Goal: Task Accomplishment & Management: Manage account settings

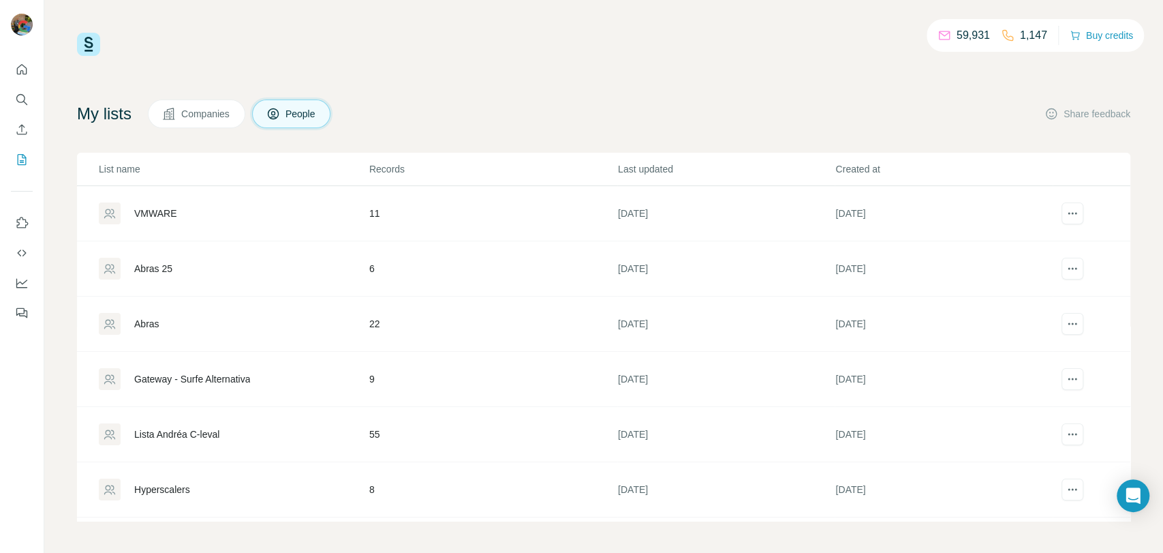
click at [142, 211] on div "VMWARE" at bounding box center [155, 213] width 42 height 14
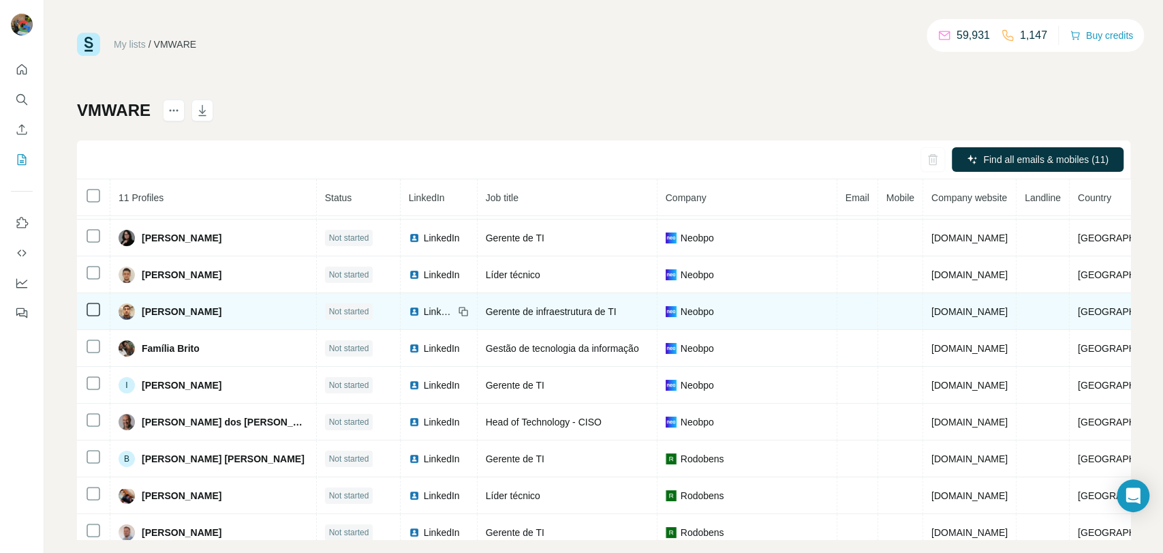
scroll to position [49, 0]
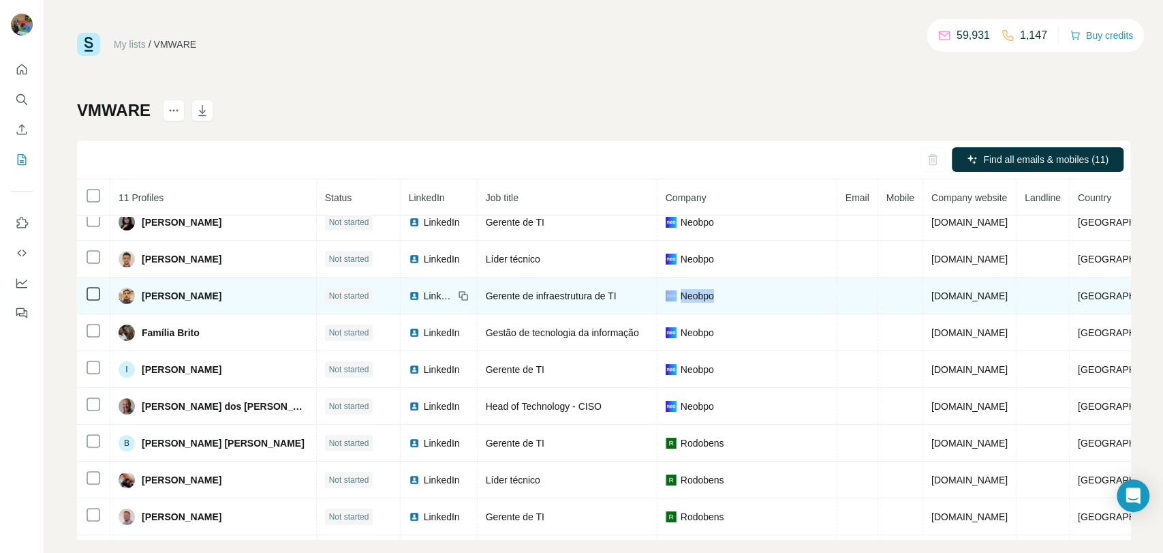
drag, startPoint x: 705, startPoint y: 296, endPoint x: 653, endPoint y: 298, distance: 51.1
click at [666, 298] on div "Neobpo" at bounding box center [747, 296] width 163 height 14
copy div "Neobpo"
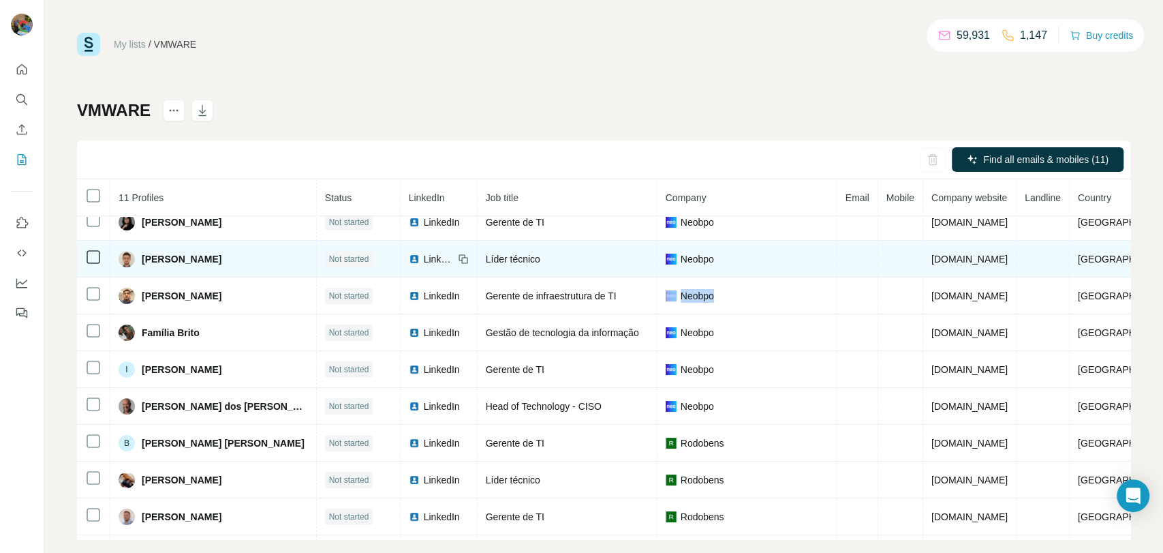
scroll to position [0, 0]
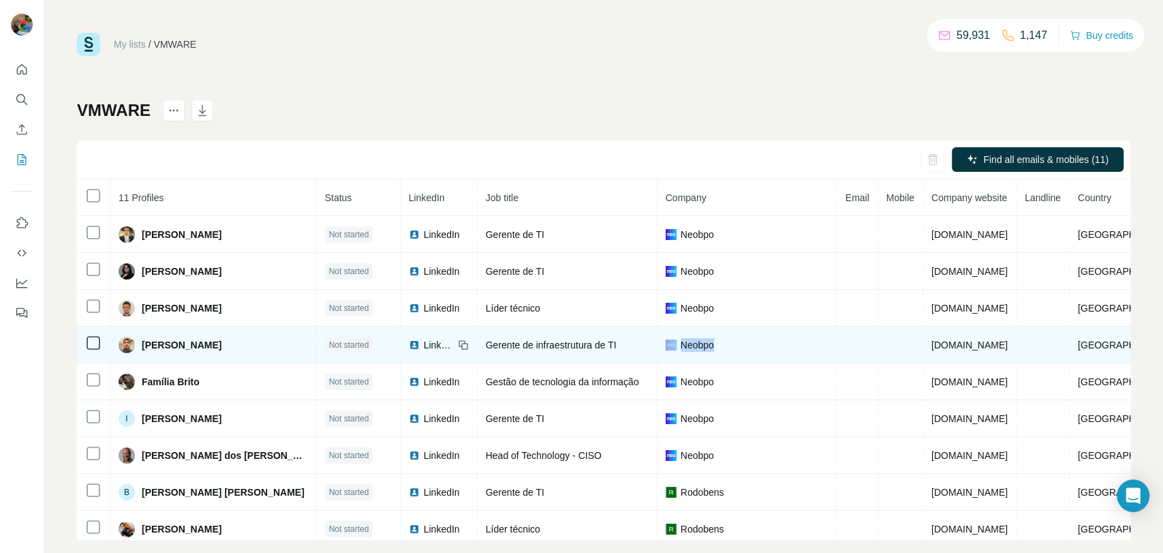
click at [730, 328] on td "Neobpo" at bounding box center [748, 344] width 180 height 37
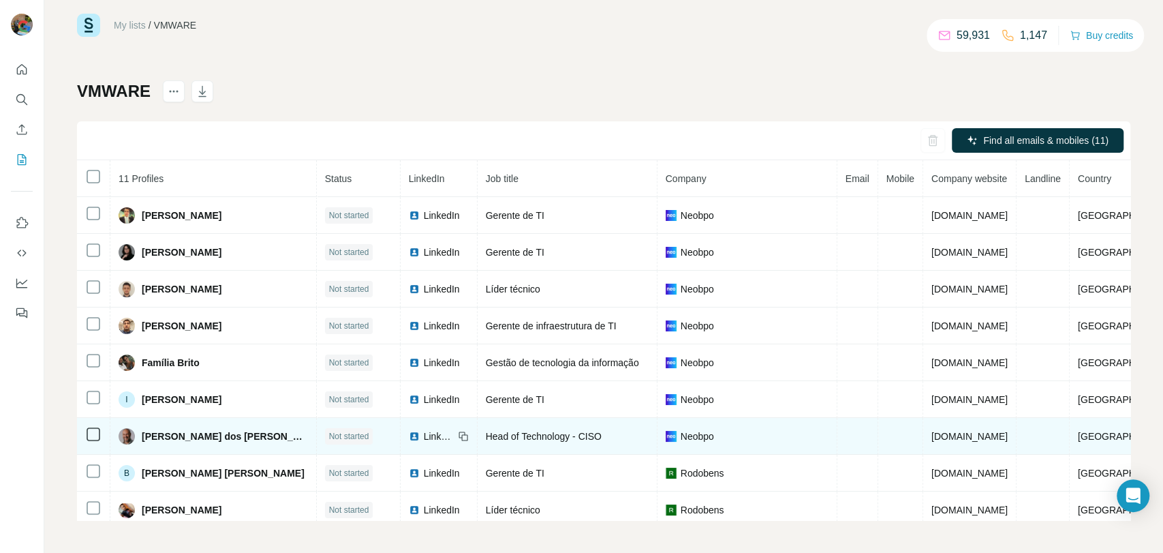
scroll to position [87, 0]
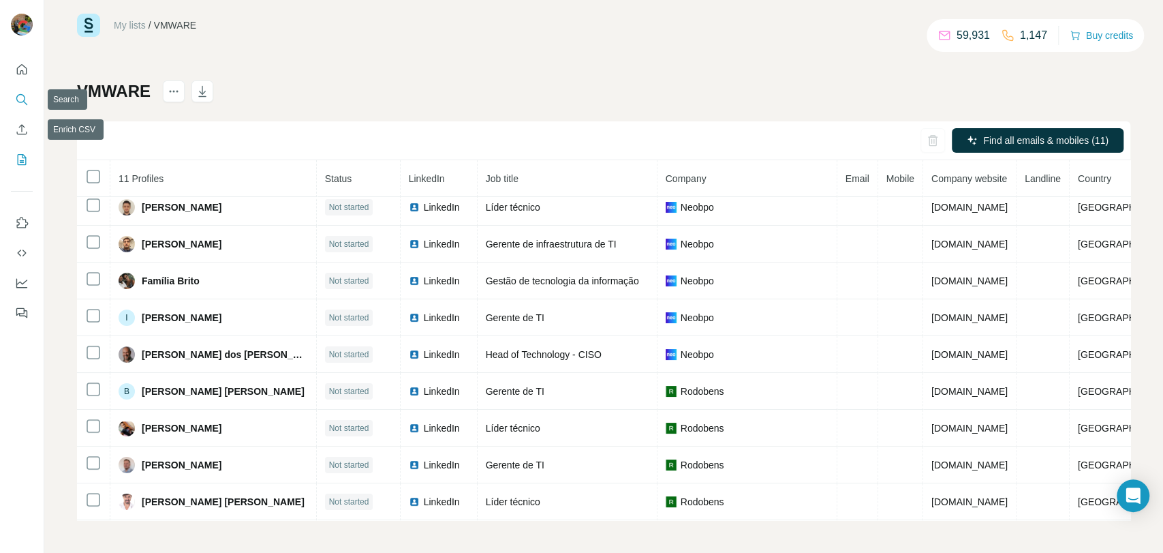
click at [16, 94] on icon "Search" at bounding box center [22, 100] width 14 height 14
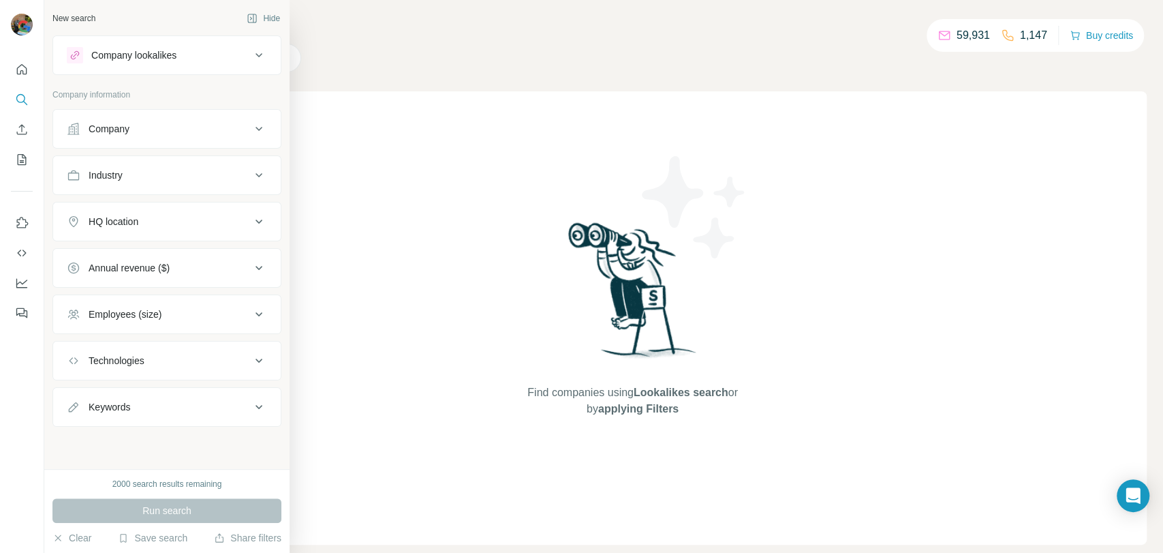
click at [206, 132] on div "Company" at bounding box center [159, 129] width 184 height 14
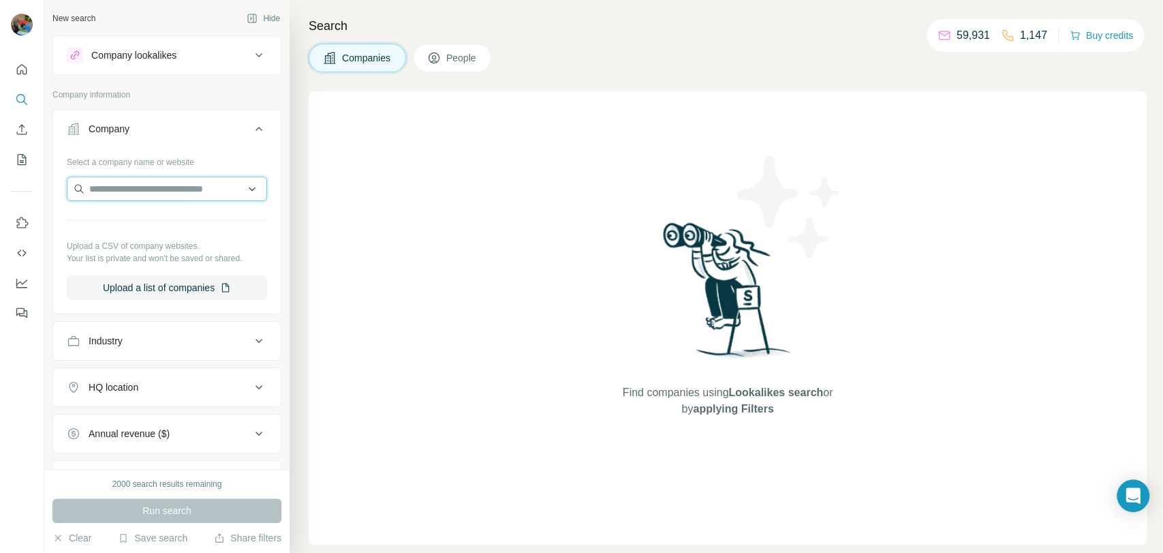
click at [175, 199] on input "text" at bounding box center [167, 188] width 200 height 25
paste input "**********"
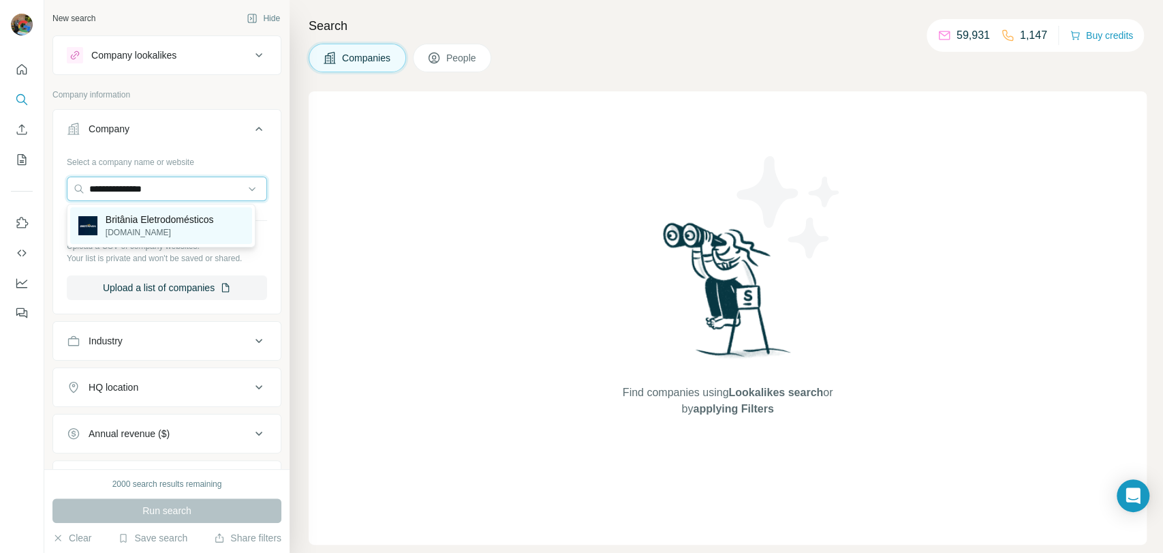
type input "**********"
click at [206, 230] on p "[DOMAIN_NAME]" at bounding box center [160, 232] width 108 height 12
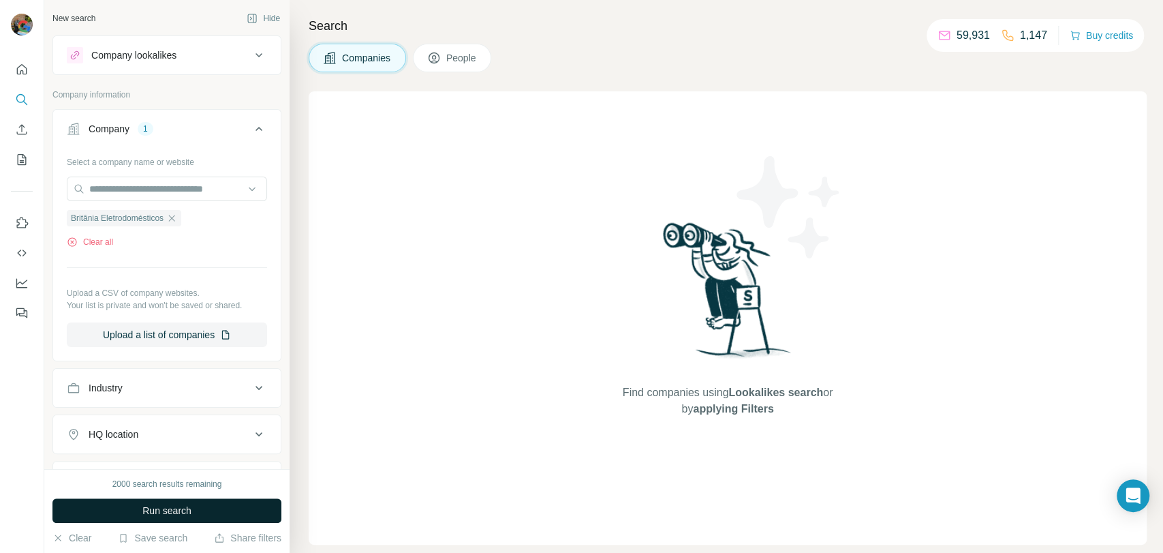
click at [150, 506] on span "Run search" at bounding box center [166, 511] width 49 height 14
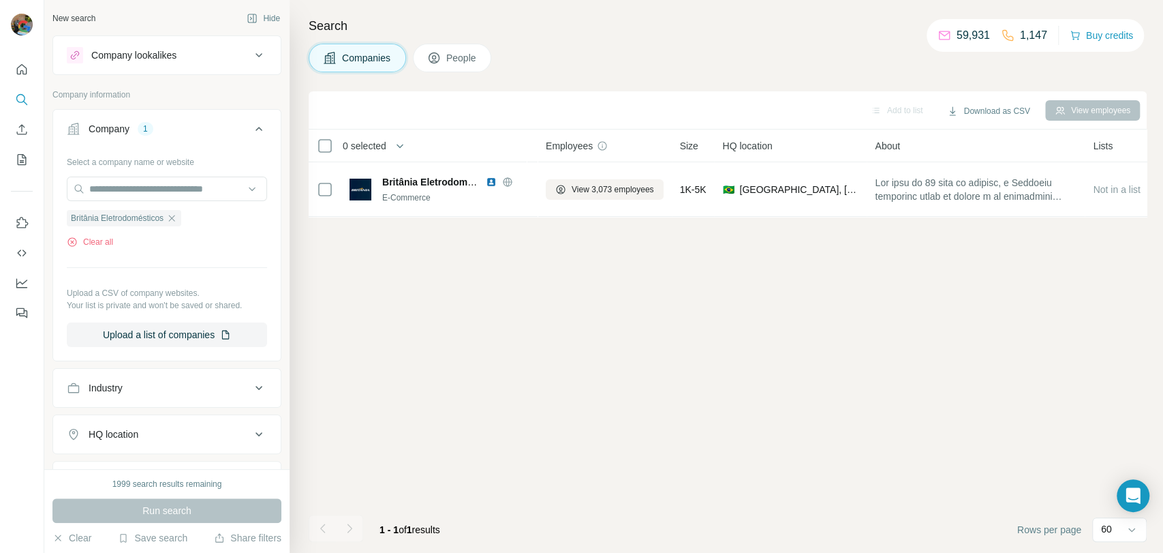
click at [484, 52] on button "People" at bounding box center [452, 58] width 79 height 29
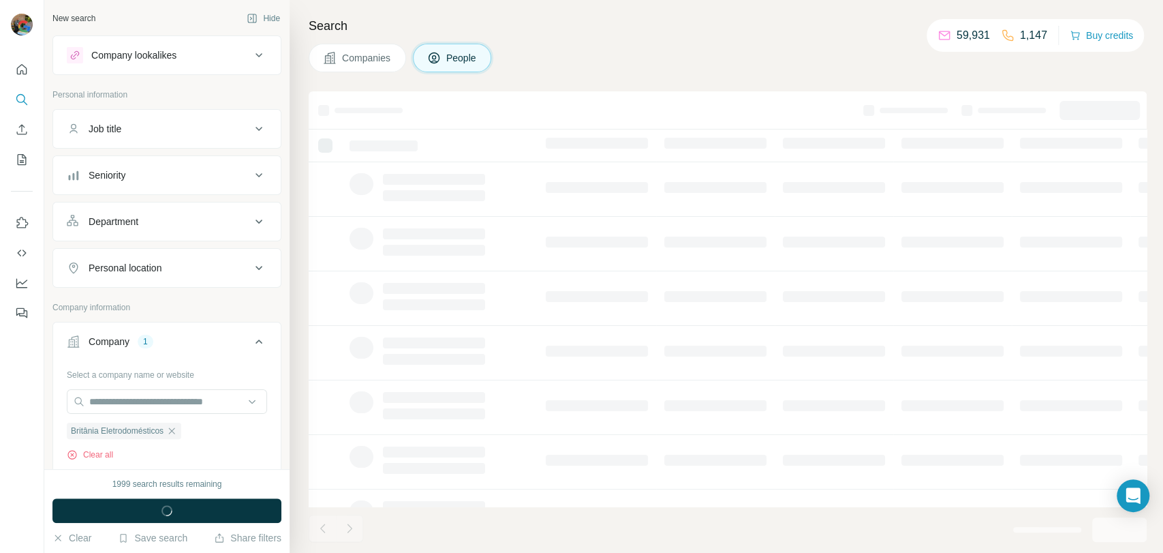
click at [169, 177] on div "Seniority" at bounding box center [159, 175] width 184 height 14
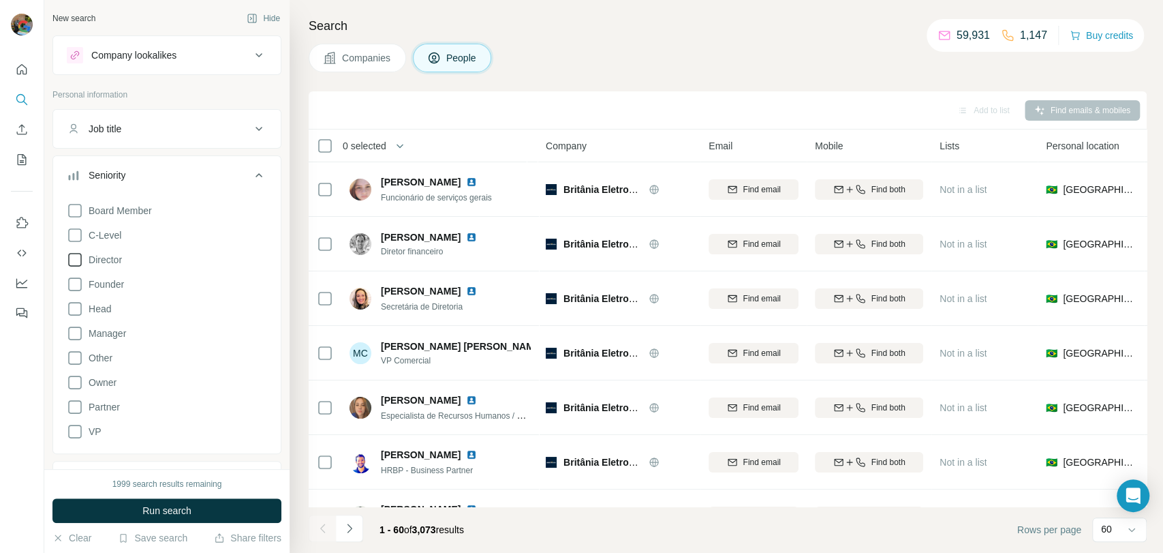
click at [75, 262] on icon at bounding box center [75, 259] width 16 height 16
click at [77, 283] on icon at bounding box center [75, 284] width 16 height 16
click at [76, 282] on icon at bounding box center [74, 284] width 5 height 4
click at [78, 307] on icon at bounding box center [75, 308] width 16 height 16
click at [77, 333] on icon at bounding box center [75, 333] width 16 height 16
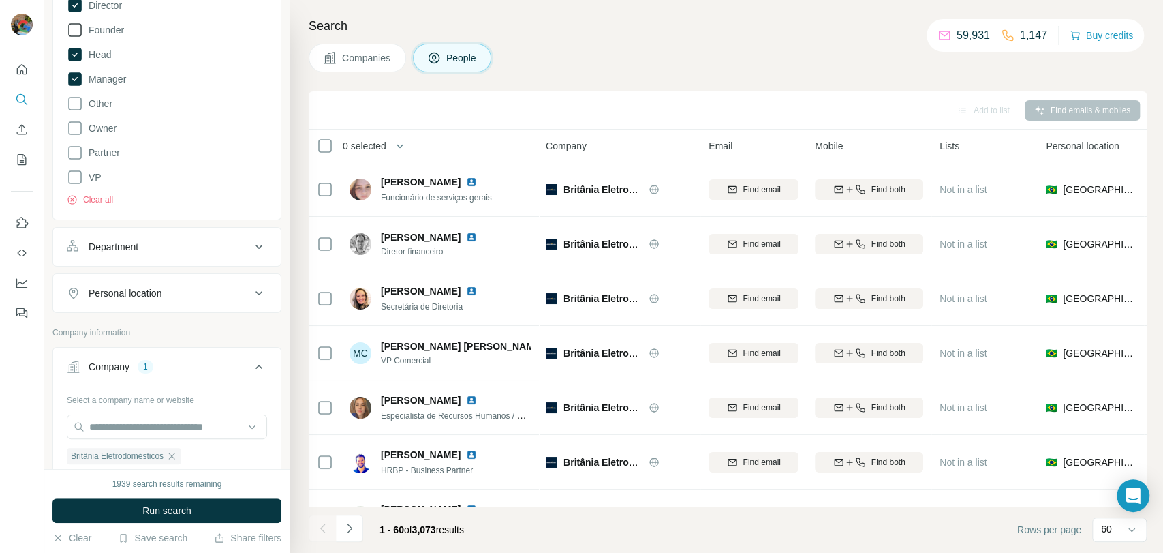
scroll to position [303, 0]
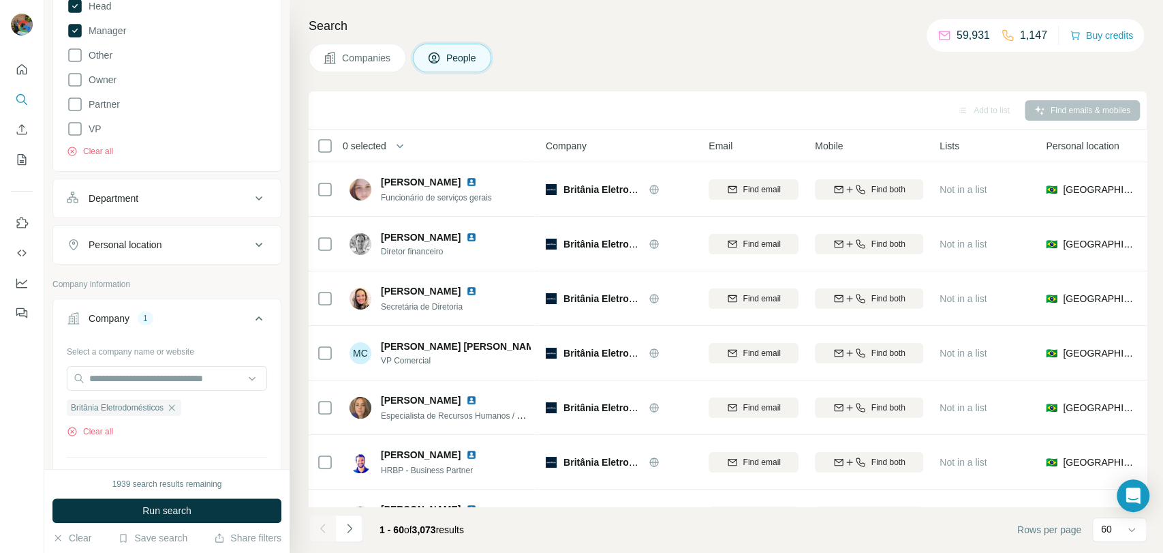
click at [161, 205] on button "Department" at bounding box center [167, 198] width 228 height 33
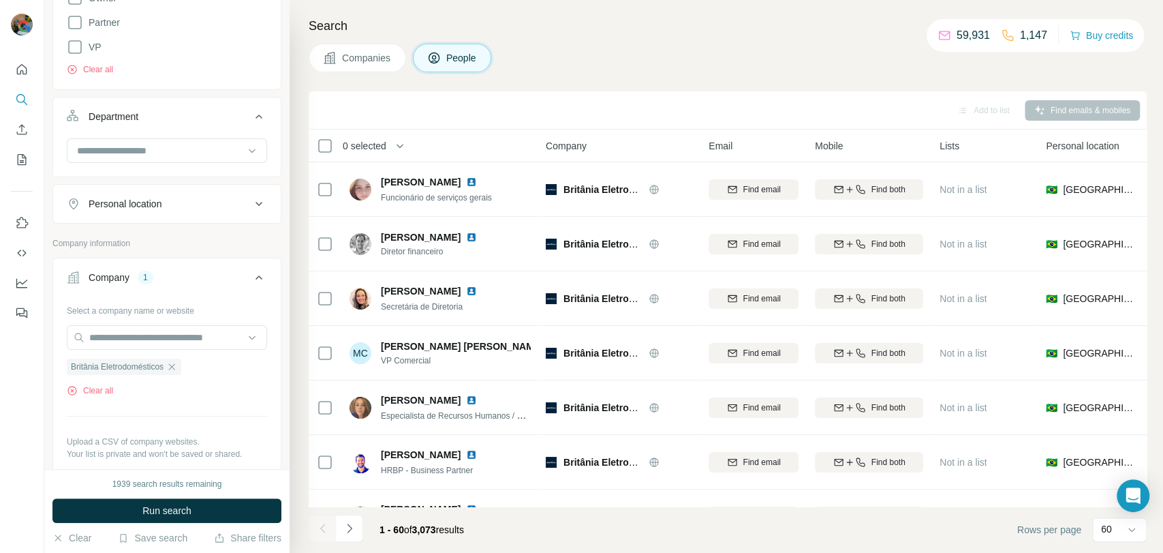
scroll to position [454, 0]
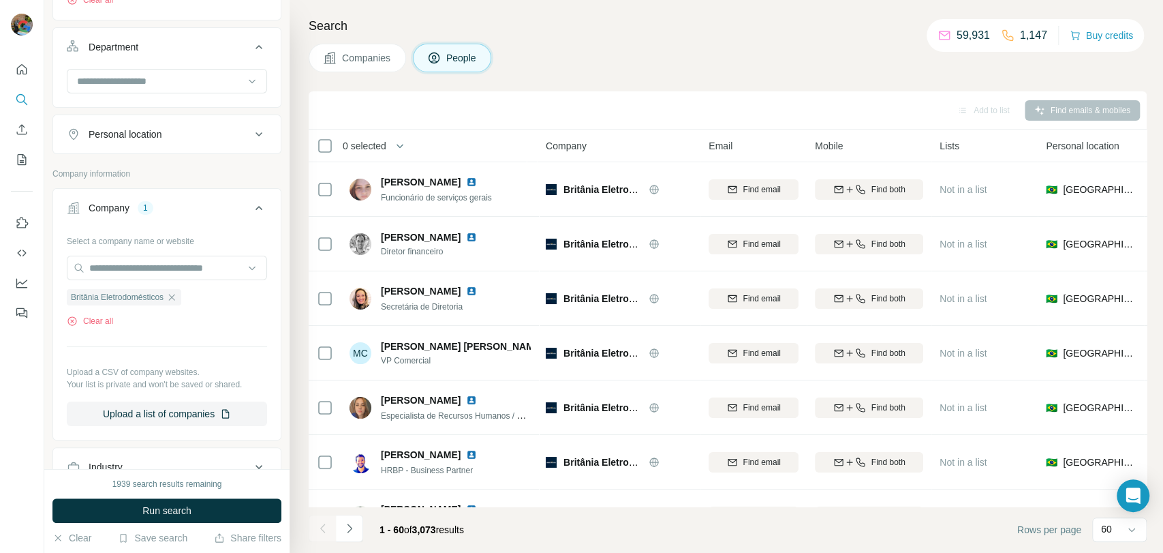
click at [152, 66] on button "Department" at bounding box center [167, 50] width 228 height 38
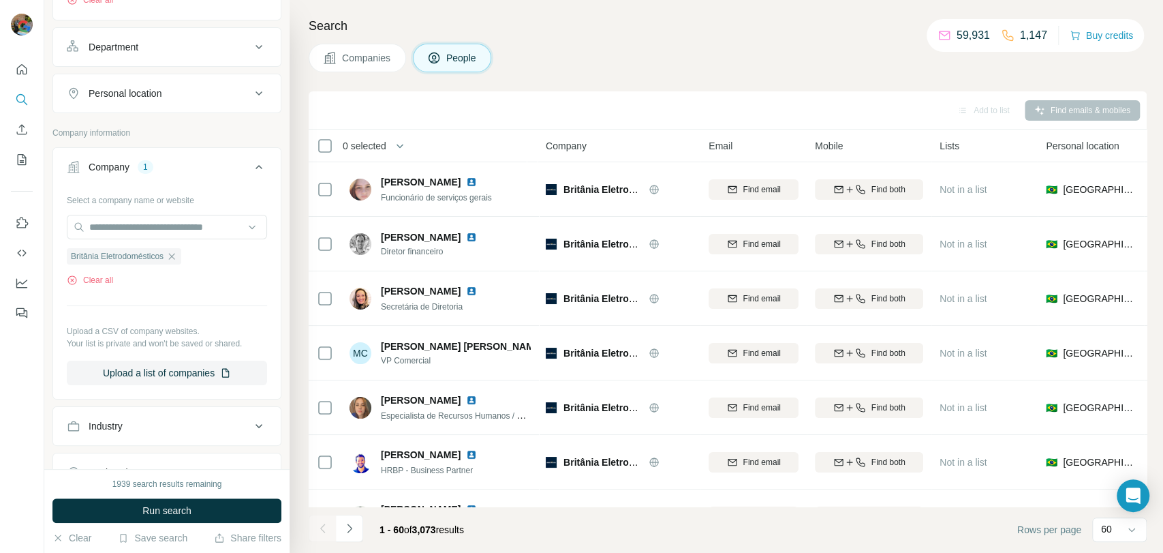
click at [151, 80] on button "Personal location" at bounding box center [167, 93] width 228 height 33
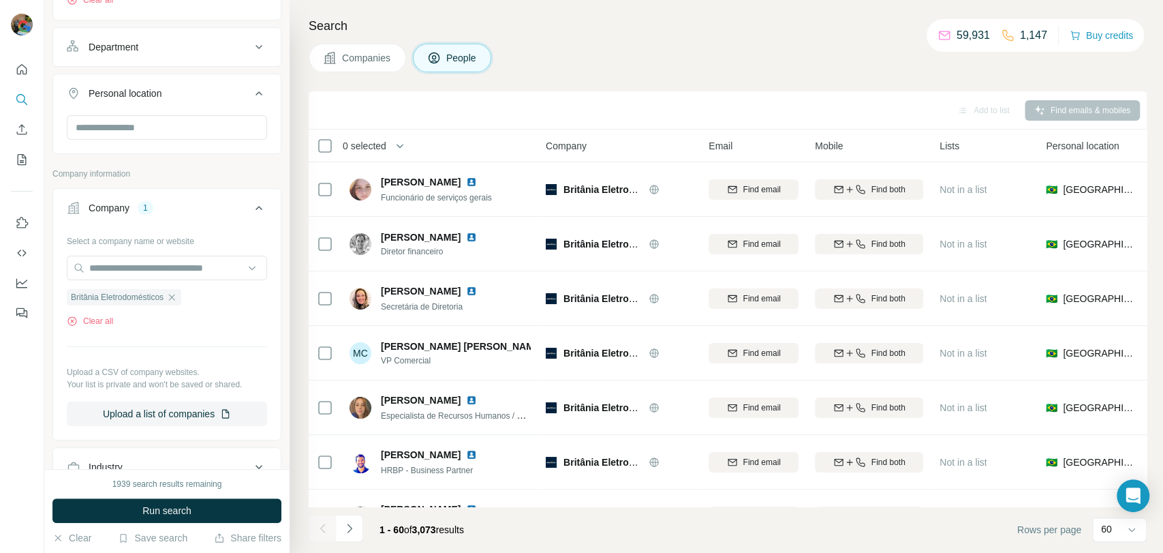
click at [159, 52] on button "Department" at bounding box center [167, 47] width 228 height 33
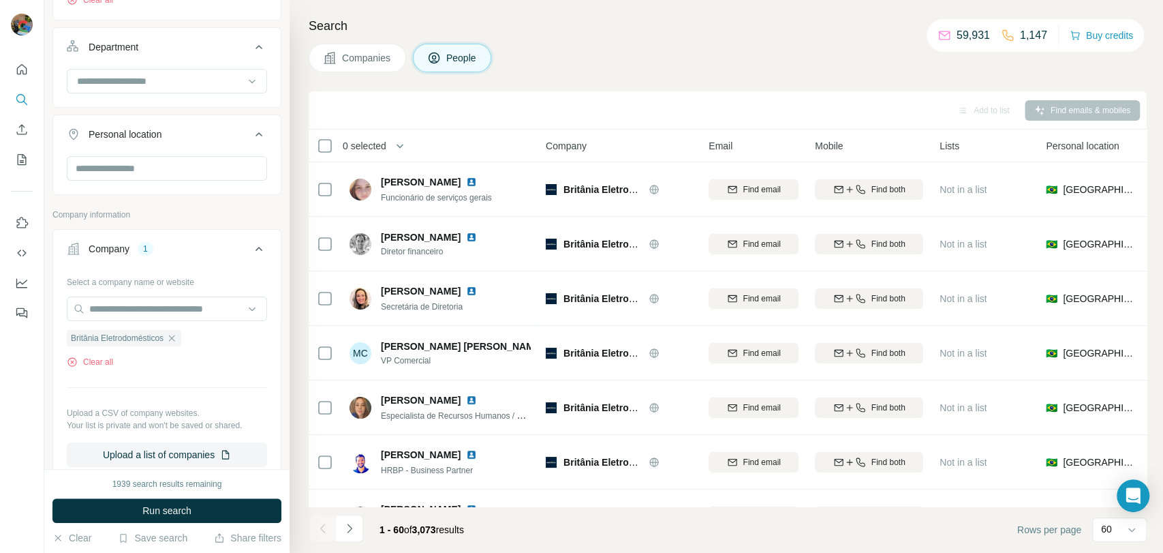
click at [144, 97] on div at bounding box center [167, 86] width 228 height 35
click at [156, 77] on input at bounding box center [160, 81] width 168 height 15
click at [102, 107] on div "R&D" at bounding box center [161, 111] width 166 height 14
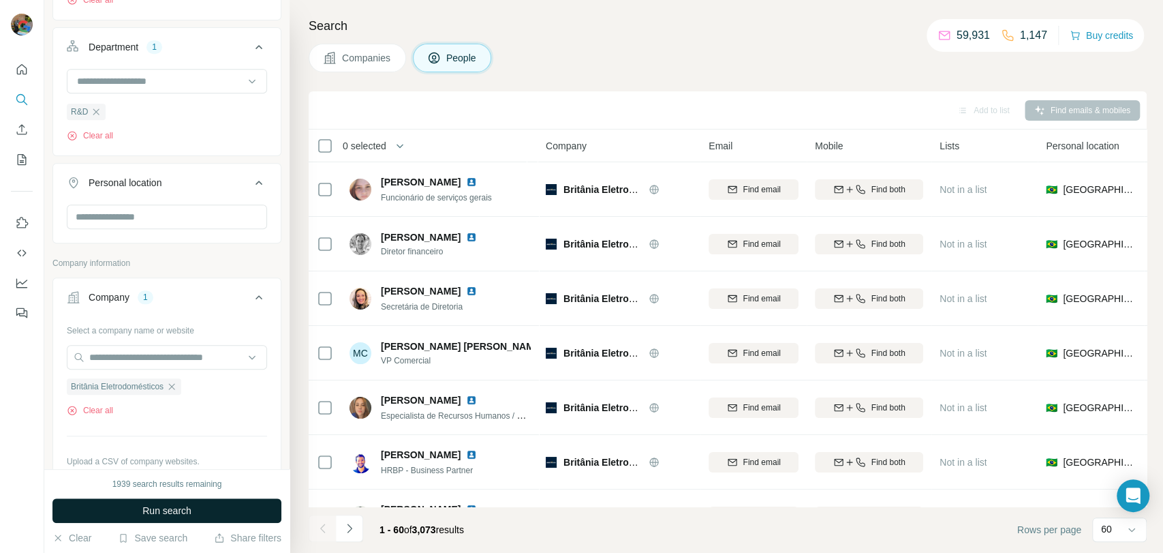
click at [202, 512] on button "Run search" at bounding box center [166, 510] width 229 height 25
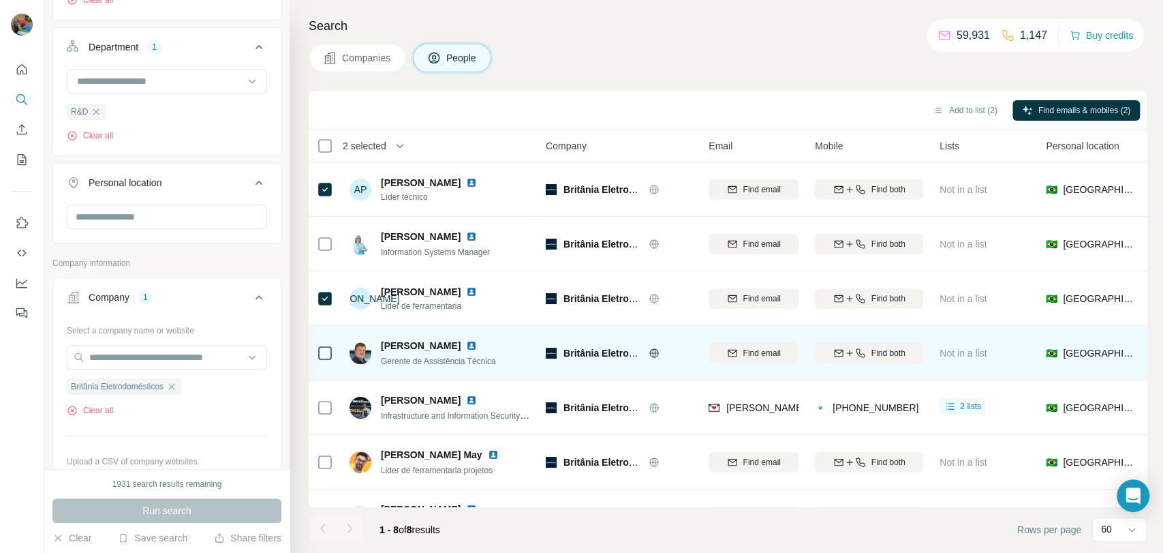
scroll to position [99, 0]
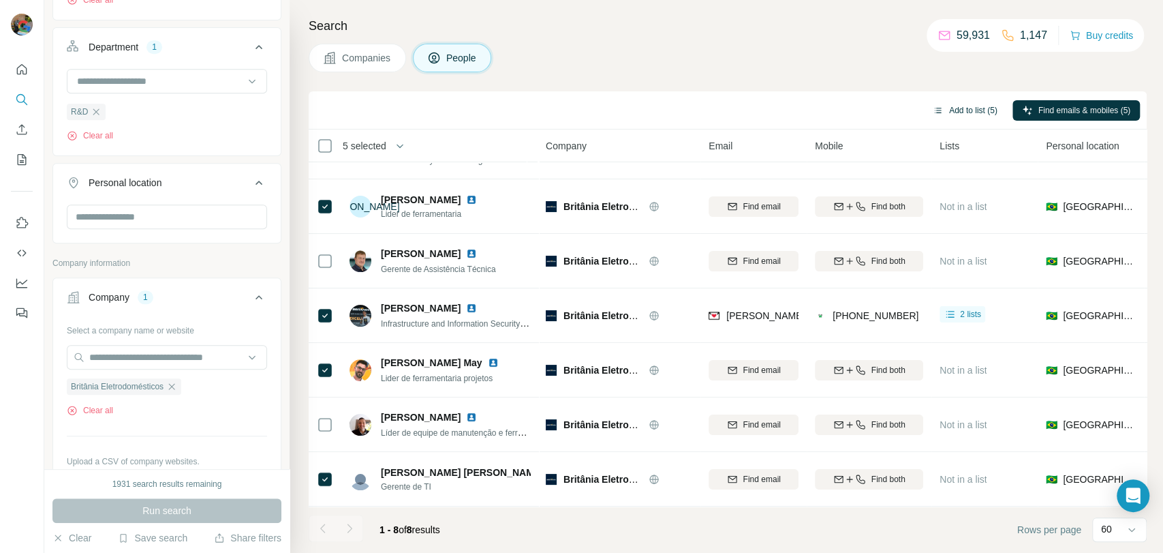
click at [959, 106] on button "Add to list (5)" at bounding box center [965, 110] width 84 height 20
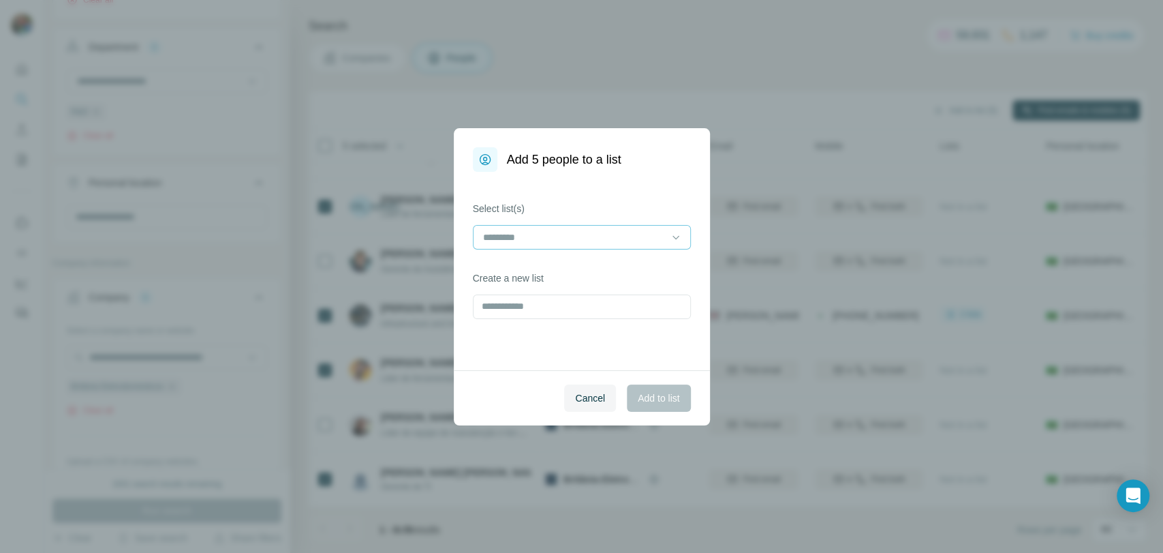
click at [569, 245] on div at bounding box center [574, 237] width 184 height 23
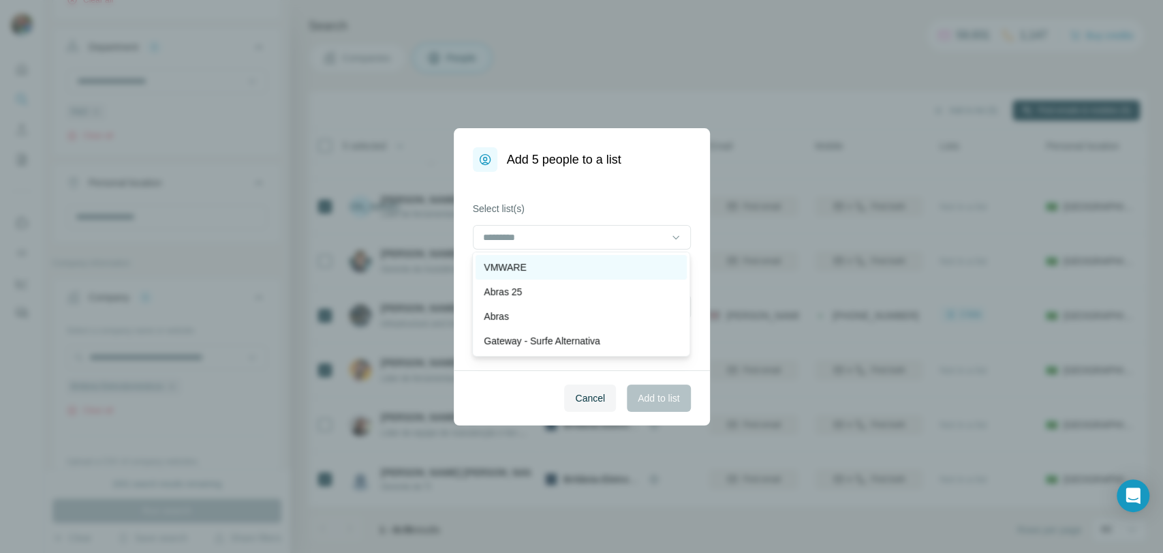
click at [535, 267] on div "VMWARE" at bounding box center [581, 267] width 195 height 14
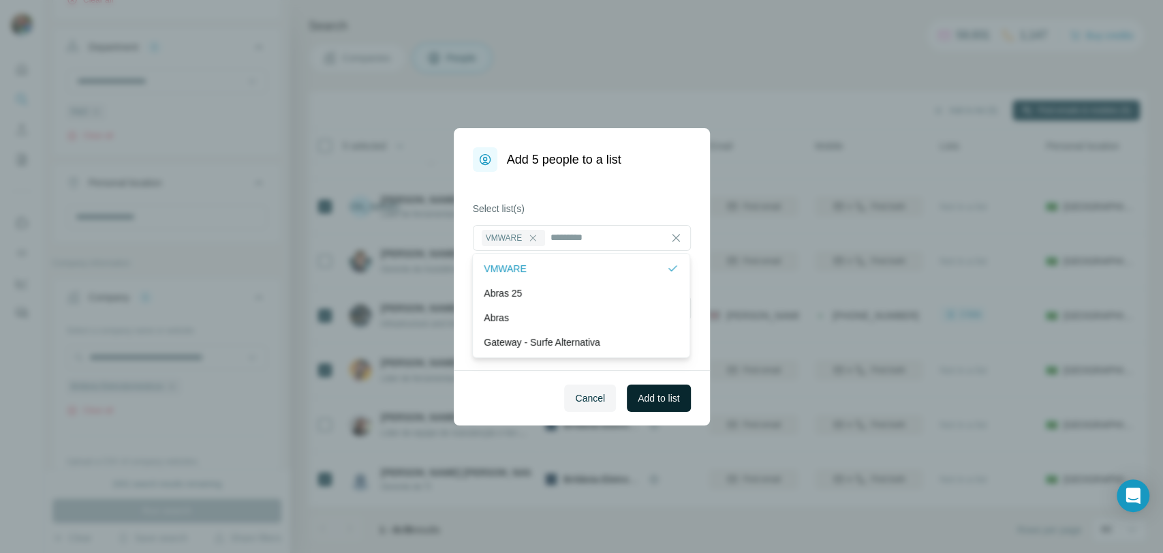
click at [677, 403] on span "Add to list" at bounding box center [659, 398] width 42 height 14
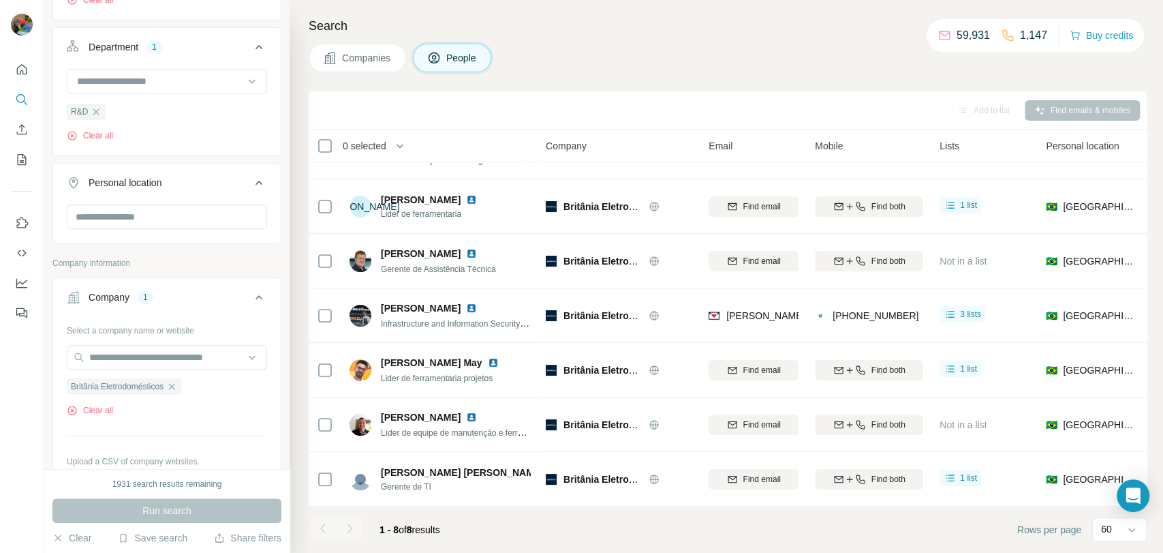
click at [175, 387] on icon "button" at bounding box center [172, 386] width 6 height 6
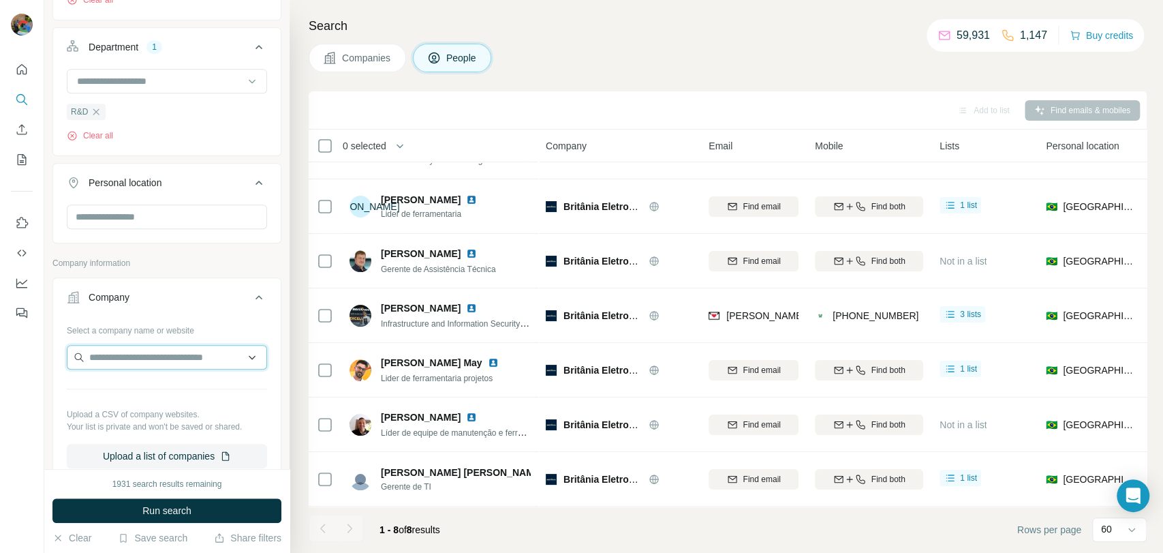
click at [180, 358] on input "text" at bounding box center [167, 357] width 200 height 25
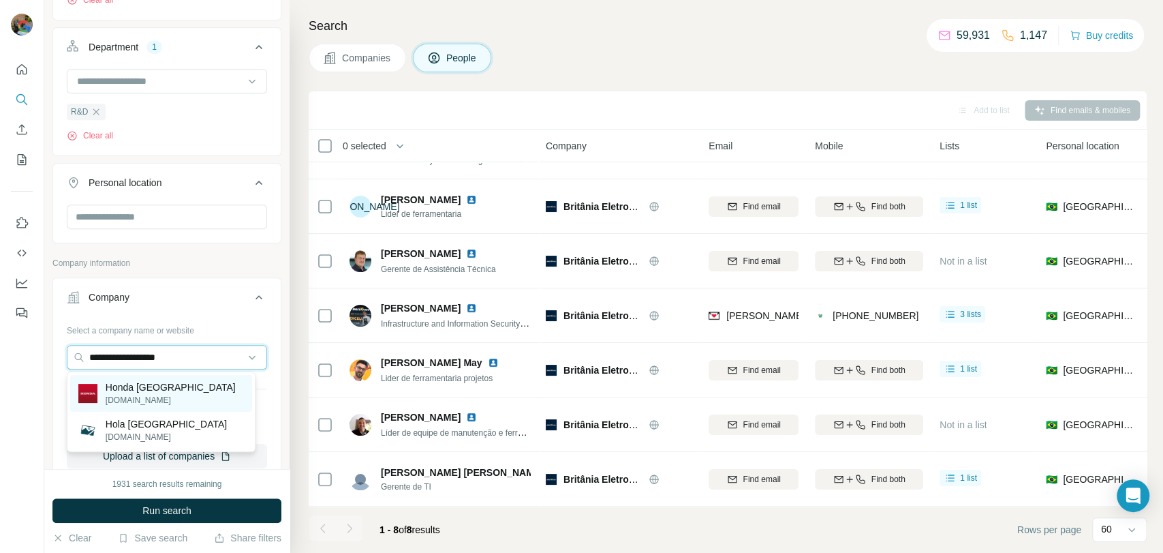
type input "**********"
click at [183, 394] on p "[DOMAIN_NAME]" at bounding box center [171, 400] width 130 height 12
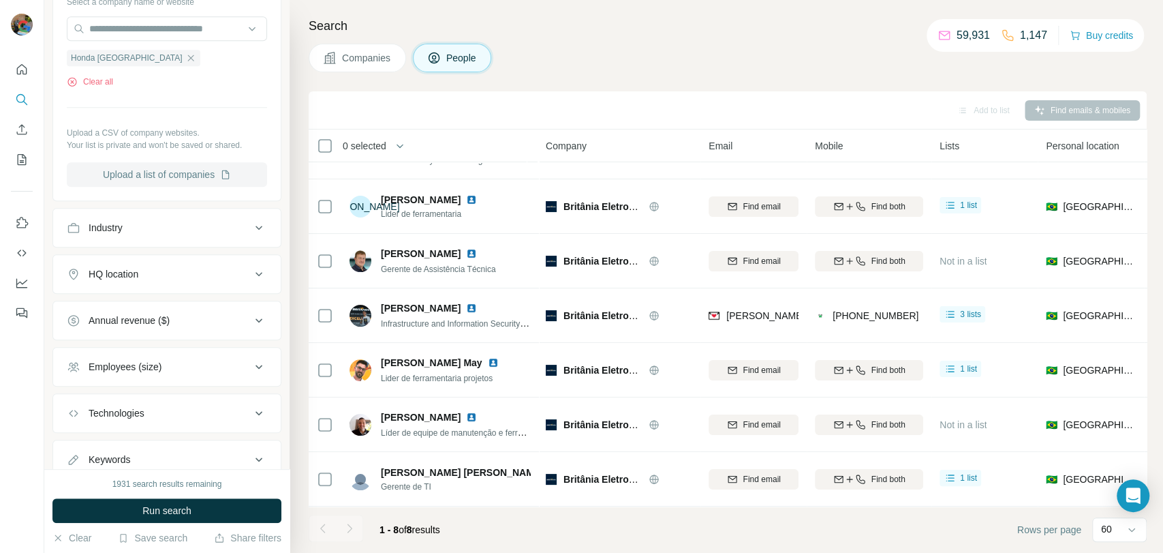
scroll to position [829, 0]
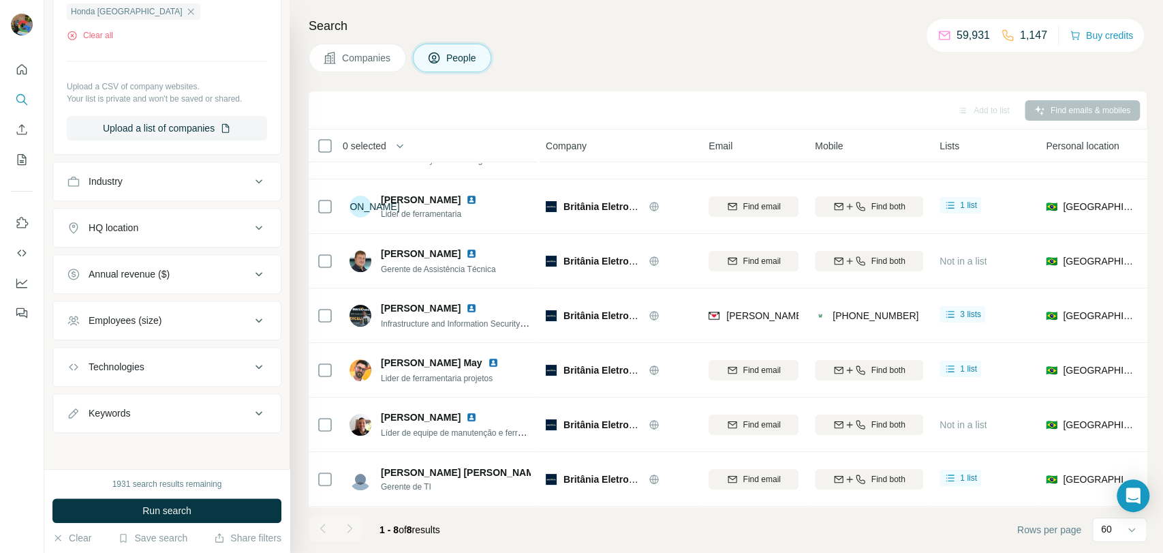
click at [162, 228] on div "HQ location" at bounding box center [159, 228] width 184 height 14
click at [151, 270] on input "text" at bounding box center [167, 261] width 200 height 25
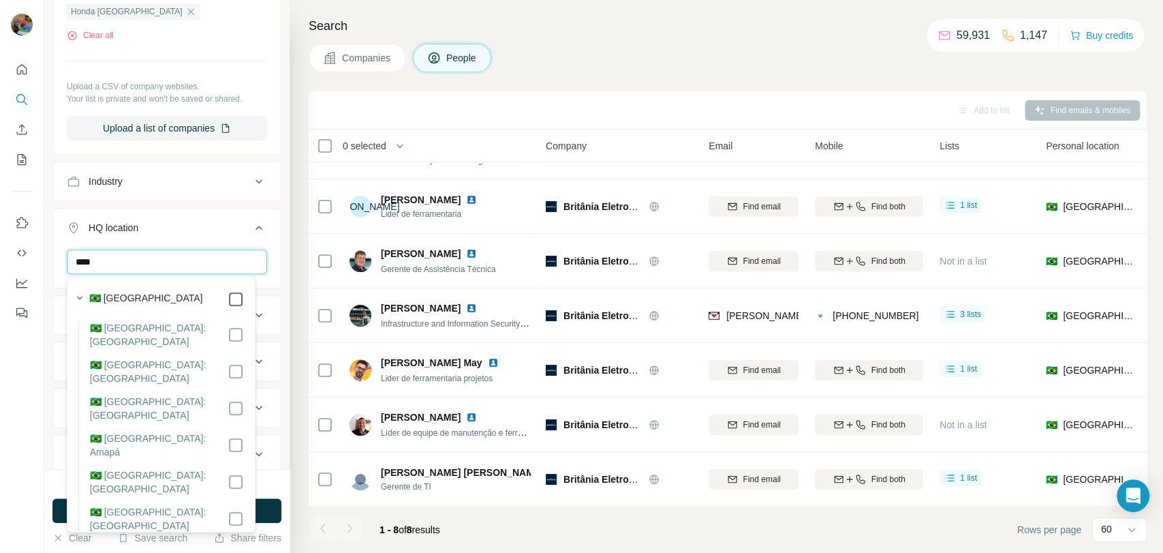
type input "****"
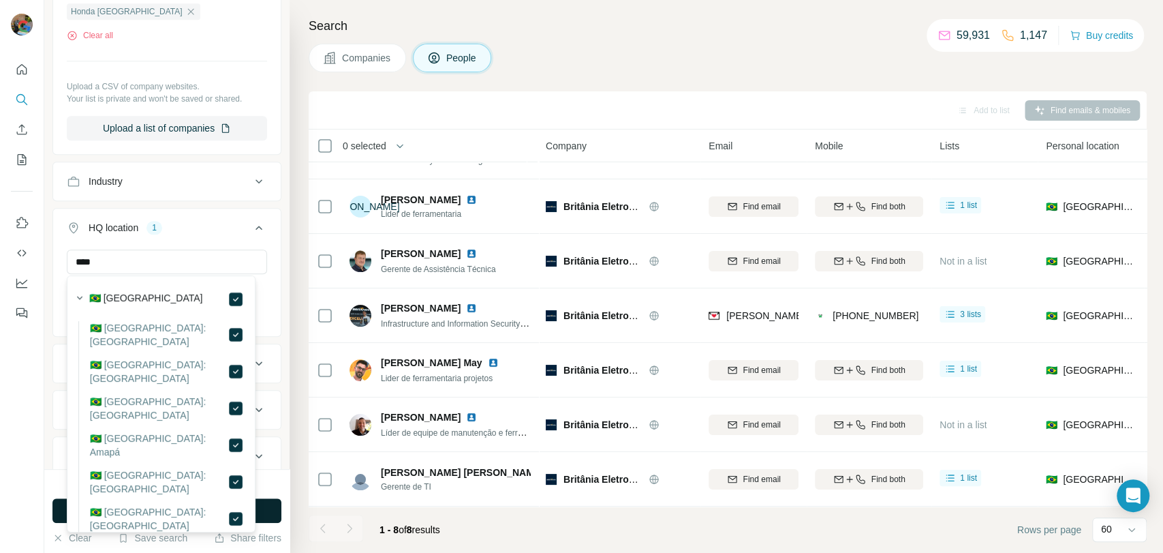
click at [275, 514] on button "Run search" at bounding box center [166, 510] width 229 height 25
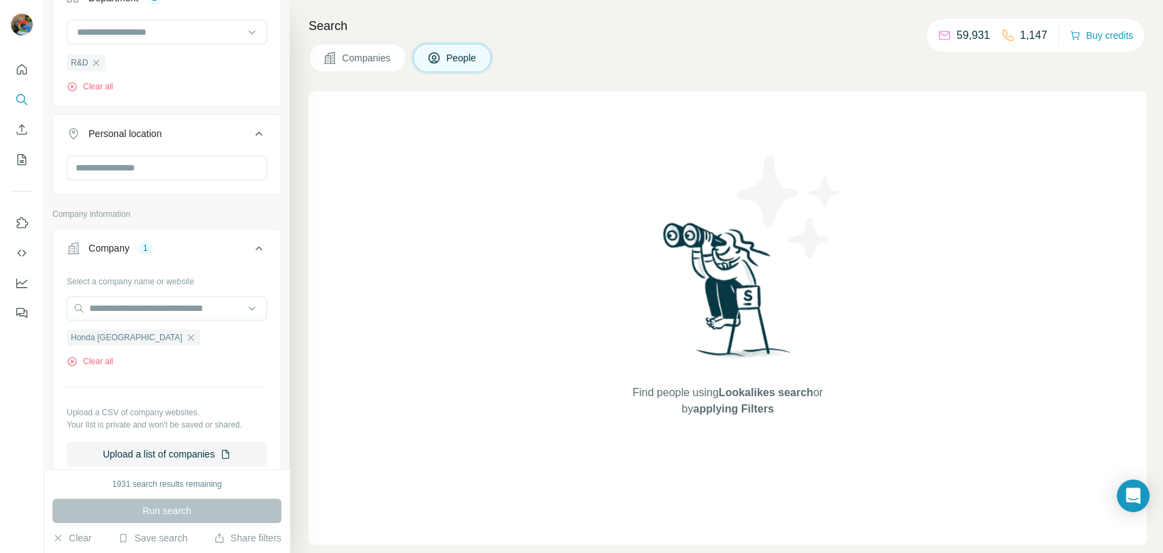
scroll to position [454, 0]
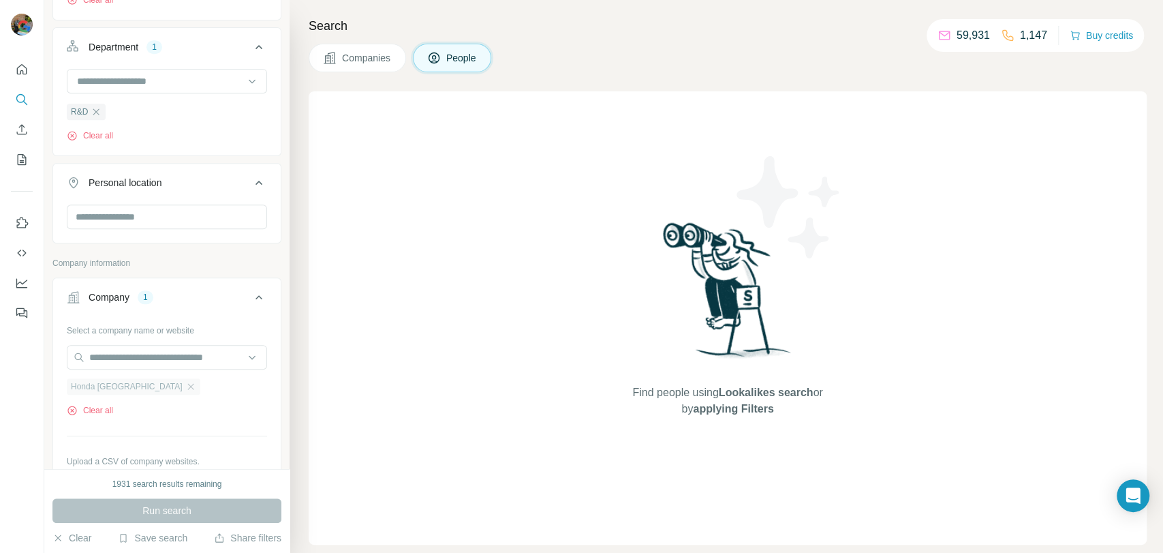
click at [168, 388] on div "Honda [GEOGRAPHIC_DATA]" at bounding box center [134, 386] width 134 height 16
click at [168, 359] on input "text" at bounding box center [167, 357] width 200 height 25
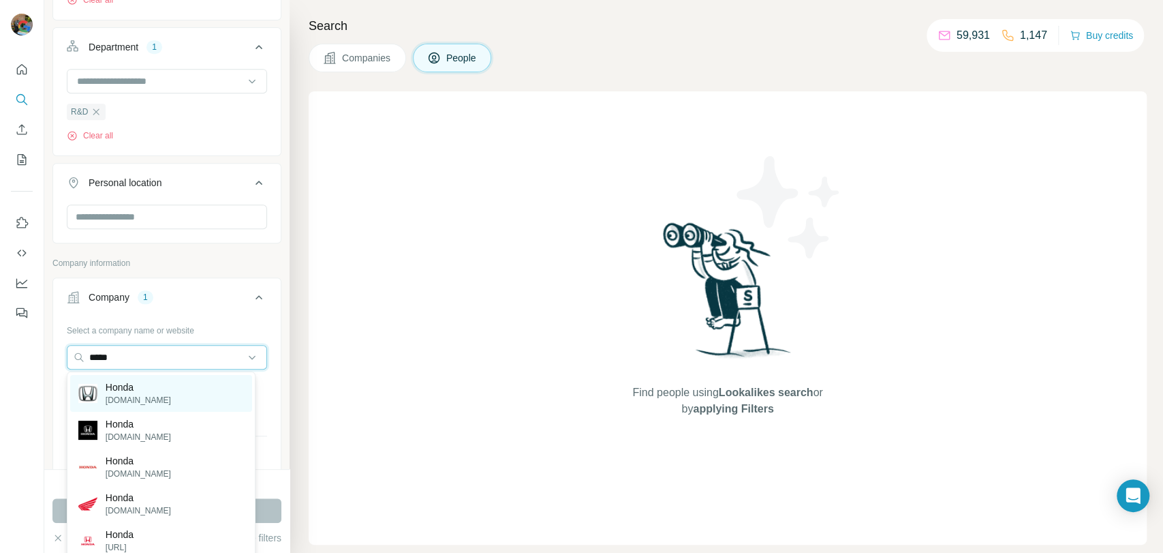
type input "*****"
click at [185, 400] on div "Honda [DOMAIN_NAME]" at bounding box center [161, 393] width 182 height 37
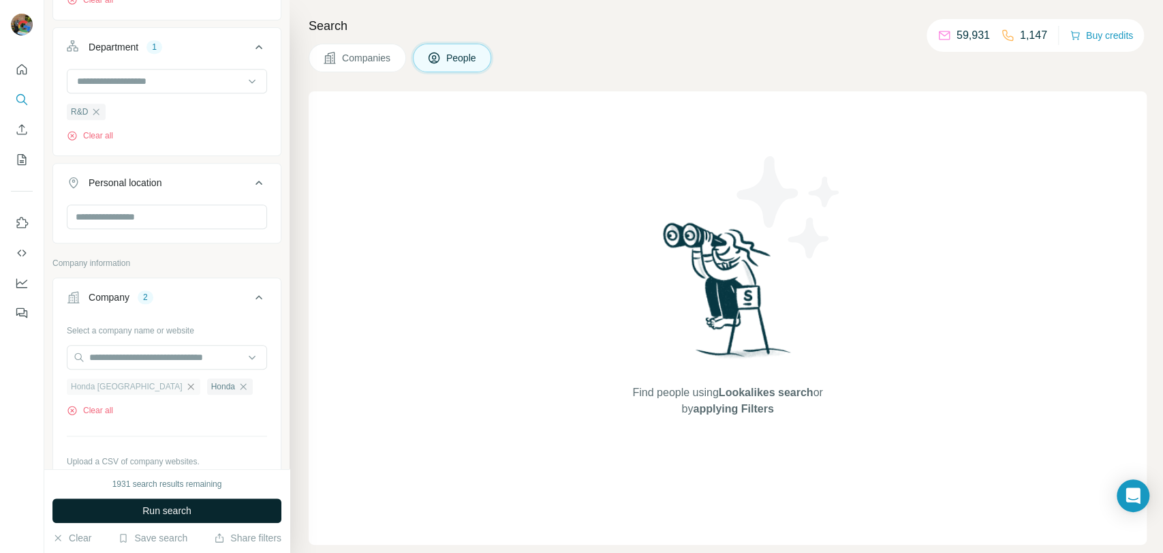
click at [185, 383] on icon "button" at bounding box center [190, 386] width 11 height 11
click at [151, 364] on input "text" at bounding box center [167, 357] width 200 height 25
type input "*"
click at [163, 510] on span "Run search" at bounding box center [166, 511] width 49 height 14
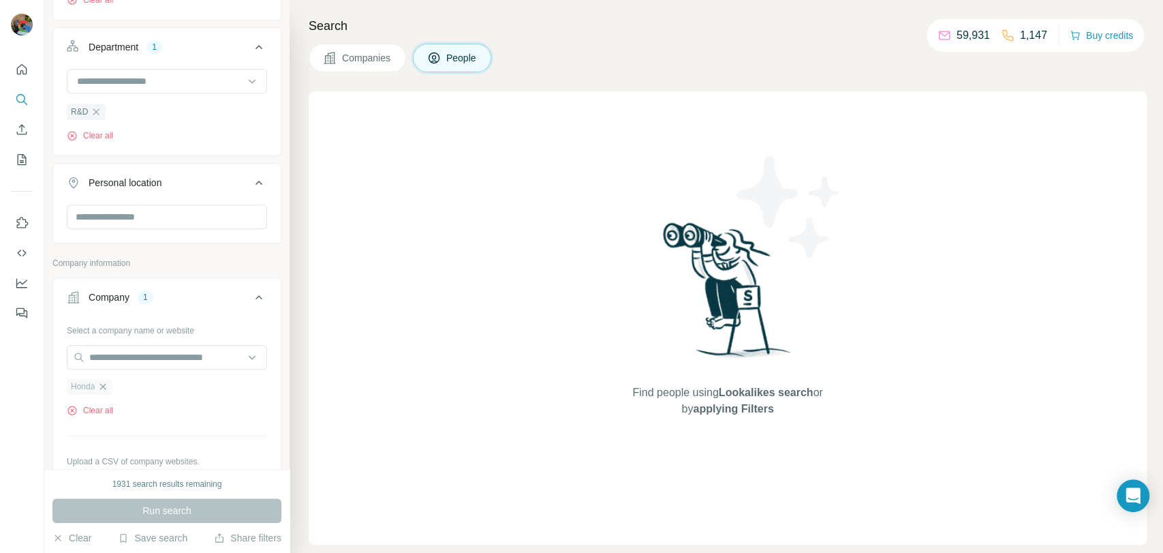
click at [102, 385] on icon "button" at bounding box center [102, 386] width 11 height 11
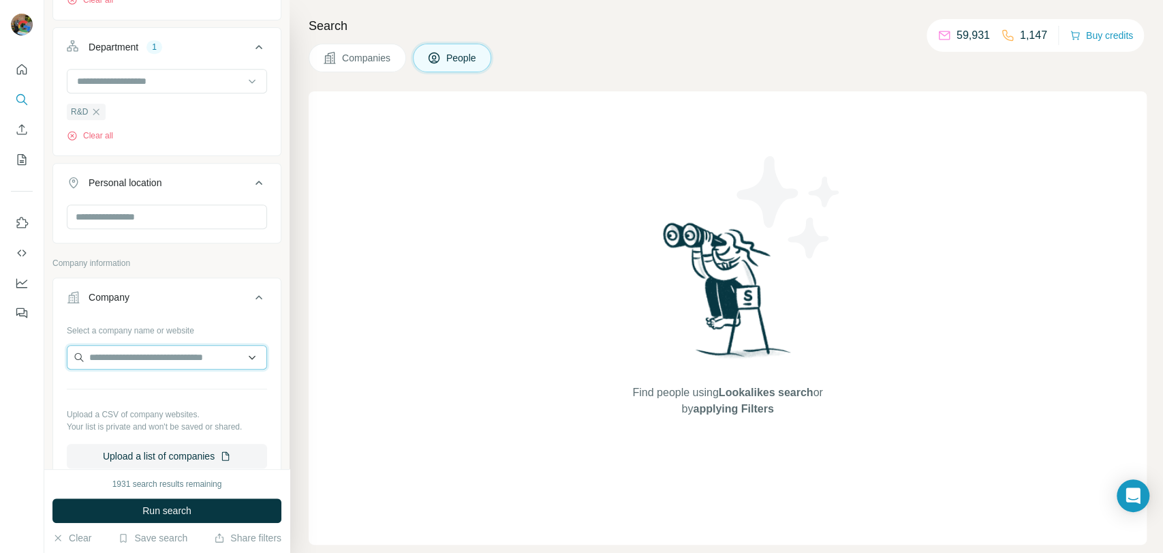
click at [106, 358] on input "text" at bounding box center [167, 357] width 200 height 25
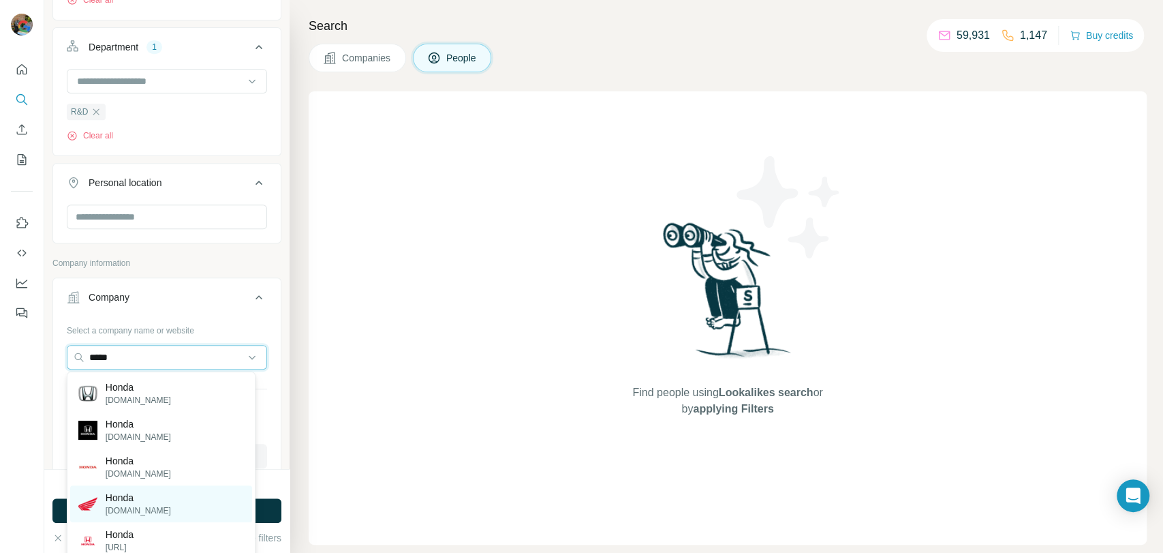
type input "*****"
click at [121, 497] on p "Honda" at bounding box center [138, 498] width 65 height 14
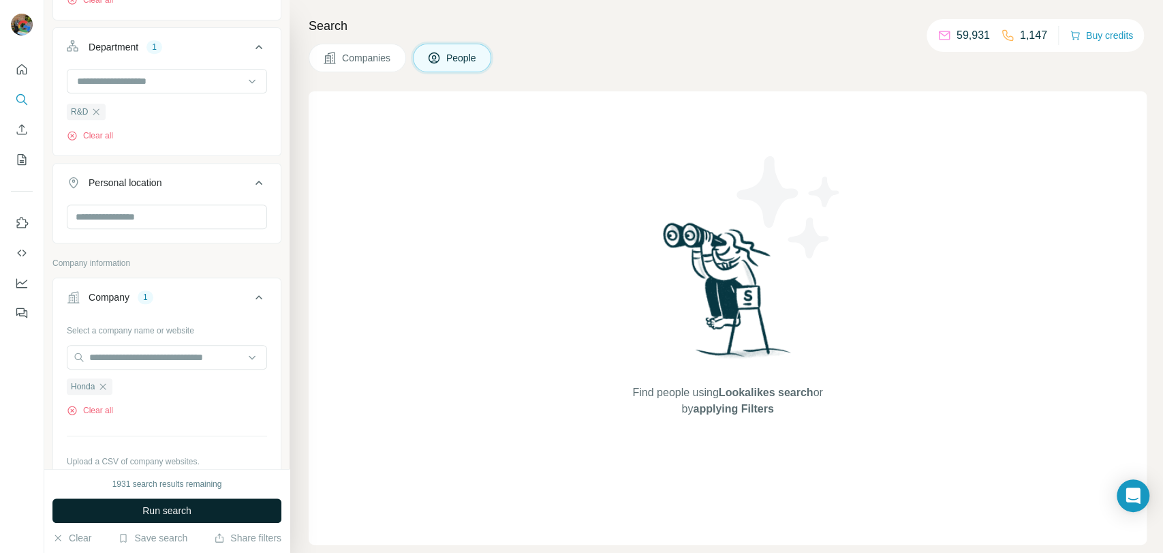
click at [234, 501] on button "Run search" at bounding box center [166, 510] width 229 height 25
click at [110, 386] on div "Honda" at bounding box center [90, 386] width 46 height 16
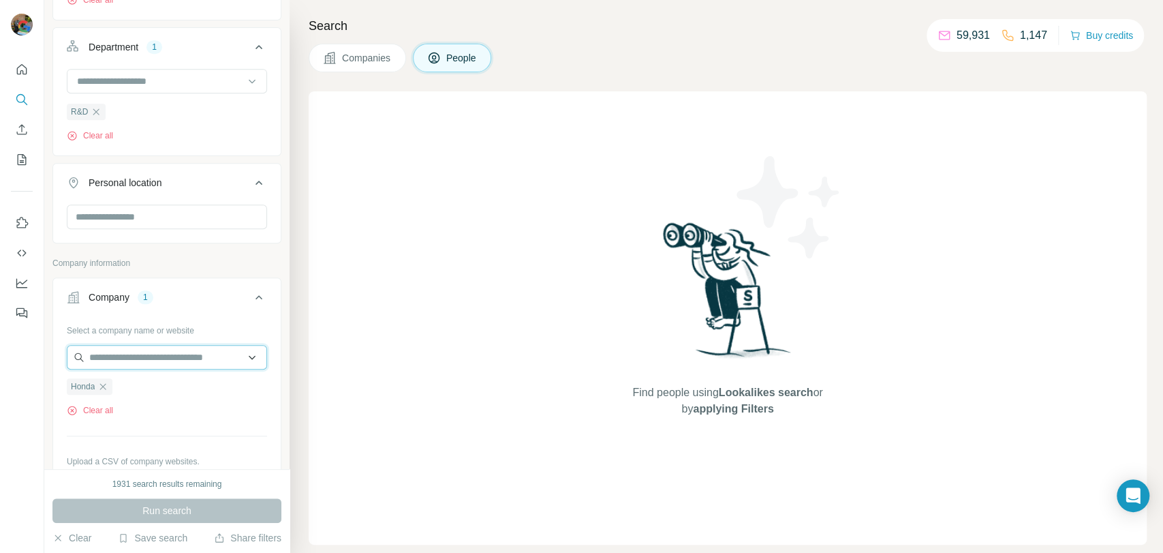
click at [125, 358] on input "text" at bounding box center [167, 357] width 200 height 25
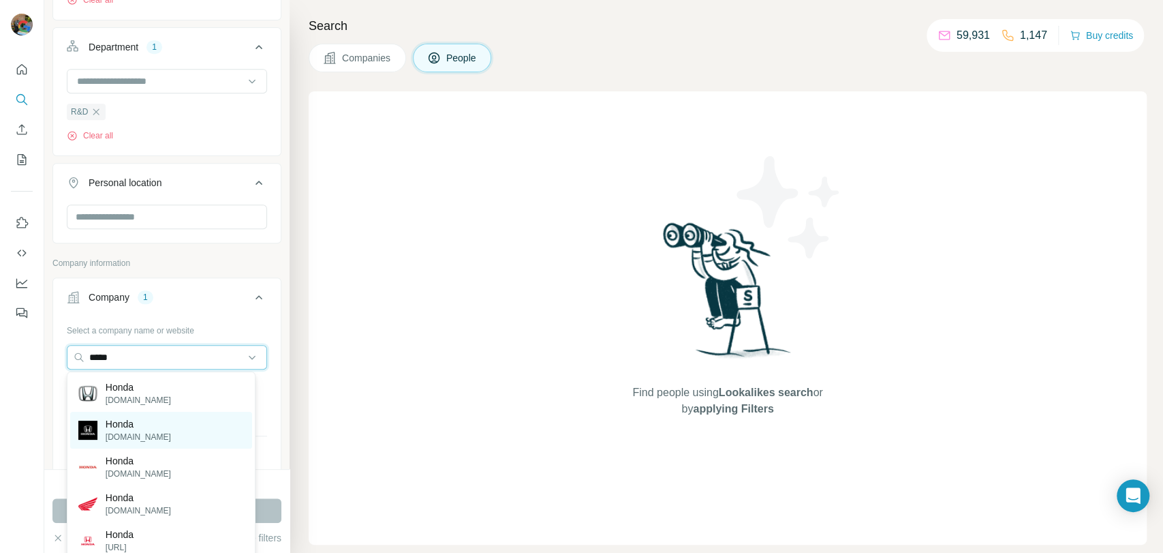
type input "*****"
click at [155, 432] on p "[DOMAIN_NAME]" at bounding box center [138, 437] width 65 height 12
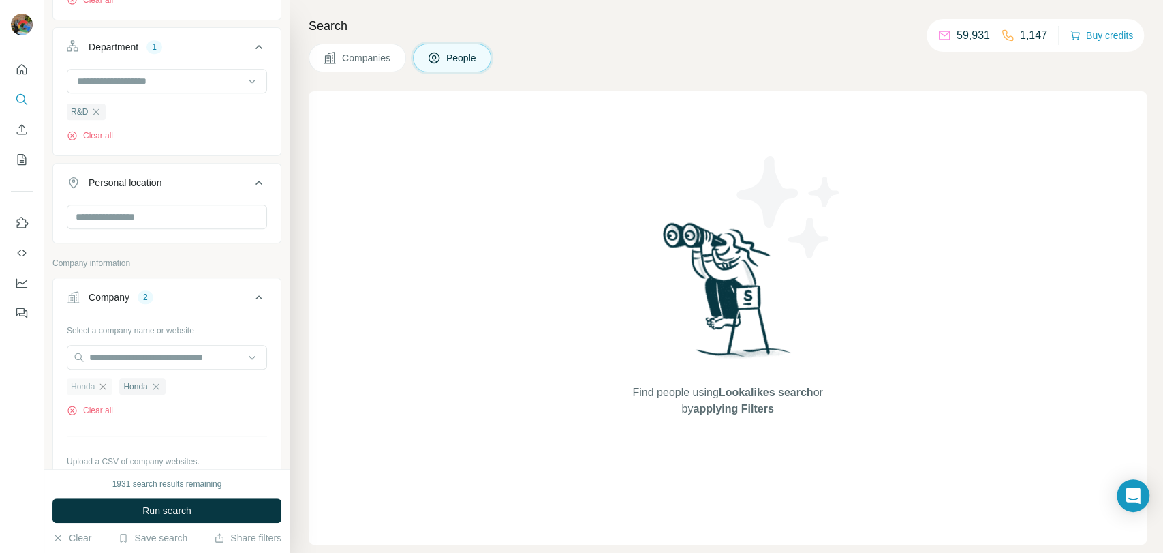
click at [108, 386] on icon "button" at bounding box center [102, 386] width 11 height 11
click at [143, 504] on span "Run search" at bounding box center [166, 511] width 49 height 14
click at [110, 387] on div "Honda" at bounding box center [90, 386] width 46 height 16
click at [104, 384] on icon "button" at bounding box center [102, 386] width 11 height 11
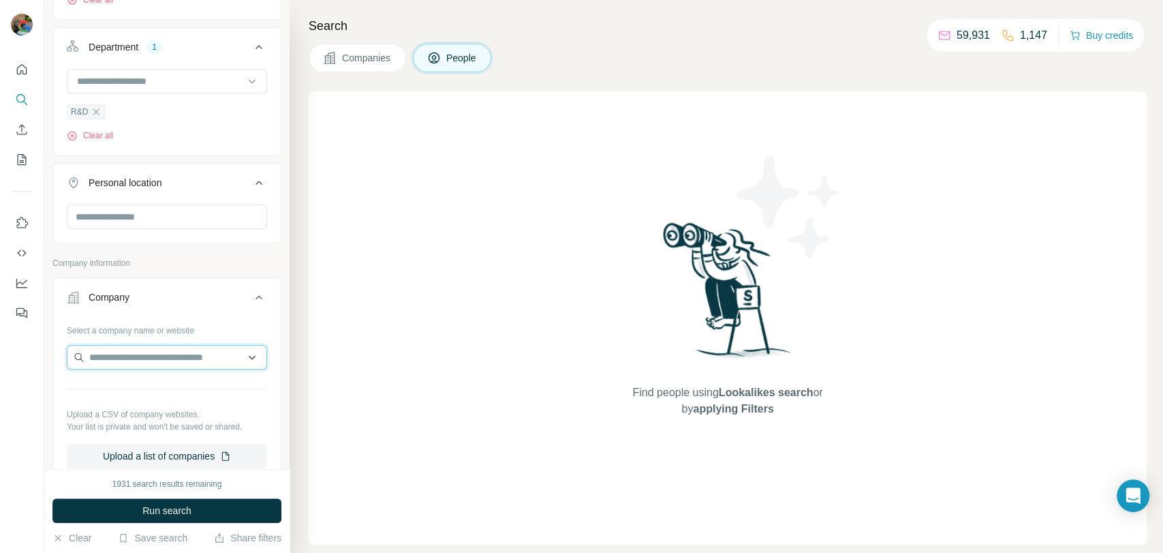
click at [120, 362] on input "text" at bounding box center [167, 357] width 200 height 25
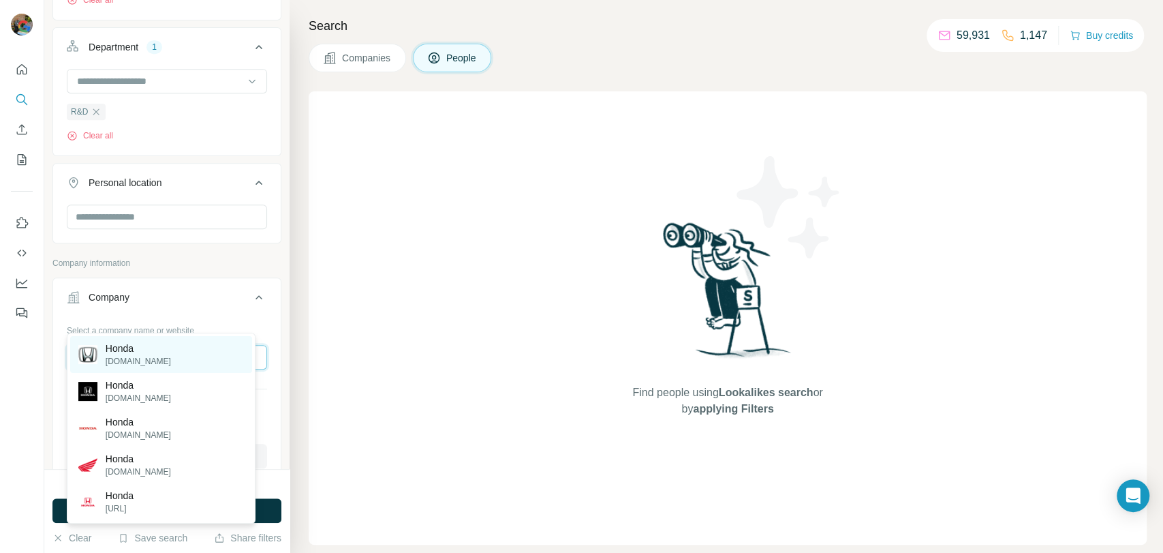
scroll to position [529, 0]
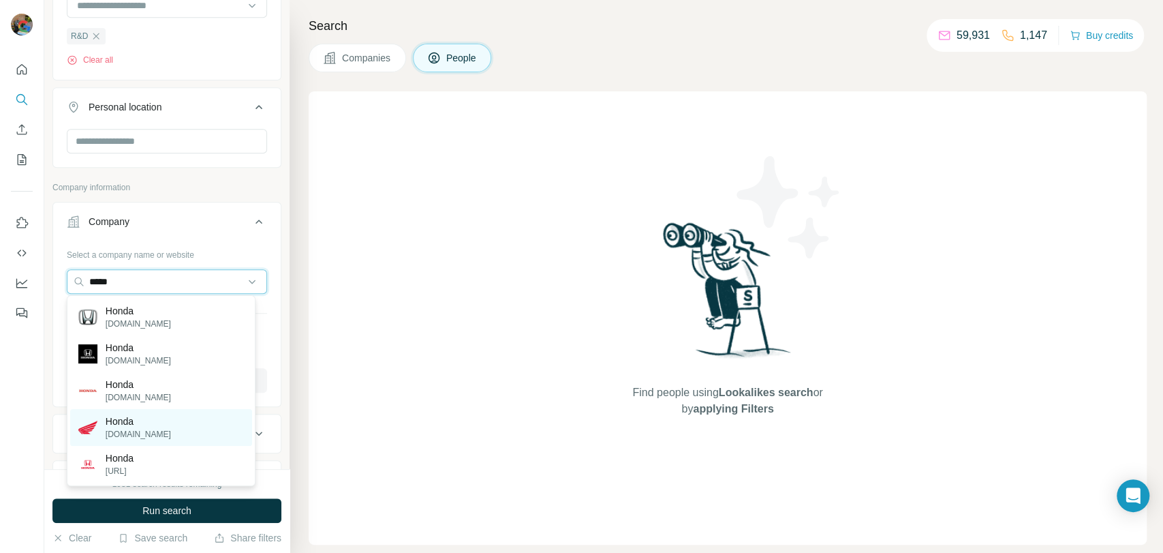
type input "*****"
click at [157, 432] on div "Honda [DOMAIN_NAME]" at bounding box center [161, 427] width 182 height 37
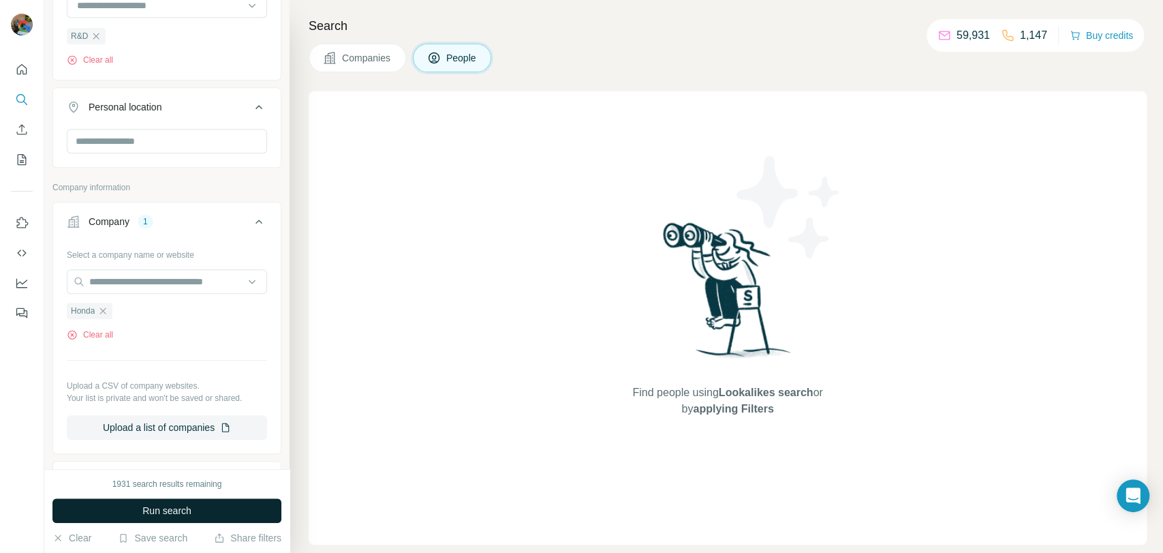
click at [159, 512] on span "Run search" at bounding box center [166, 511] width 49 height 14
click at [341, 67] on button "Companies" at bounding box center [357, 58] width 97 height 29
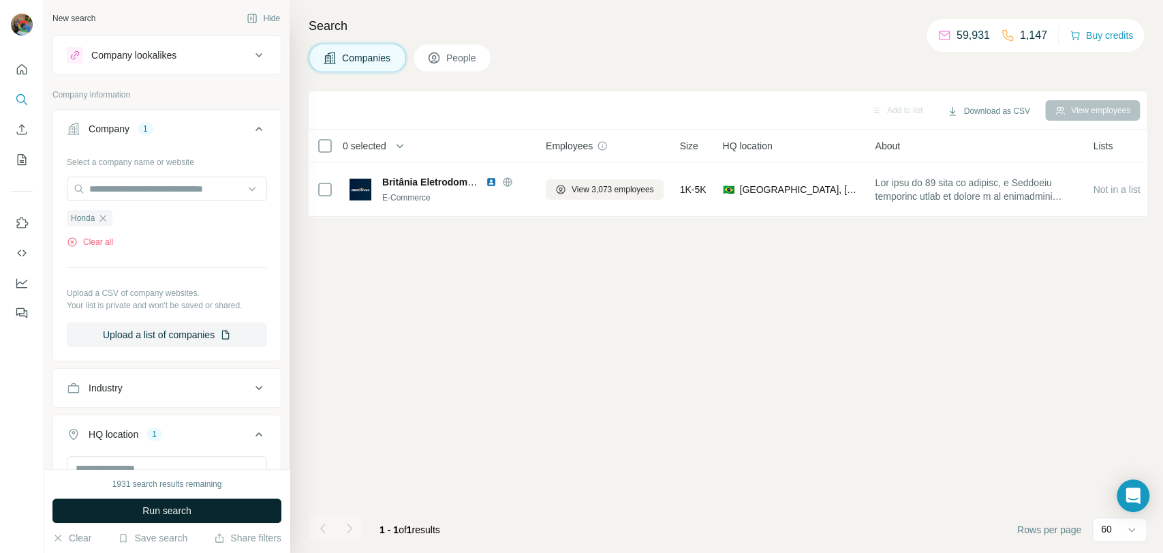
click at [124, 501] on button "Run search" at bounding box center [166, 510] width 229 height 25
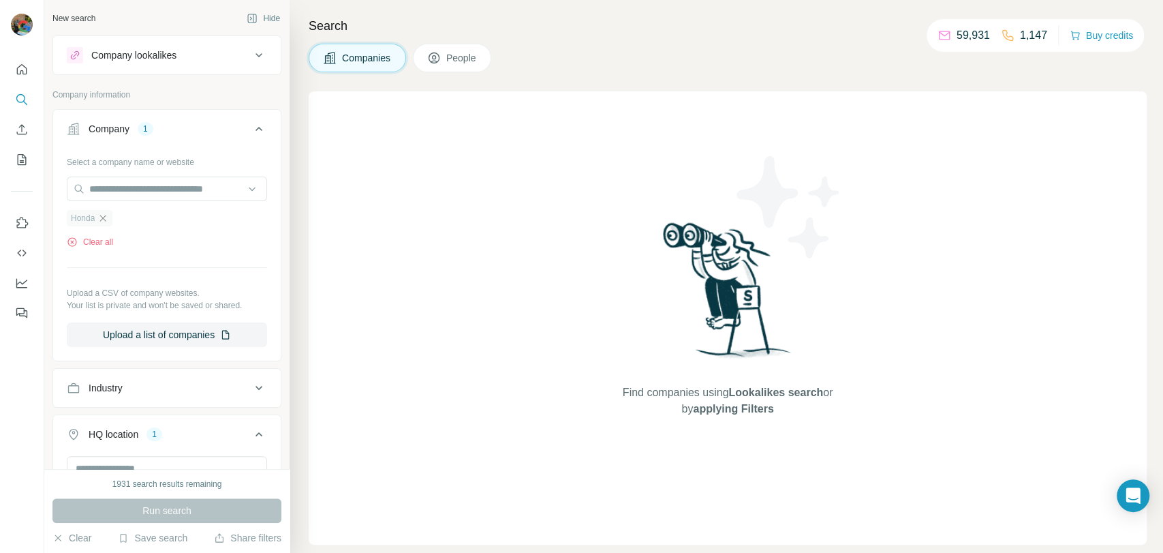
click at [107, 217] on icon "button" at bounding box center [102, 218] width 11 height 11
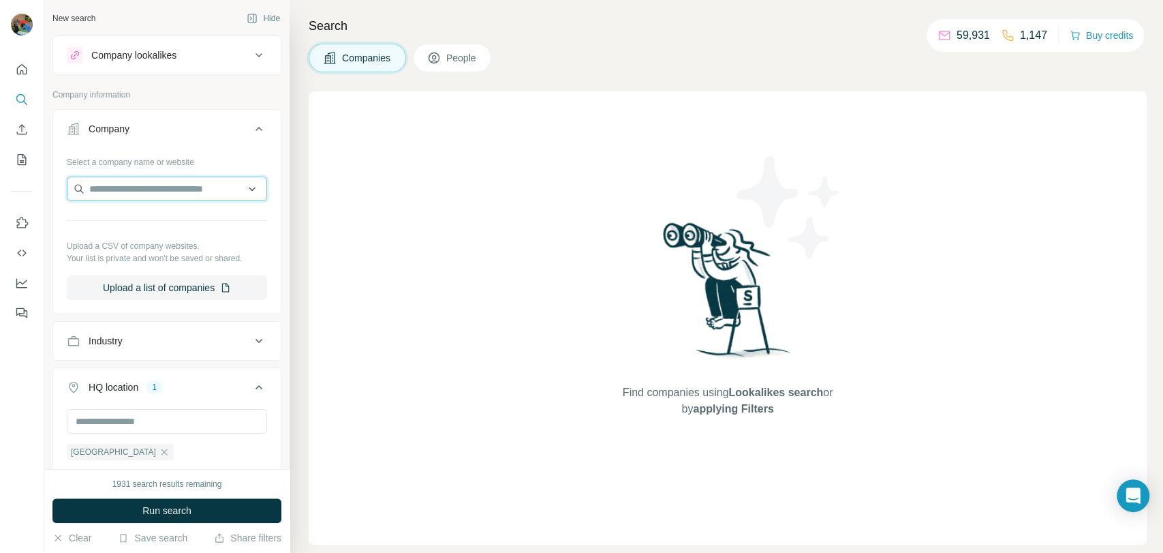
click at [121, 198] on input "text" at bounding box center [167, 188] width 200 height 25
click at [157, 189] on input "text" at bounding box center [167, 188] width 200 height 25
paste input "**********"
click at [92, 187] on input "**********" at bounding box center [167, 188] width 200 height 25
type input "**********"
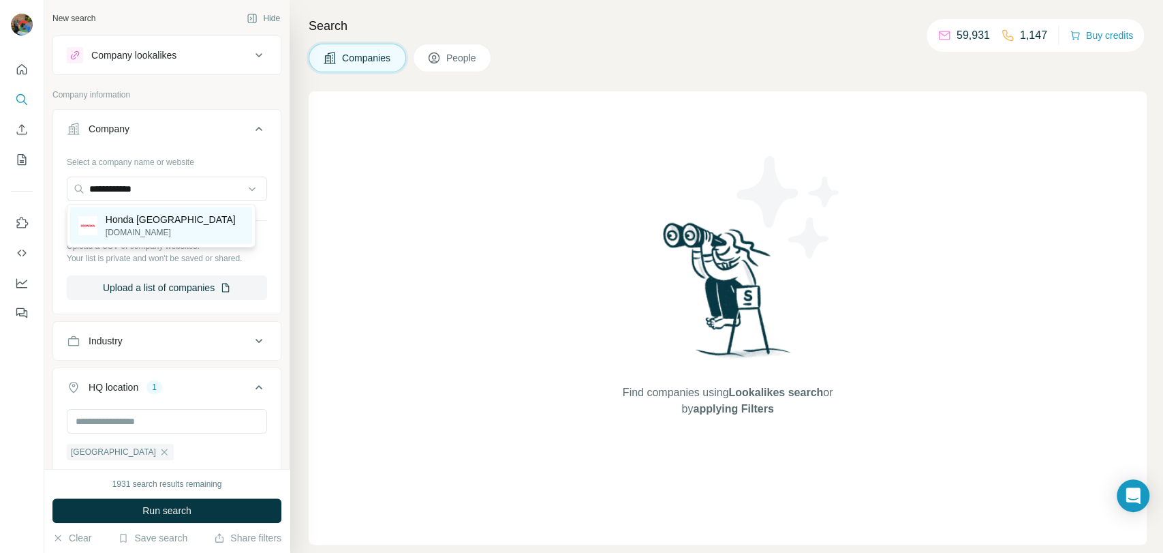
click at [165, 226] on div "Honda Brasil [DOMAIN_NAME]" at bounding box center [161, 225] width 182 height 37
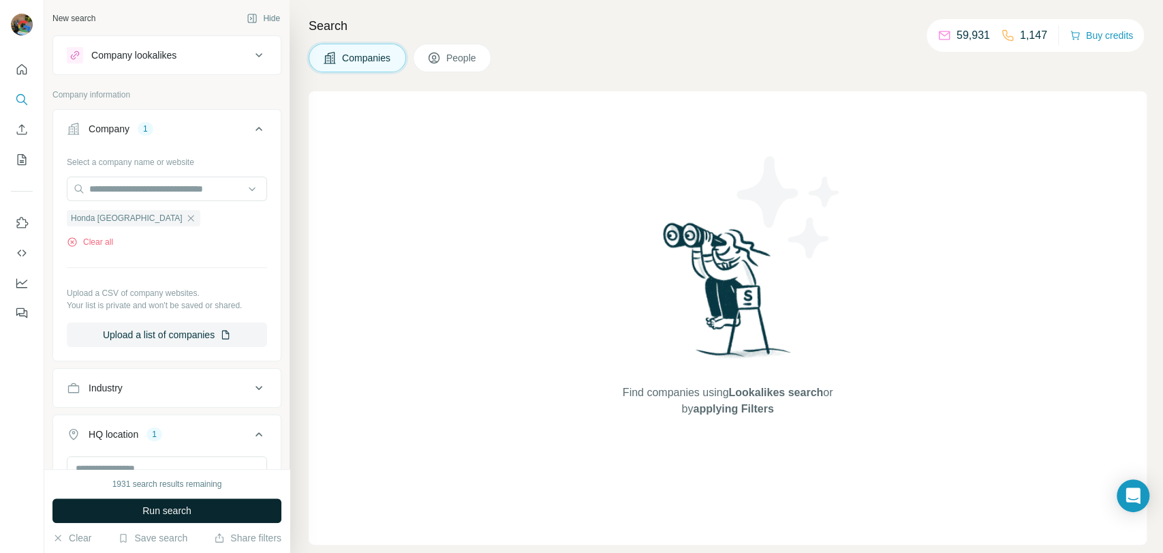
click at [185, 504] on span "Run search" at bounding box center [166, 511] width 49 height 14
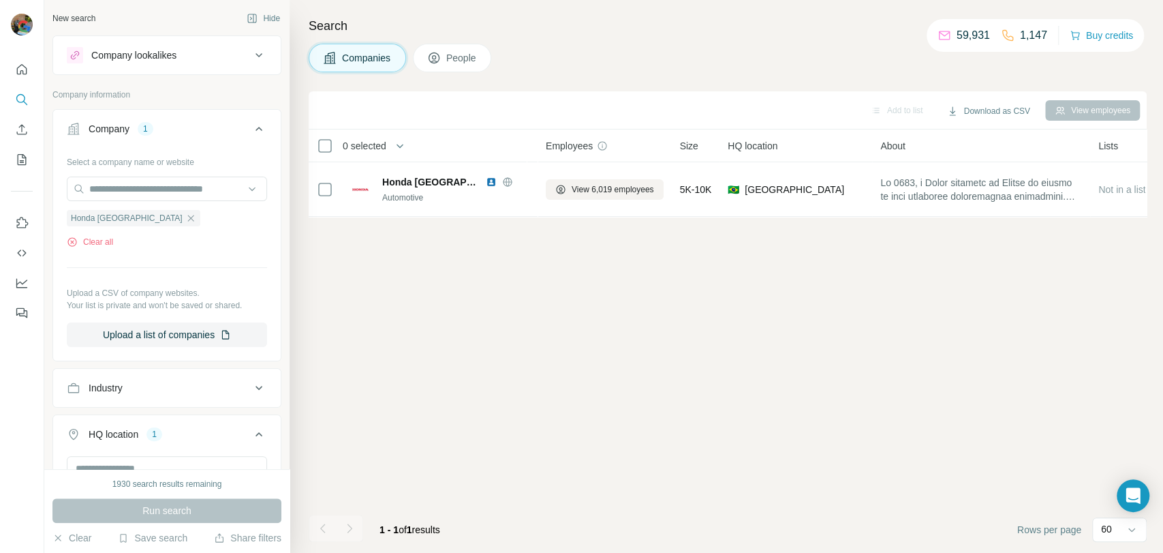
click at [467, 64] on span "People" at bounding box center [461, 58] width 31 height 14
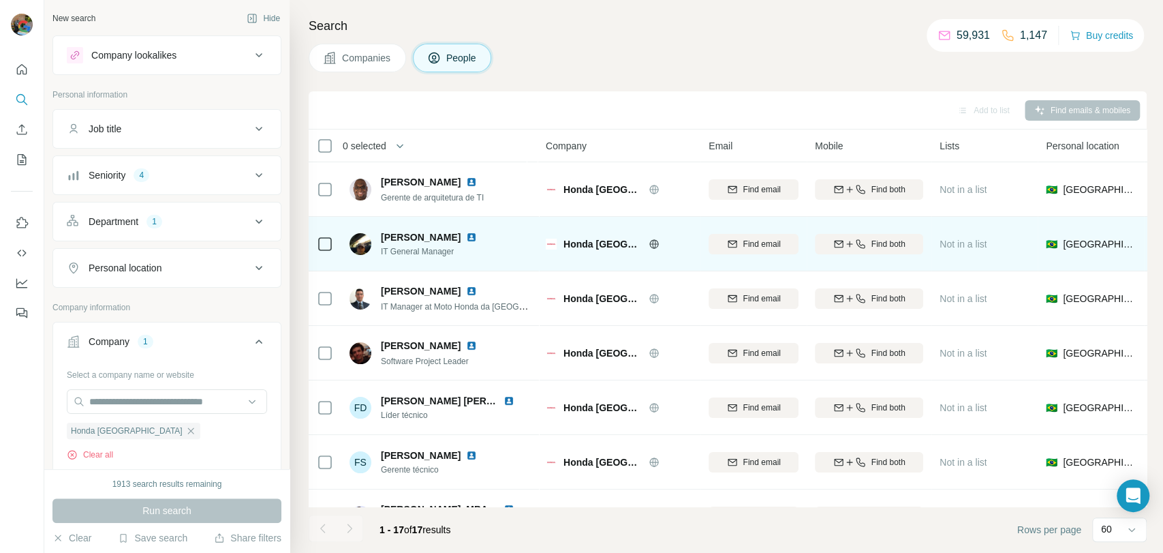
click at [320, 234] on div at bounding box center [325, 243] width 16 height 37
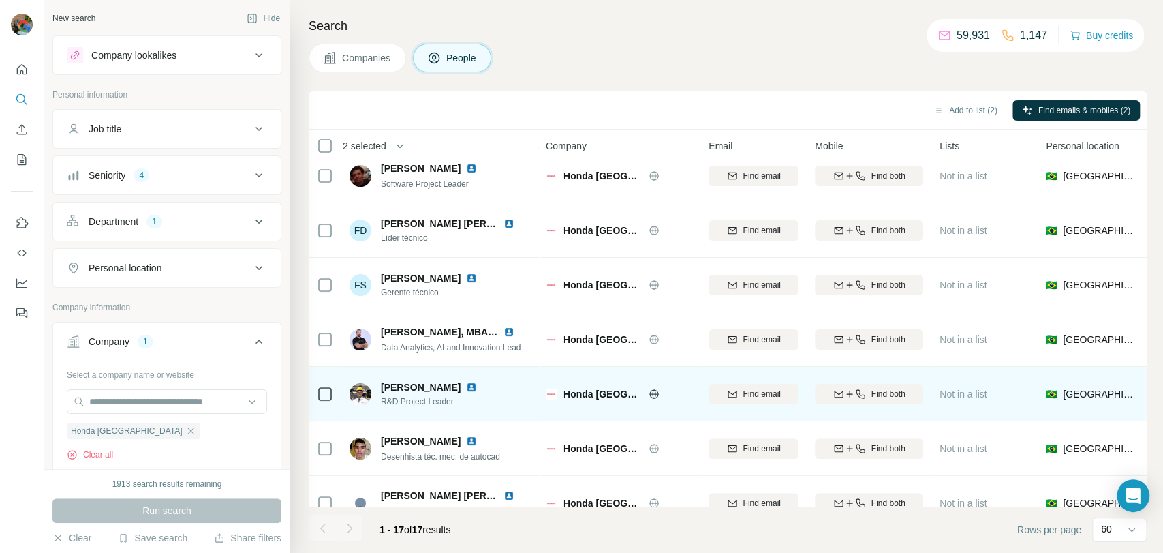
scroll to position [151, 0]
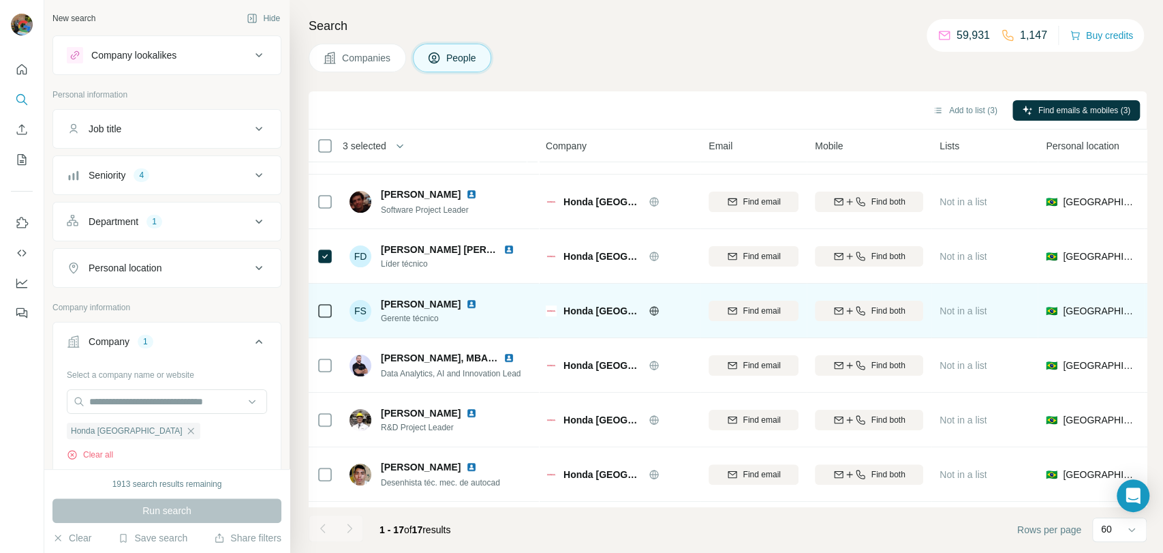
click at [330, 317] on icon at bounding box center [325, 311] width 16 height 16
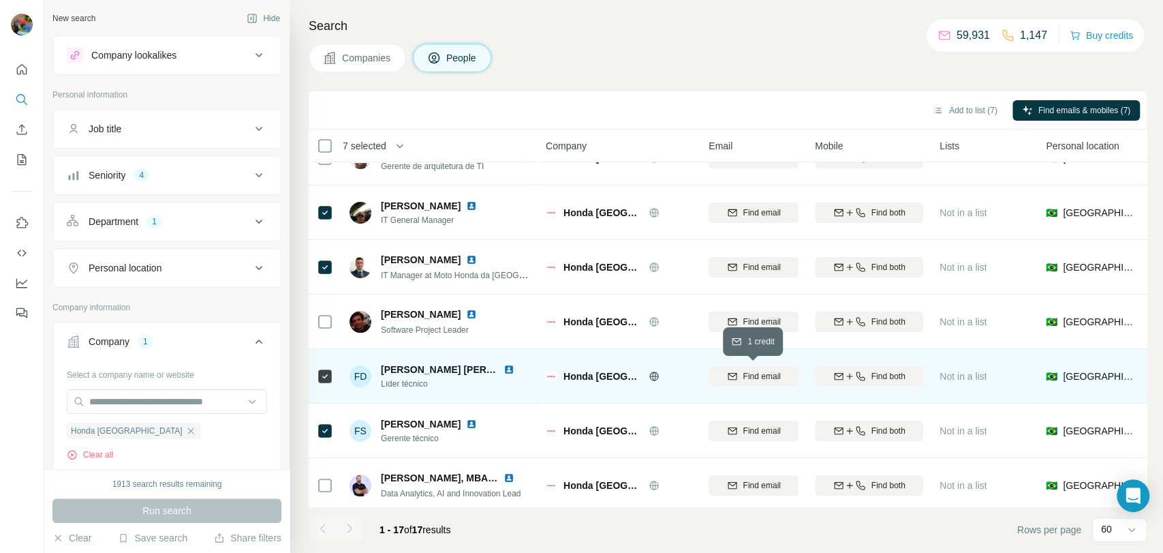
scroll to position [0, 0]
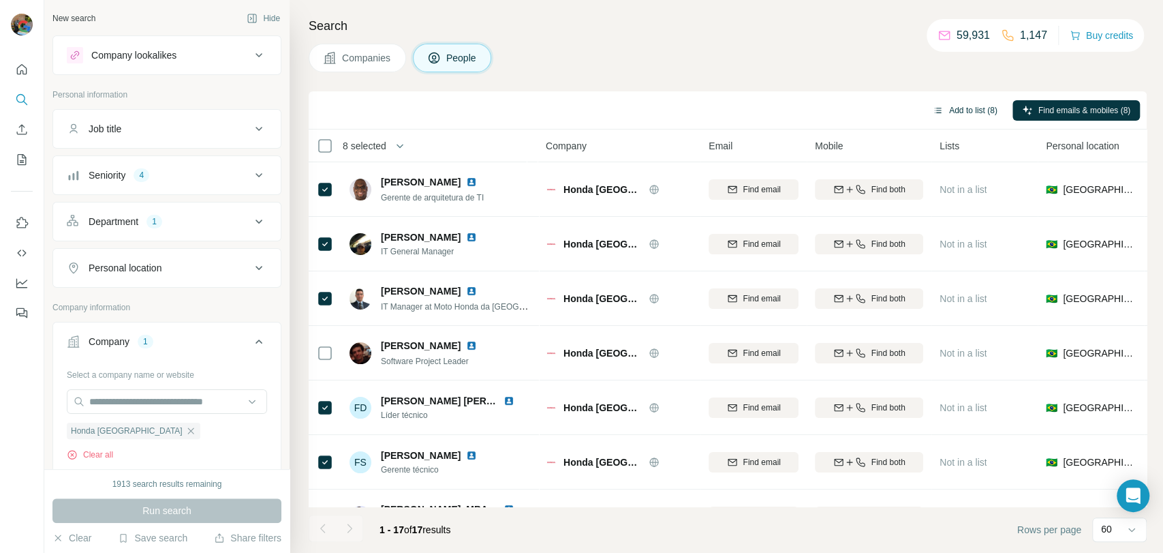
click at [965, 110] on button "Add to list (8)" at bounding box center [965, 110] width 84 height 20
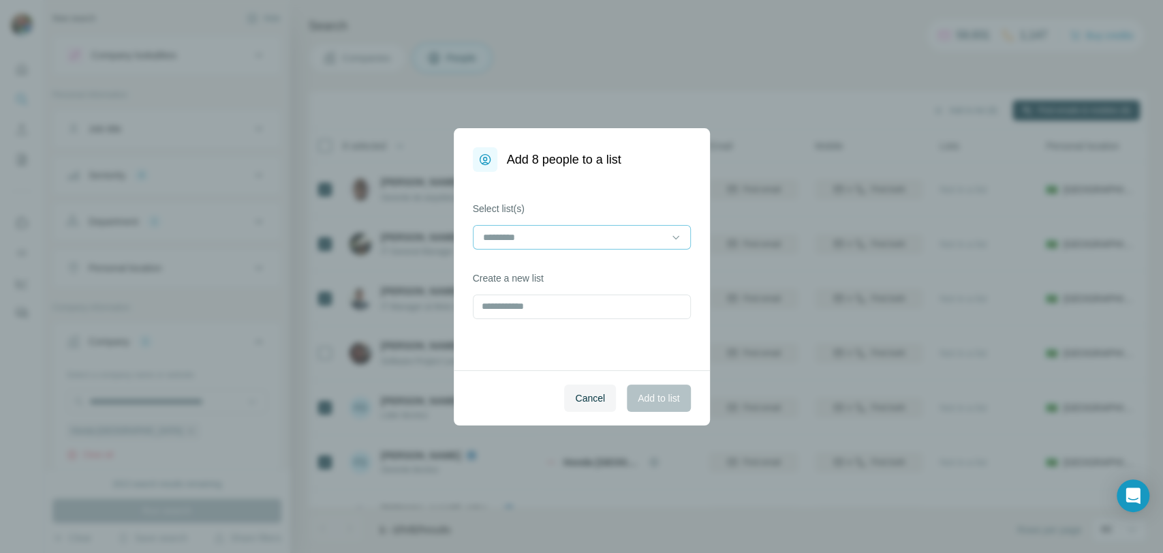
click at [559, 240] on input at bounding box center [574, 237] width 184 height 15
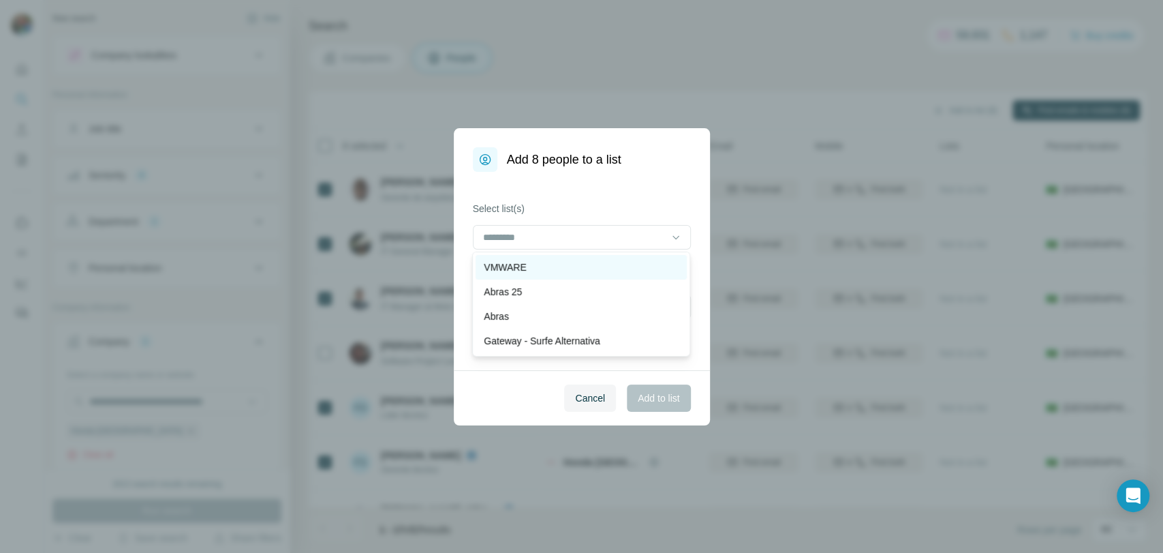
click at [541, 266] on div "VMWARE" at bounding box center [581, 267] width 195 height 14
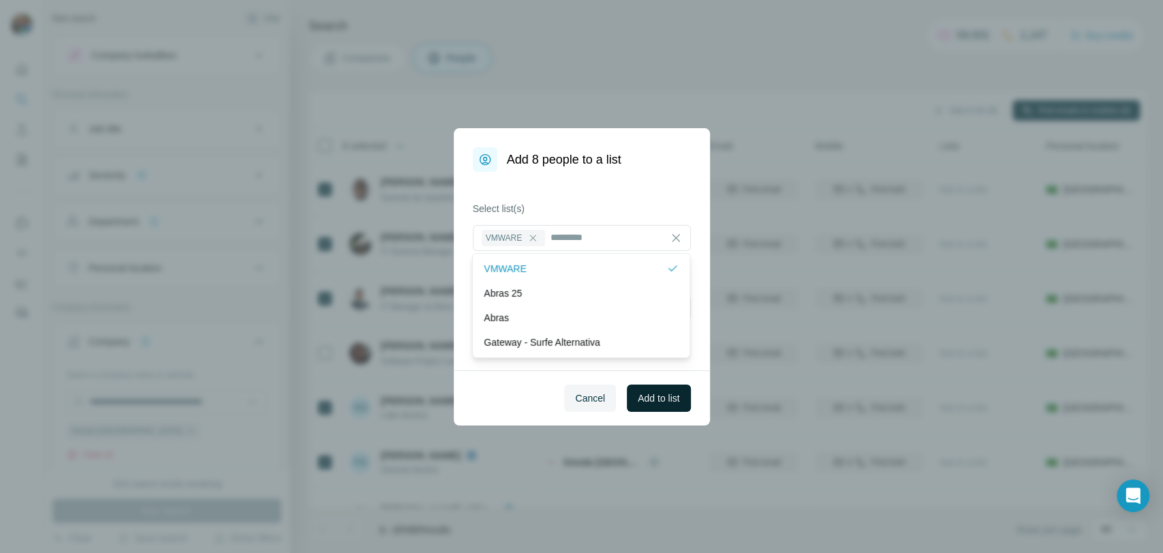
click at [683, 399] on button "Add to list" at bounding box center [658, 397] width 63 height 27
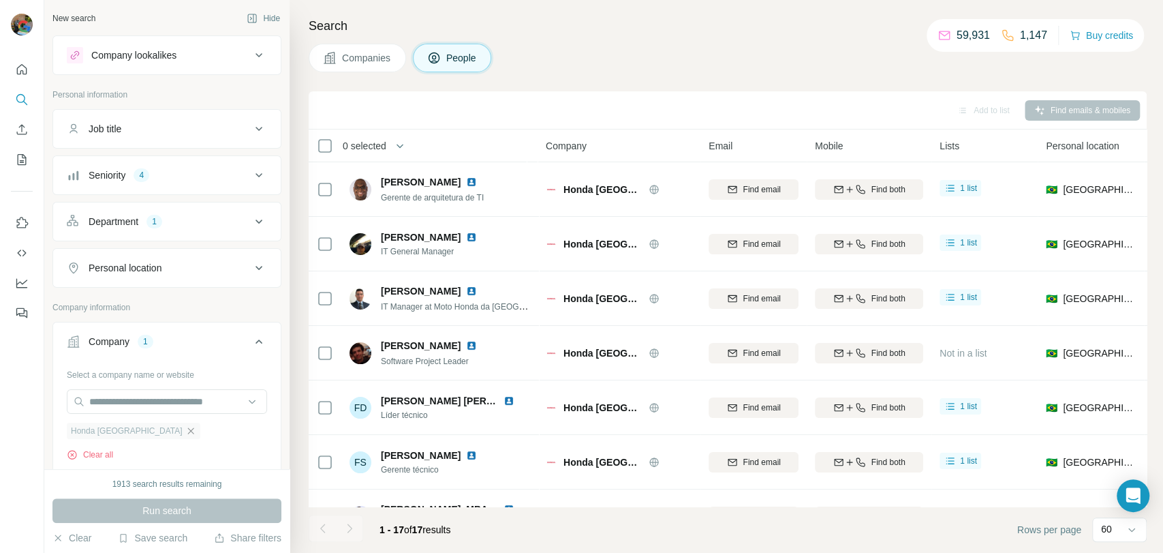
click at [185, 434] on icon "button" at bounding box center [190, 430] width 11 height 11
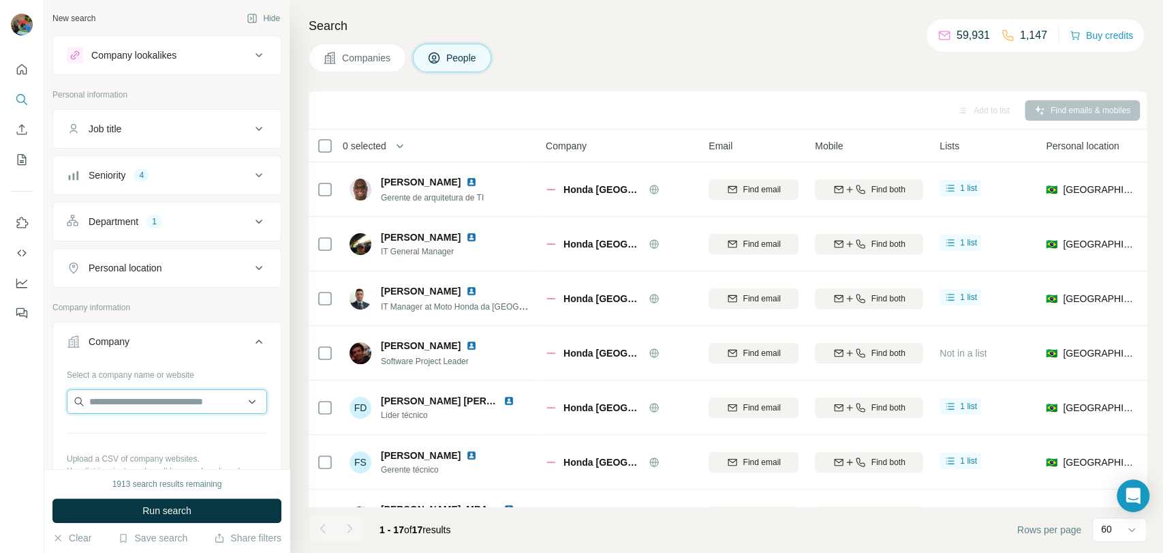
click at [146, 402] on input "text" at bounding box center [167, 401] width 200 height 25
paste input "**********"
drag, startPoint x: 169, startPoint y: 403, endPoint x: 14, endPoint y: 426, distance: 156.3
click at [14, 426] on div "**********" at bounding box center [581, 276] width 1163 height 553
paste input "**********"
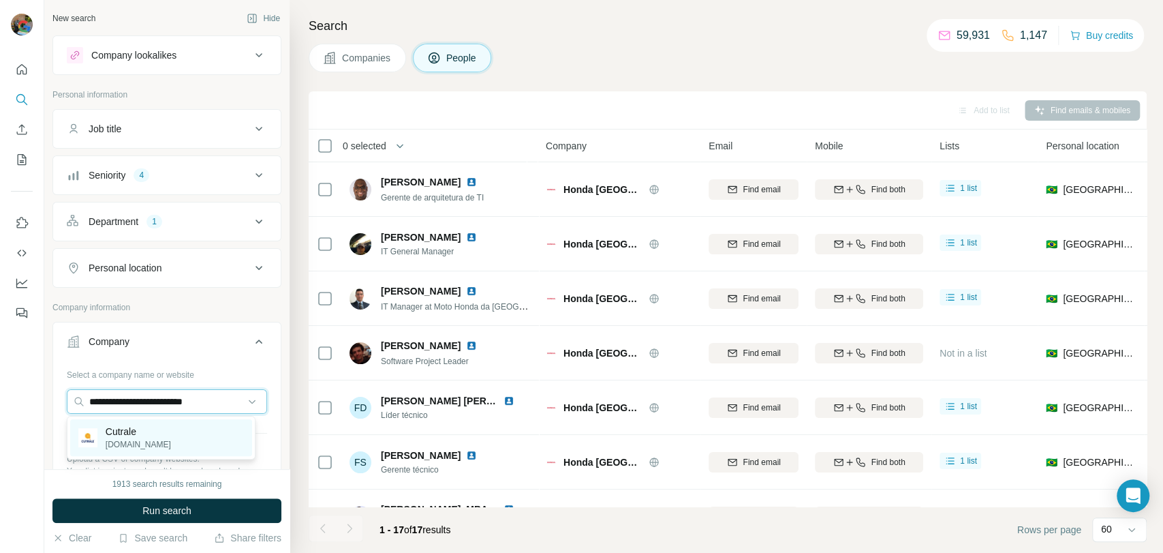
type input "**********"
click at [164, 444] on div "Cutrale [DOMAIN_NAME]" at bounding box center [161, 437] width 182 height 37
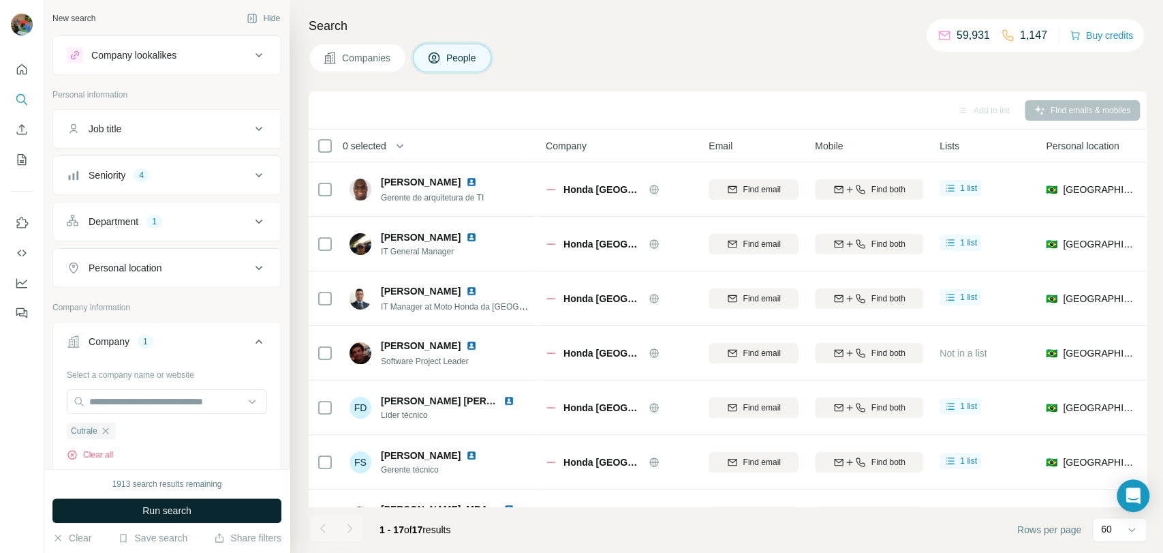
click at [167, 513] on span "Run search" at bounding box center [166, 511] width 49 height 14
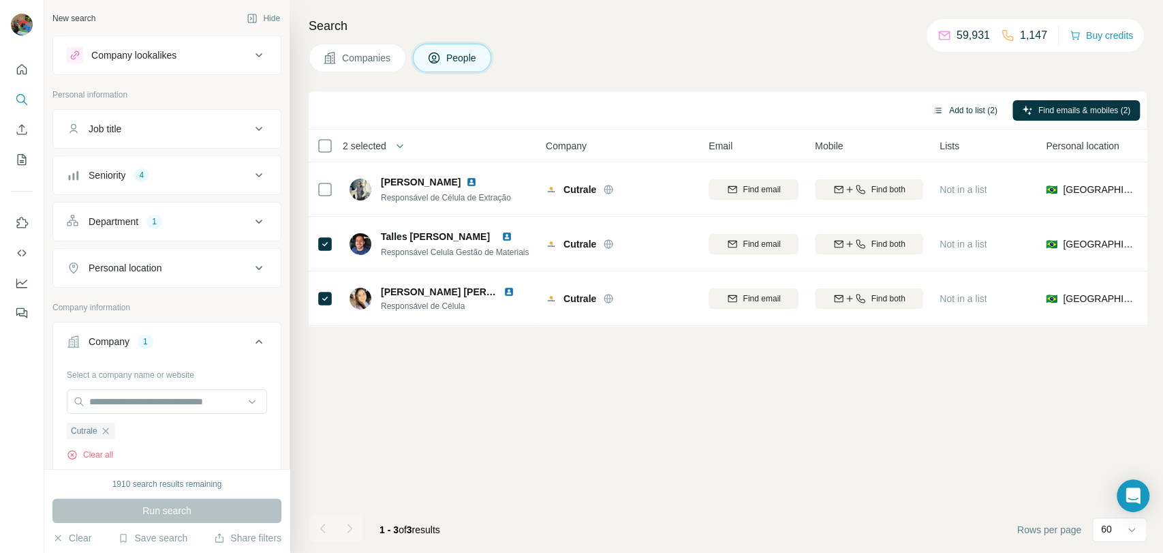
click at [970, 115] on button "Add to list (2)" at bounding box center [965, 110] width 84 height 20
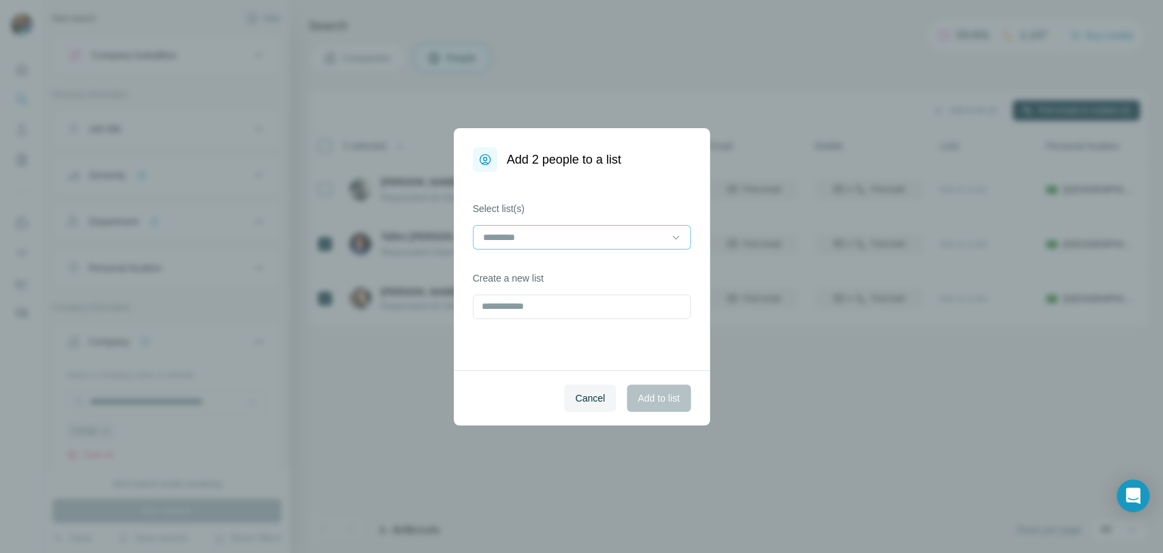
click at [549, 236] on input at bounding box center [574, 237] width 184 height 15
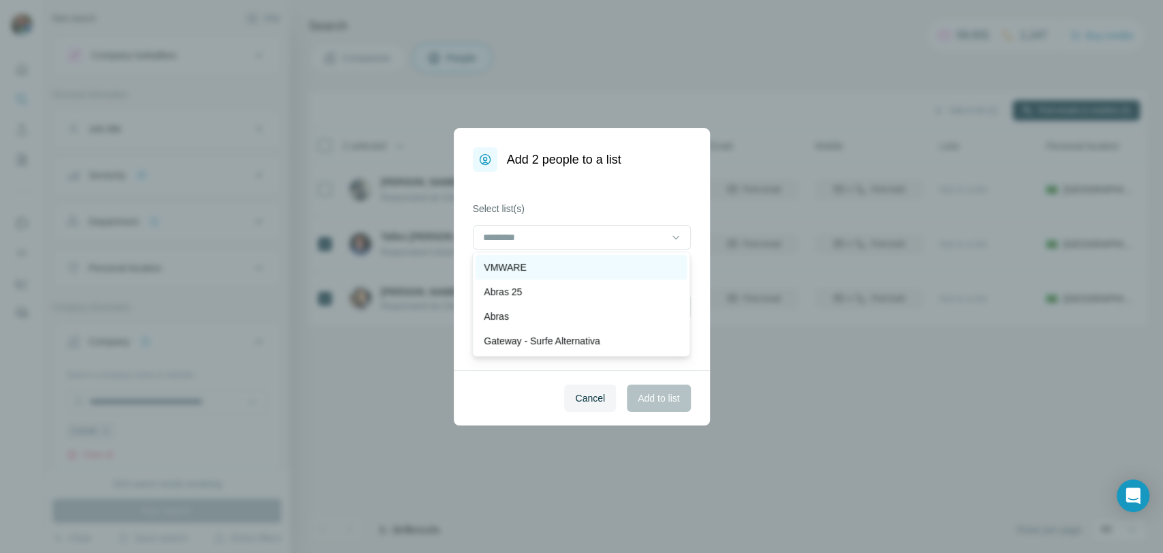
click at [529, 269] on div "VMWARE" at bounding box center [581, 267] width 195 height 14
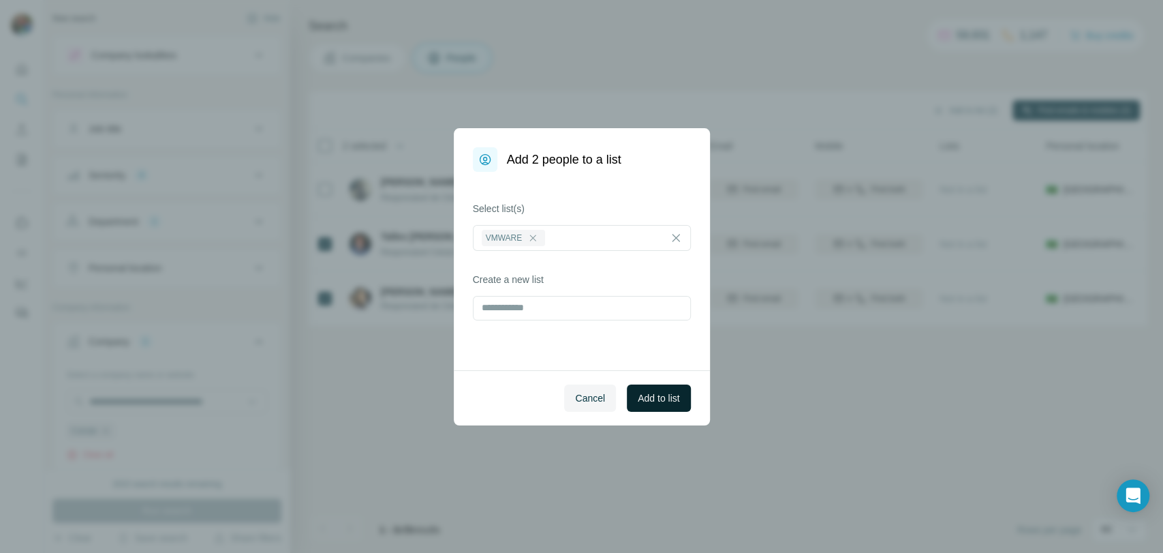
click at [670, 399] on span "Add to list" at bounding box center [659, 398] width 42 height 14
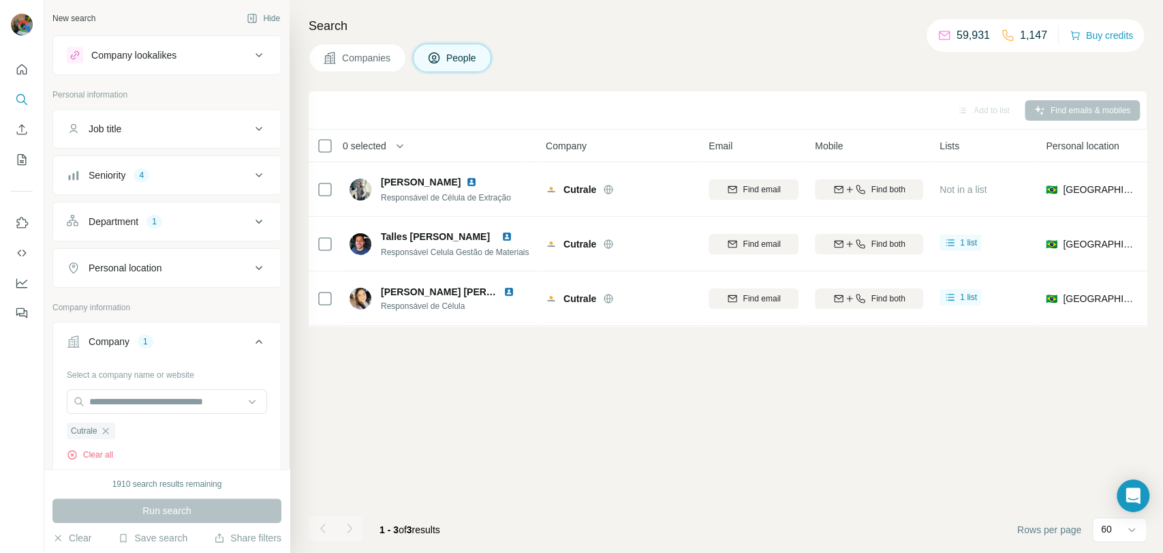
click at [109, 425] on icon "button" at bounding box center [105, 430] width 11 height 11
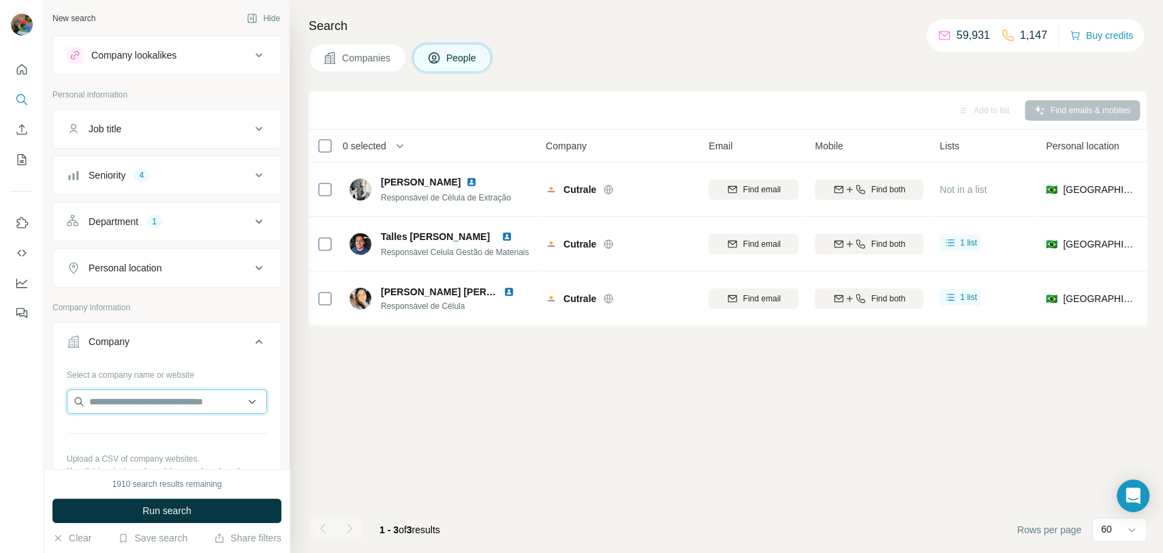
click at [119, 405] on input "text" at bounding box center [167, 401] width 200 height 25
paste input "**********"
type input "**********"
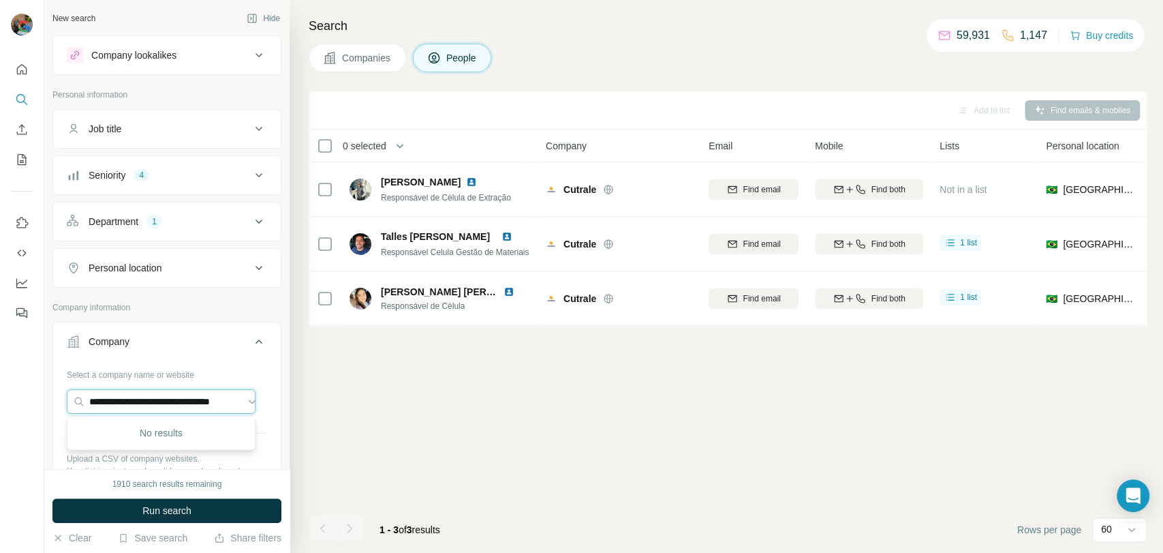
scroll to position [0, 0]
click at [227, 399] on input "**********" at bounding box center [161, 401] width 189 height 25
paste input "**********"
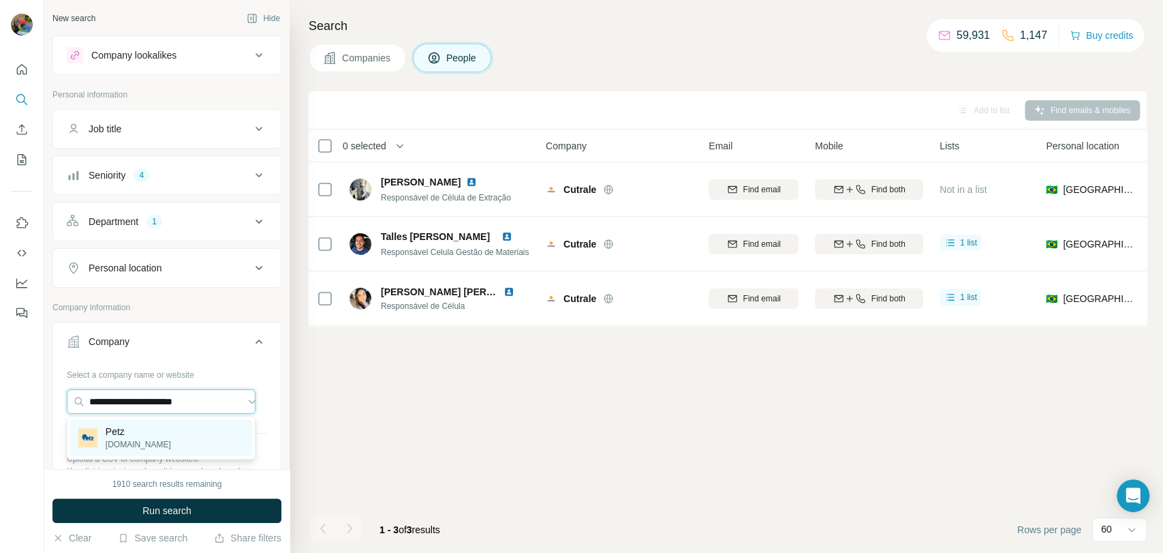
type input "**********"
click at [140, 433] on p "Petz" at bounding box center [138, 431] width 65 height 14
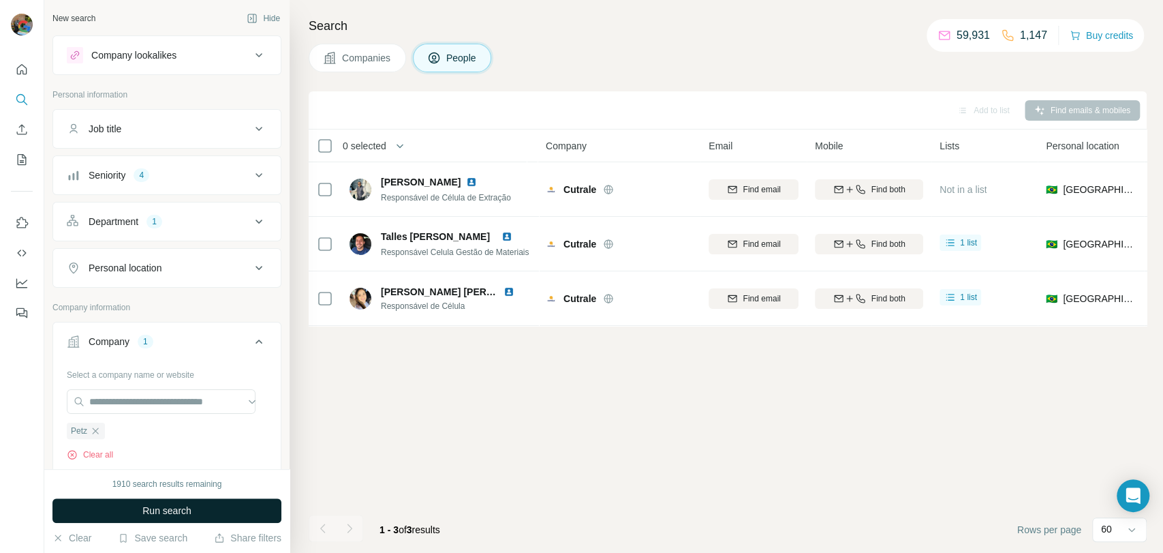
click at [147, 511] on span "Run search" at bounding box center [166, 511] width 49 height 14
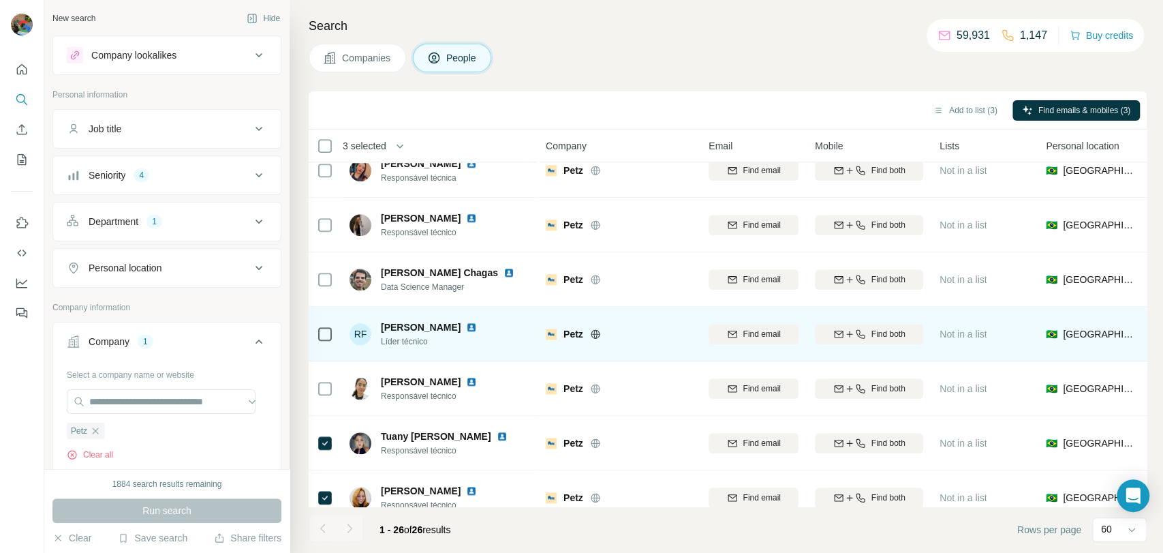
scroll to position [929, 0]
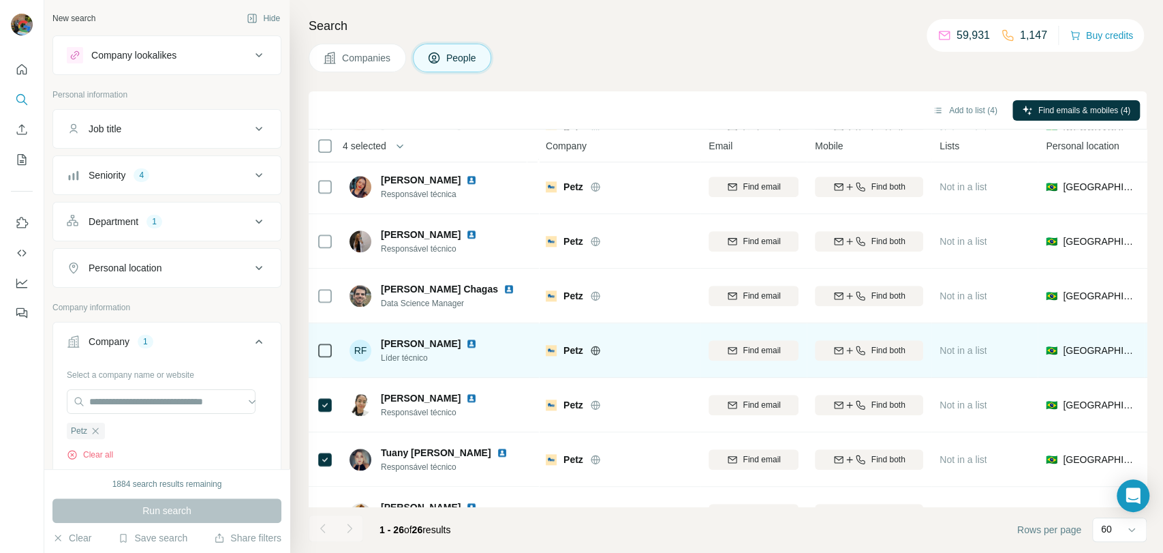
click at [333, 361] on div at bounding box center [325, 349] width 16 height 37
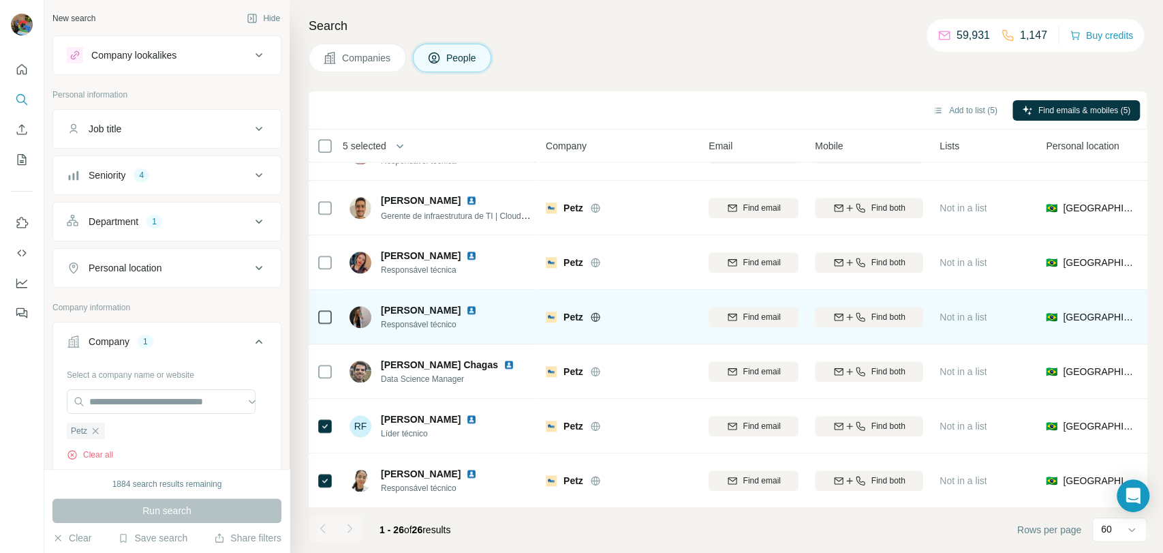
click at [339, 319] on td at bounding box center [325, 317] width 33 height 55
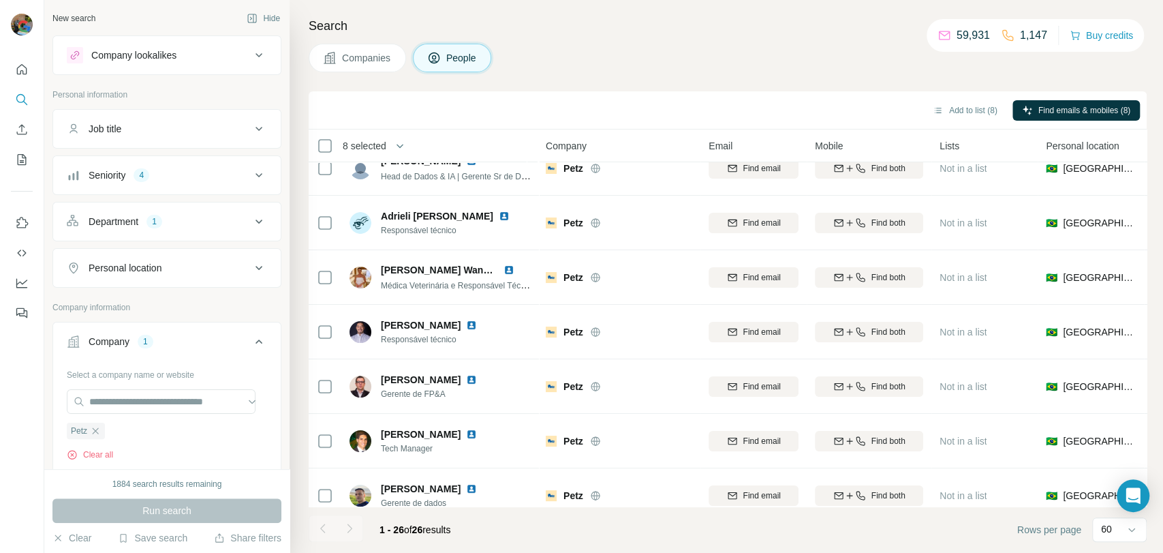
scroll to position [0, 0]
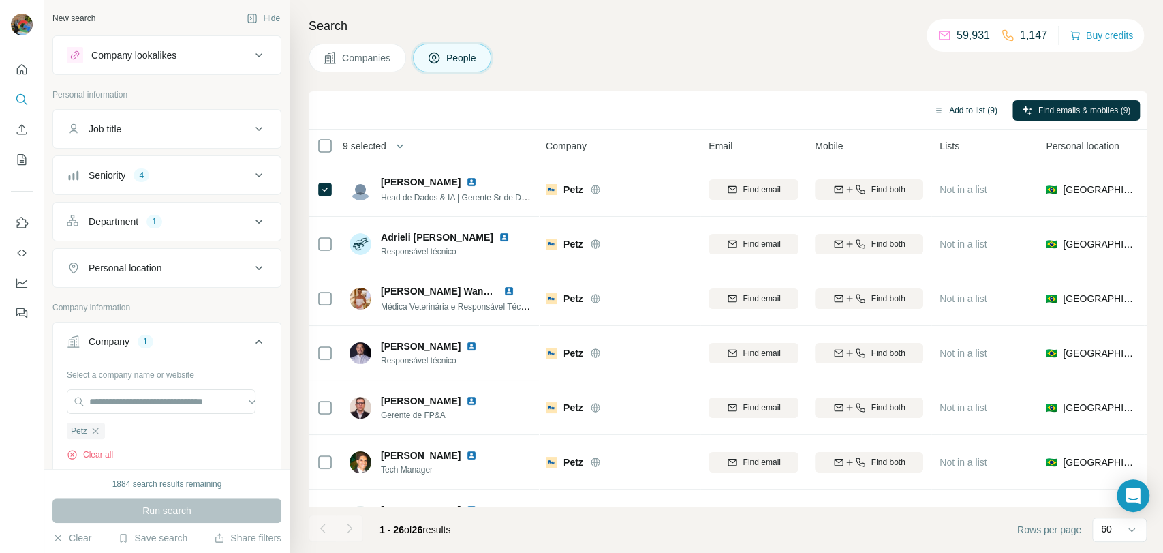
click at [959, 115] on button "Add to list (9)" at bounding box center [965, 110] width 84 height 20
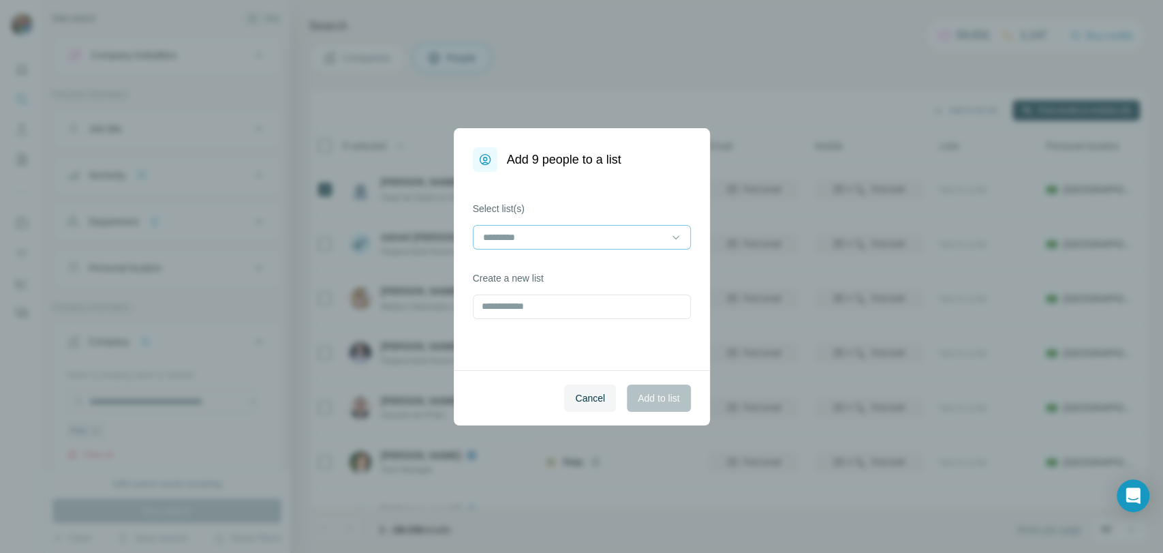
click at [548, 236] on input at bounding box center [574, 237] width 184 height 15
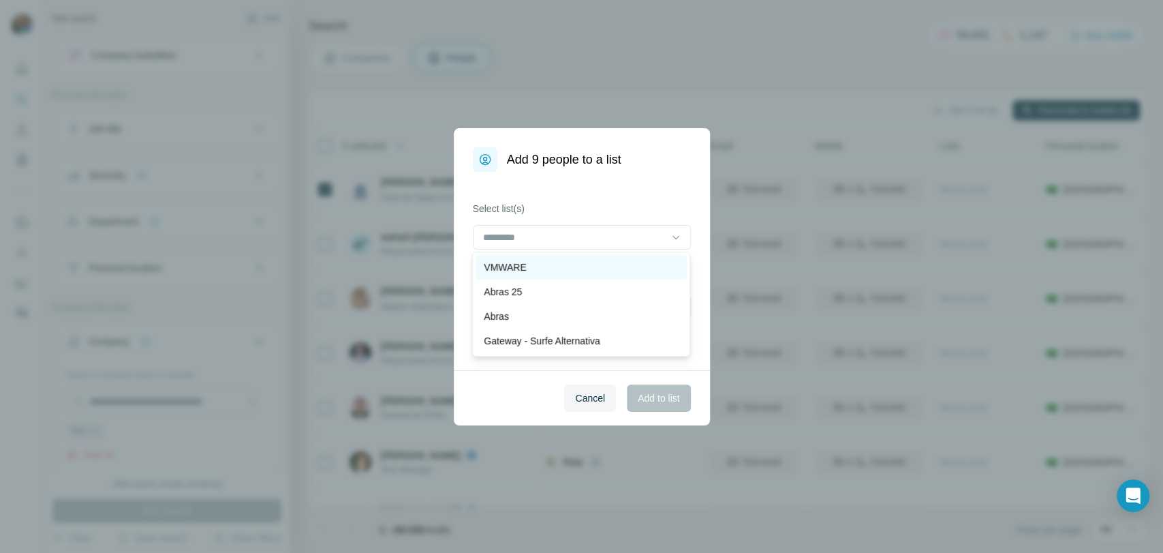
click at [533, 267] on div "VMWARE" at bounding box center [581, 267] width 195 height 14
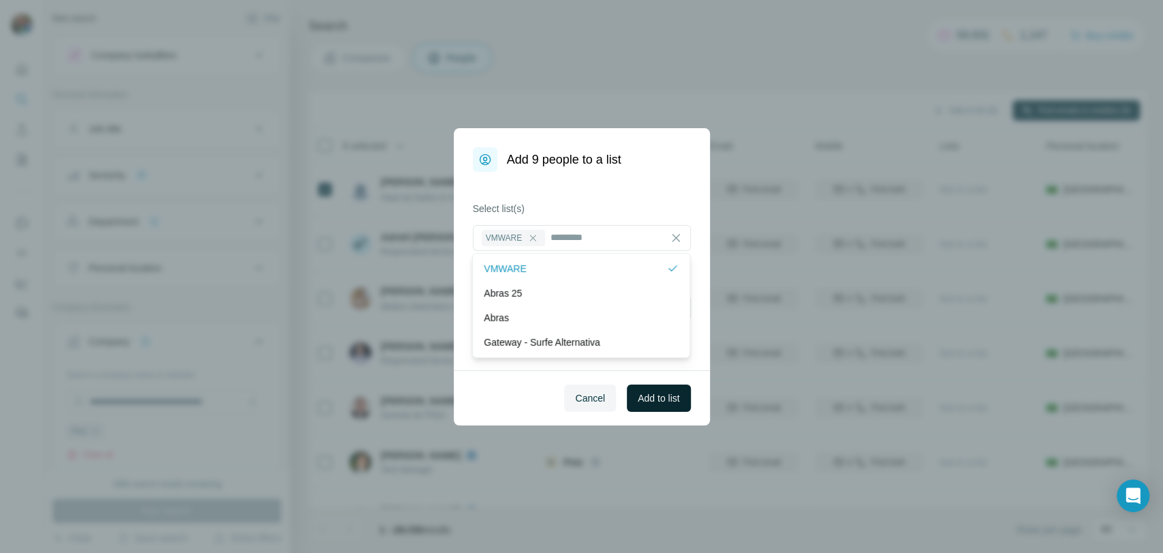
click at [662, 397] on span "Add to list" at bounding box center [659, 398] width 42 height 14
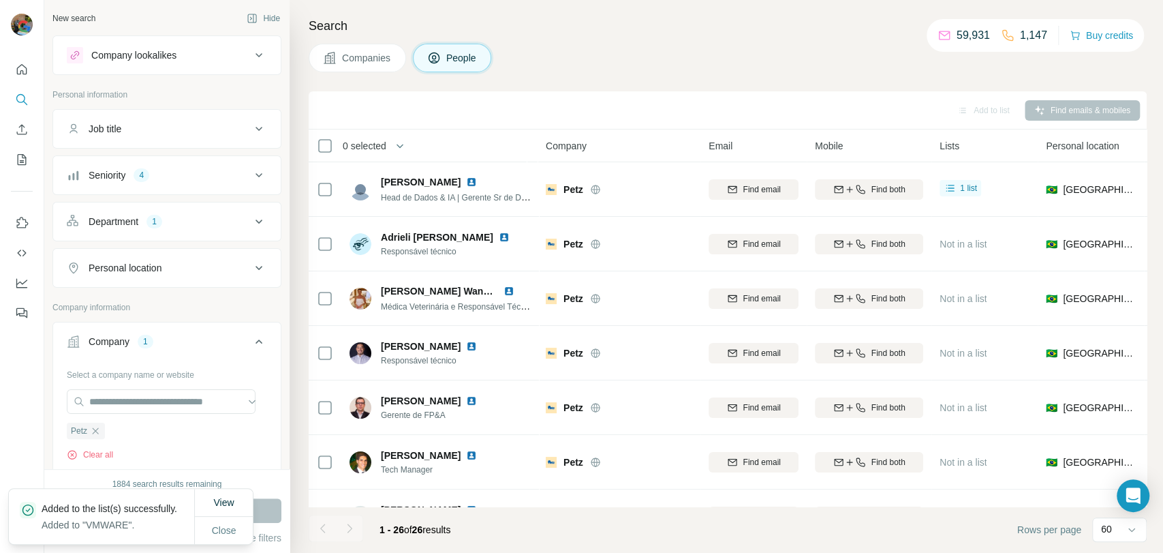
click at [97, 427] on icon "button" at bounding box center [95, 430] width 11 height 11
click at [108, 397] on input "text" at bounding box center [161, 401] width 189 height 25
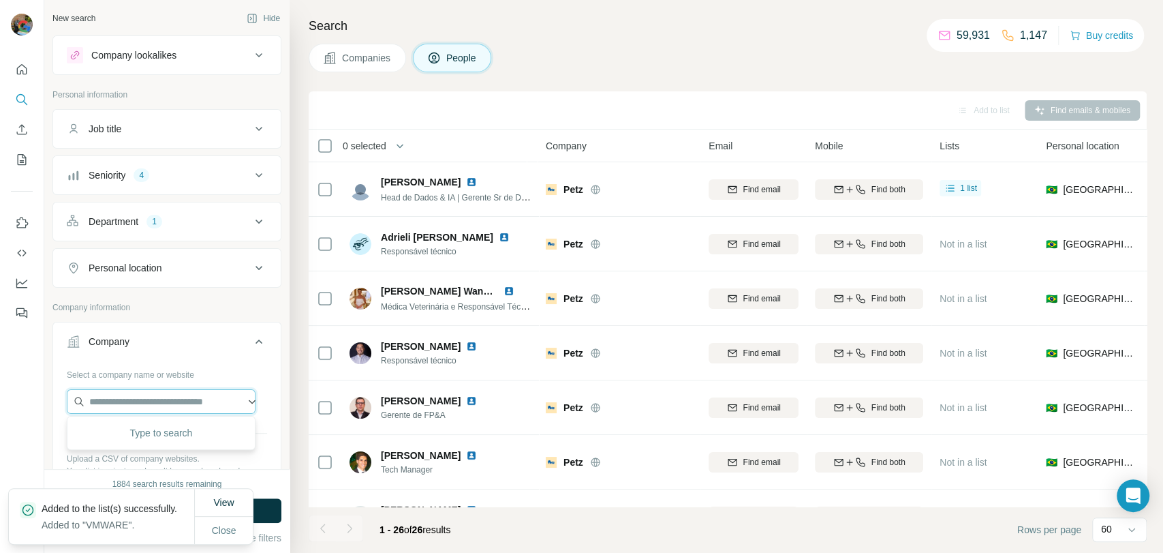
paste input "**********"
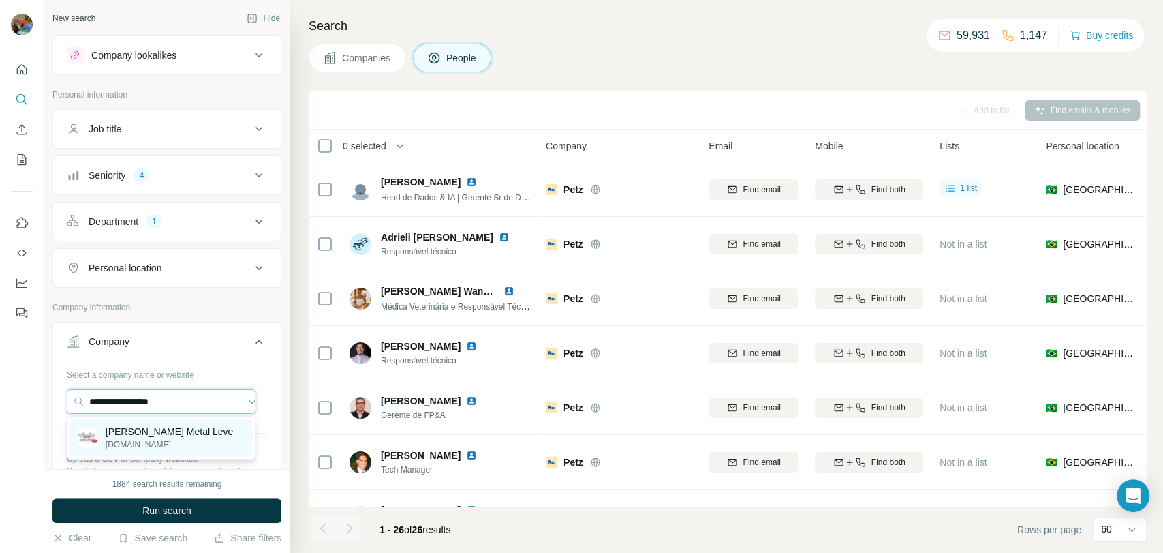
type input "**********"
click at [199, 427] on div "[PERSON_NAME] Metal Leve [DOMAIN_NAME]" at bounding box center [161, 437] width 182 height 37
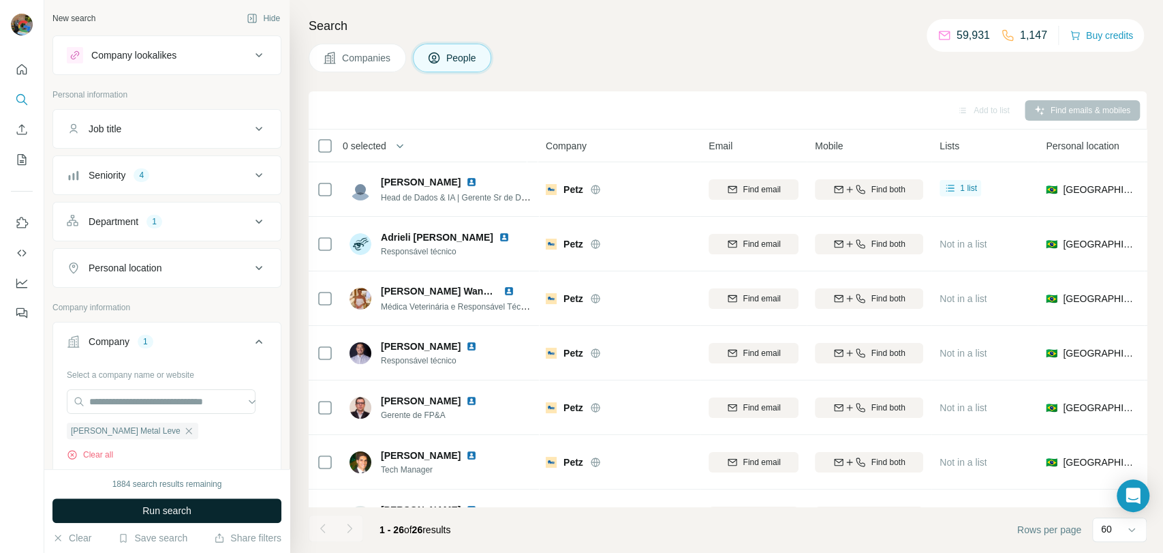
click at [164, 511] on span "Run search" at bounding box center [166, 511] width 49 height 14
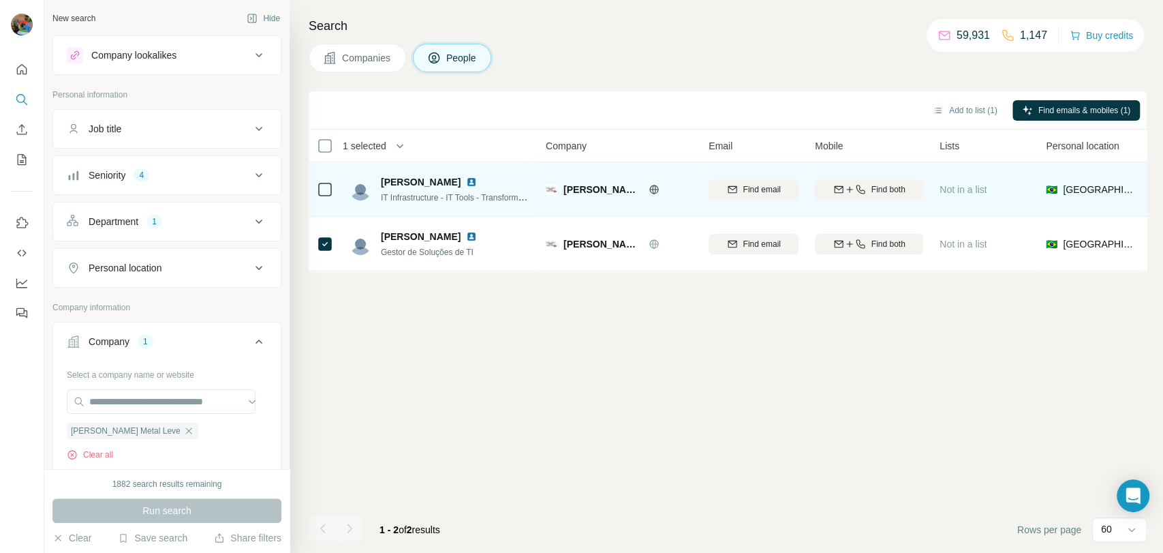
click at [336, 188] on td at bounding box center [325, 189] width 33 height 55
click at [321, 196] on icon at bounding box center [325, 189] width 16 height 16
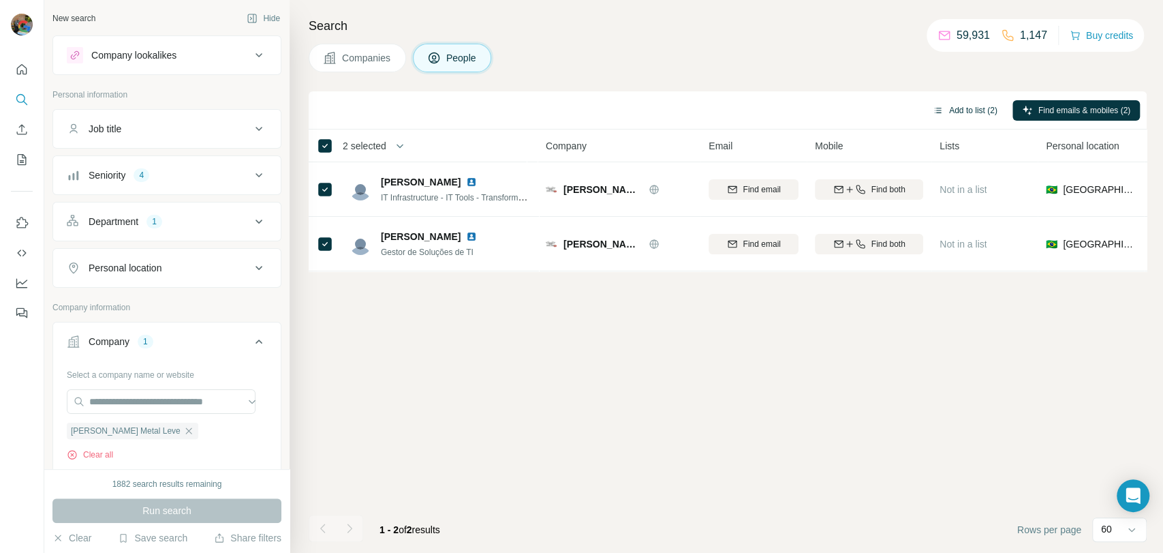
click at [950, 106] on button "Add to list (2)" at bounding box center [965, 110] width 84 height 20
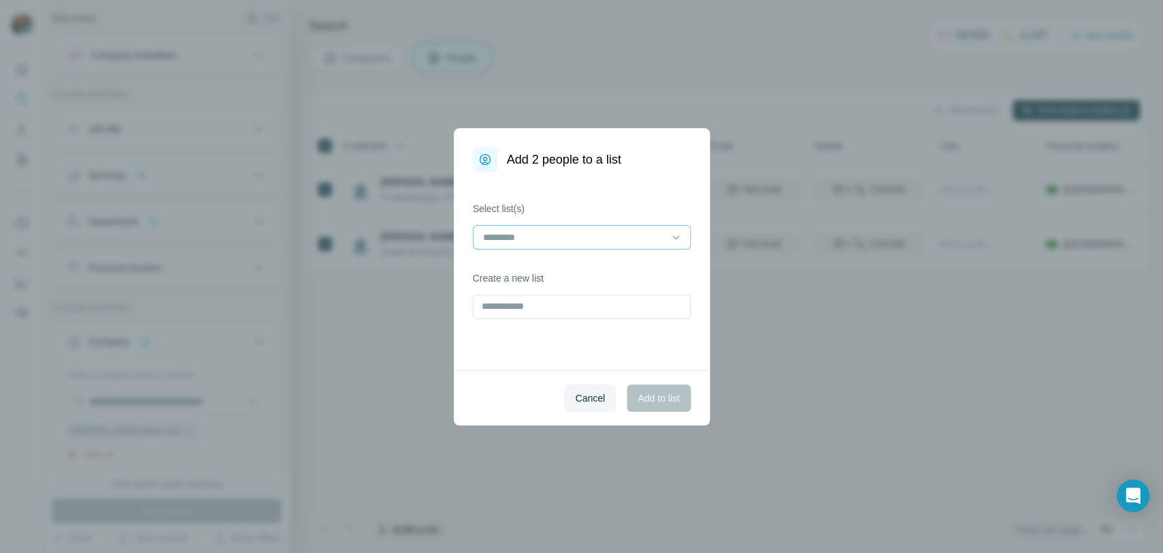
click at [527, 245] on div at bounding box center [574, 237] width 184 height 23
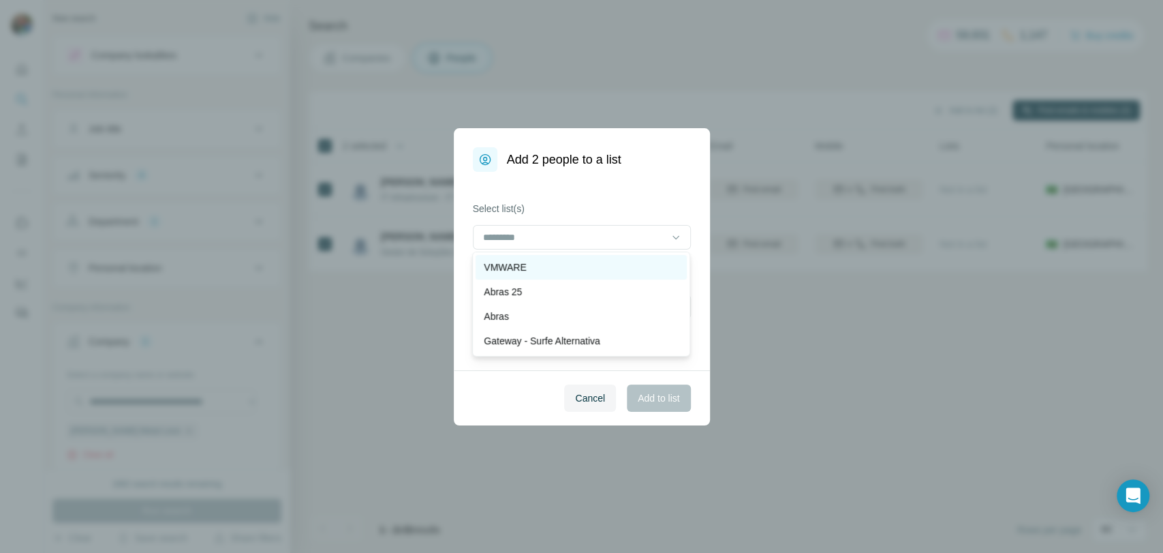
click at [528, 270] on div "VMWARE" at bounding box center [581, 267] width 195 height 14
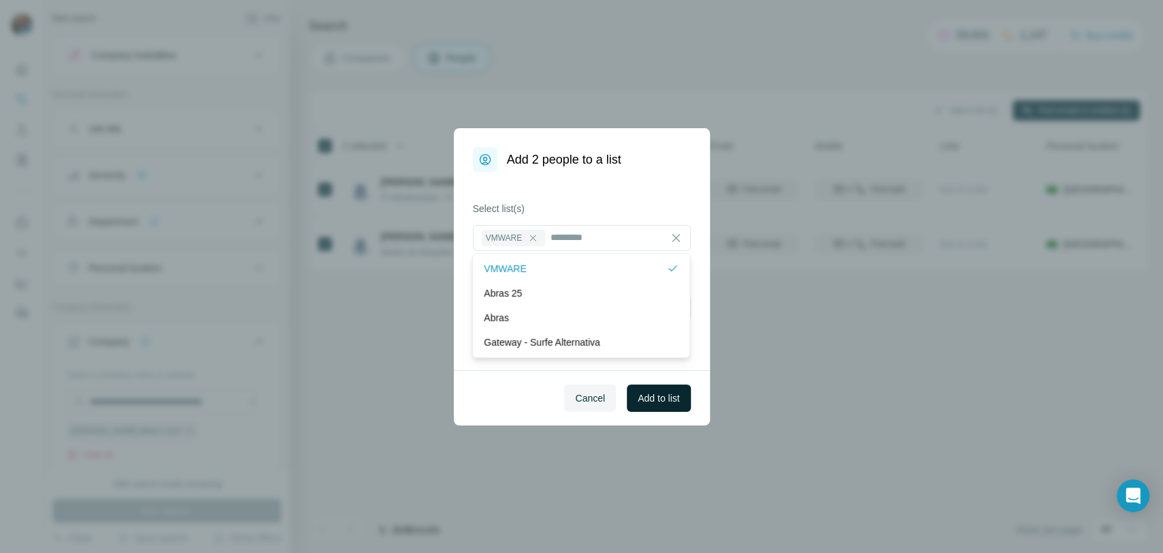
click at [665, 392] on span "Add to list" at bounding box center [659, 398] width 42 height 14
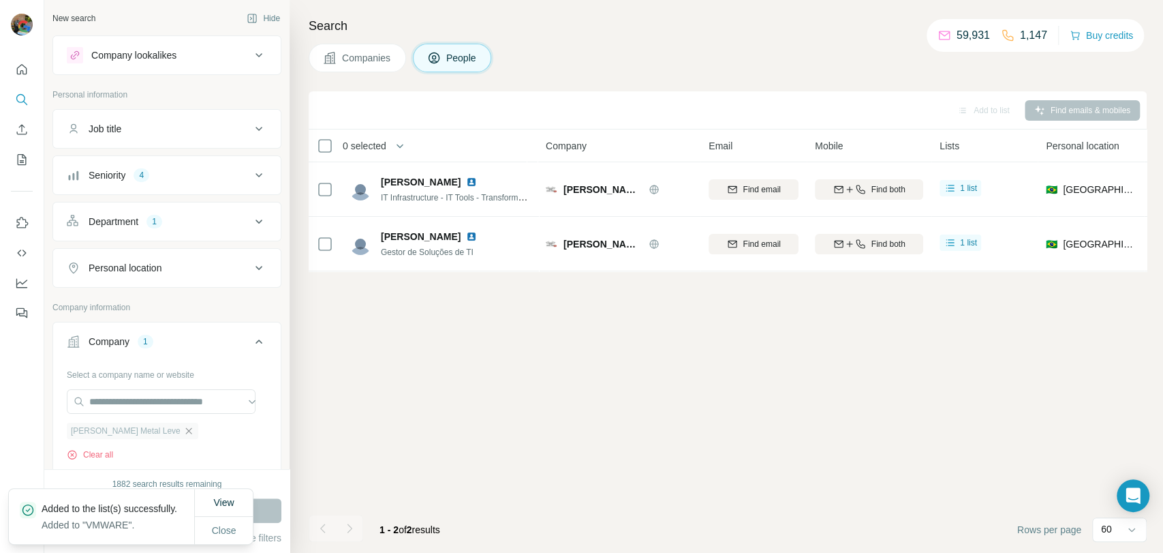
click at [183, 431] on icon "button" at bounding box center [188, 430] width 11 height 11
click at [157, 398] on input "text" at bounding box center [161, 401] width 189 height 25
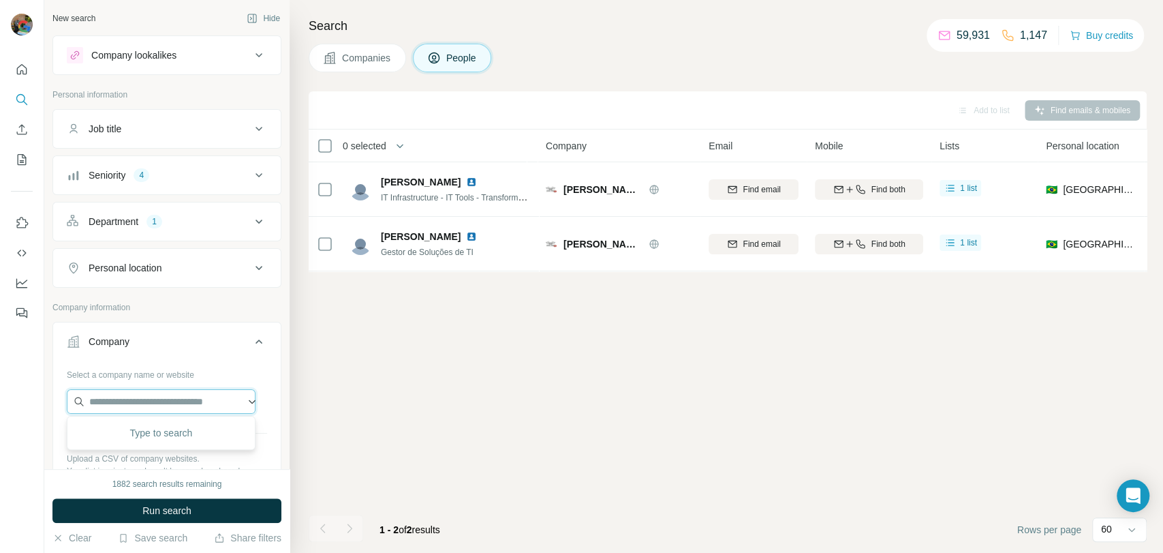
paste input "**********"
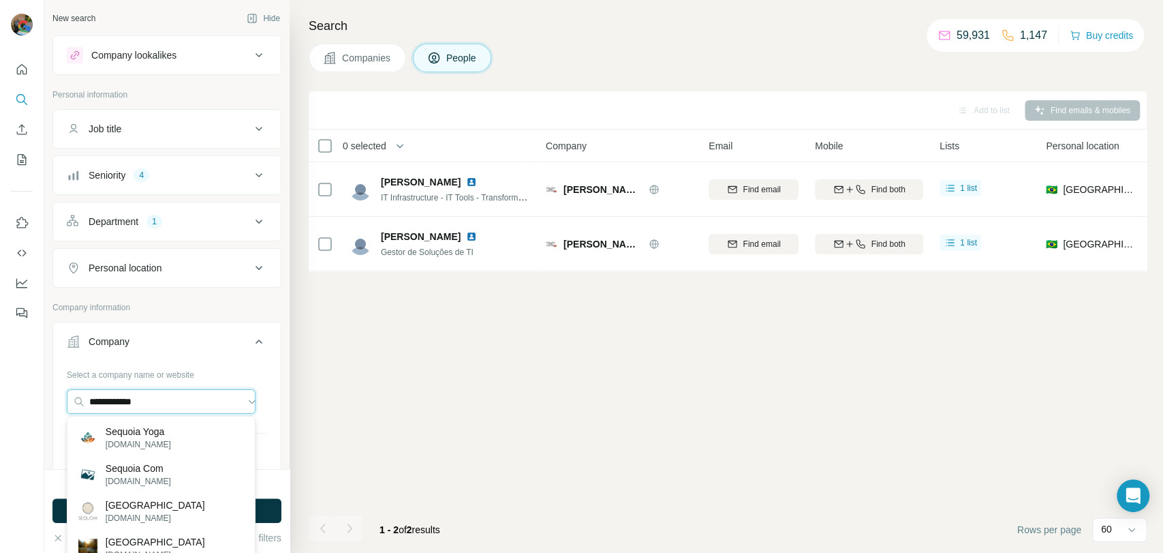
drag, startPoint x: 170, startPoint y: 401, endPoint x: 4, endPoint y: 407, distance: 166.4
click at [4, 407] on div "**********" at bounding box center [581, 276] width 1163 height 553
paste input "**********"
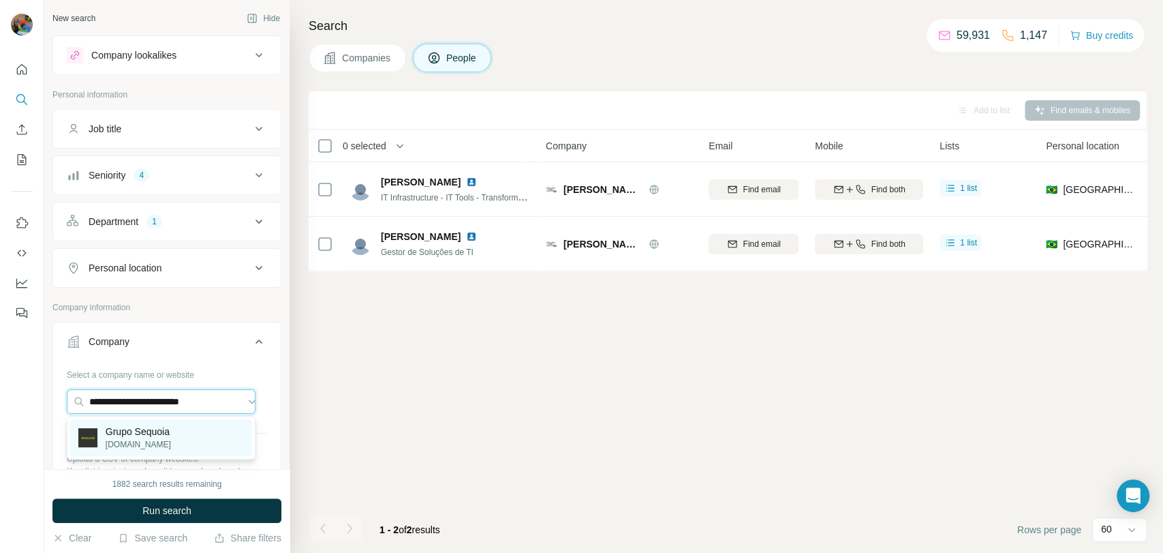
type input "**********"
click at [176, 433] on div "Grupo Sequoia [DOMAIN_NAME]" at bounding box center [161, 437] width 182 height 37
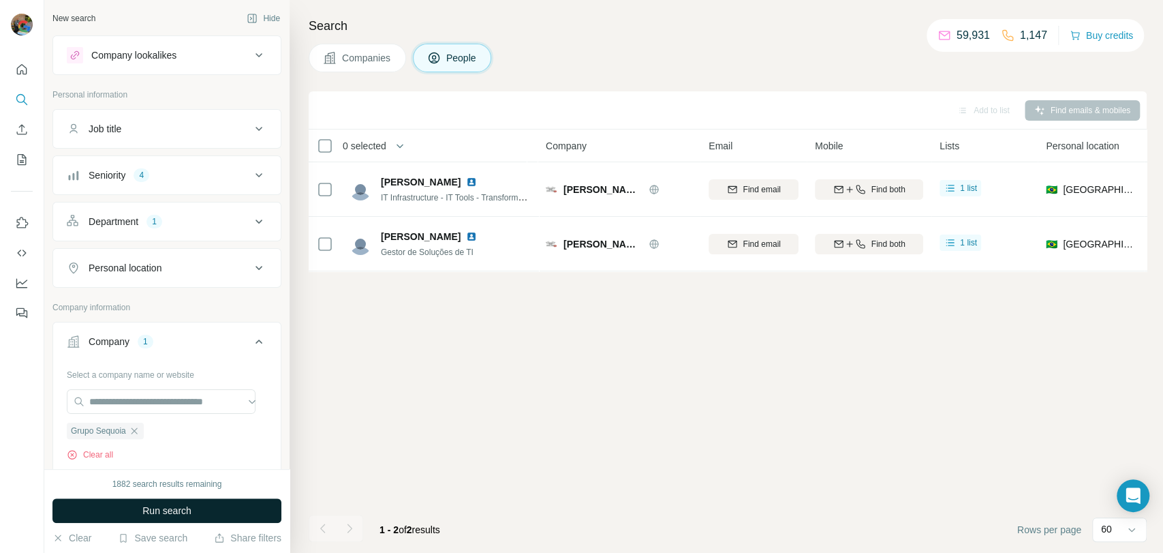
click at [190, 514] on span "Run search" at bounding box center [166, 511] width 49 height 14
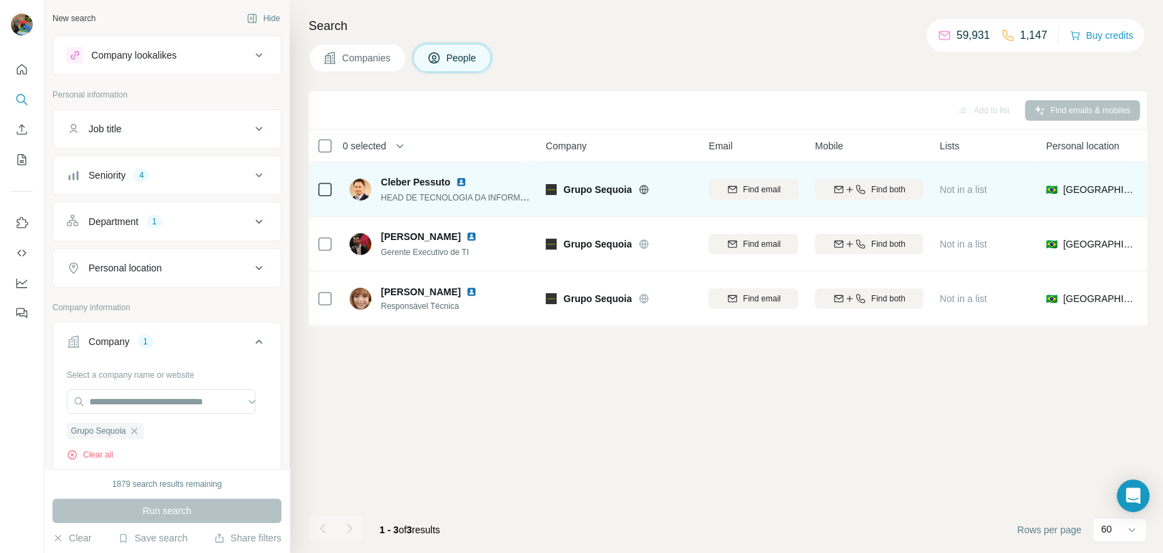
click at [319, 196] on icon at bounding box center [325, 189] width 16 height 16
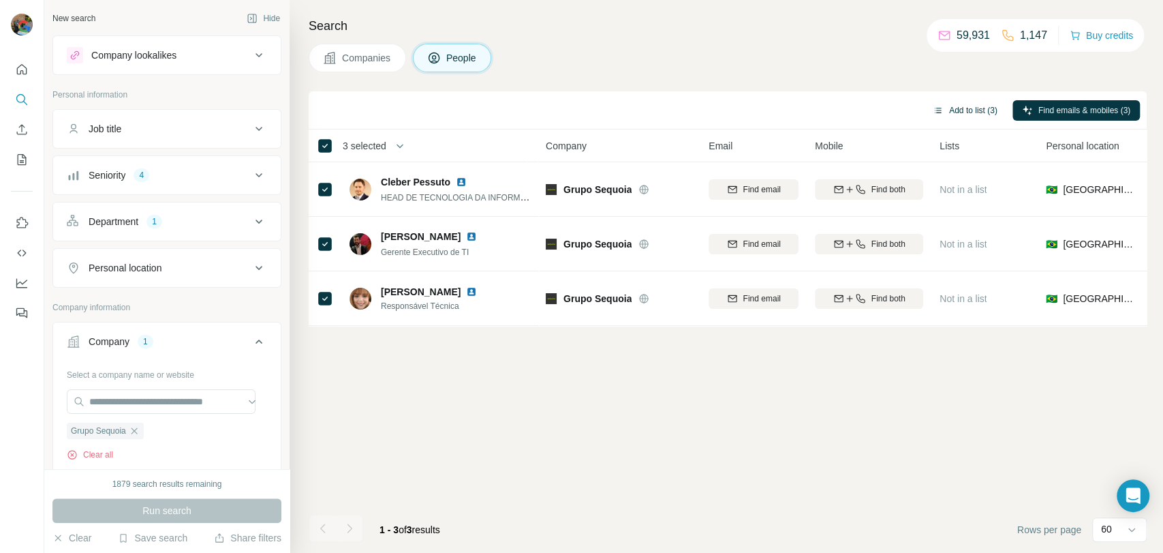
click at [948, 107] on button "Add to list (3)" at bounding box center [965, 110] width 84 height 20
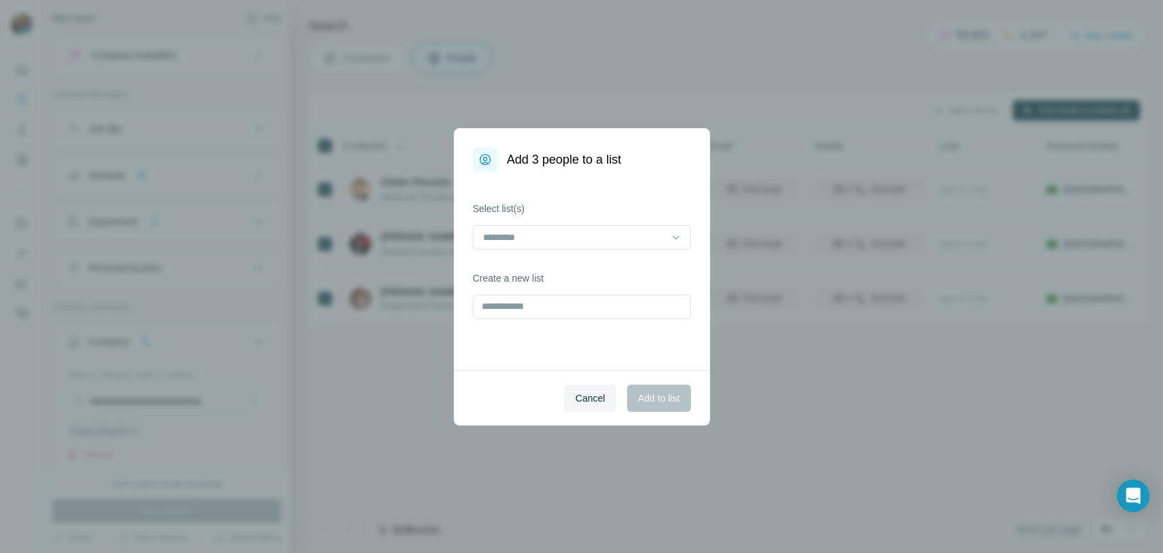
click at [501, 251] on div at bounding box center [582, 238] width 218 height 27
click at [512, 240] on input at bounding box center [574, 237] width 184 height 15
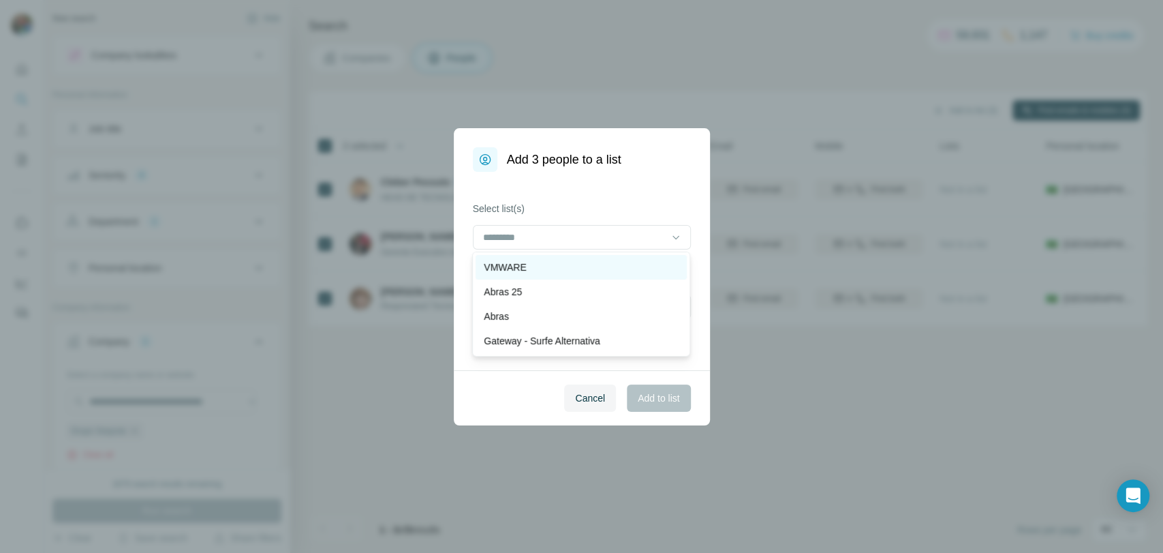
click at [514, 269] on p "VMWARE" at bounding box center [505, 267] width 42 height 14
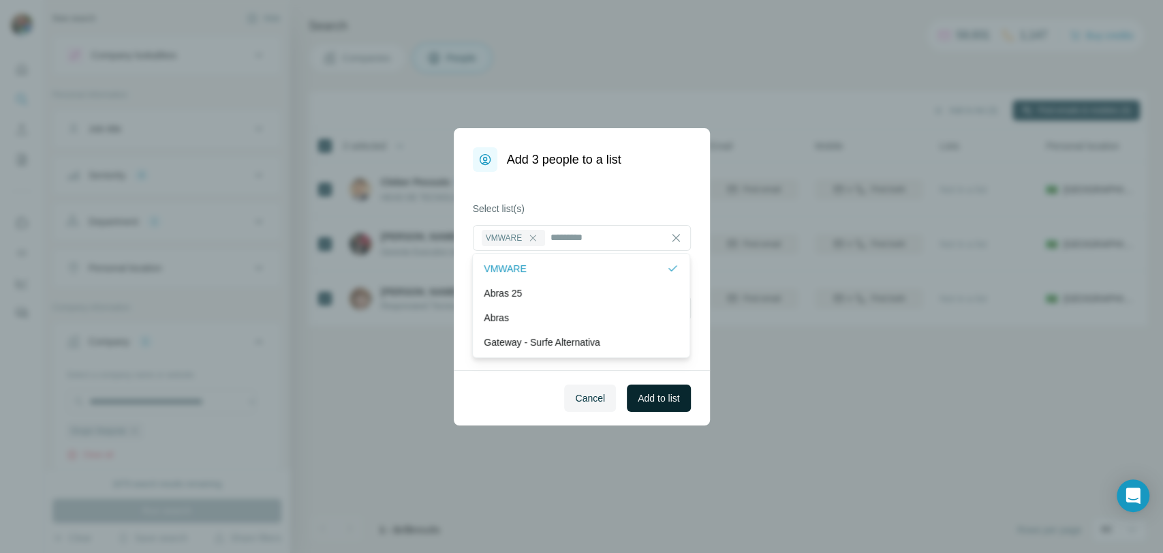
click at [660, 402] on span "Add to list" at bounding box center [659, 398] width 42 height 14
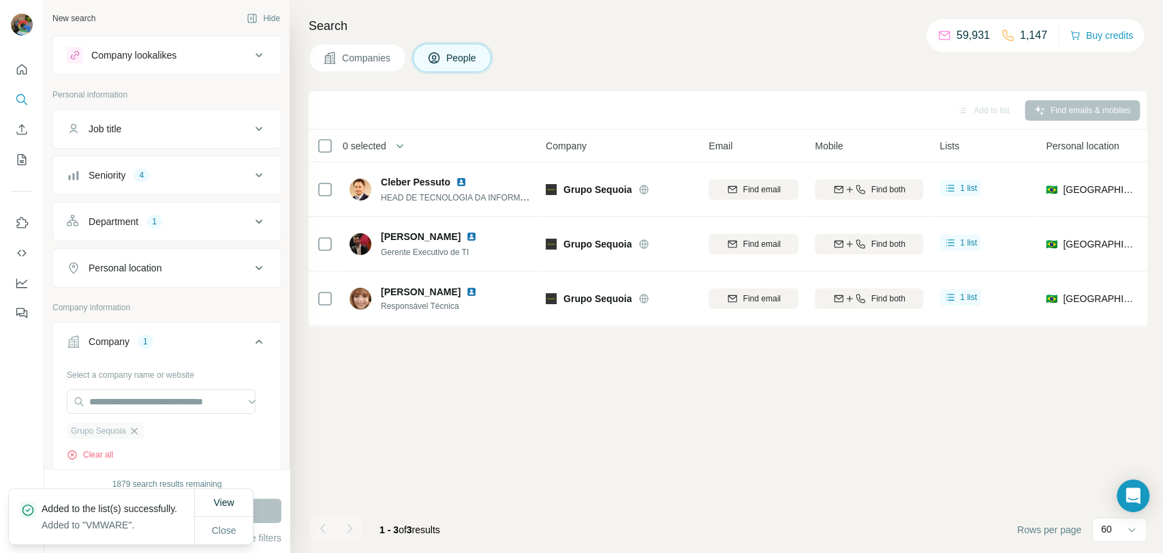
click at [138, 435] on icon "button" at bounding box center [134, 430] width 11 height 11
click at [161, 401] on input "text" at bounding box center [161, 401] width 189 height 25
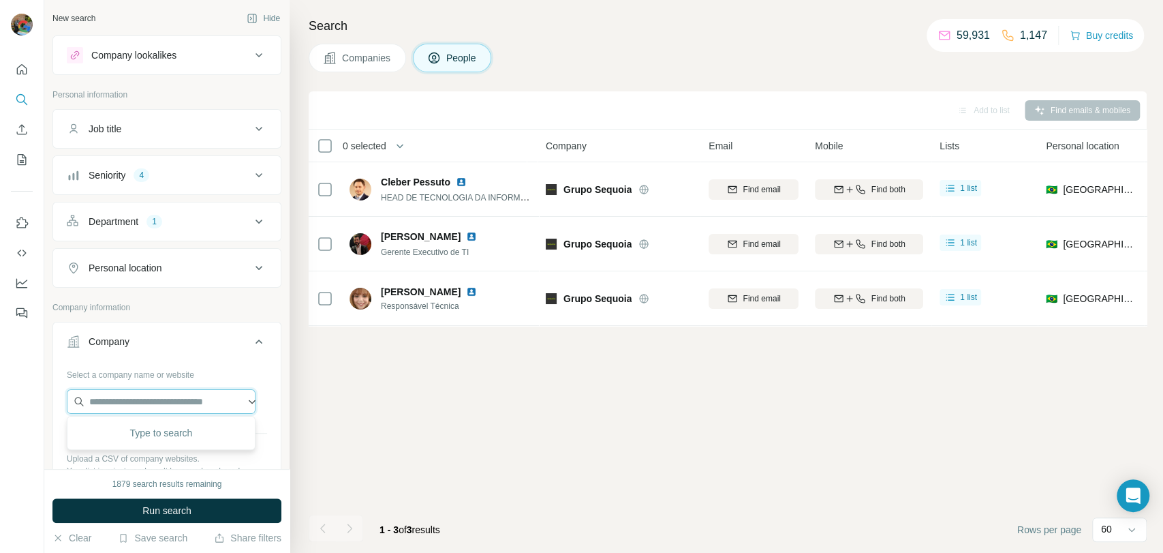
paste input "**********"
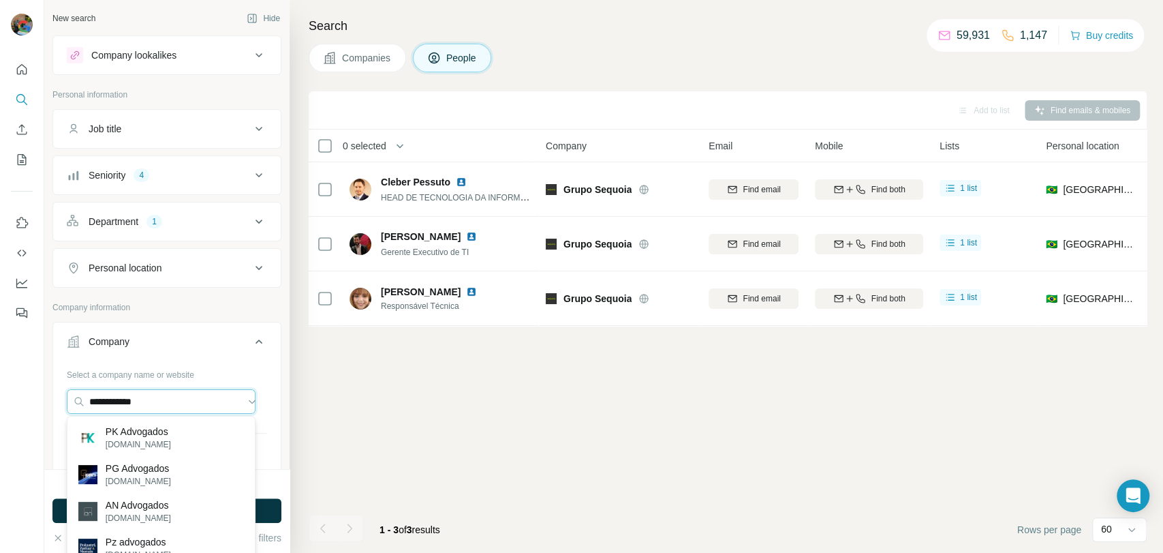
drag, startPoint x: 179, startPoint y: 395, endPoint x: 51, endPoint y: 401, distance: 127.6
click at [51, 401] on div "**********" at bounding box center [166, 234] width 245 height 469
paste input "**********"
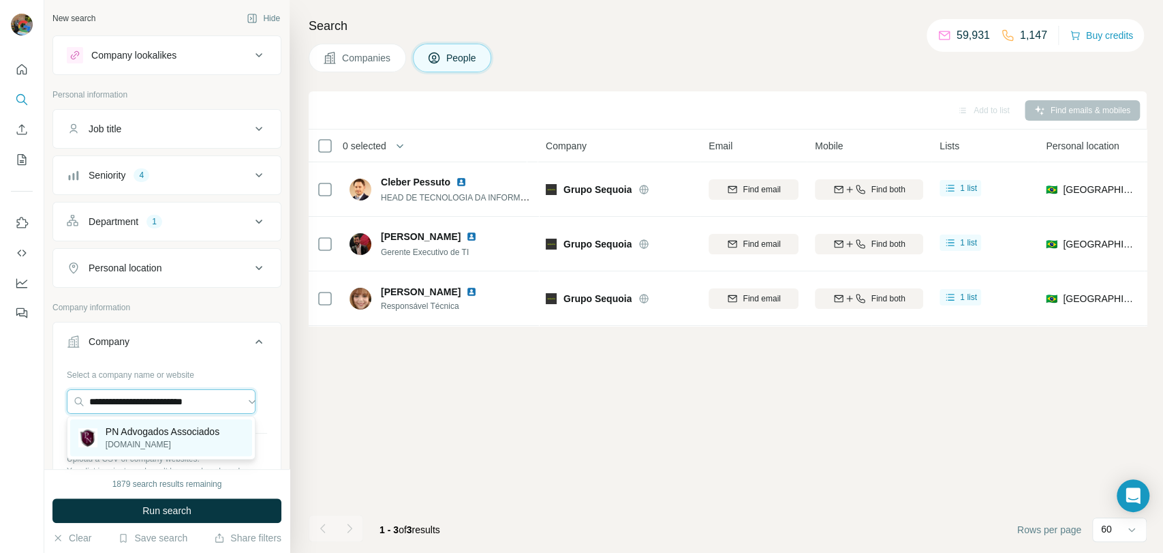
type input "**********"
click at [165, 439] on p "[DOMAIN_NAME]" at bounding box center [163, 444] width 114 height 12
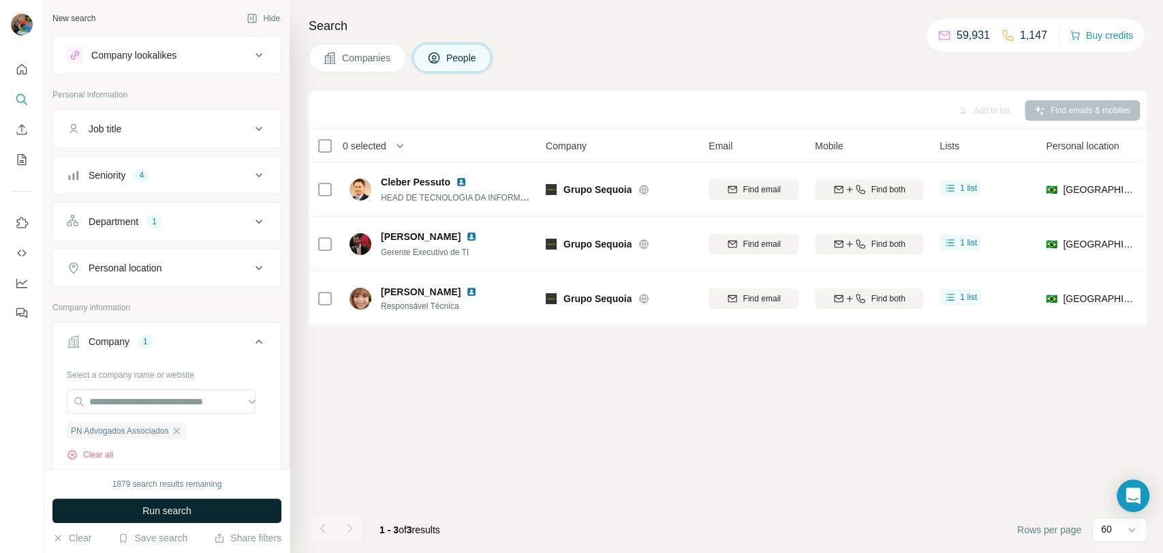
click at [164, 504] on span "Run search" at bounding box center [166, 511] width 49 height 14
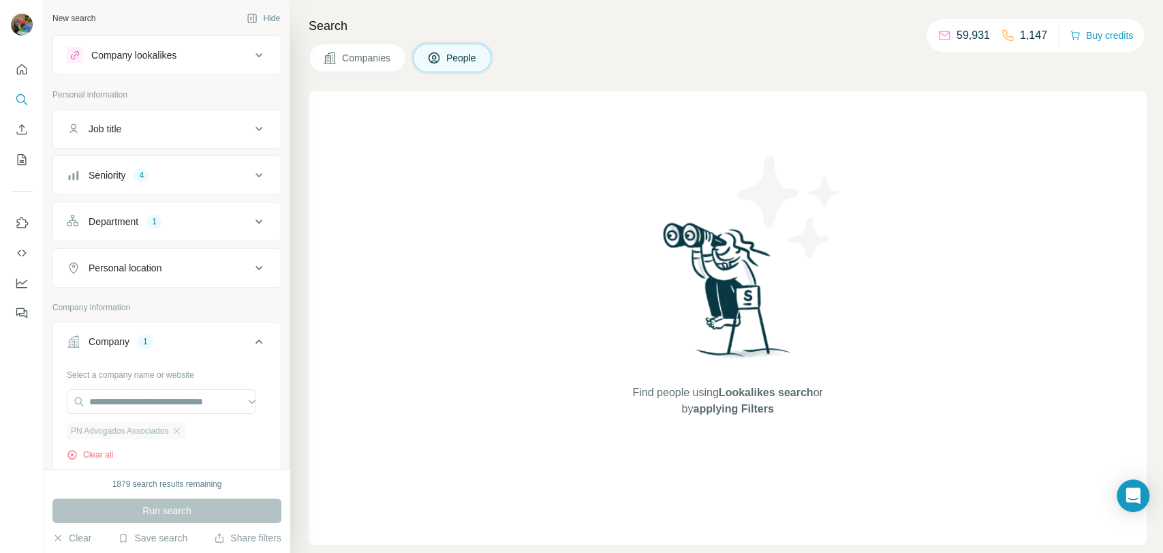
click at [182, 427] on icon "button" at bounding box center [176, 430] width 11 height 11
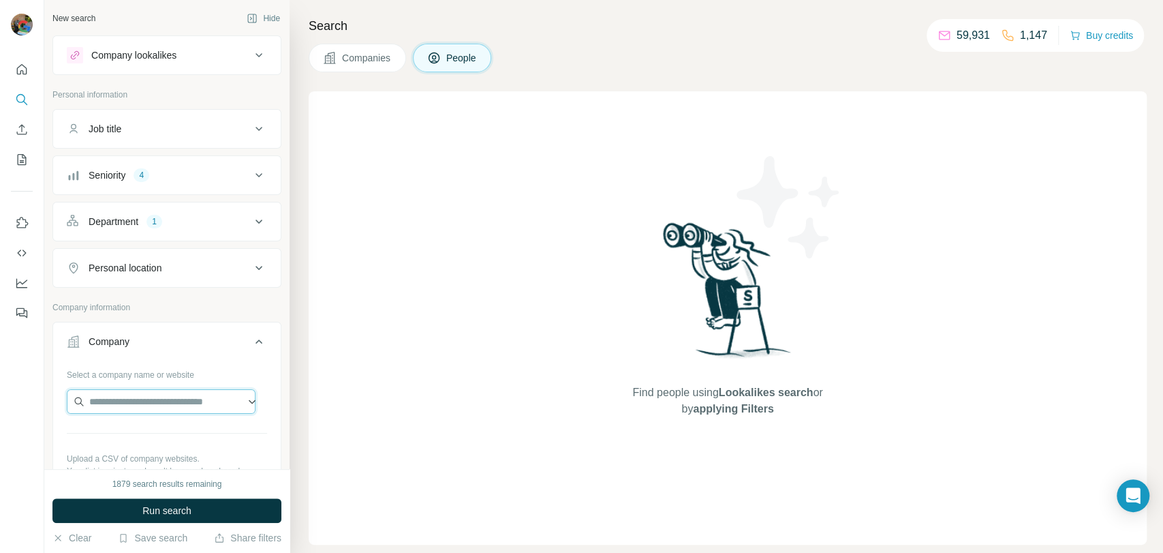
click at [153, 405] on input "text" at bounding box center [161, 401] width 189 height 25
paste input "**********"
type input "**********"
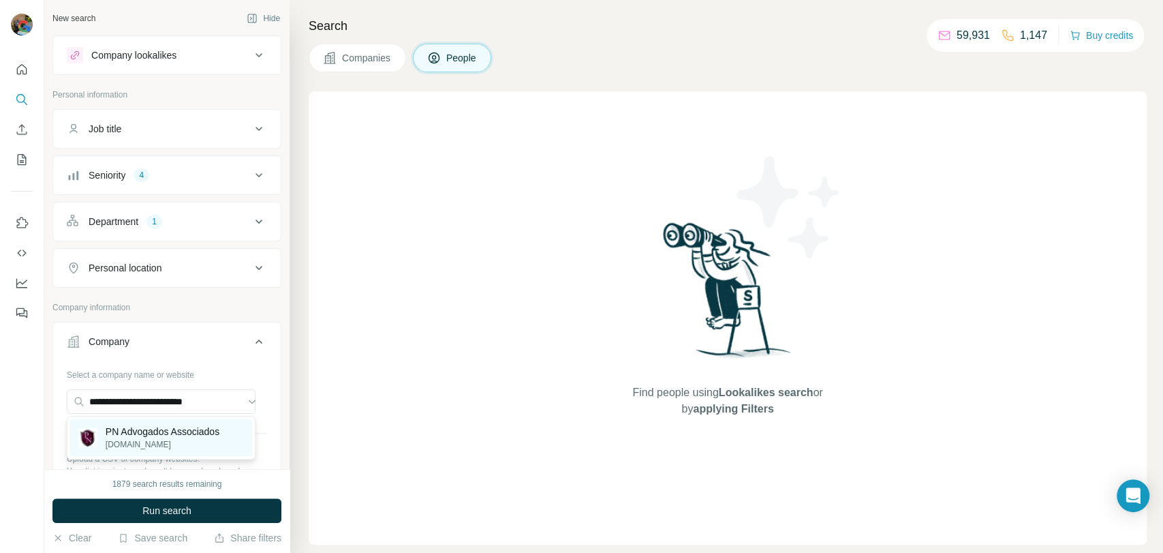
click at [190, 440] on p "[DOMAIN_NAME]" at bounding box center [163, 444] width 114 height 12
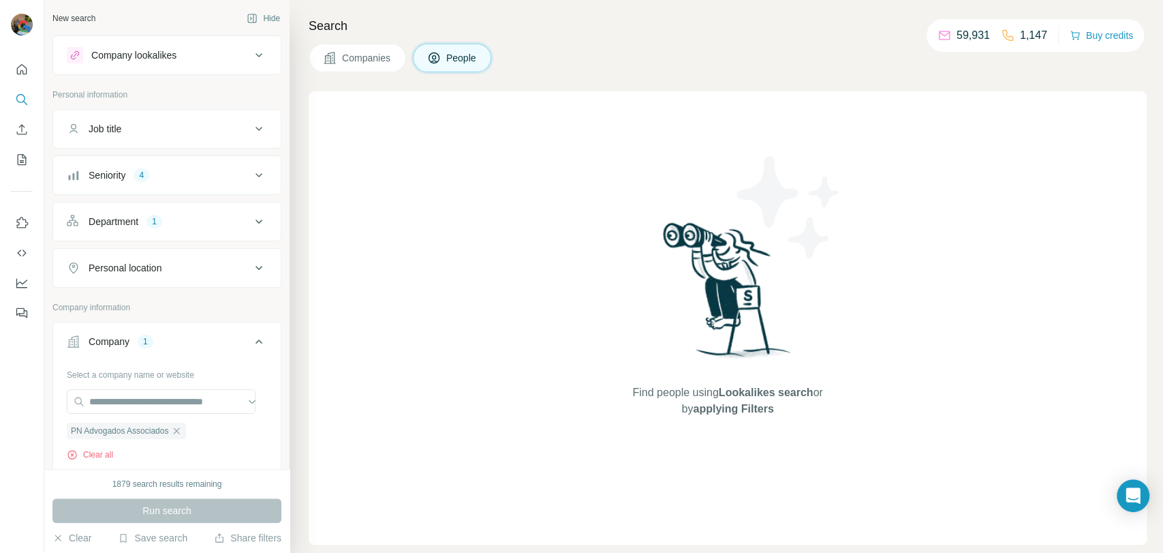
click at [164, 181] on div "Seniority 4" at bounding box center [159, 175] width 184 height 14
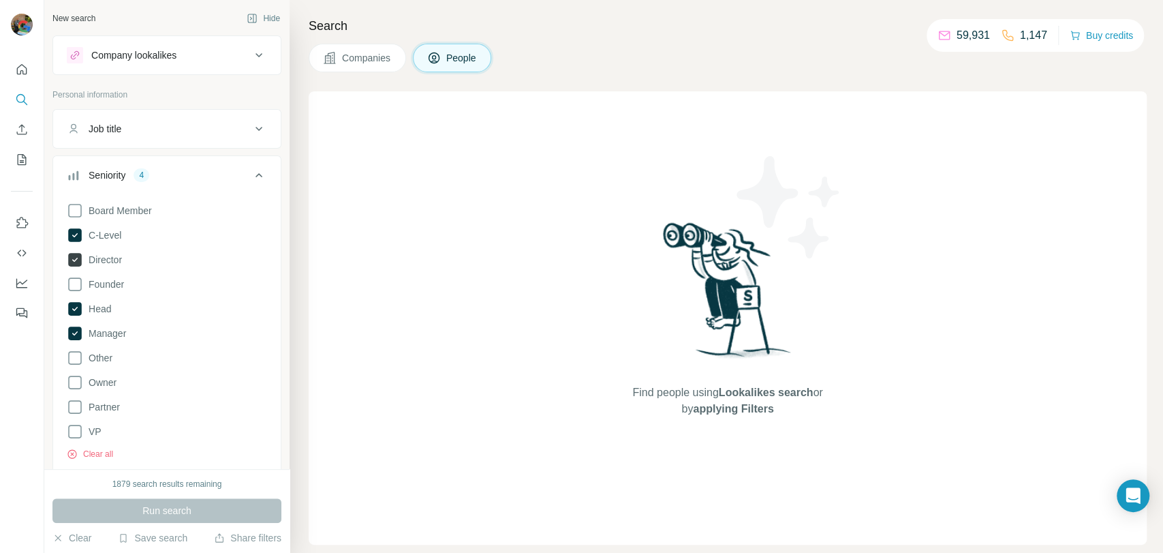
click at [76, 254] on icon at bounding box center [75, 260] width 14 height 14
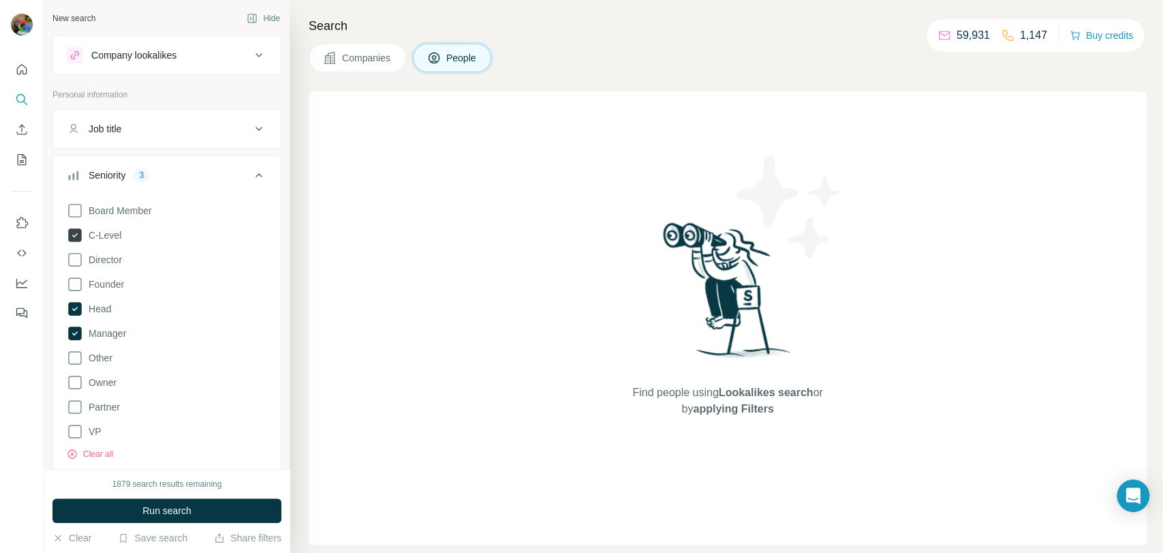
click at [78, 227] on icon at bounding box center [75, 235] width 16 height 16
click at [81, 301] on icon at bounding box center [75, 308] width 16 height 16
click at [82, 328] on icon at bounding box center [75, 333] width 16 height 16
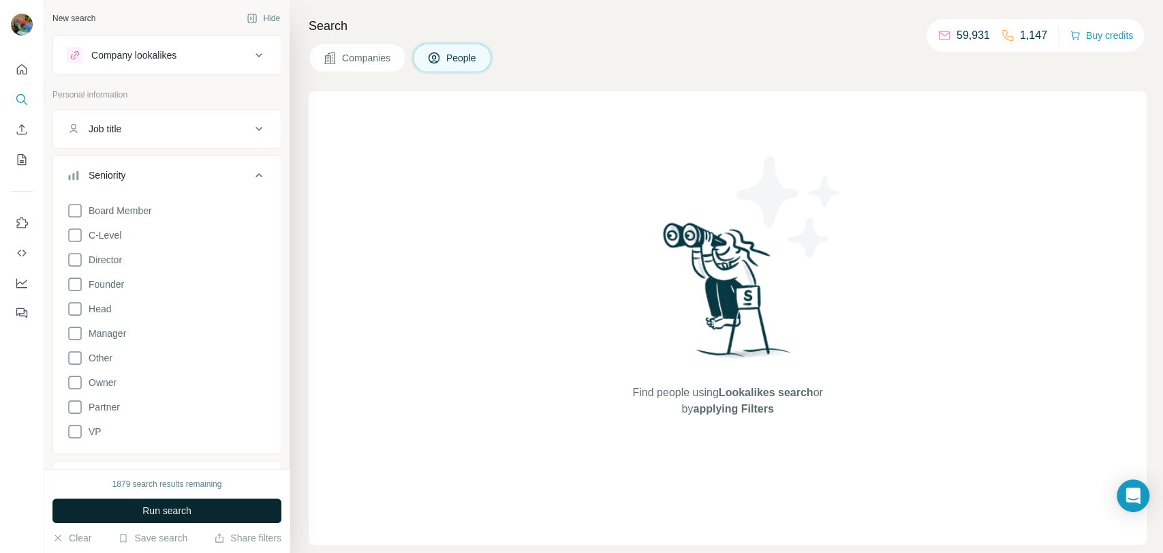
click at [143, 509] on span "Run search" at bounding box center [166, 511] width 49 height 14
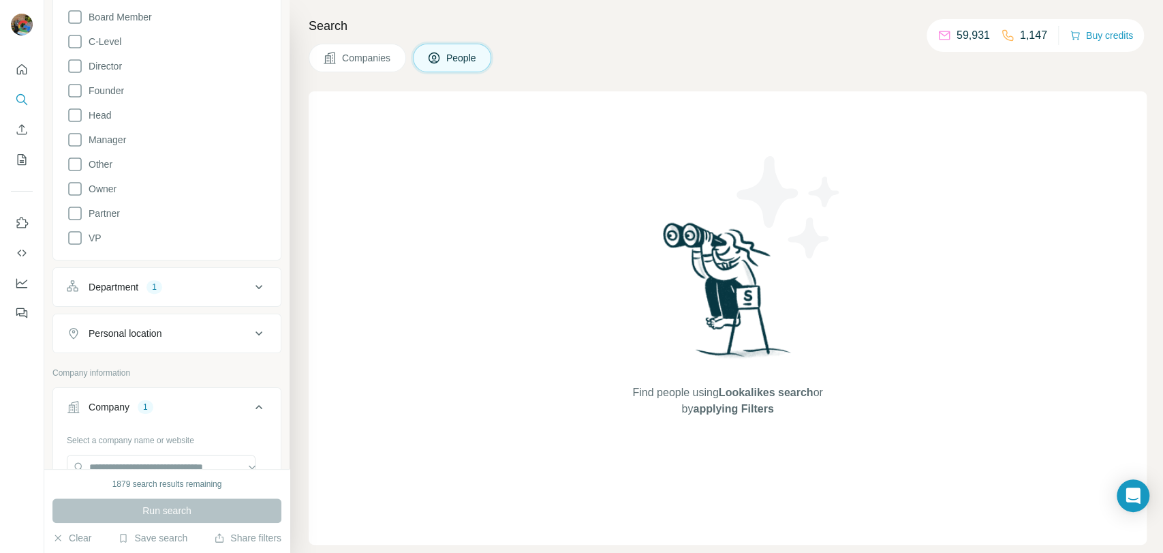
scroll to position [227, 0]
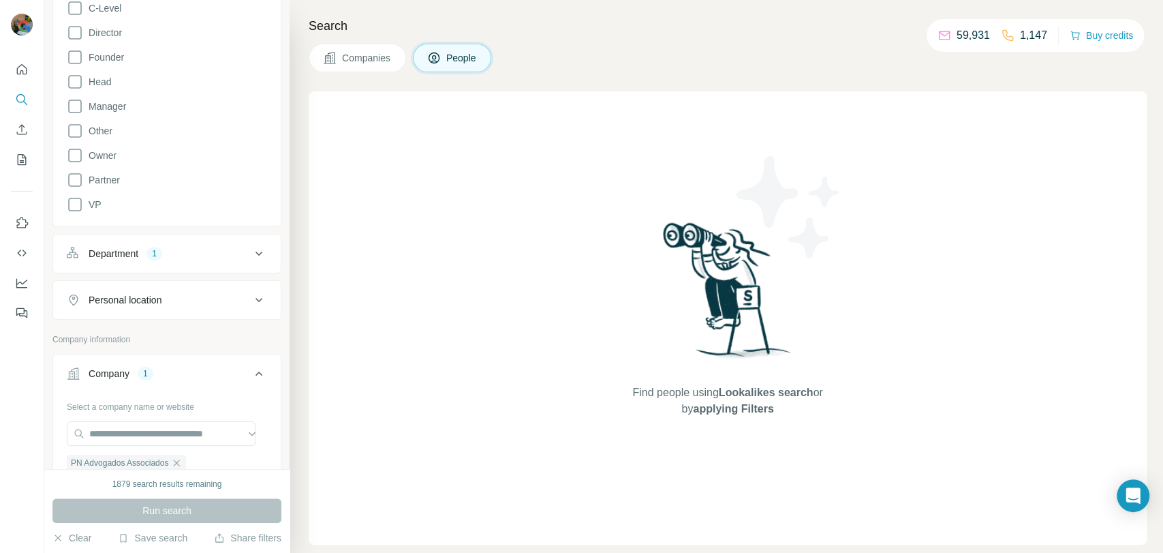
click at [177, 251] on div "Department 1" at bounding box center [159, 254] width 184 height 14
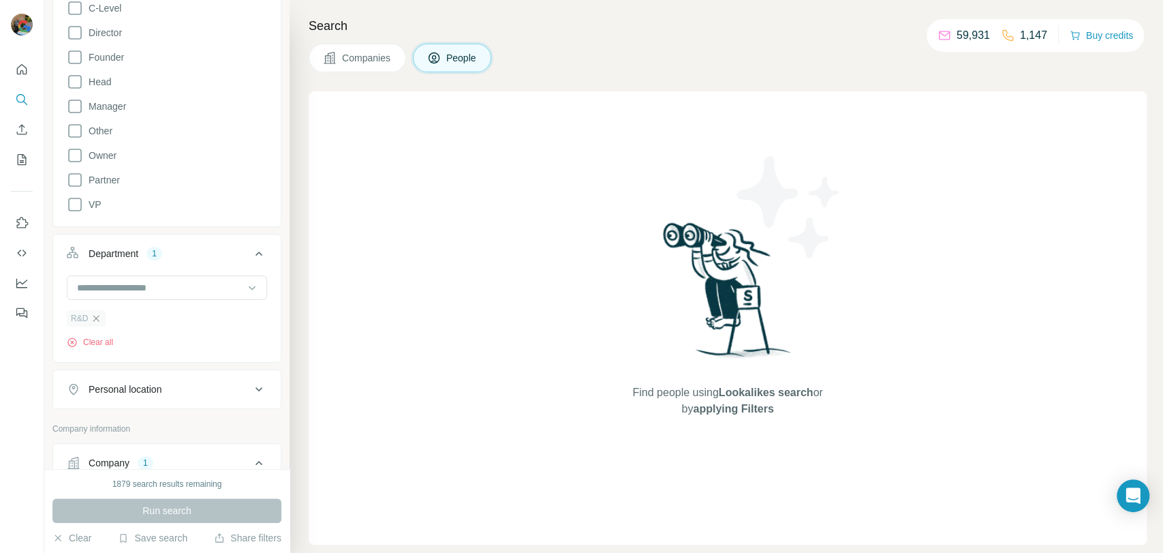
click at [93, 315] on icon "button" at bounding box center [96, 318] width 11 height 11
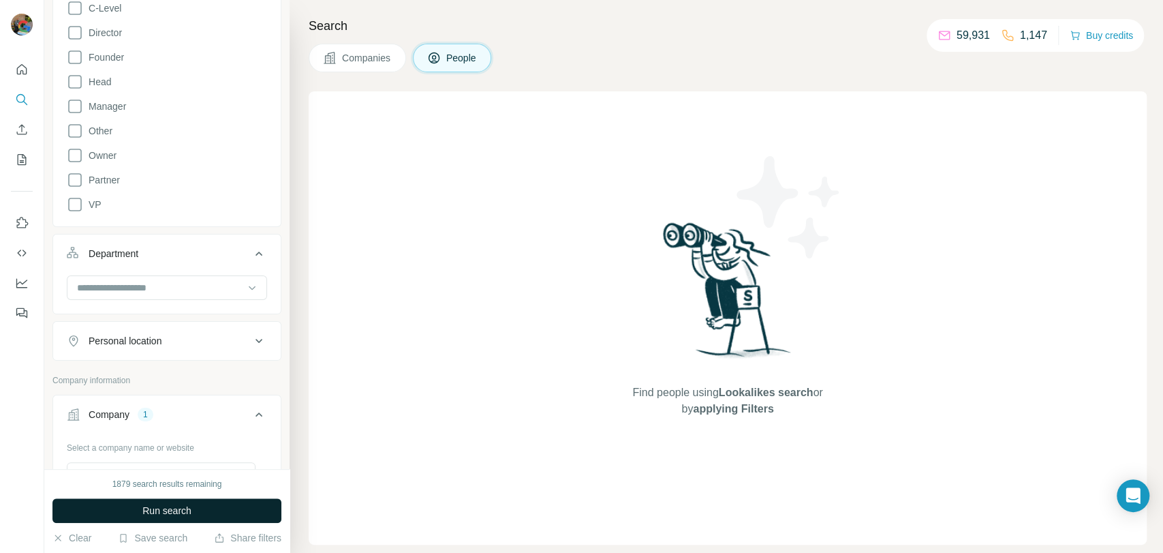
click at [124, 519] on button "Run search" at bounding box center [166, 510] width 229 height 25
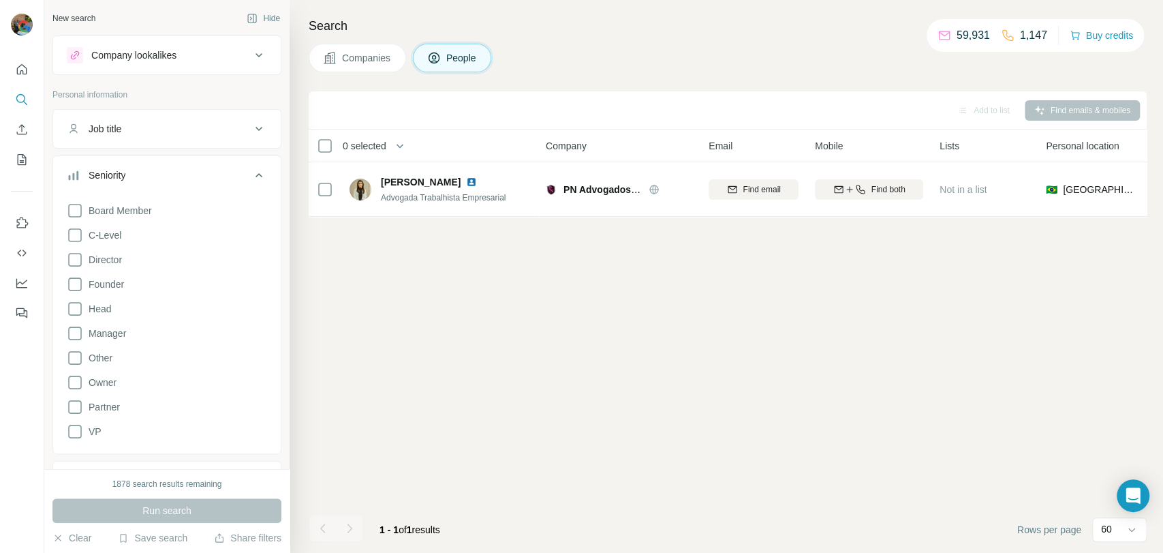
click at [375, 73] on div "Search Companies People Add to list Find emails & mobiles 0 selected People Com…" at bounding box center [727, 276] width 874 height 553
click at [379, 62] on span "Companies" at bounding box center [367, 58] width 50 height 14
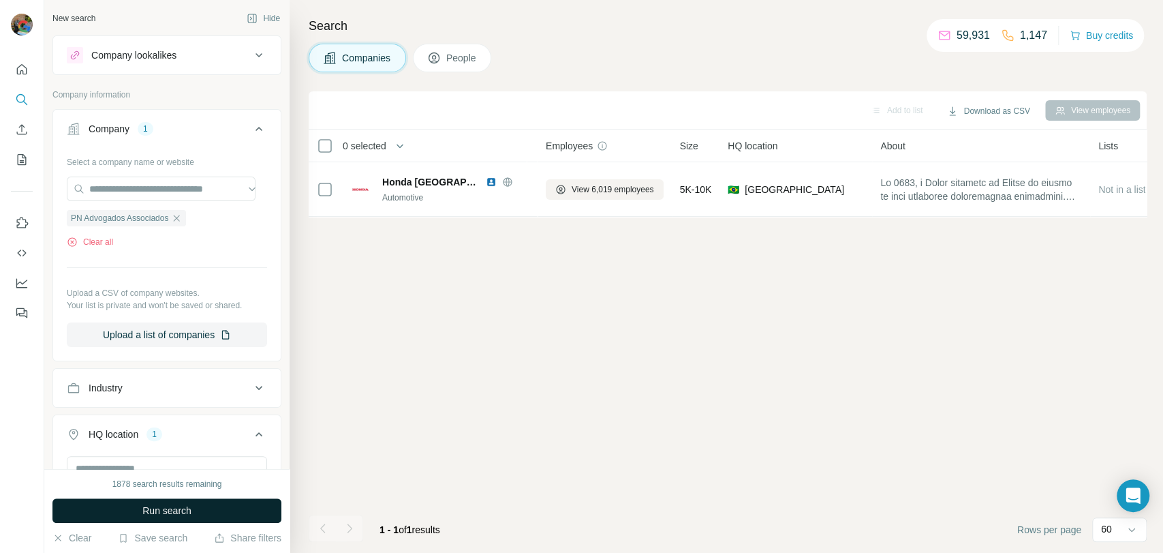
click at [166, 516] on span "Run search" at bounding box center [166, 511] width 49 height 14
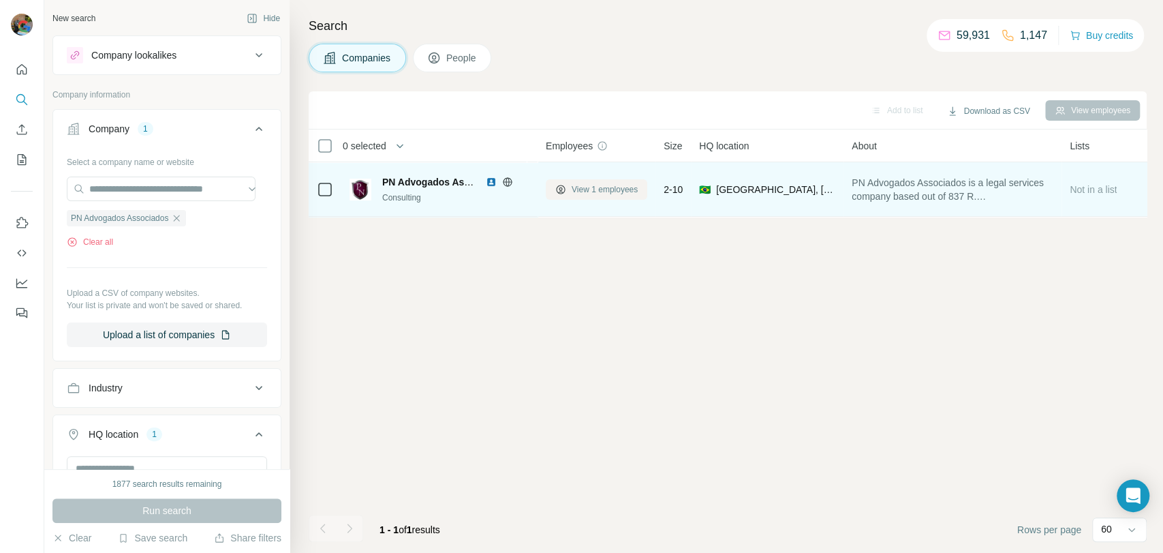
click at [627, 193] on span "View 1 employees" at bounding box center [605, 189] width 66 height 12
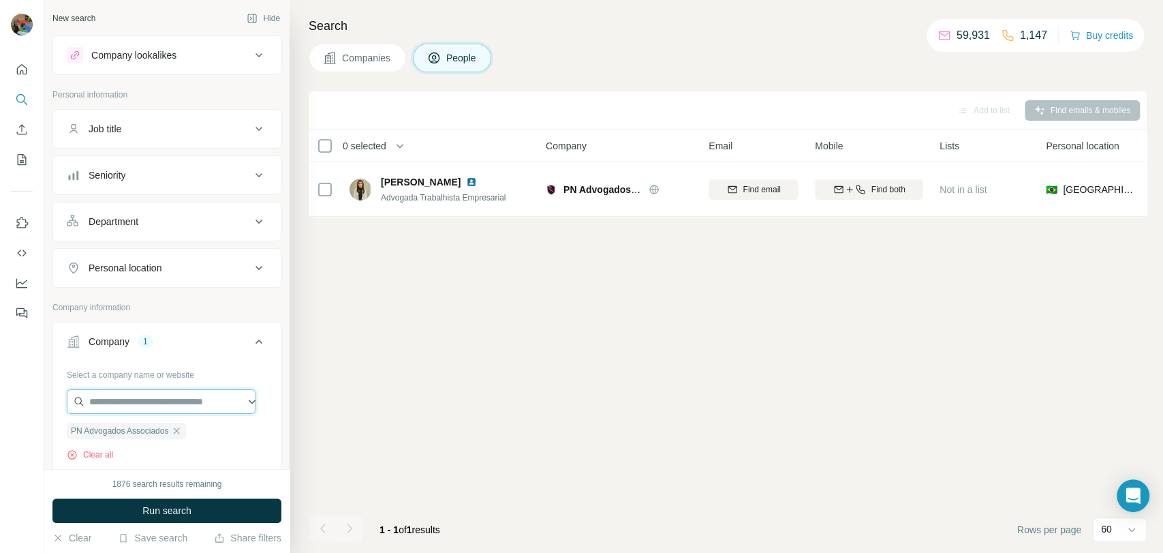
click at [116, 405] on input "text" at bounding box center [161, 401] width 189 height 25
paste input "**********"
click at [220, 402] on input "**********" at bounding box center [161, 401] width 189 height 25
click at [220, 403] on input "**********" at bounding box center [161, 401] width 189 height 25
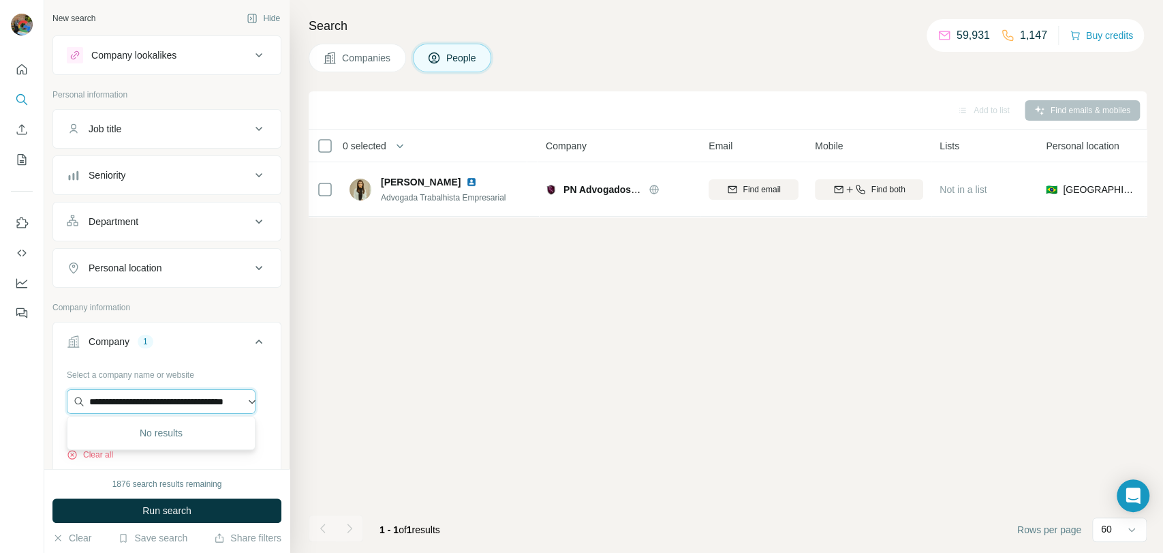
scroll to position [0, 5]
paste input "text"
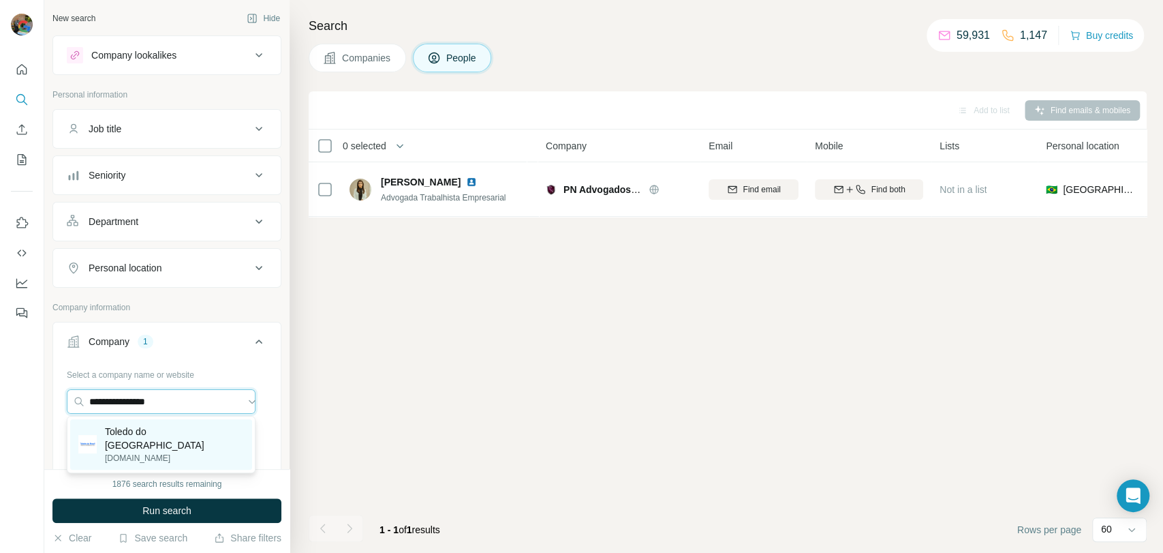
type input "**********"
click at [170, 452] on p "[DOMAIN_NAME]" at bounding box center [174, 458] width 139 height 12
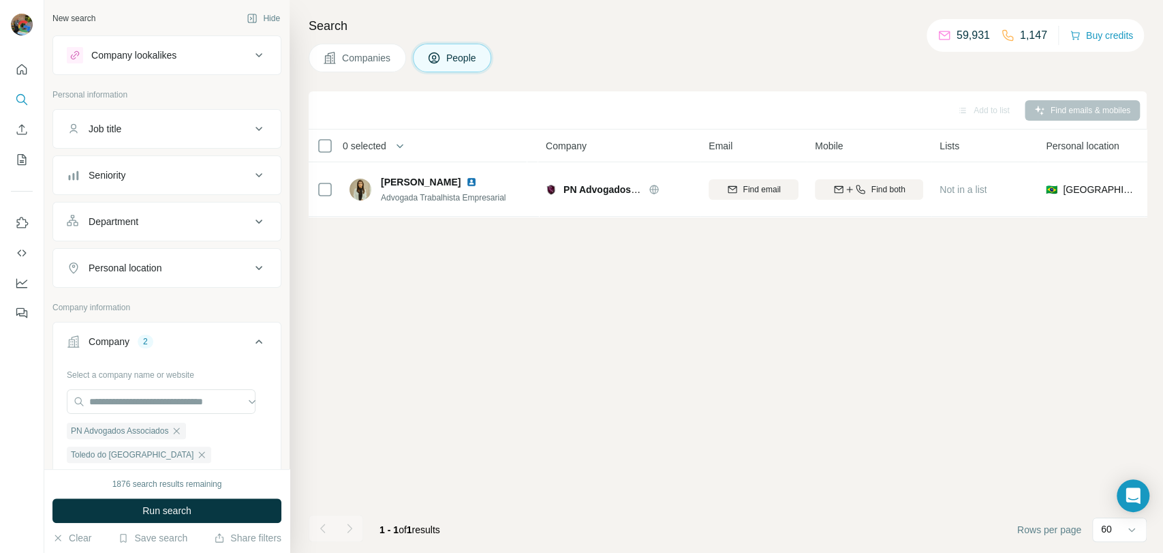
click at [174, 178] on div "Seniority" at bounding box center [159, 175] width 184 height 14
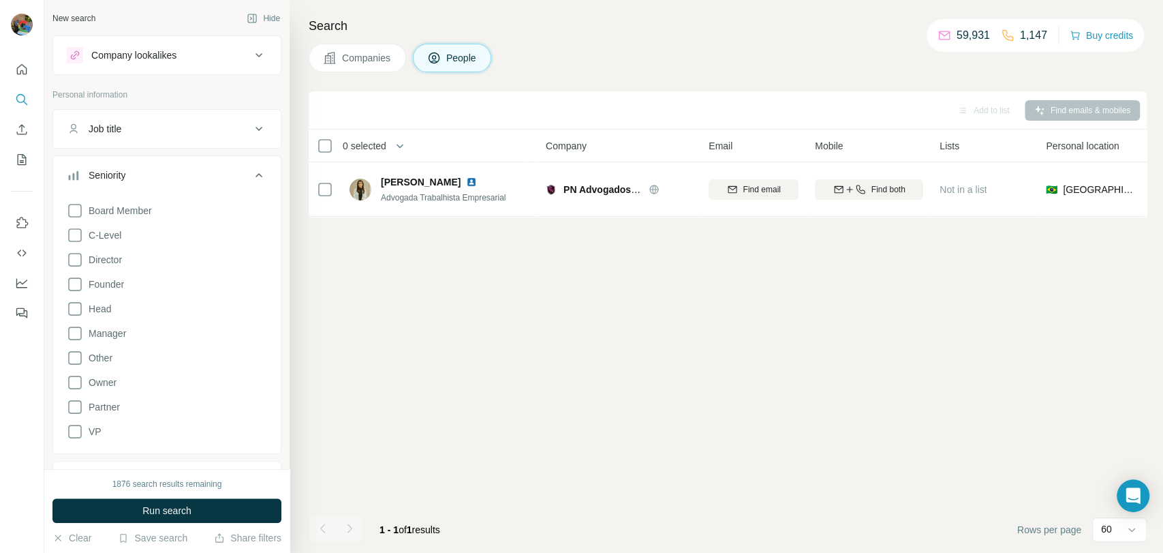
click at [81, 268] on div "Board Member C-Level Director Founder Head Manager Other Owner Partner VP" at bounding box center [167, 318] width 200 height 243
click at [80, 266] on icon at bounding box center [75, 259] width 16 height 16
click at [80, 279] on icon at bounding box center [75, 284] width 14 height 14
click at [79, 240] on icon at bounding box center [75, 235] width 16 height 16
click at [80, 328] on icon at bounding box center [75, 333] width 14 height 14
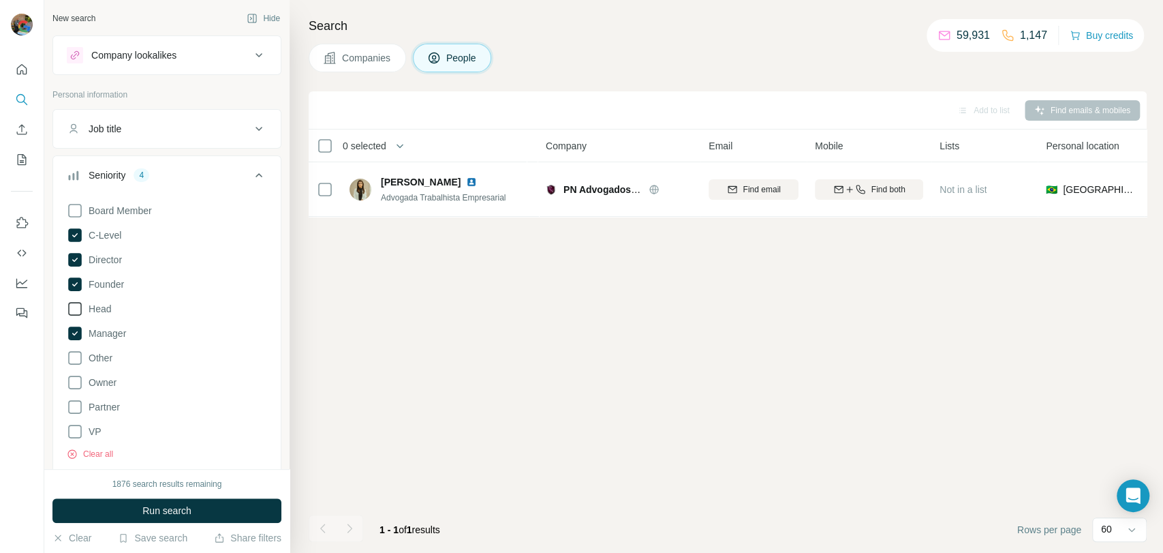
click at [78, 311] on icon at bounding box center [75, 308] width 16 height 16
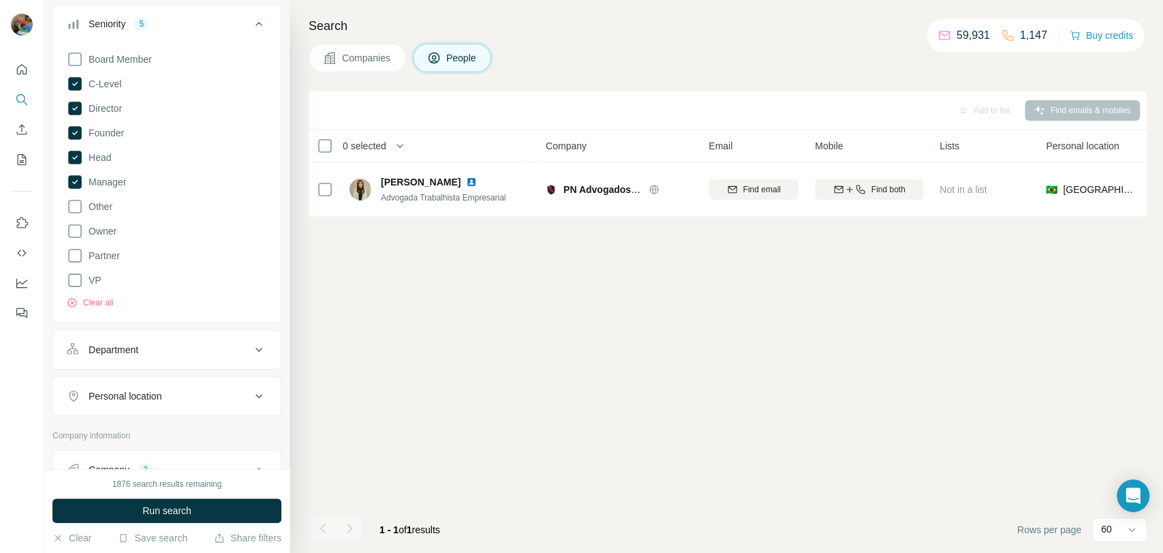
scroll to position [227, 0]
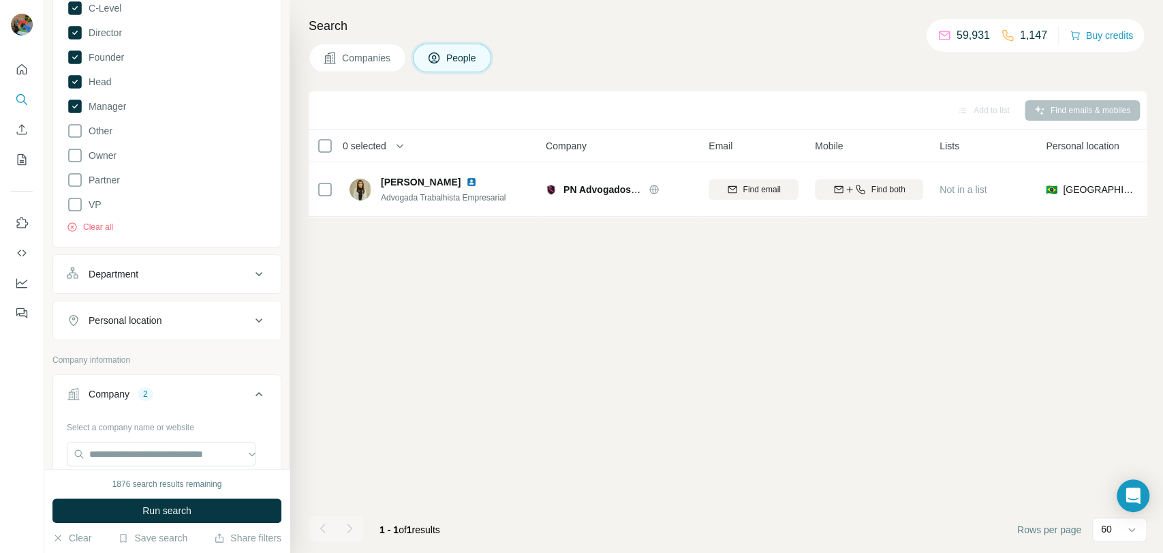
click at [156, 270] on div "Department" at bounding box center [159, 274] width 184 height 14
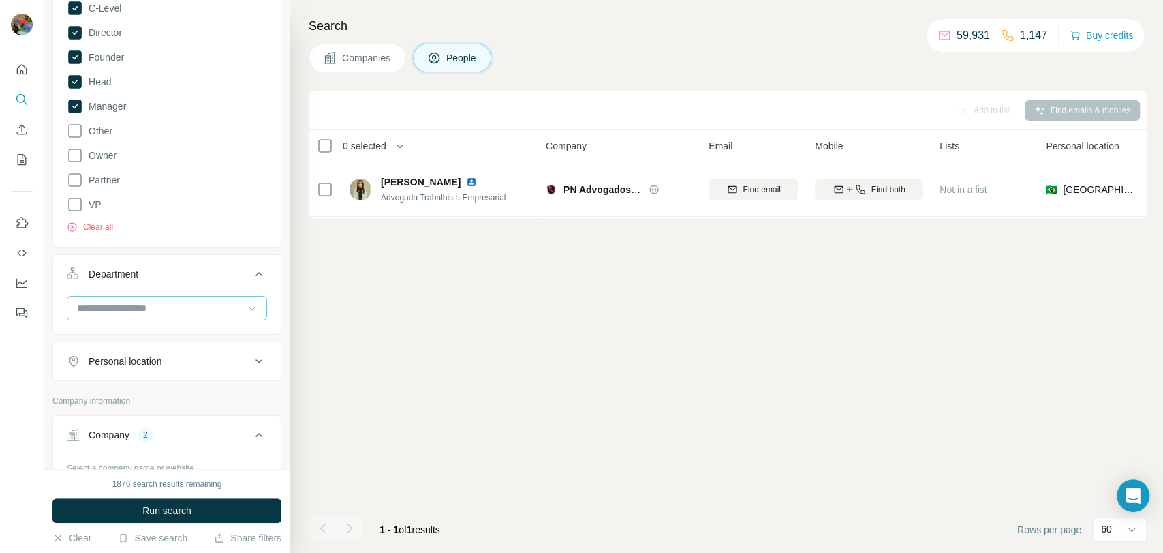
click at [145, 310] on input at bounding box center [160, 307] width 168 height 15
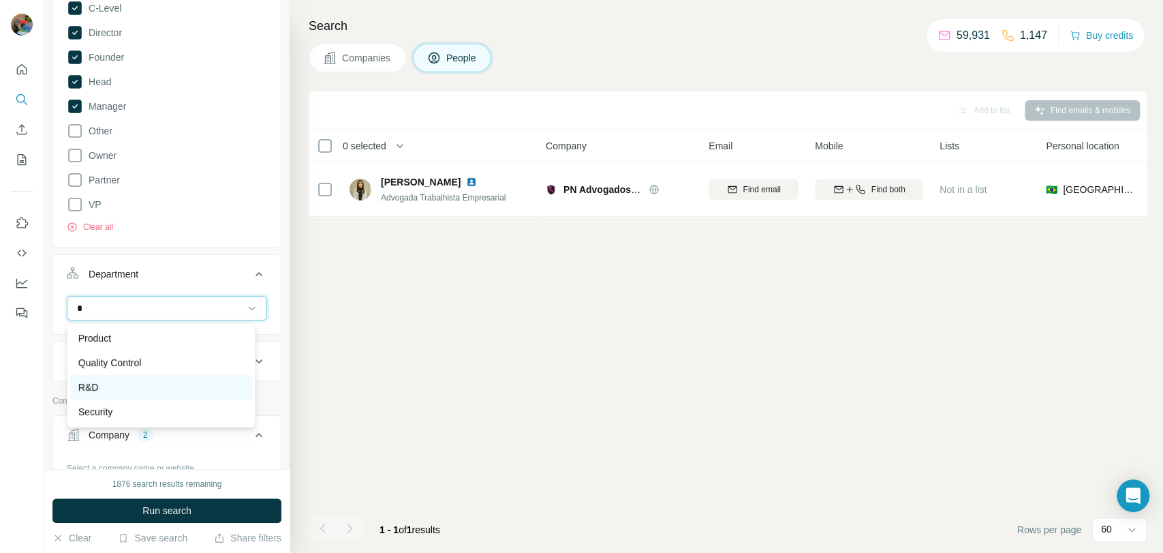
type input "*"
click at [119, 388] on div "R&D" at bounding box center [161, 387] width 166 height 14
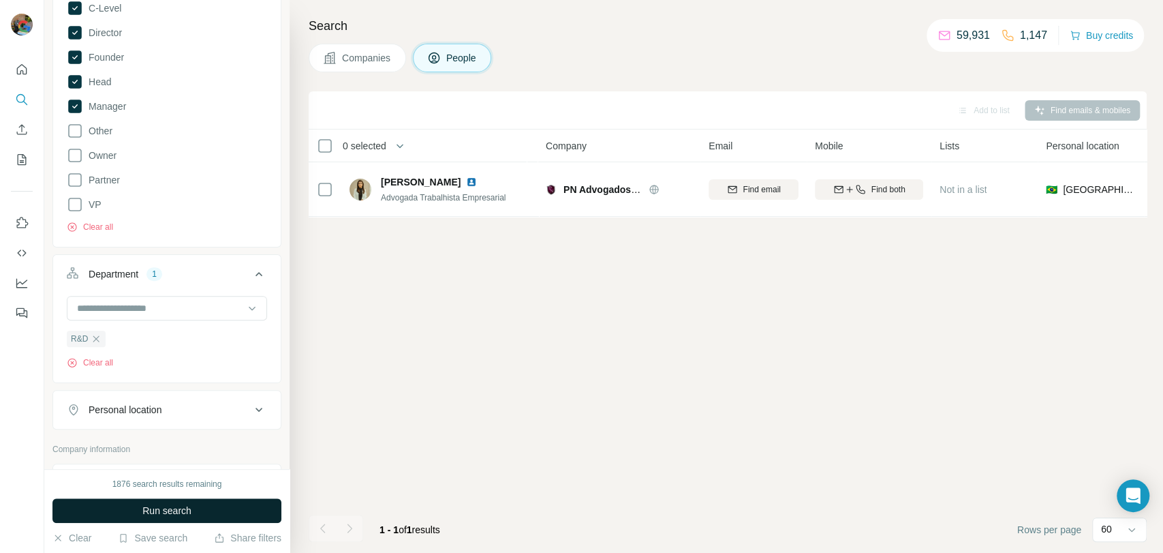
click at [153, 517] on button "Run search" at bounding box center [166, 510] width 229 height 25
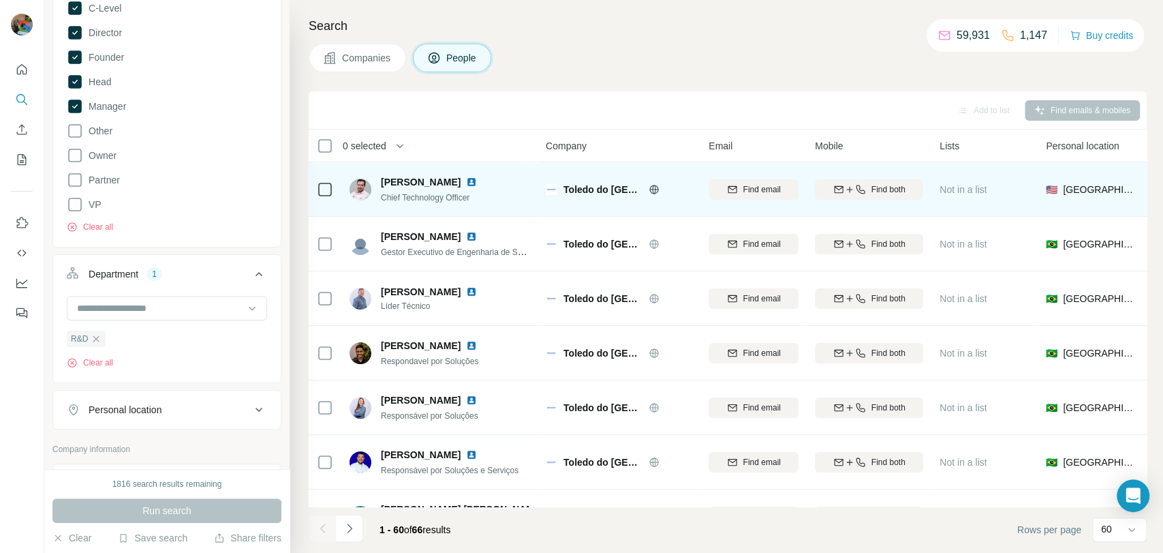
click at [326, 196] on icon at bounding box center [325, 189] width 16 height 16
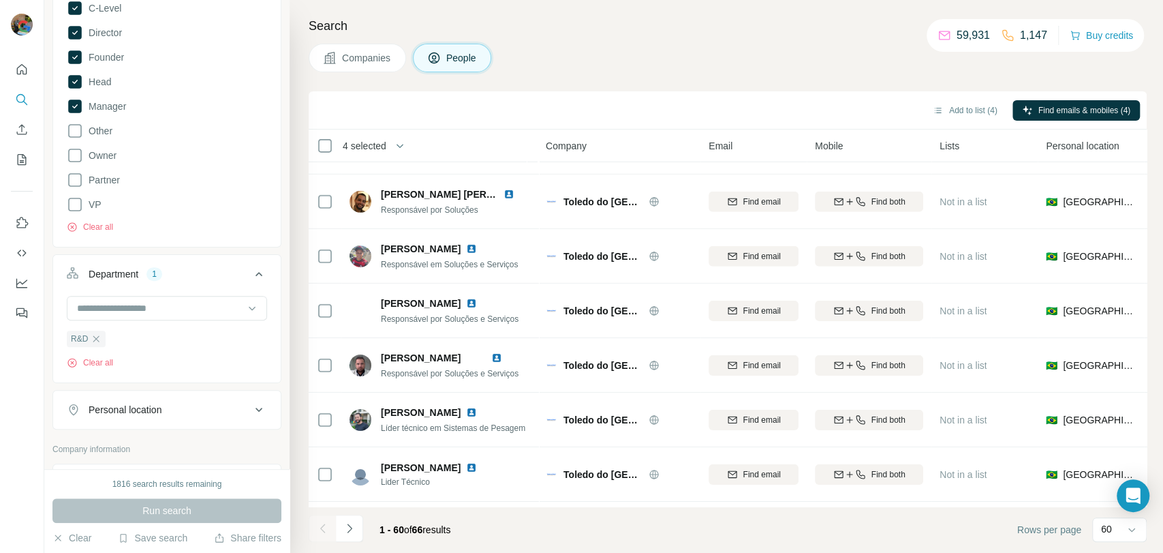
scroll to position [2934, 0]
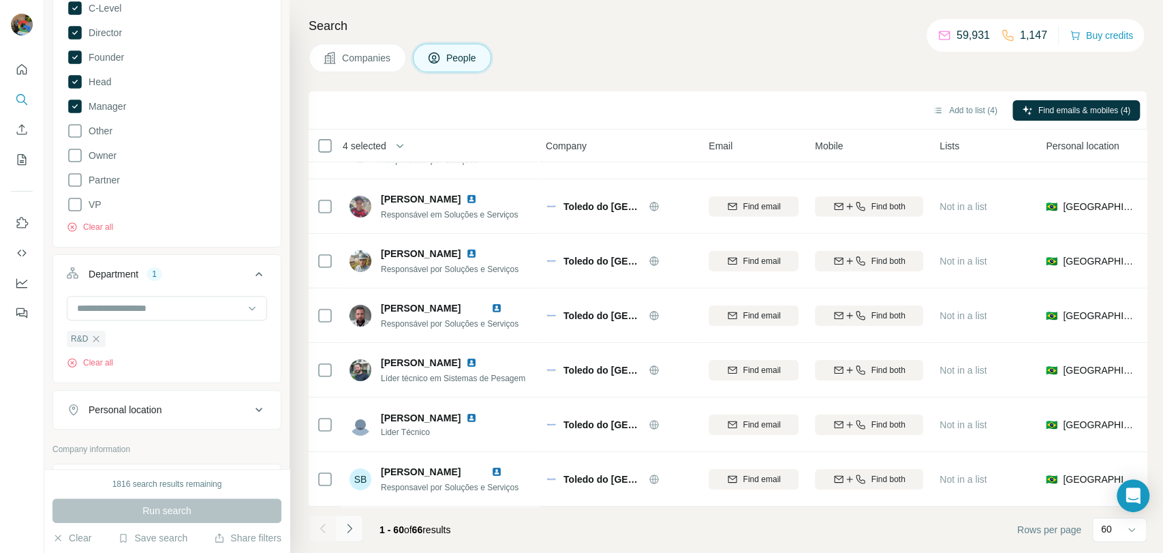
click at [348, 528] on icon "Navigate to next page" at bounding box center [350, 528] width 14 height 14
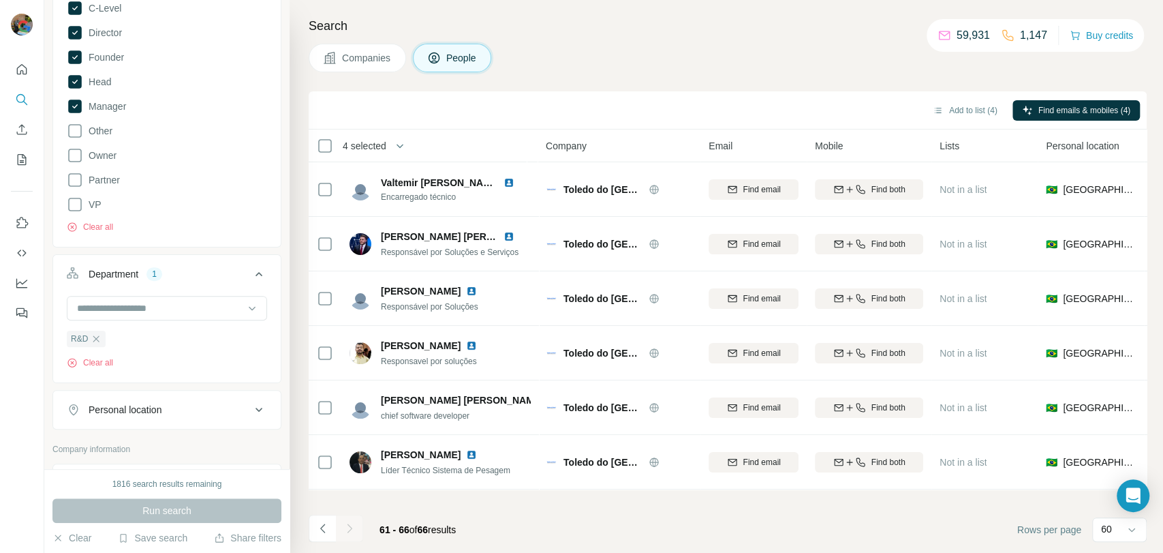
scroll to position [0, 0]
click at [972, 108] on button "Add to list (4)" at bounding box center [965, 110] width 84 height 20
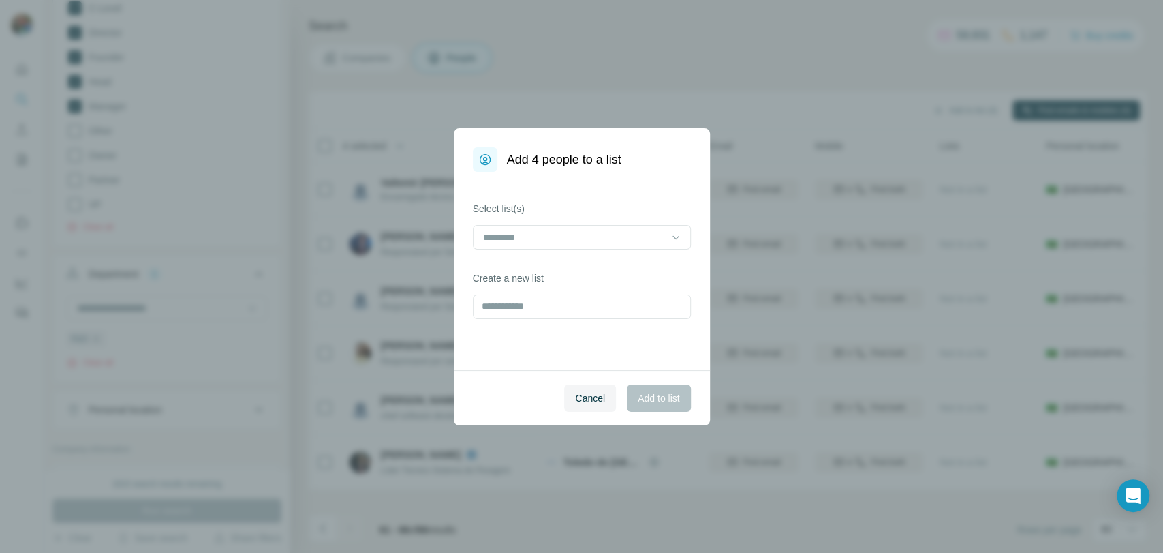
click at [555, 251] on div at bounding box center [582, 238] width 218 height 27
click at [546, 237] on input at bounding box center [574, 237] width 184 height 15
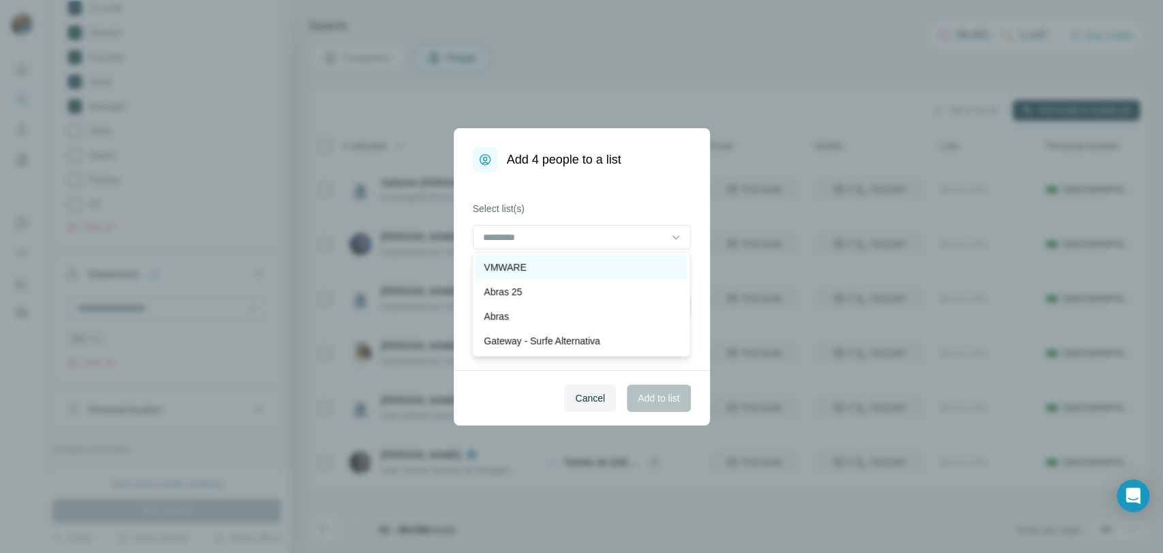
click at [538, 258] on div "VMWARE" at bounding box center [581, 267] width 211 height 25
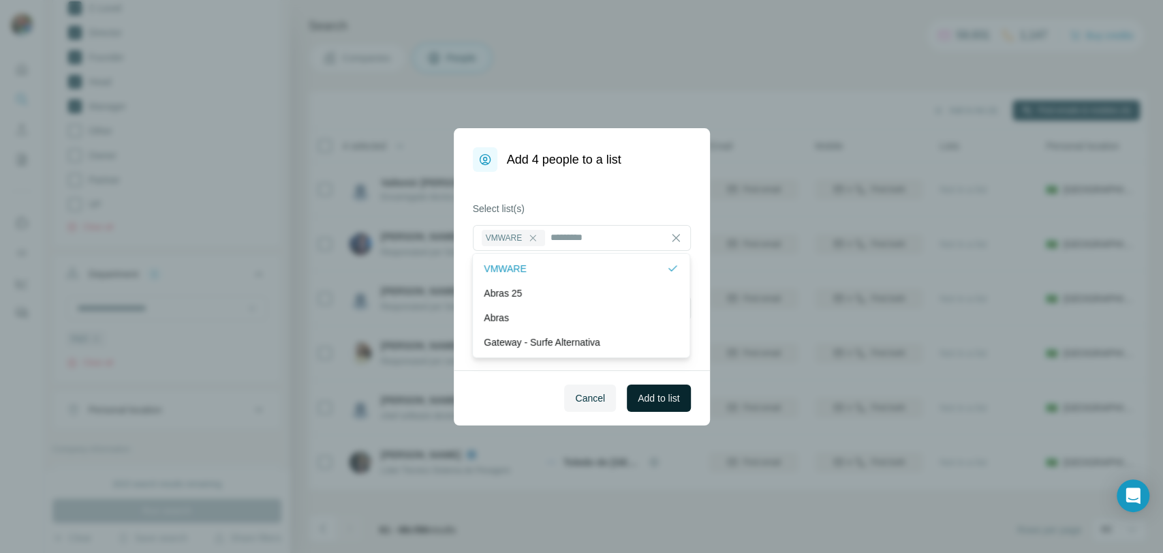
click at [667, 412] on div "Cancel Add to list" at bounding box center [582, 397] width 256 height 55
click at [664, 396] on span "Add to list" at bounding box center [659, 398] width 42 height 14
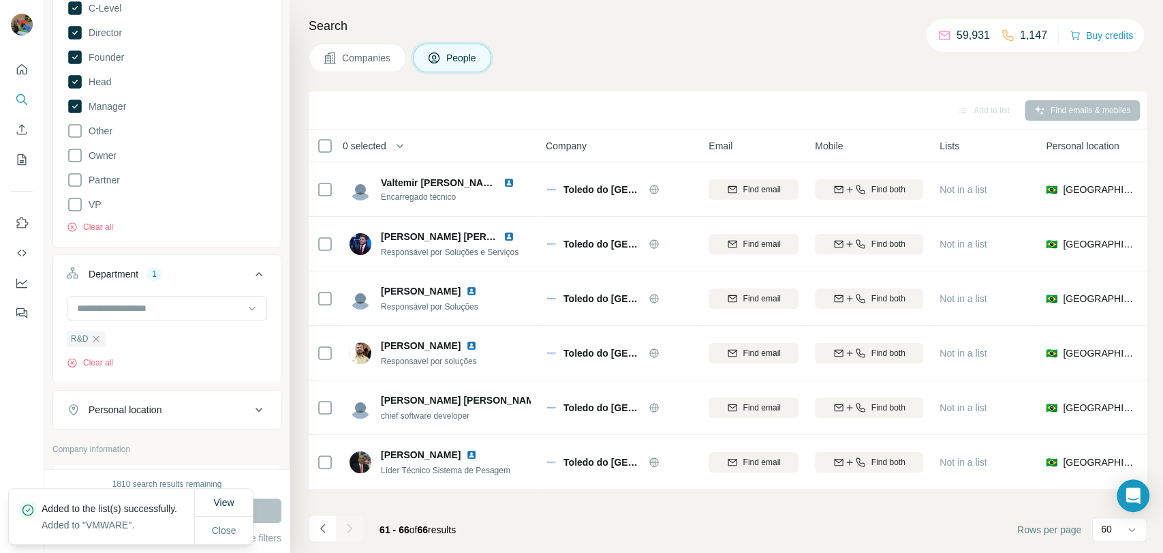
scroll to position [454, 0]
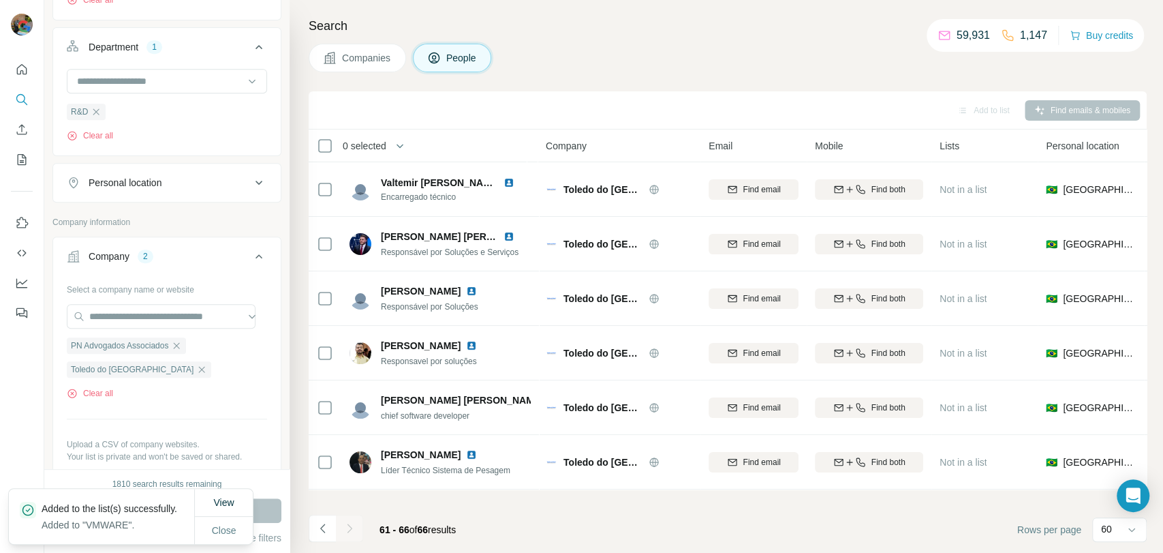
click at [182, 342] on icon "button" at bounding box center [176, 345] width 11 height 11
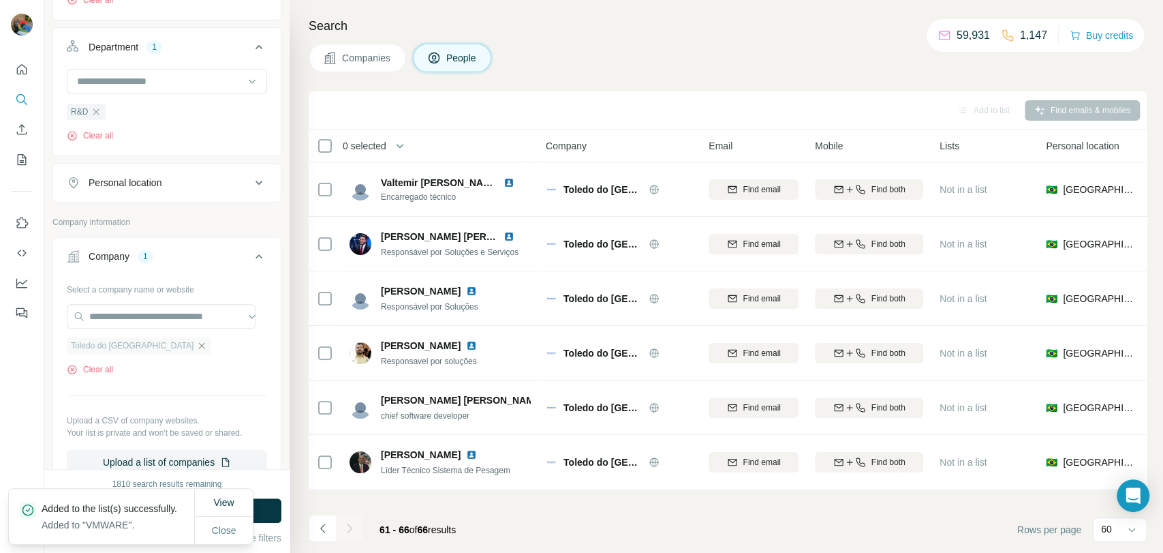
click at [196, 344] on icon "button" at bounding box center [201, 345] width 11 height 11
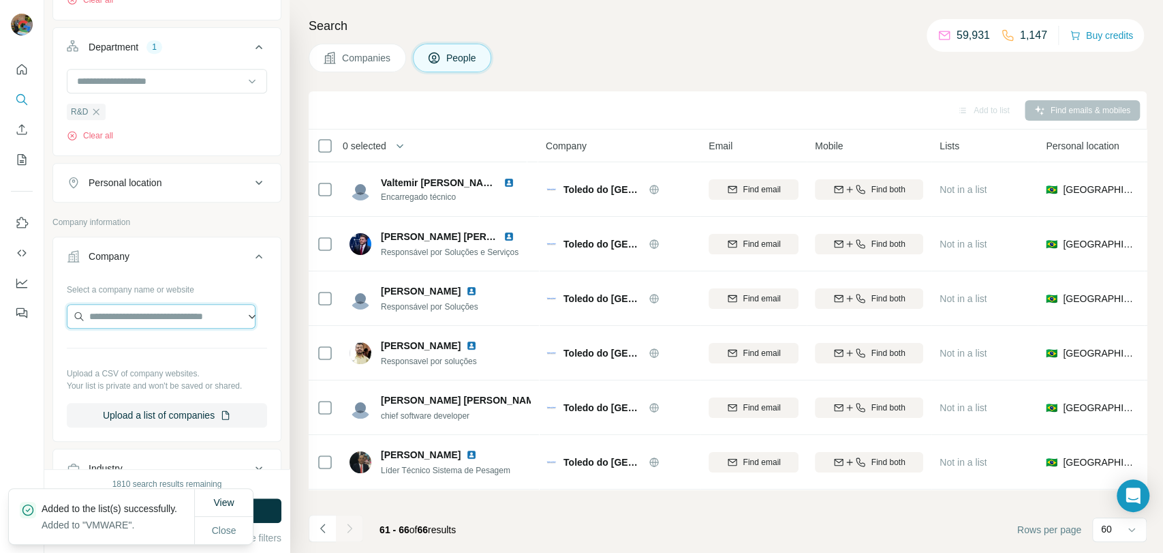
click at [142, 324] on input "text" at bounding box center [161, 316] width 189 height 25
paste input "**********"
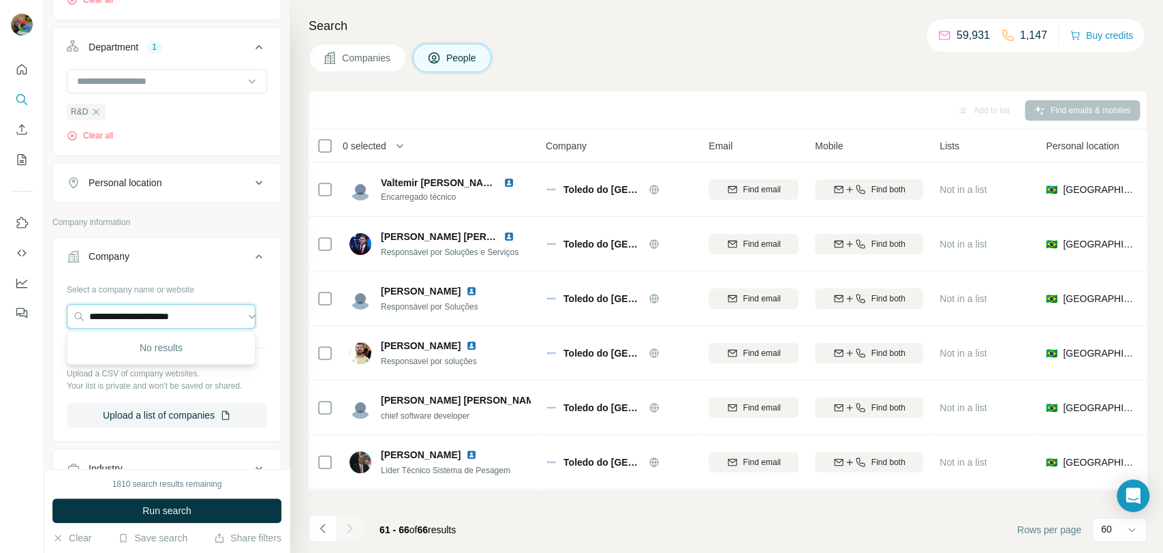
drag, startPoint x: 212, startPoint y: 315, endPoint x: -13, endPoint y: 337, distance: 226.0
click at [0, 337] on html "**********" at bounding box center [581, 276] width 1163 height 553
paste input "text"
type input "**********"
click at [167, 356] on p "[DOMAIN_NAME]" at bounding box center [138, 359] width 65 height 12
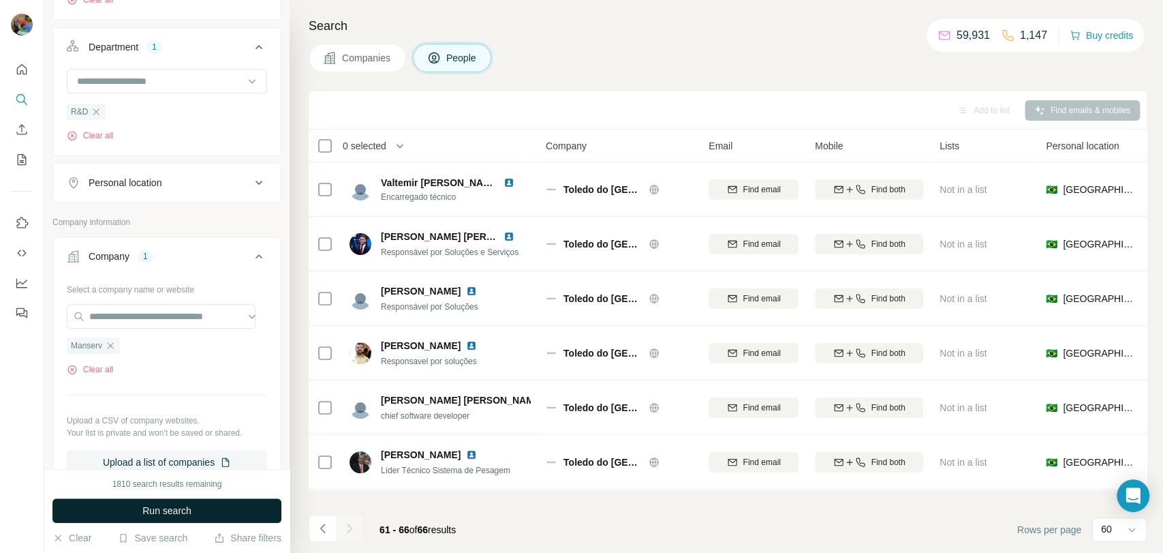
click at [180, 508] on span "Run search" at bounding box center [166, 511] width 49 height 14
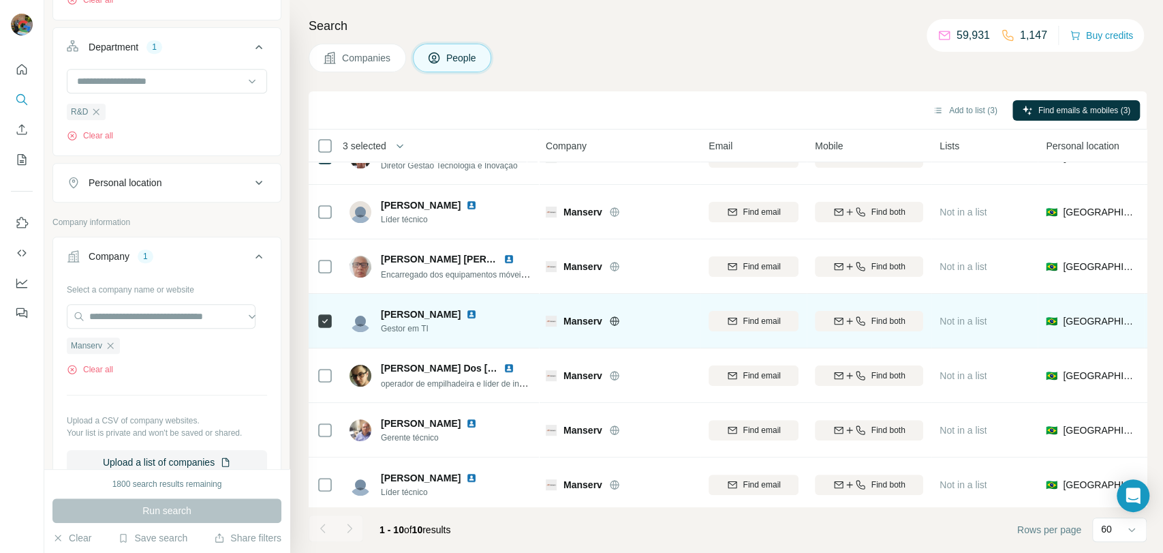
scroll to position [208, 0]
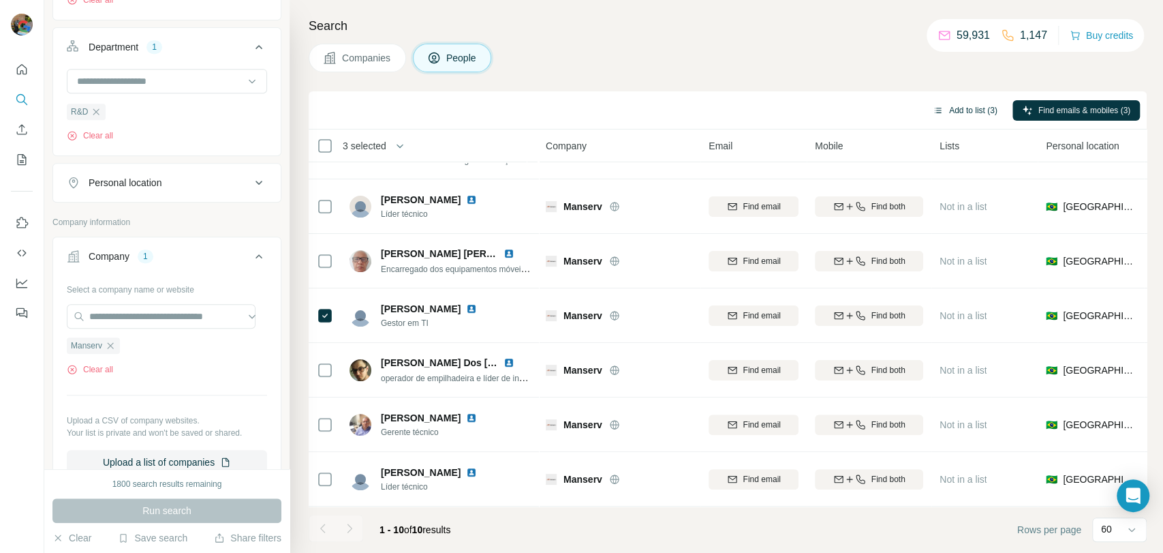
click at [968, 107] on button "Add to list (3)" at bounding box center [965, 110] width 84 height 20
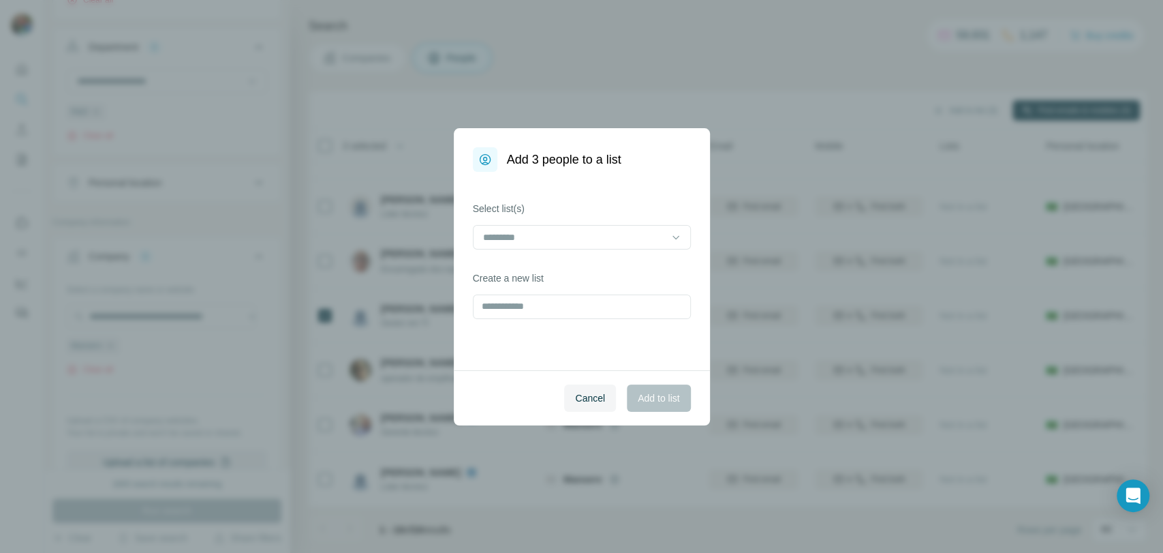
click at [487, 252] on div "Select list(s) Create a new list" at bounding box center [582, 271] width 256 height 198
click at [505, 241] on input at bounding box center [574, 237] width 184 height 15
click at [551, 264] on div "VMWARE" at bounding box center [581, 267] width 195 height 14
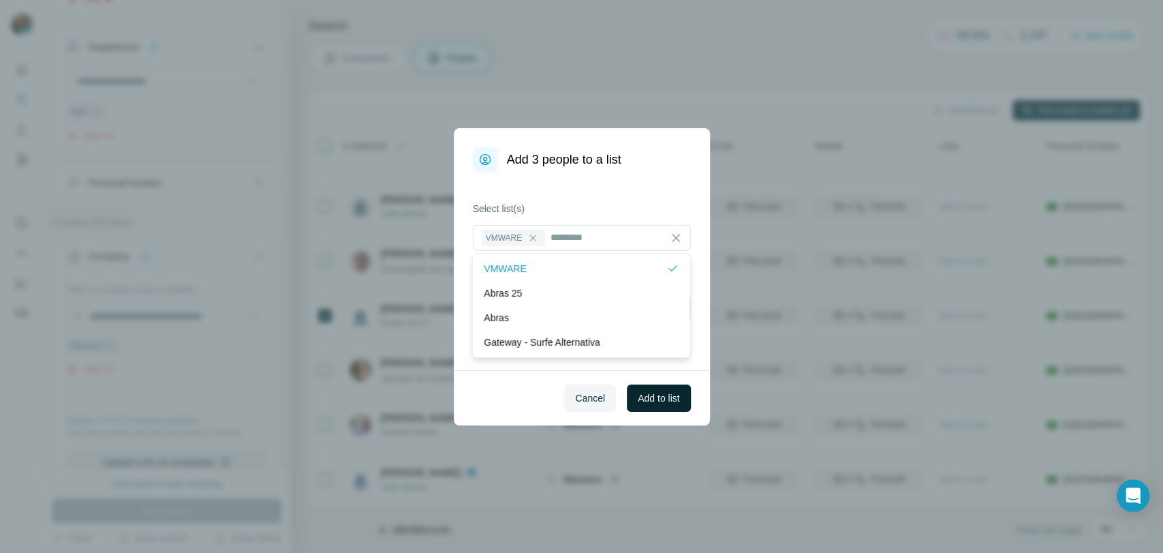
click at [664, 403] on span "Add to list" at bounding box center [659, 398] width 42 height 14
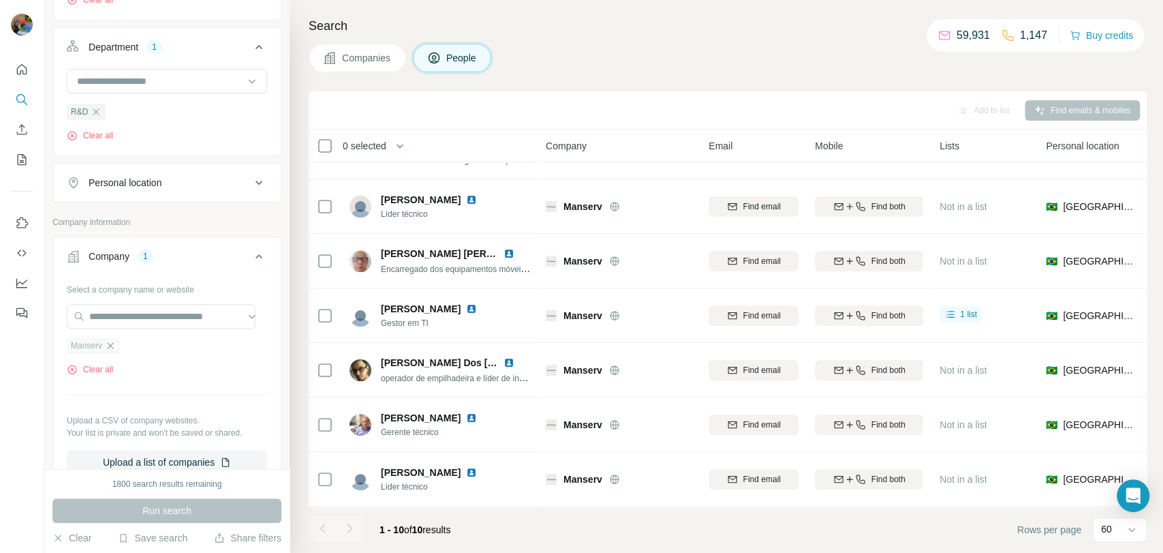
click at [114, 343] on icon "button" at bounding box center [110, 345] width 11 height 11
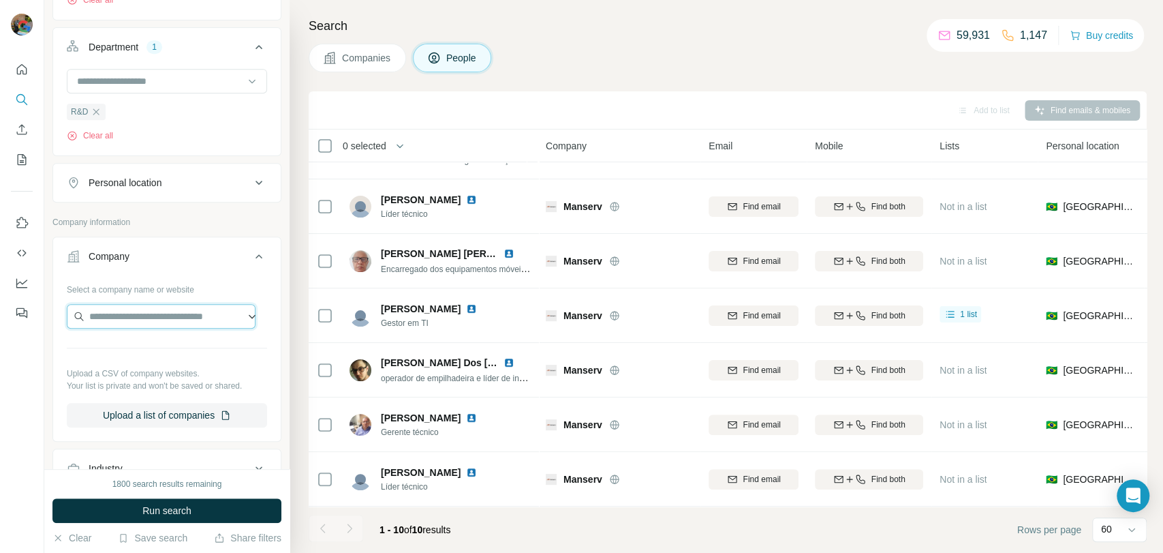
click at [124, 319] on input "text" at bounding box center [161, 316] width 189 height 25
paste input "**********"
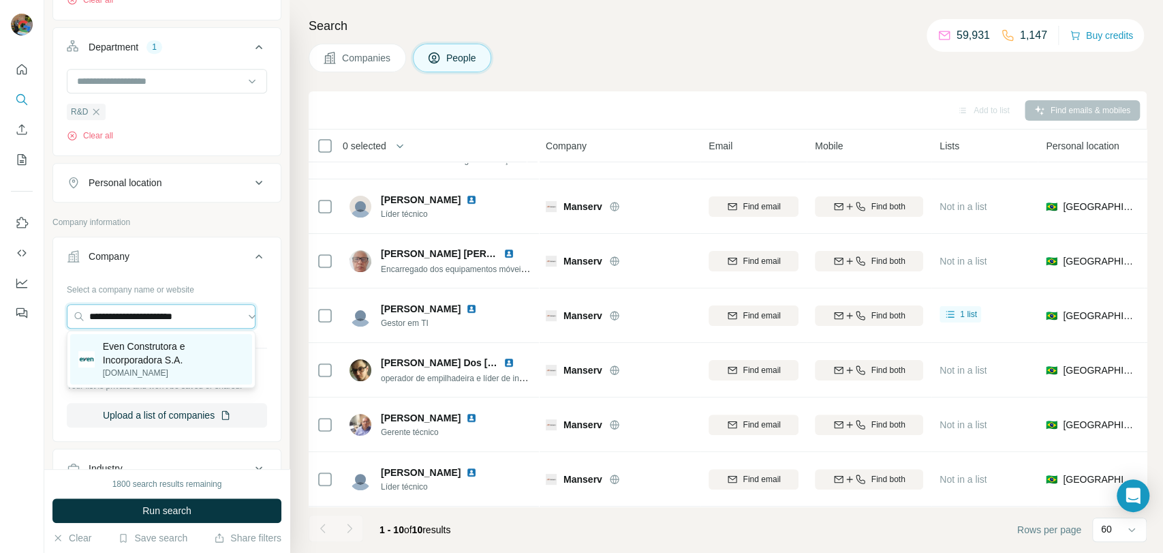
type input "**********"
click at [157, 352] on p "Even Construtora e Incorporadora S.A." at bounding box center [173, 352] width 141 height 27
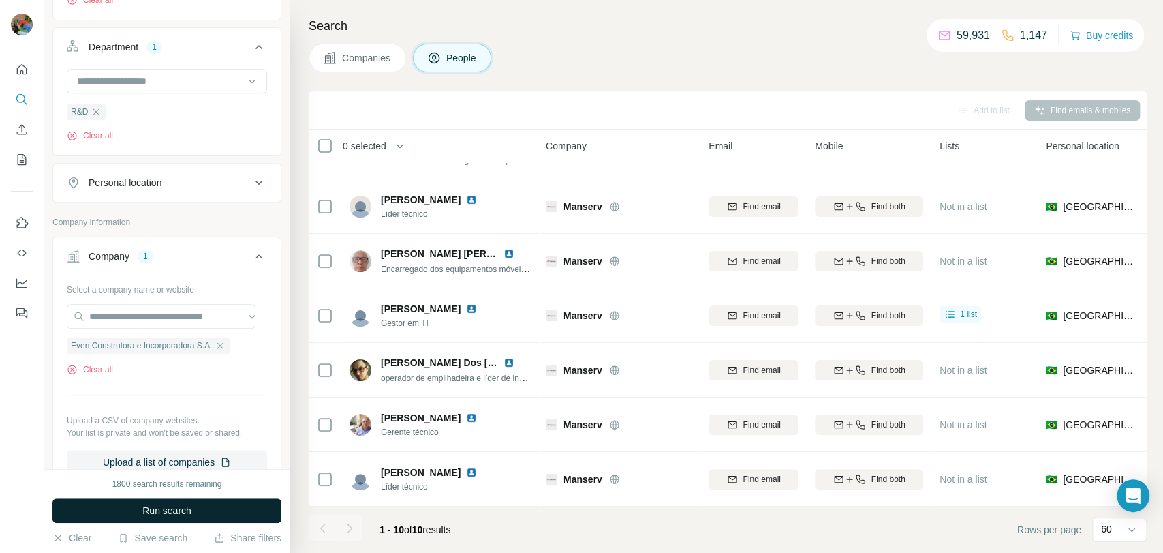
click at [167, 508] on span "Run search" at bounding box center [166, 511] width 49 height 14
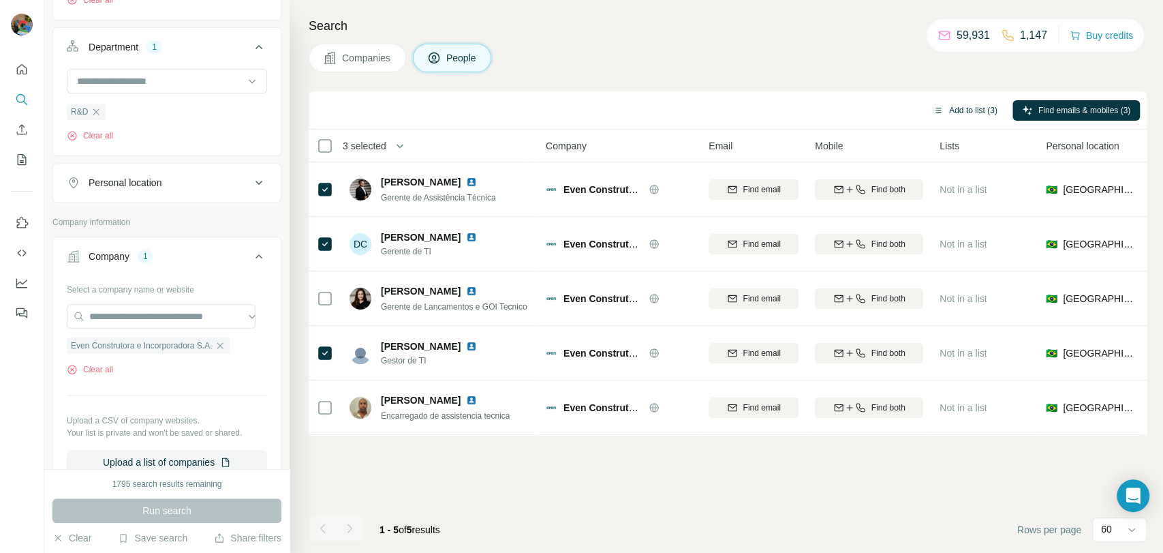
click at [954, 111] on button "Add to list (3)" at bounding box center [965, 110] width 84 height 20
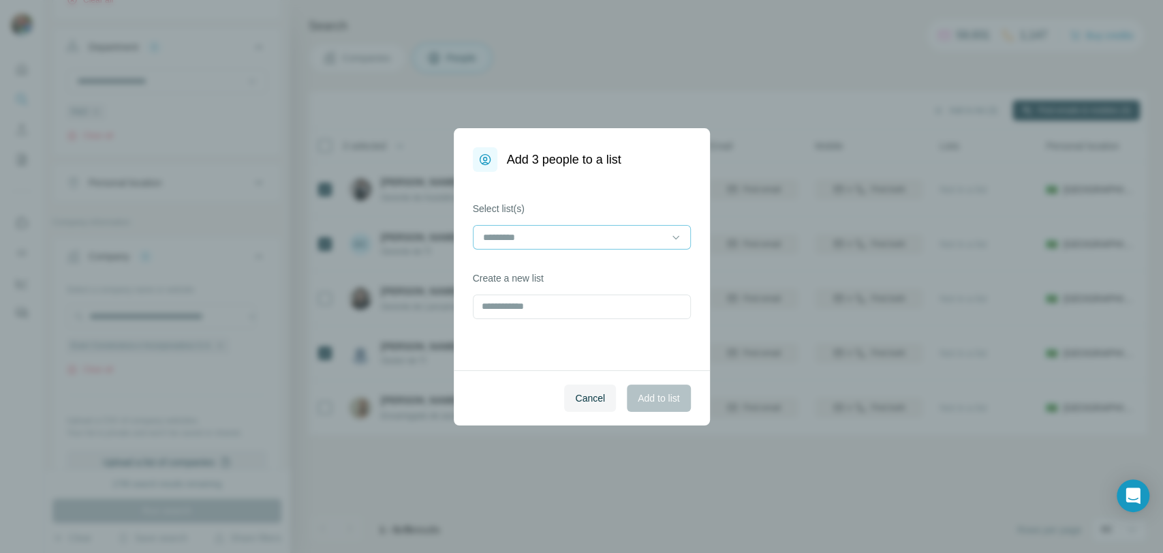
click at [537, 235] on input at bounding box center [574, 237] width 184 height 15
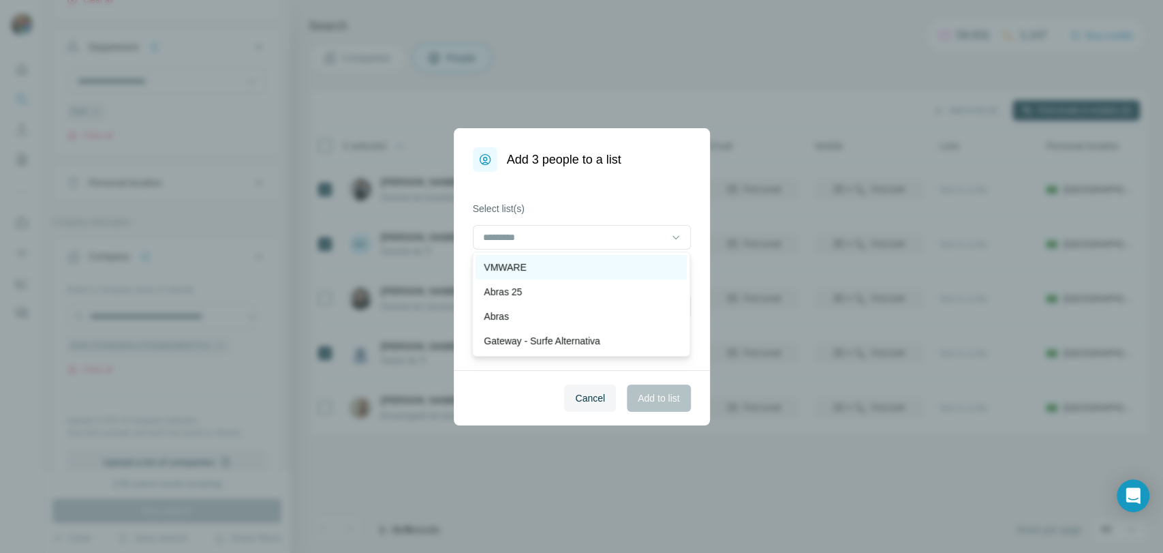
click at [541, 264] on div "VMWARE" at bounding box center [581, 267] width 195 height 14
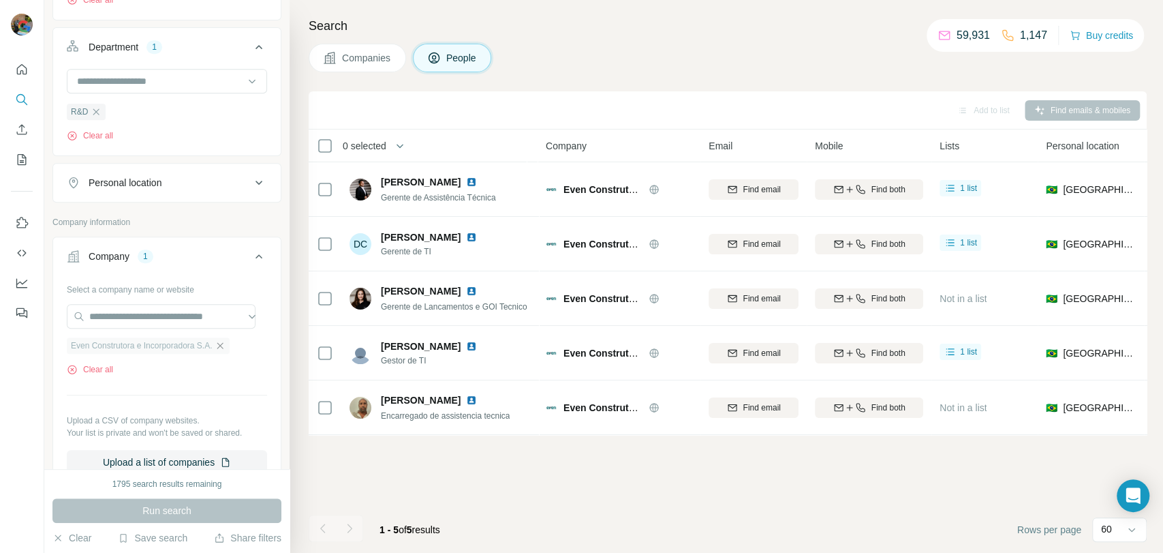
click at [226, 340] on icon "button" at bounding box center [220, 345] width 11 height 11
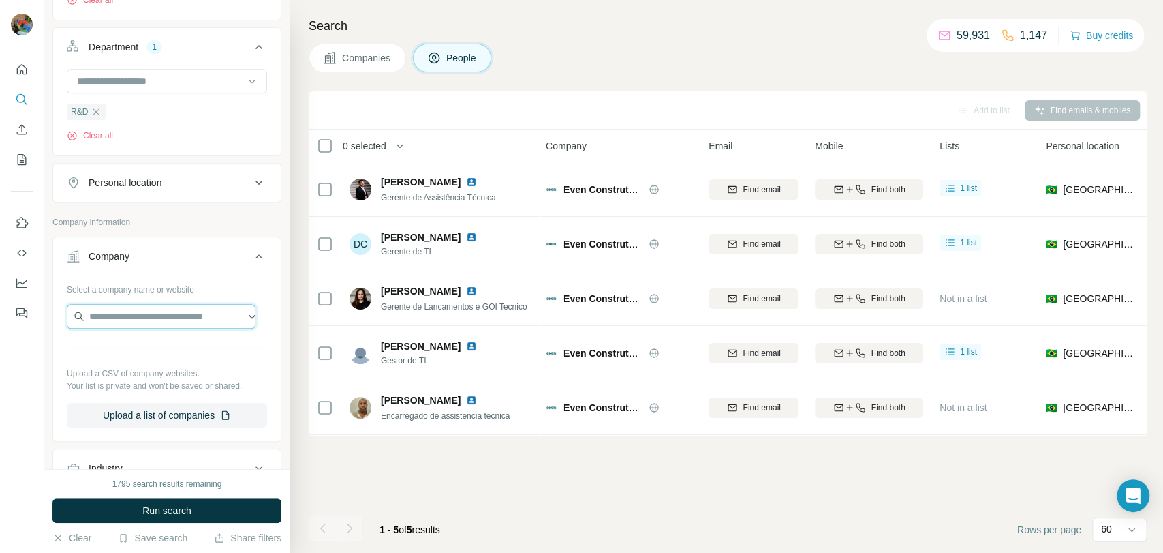
click at [190, 315] on input "text" at bounding box center [161, 316] width 189 height 25
paste input "**********"
type input "**********"
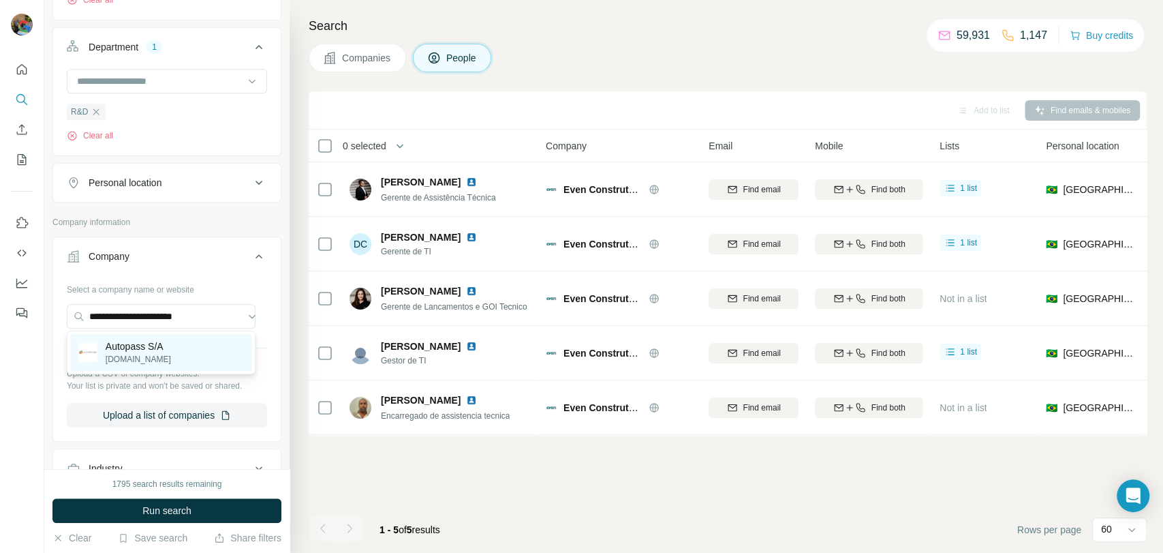
click at [139, 358] on p "[DOMAIN_NAME]" at bounding box center [138, 359] width 65 height 12
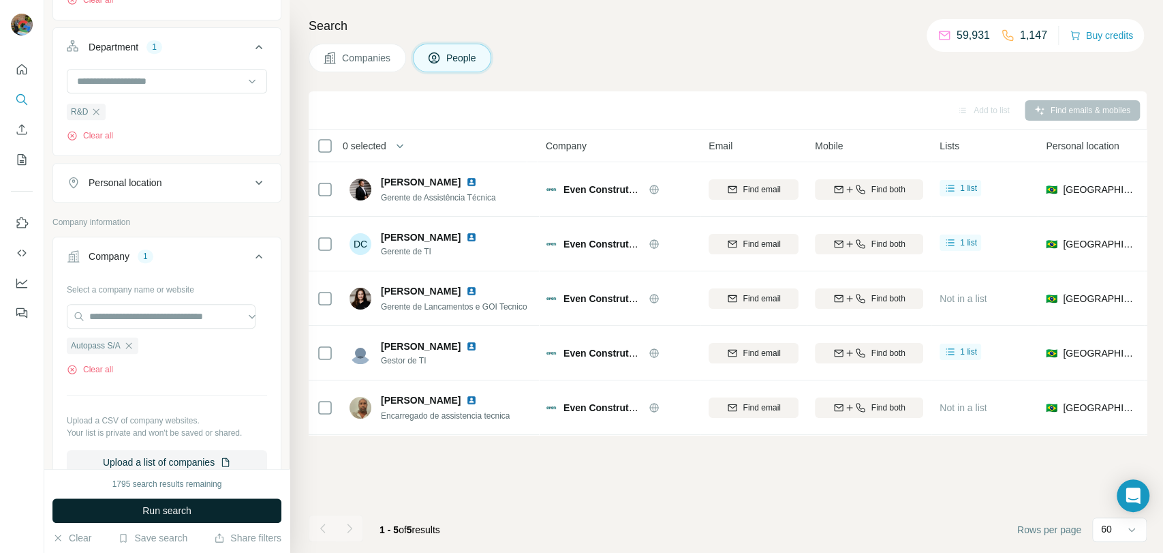
click at [107, 506] on button "Run search" at bounding box center [166, 510] width 229 height 25
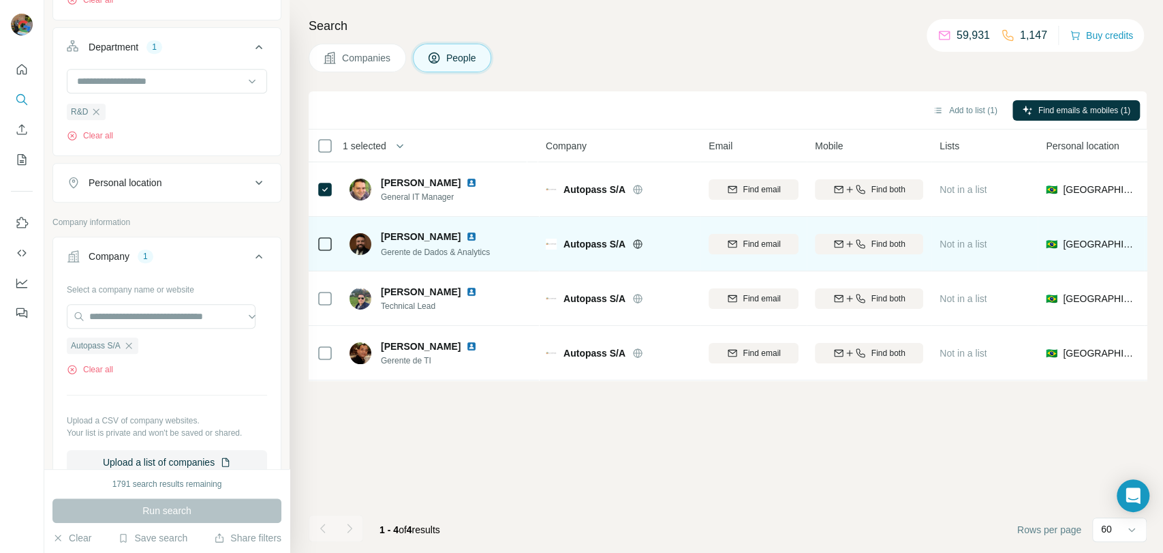
click at [324, 252] on div at bounding box center [325, 243] width 16 height 37
click at [333, 246] on icon at bounding box center [325, 244] width 16 height 16
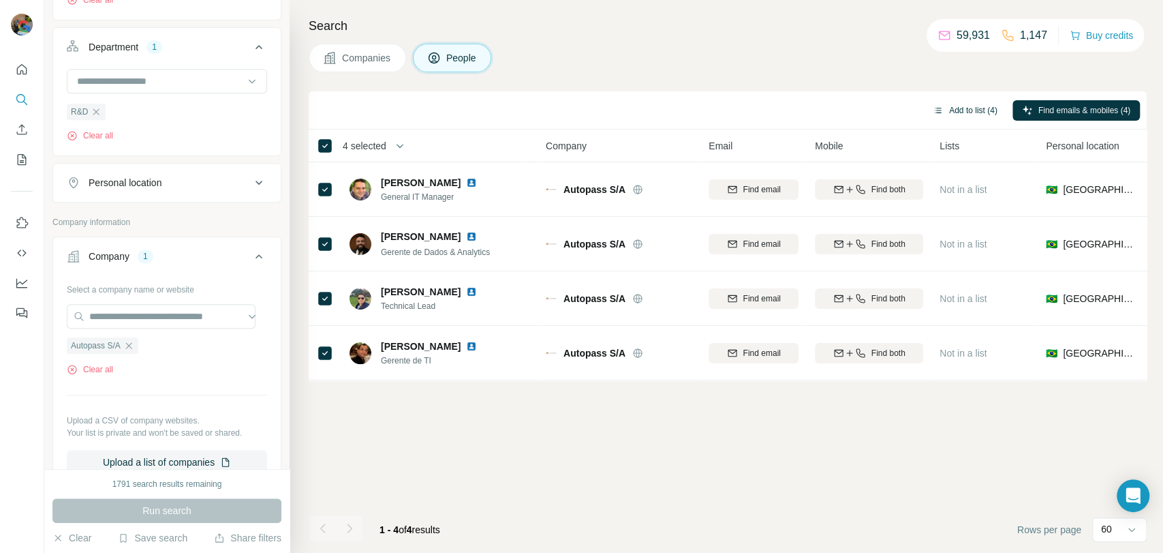
click at [935, 108] on button "Add to list (4)" at bounding box center [965, 110] width 84 height 20
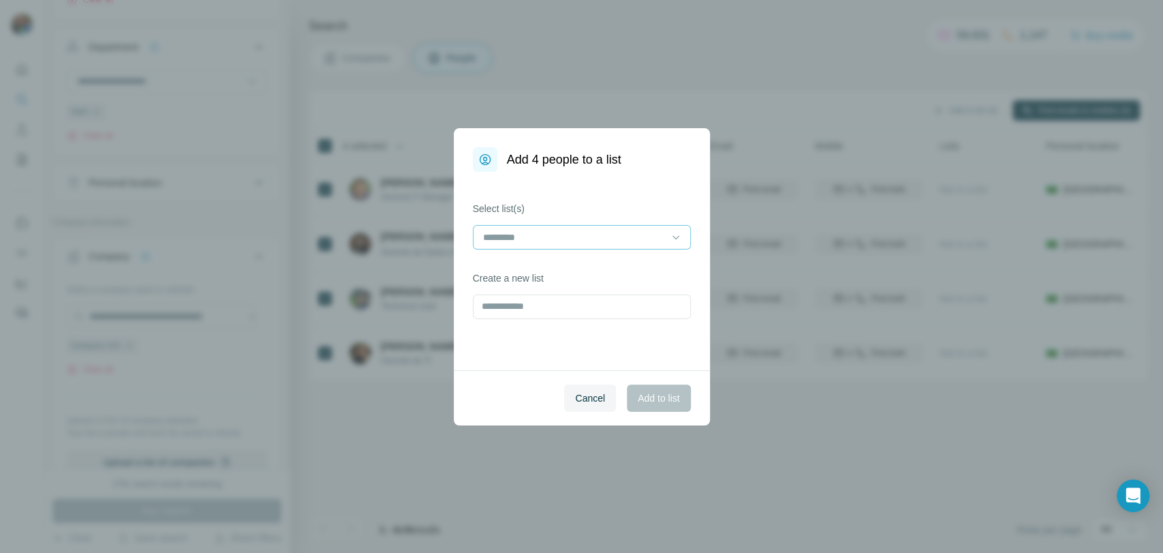
click at [602, 230] on input at bounding box center [574, 237] width 184 height 15
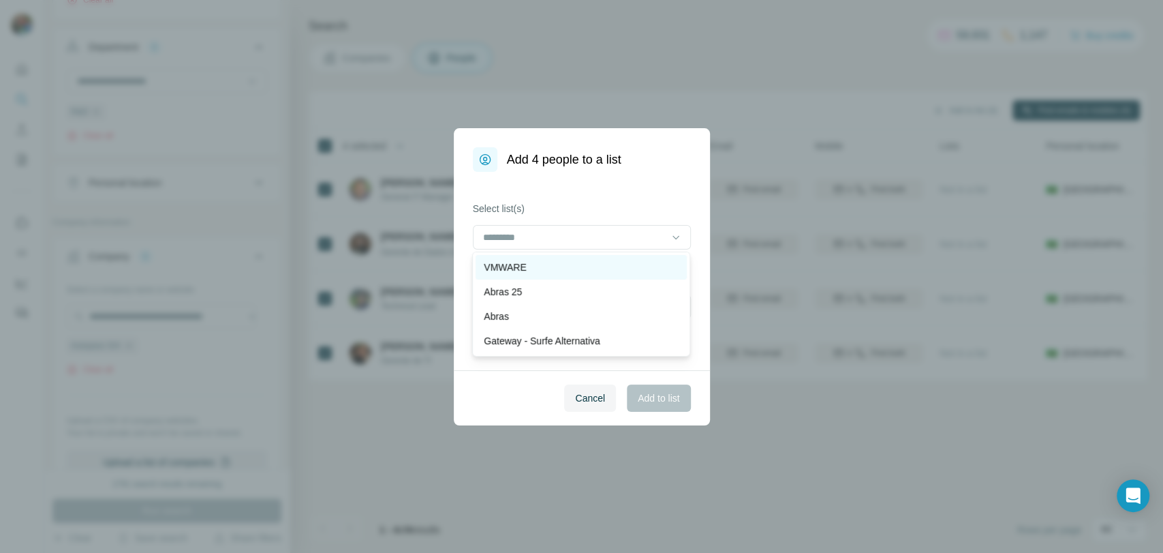
click at [545, 263] on div "VMWARE" at bounding box center [581, 267] width 195 height 14
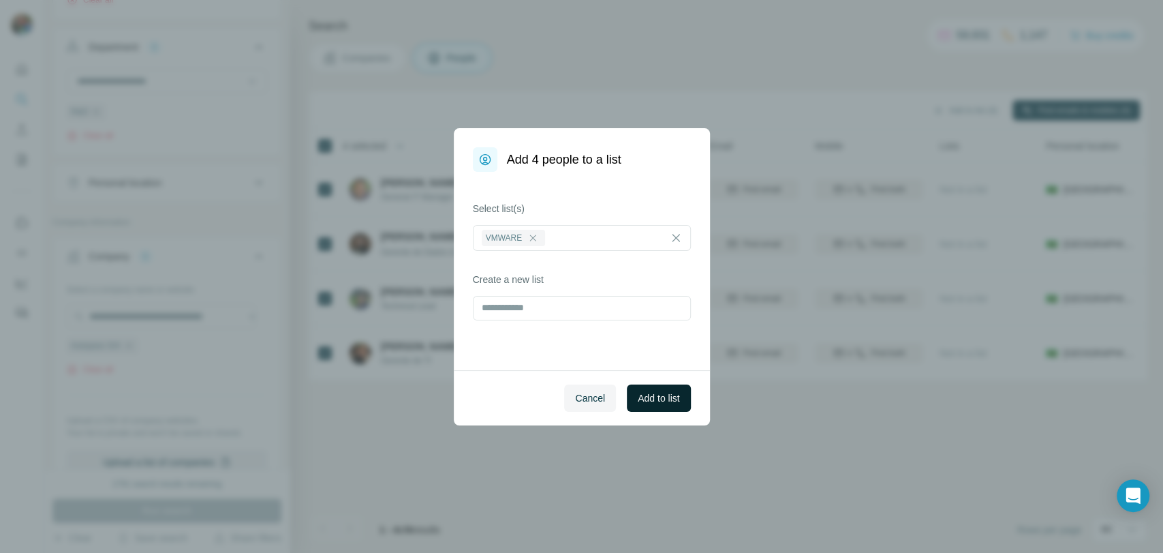
click at [652, 402] on span "Add to list" at bounding box center [659, 398] width 42 height 14
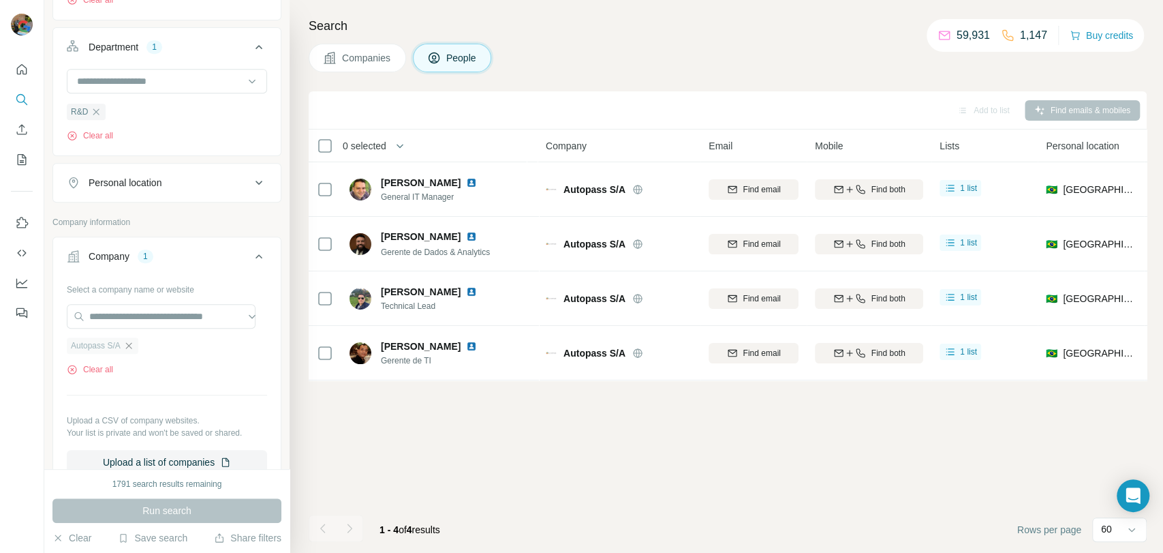
click at [132, 346] on icon "button" at bounding box center [128, 345] width 11 height 11
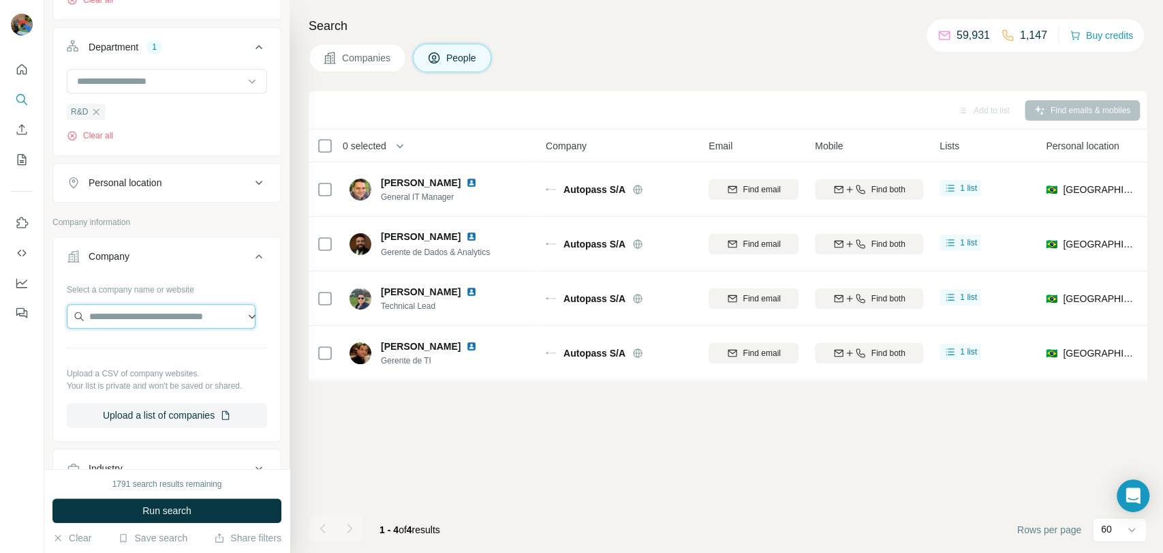
click at [145, 322] on input "text" at bounding box center [161, 316] width 189 height 25
paste input "**********"
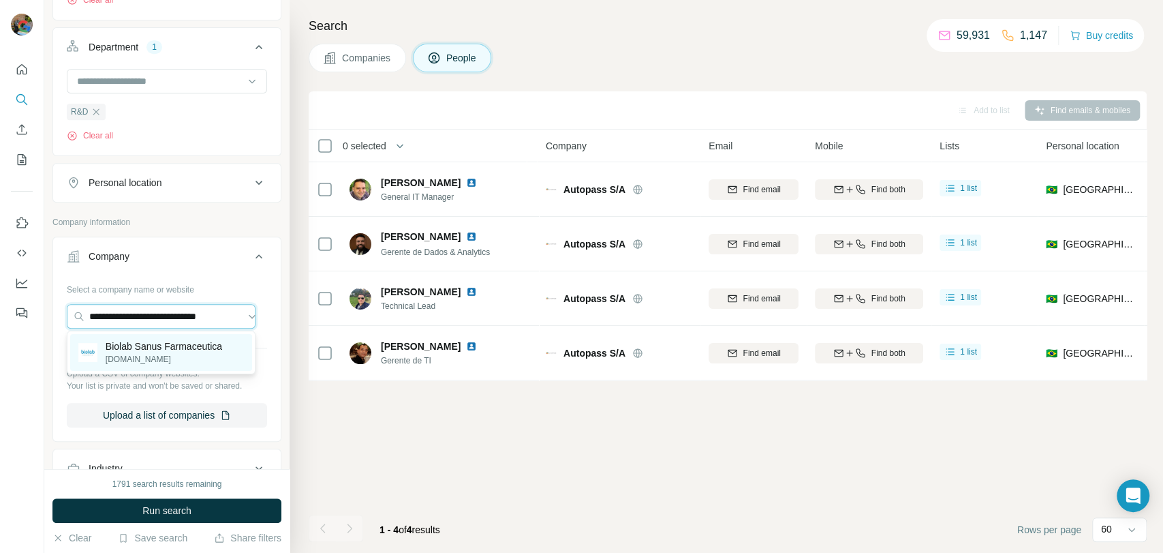
type input "**********"
click at [153, 345] on p "Biolab Sanus Farmaceutica" at bounding box center [164, 346] width 117 height 14
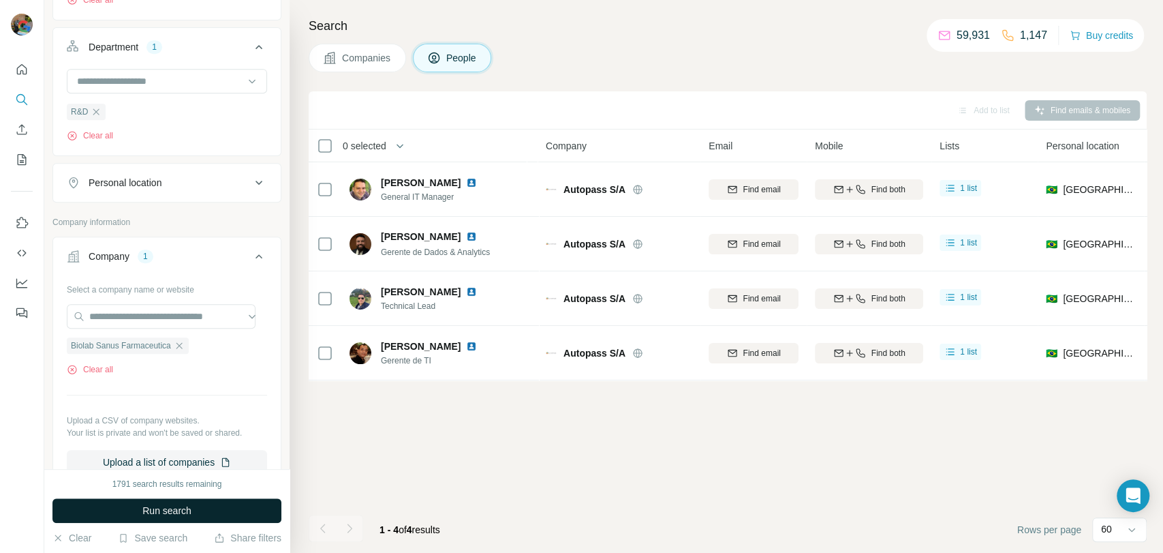
click at [95, 498] on button "Run search" at bounding box center [166, 510] width 229 height 25
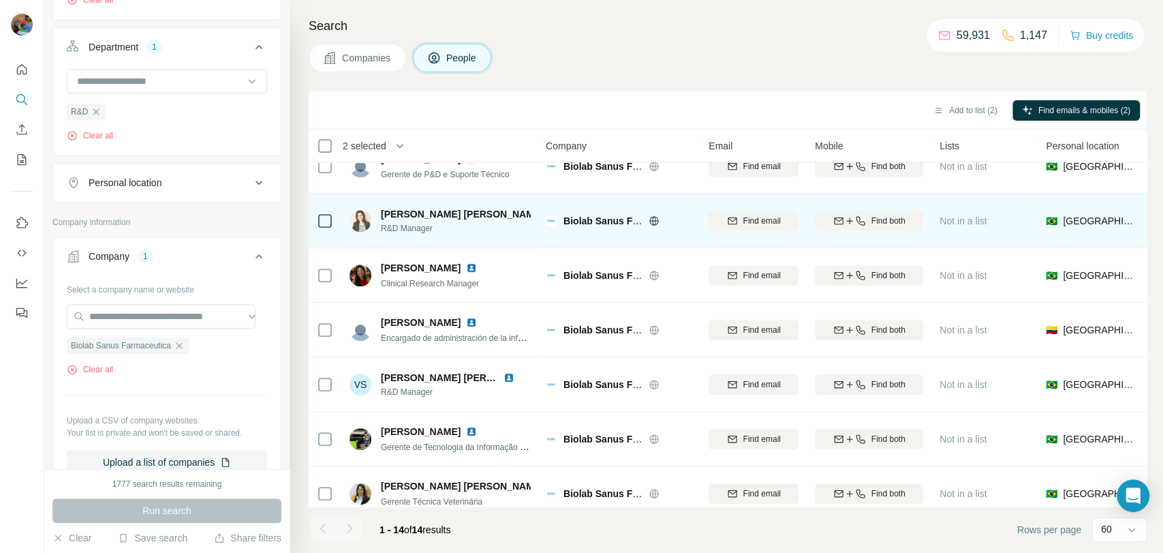
scroll to position [427, 0]
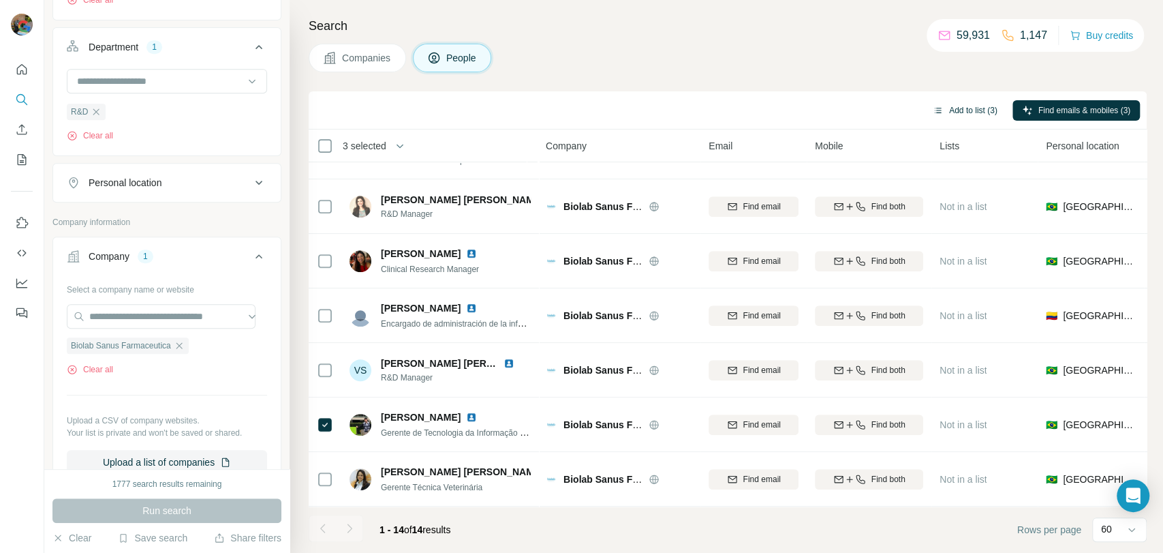
click at [974, 115] on button "Add to list (3)" at bounding box center [965, 110] width 84 height 20
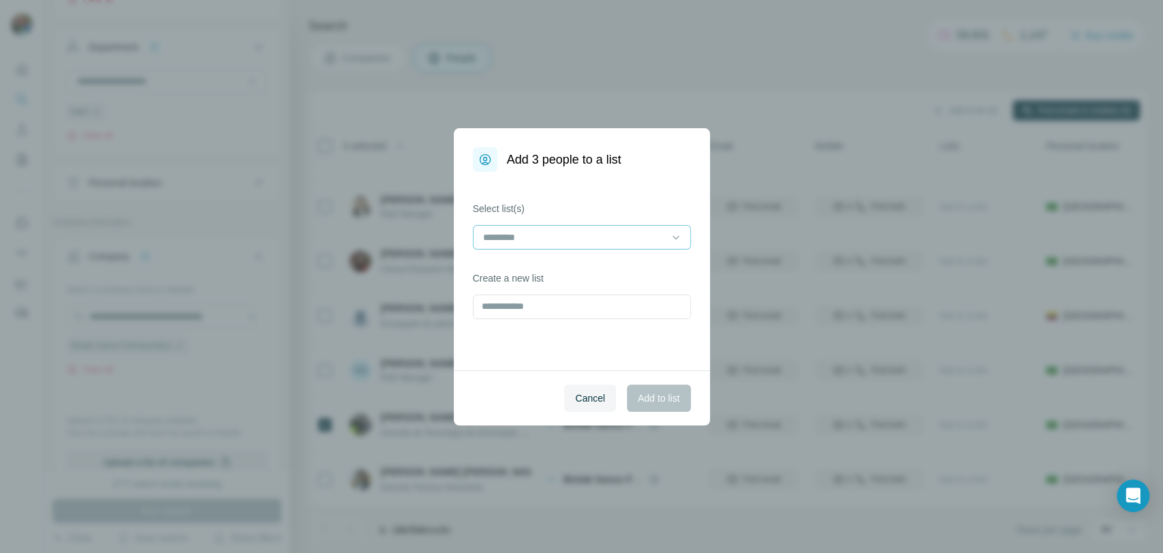
click at [536, 238] on input at bounding box center [574, 237] width 184 height 15
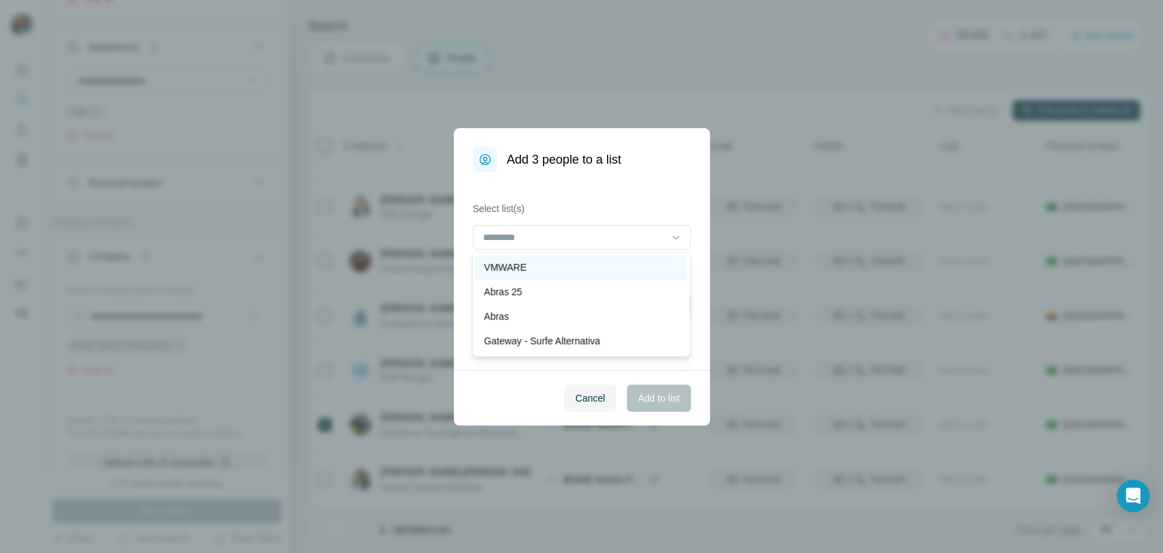
click at [521, 266] on p "VMWARE" at bounding box center [505, 267] width 42 height 14
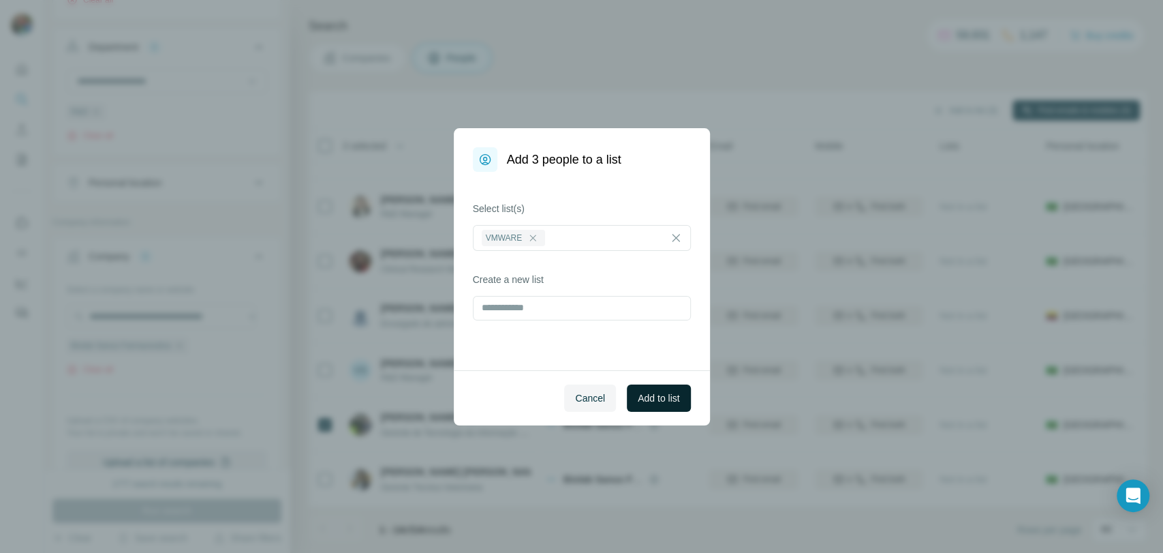
click at [660, 389] on button "Add to list" at bounding box center [658, 397] width 63 height 27
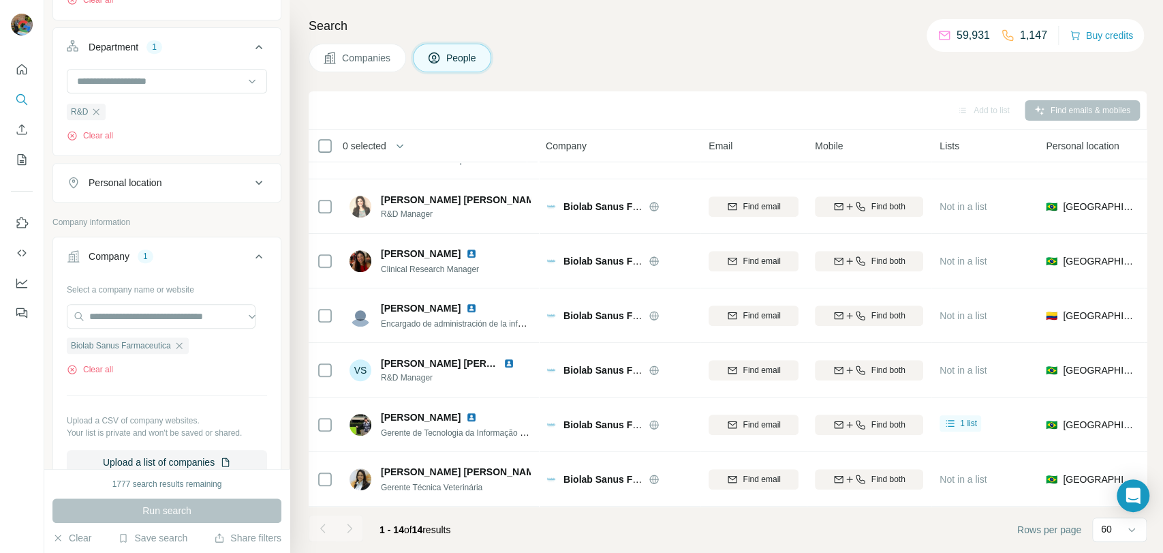
scroll to position [378, 0]
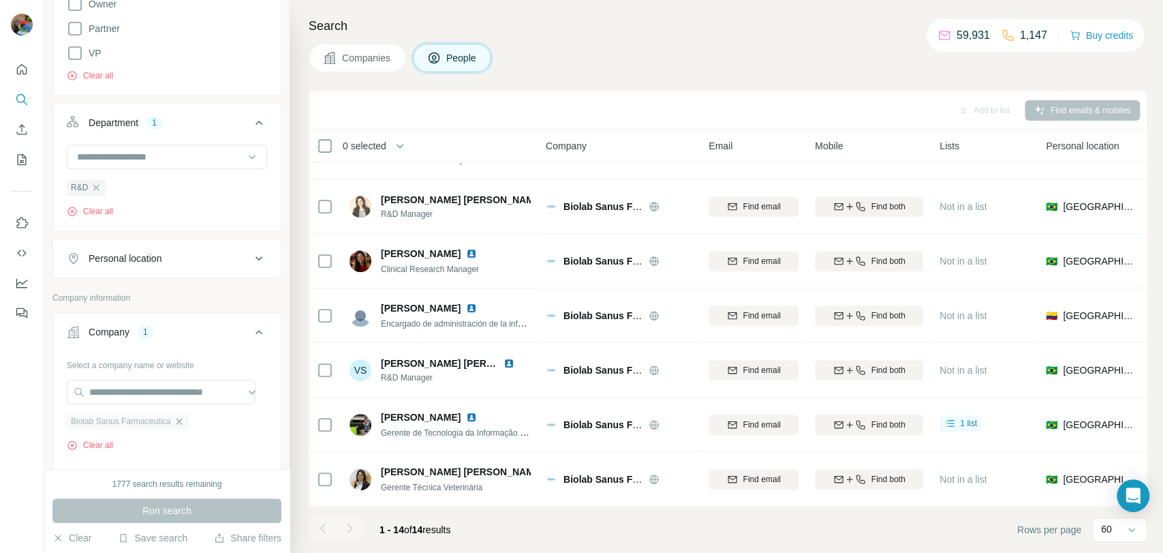
click at [185, 419] on icon "button" at bounding box center [179, 421] width 11 height 11
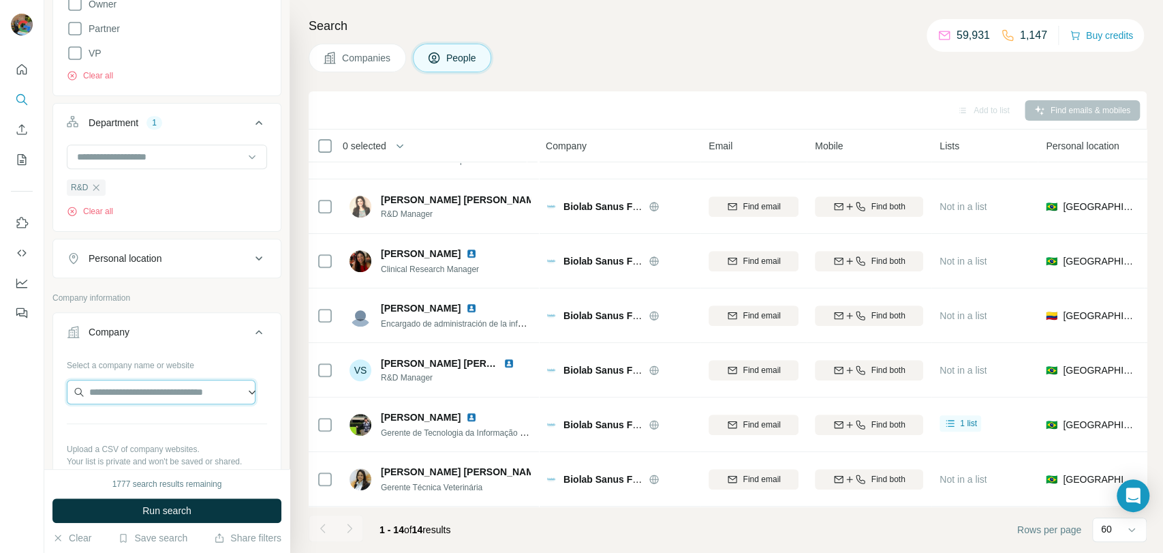
click at [180, 395] on input "text" at bounding box center [161, 392] width 189 height 25
paste input "**********"
type input "**********"
click at [100, 424] on div "Laboratório Cristália [DOMAIN_NAME]" at bounding box center [134, 428] width 112 height 26
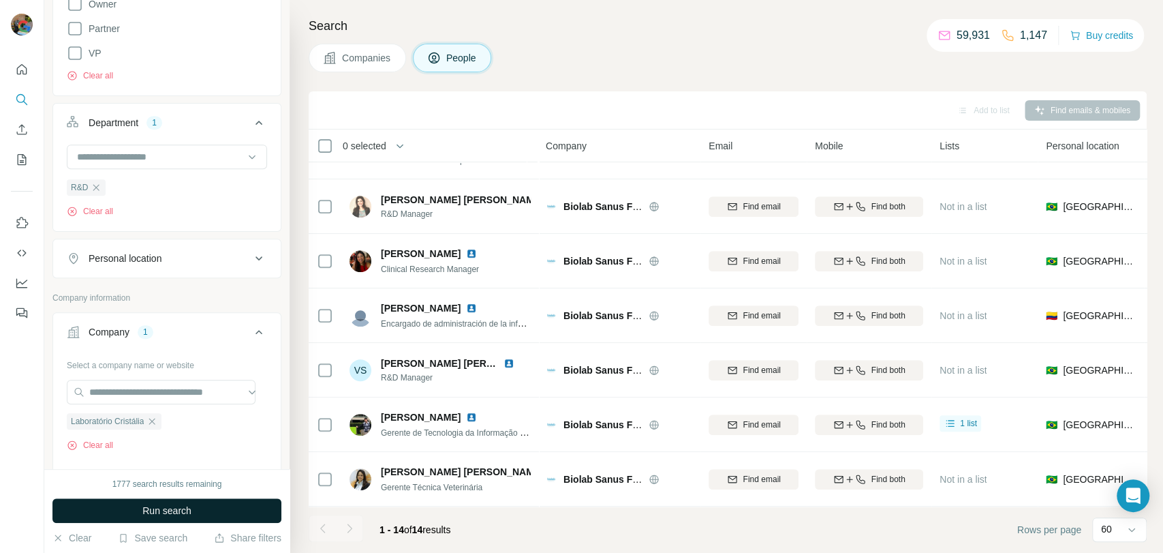
click at [112, 506] on button "Run search" at bounding box center [166, 510] width 229 height 25
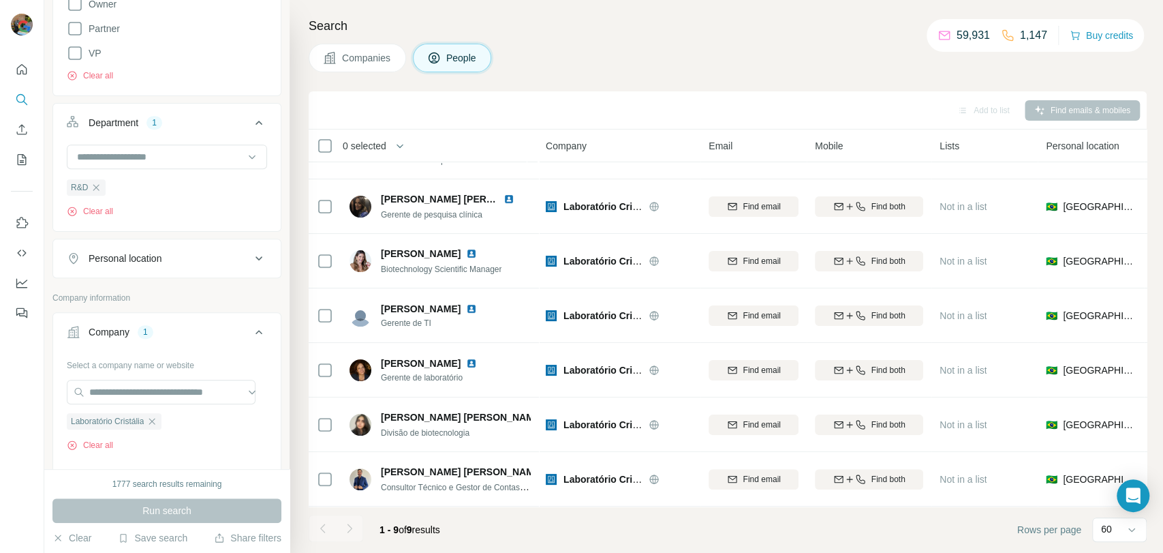
scroll to position [154, 0]
click at [968, 104] on button "Add to list (4)" at bounding box center [965, 110] width 84 height 20
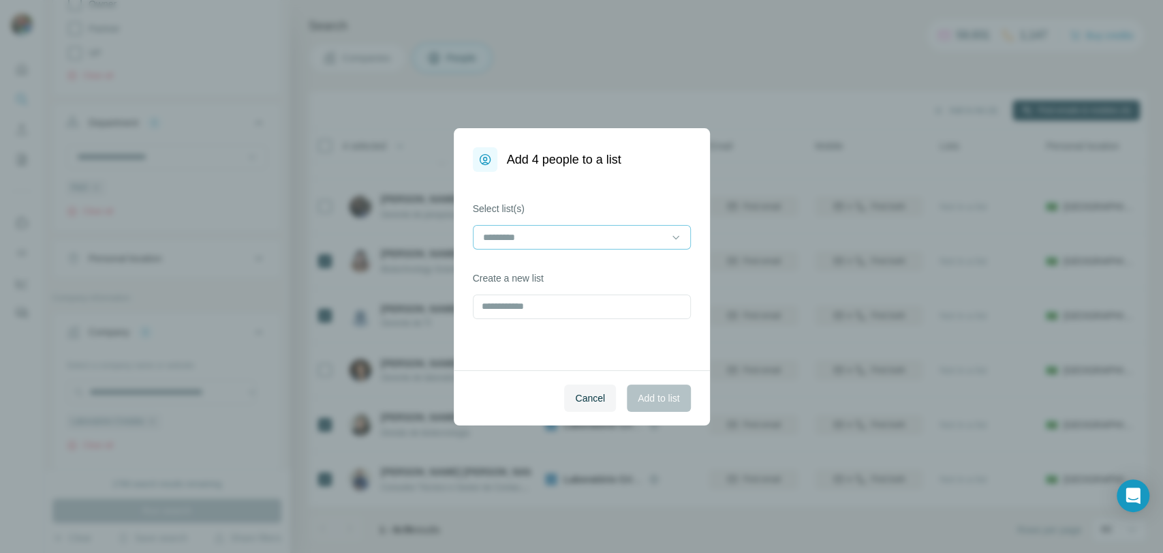
click at [558, 241] on input at bounding box center [574, 237] width 184 height 15
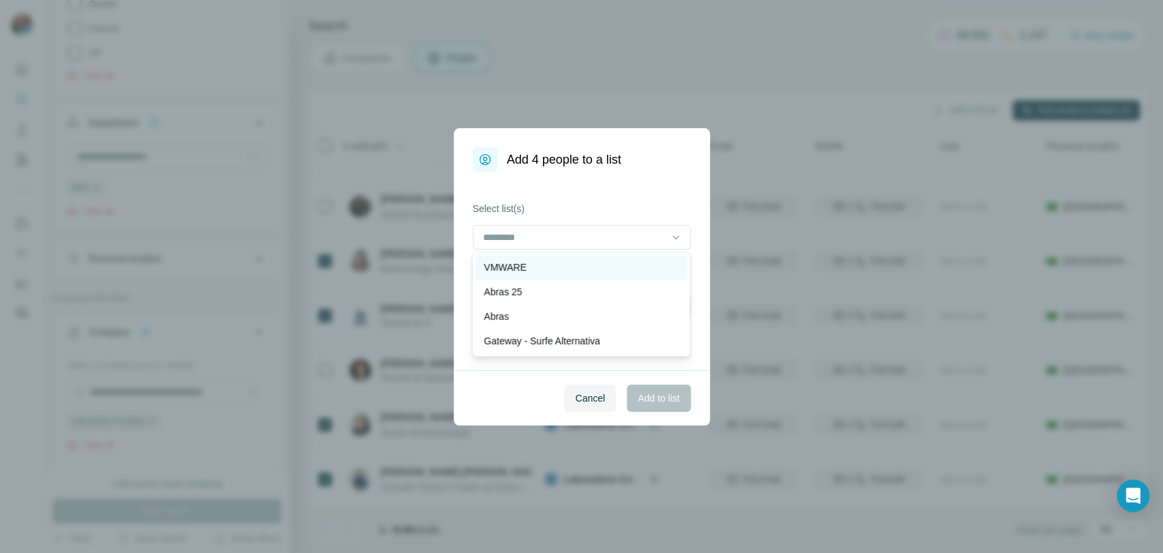
click at [523, 275] on div "VMWARE" at bounding box center [581, 267] width 211 height 25
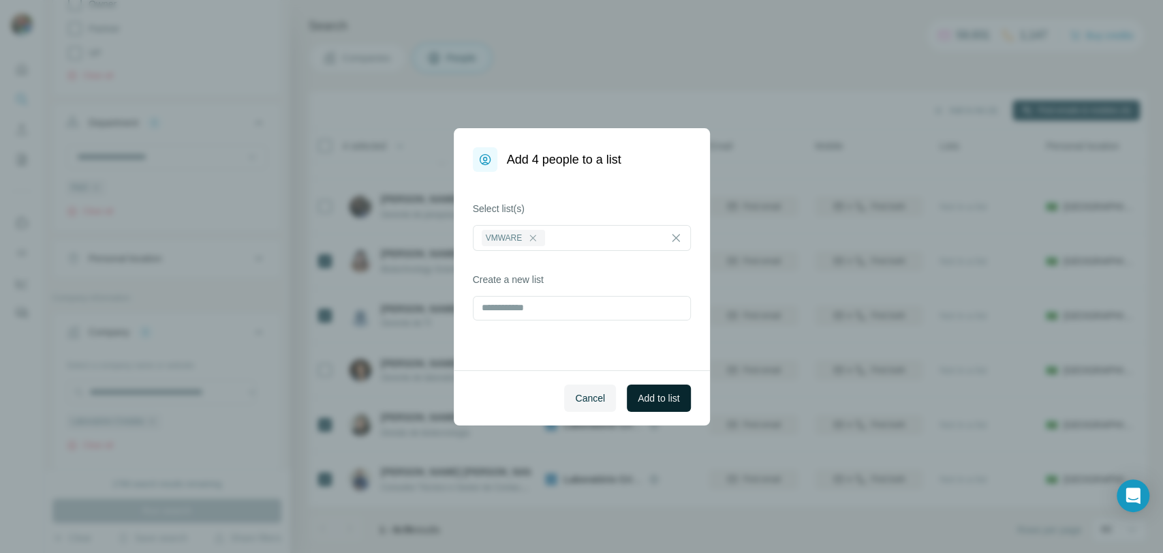
click at [656, 400] on span "Add to list" at bounding box center [659, 398] width 42 height 14
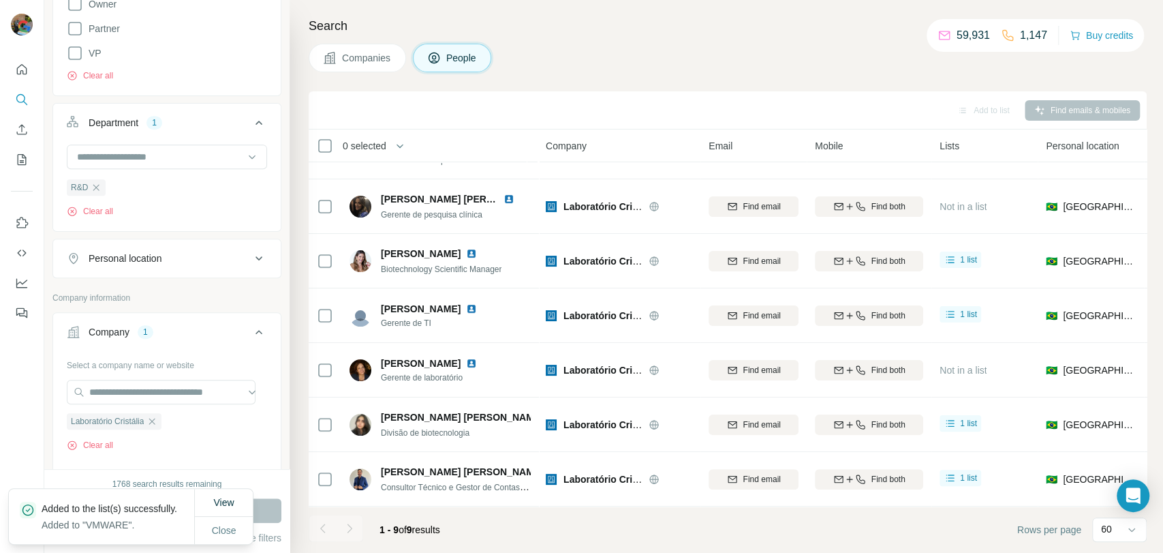
click at [155, 420] on icon "button" at bounding box center [152, 421] width 6 height 6
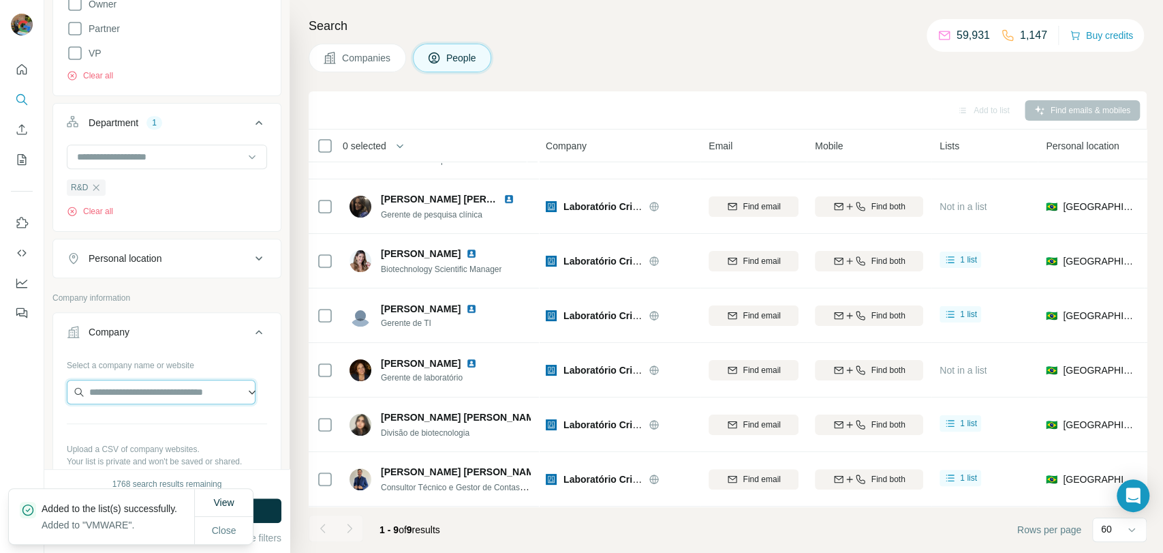
click at [160, 395] on input "text" at bounding box center [161, 392] width 189 height 25
paste input "**********"
type input "**********"
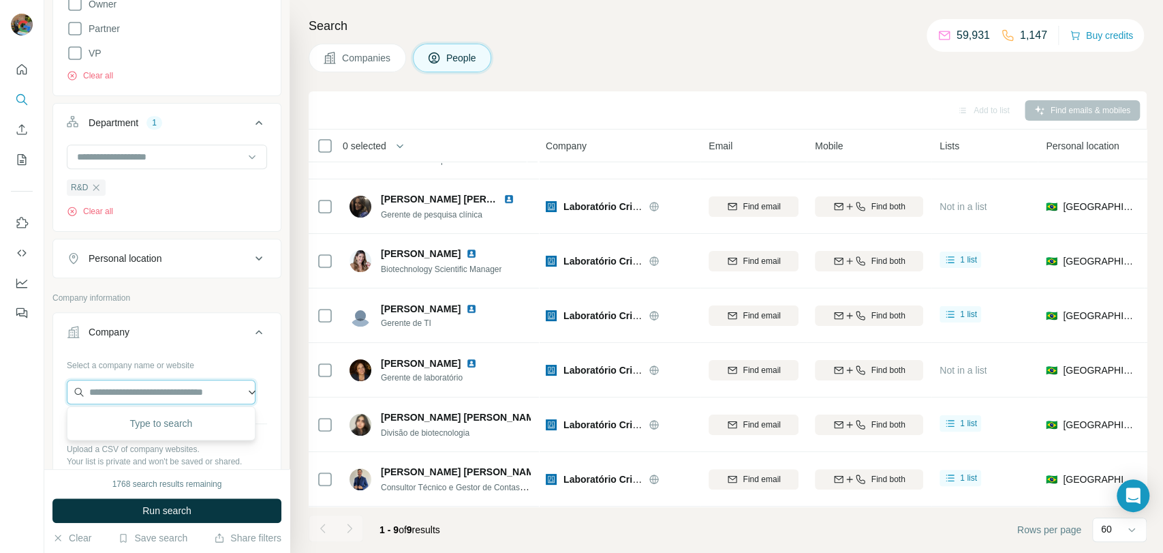
click at [175, 386] on input "text" at bounding box center [161, 392] width 189 height 25
paste input "**********"
click at [169, 389] on input "**********" at bounding box center [161, 392] width 189 height 25
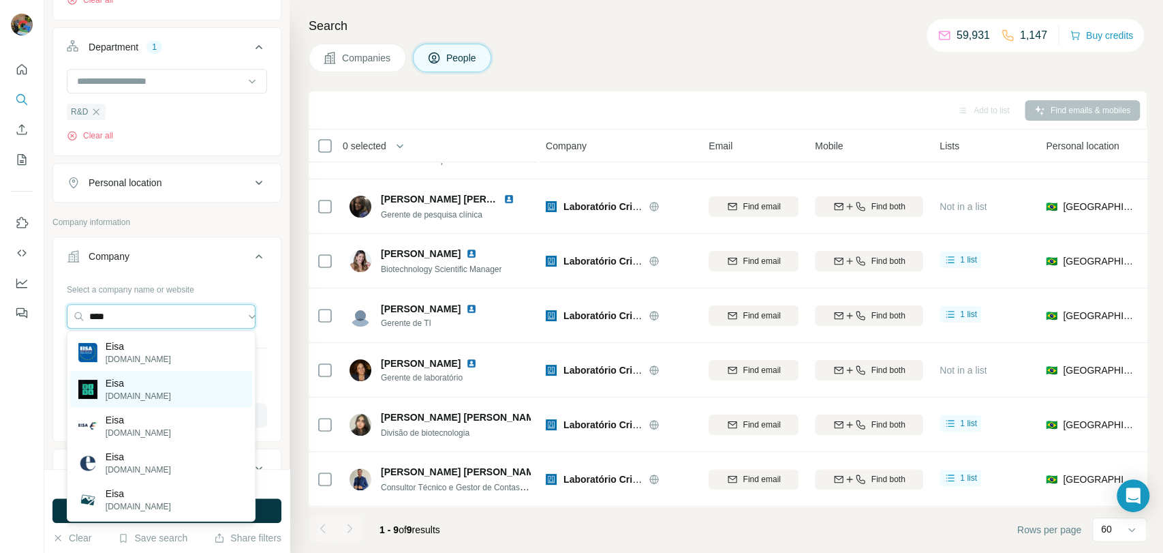
scroll to position [529, 0]
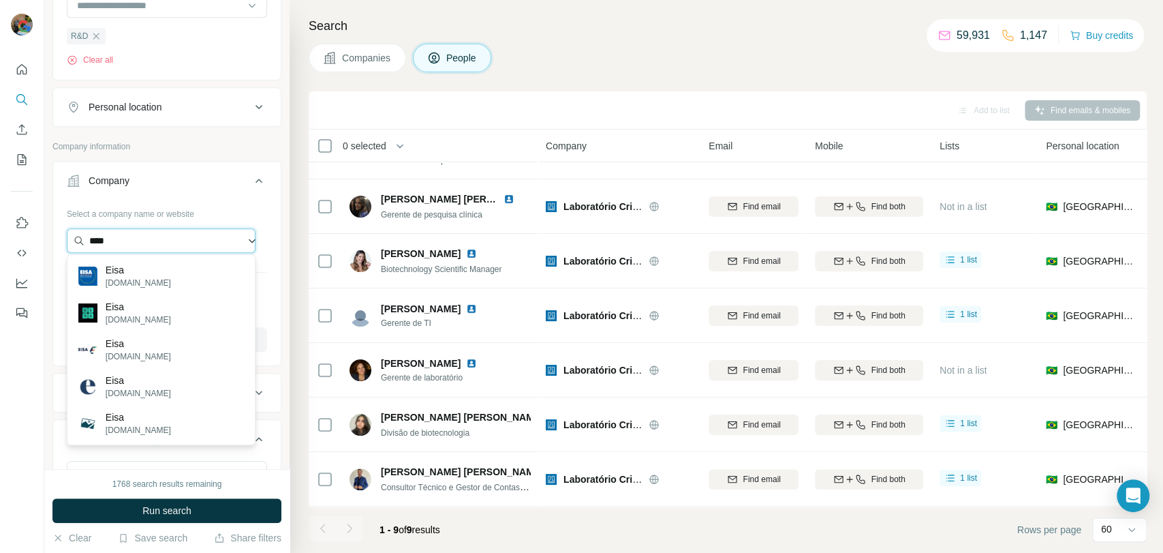
click at [169, 236] on input "****" at bounding box center [161, 240] width 189 height 25
drag, startPoint x: 169, startPoint y: 236, endPoint x: 20, endPoint y: 247, distance: 149.6
click at [20, 247] on div "New search Hide Company lookalikes Personal information Job title Seniority 5 B…" at bounding box center [581, 276] width 1163 height 553
paste input "**********"
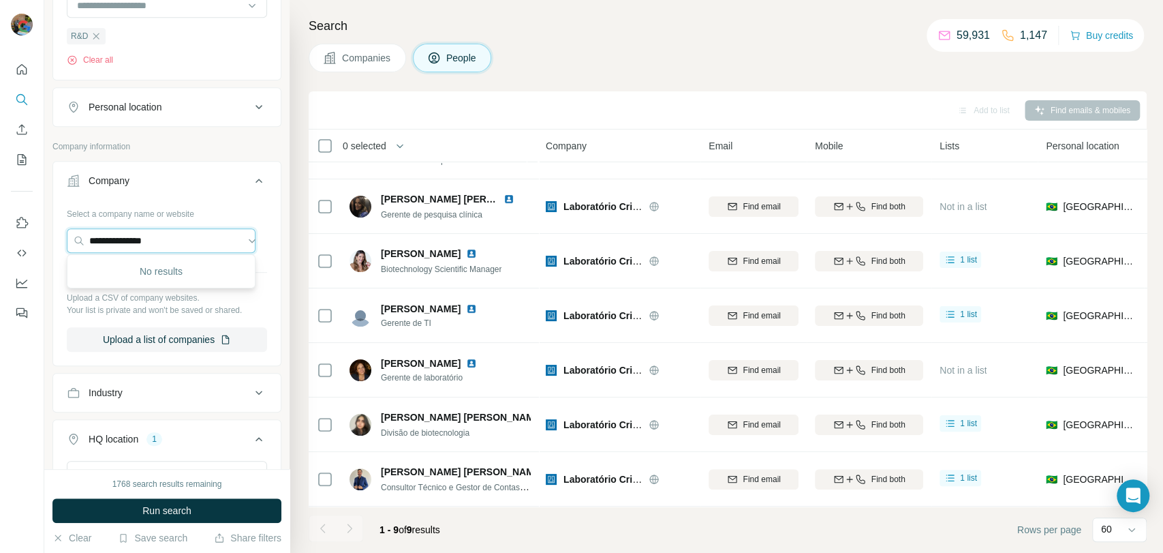
drag, startPoint x: 181, startPoint y: 229, endPoint x: -5, endPoint y: 262, distance: 189.0
click at [0, 262] on html "**********" at bounding box center [581, 276] width 1163 height 553
paste input "*********"
type input "**********"
click at [185, 264] on div "Ypê [DOMAIN_NAME]" at bounding box center [161, 276] width 182 height 37
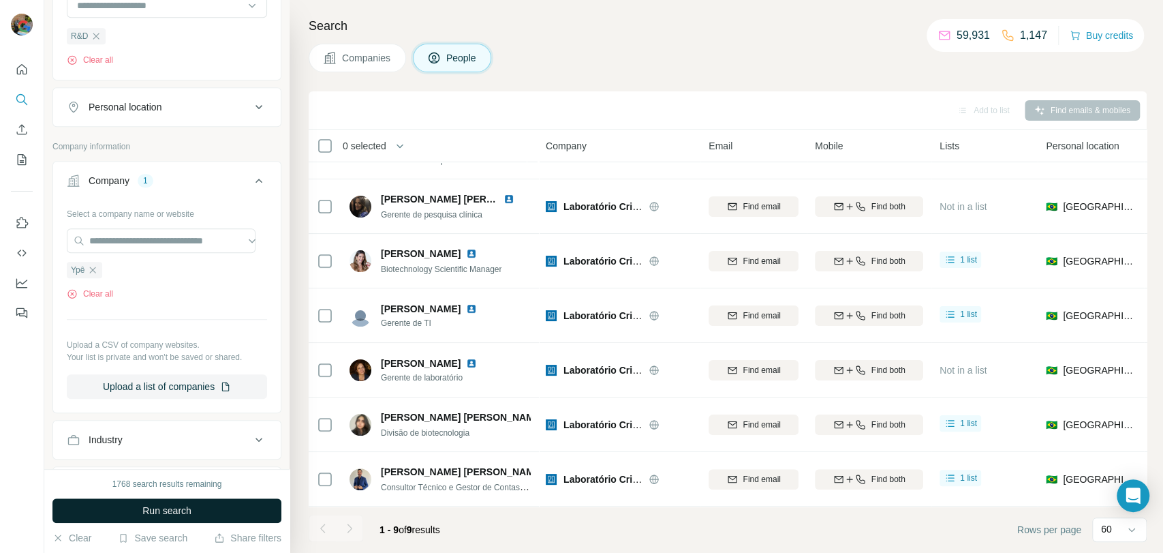
click at [184, 505] on span "Run search" at bounding box center [166, 511] width 49 height 14
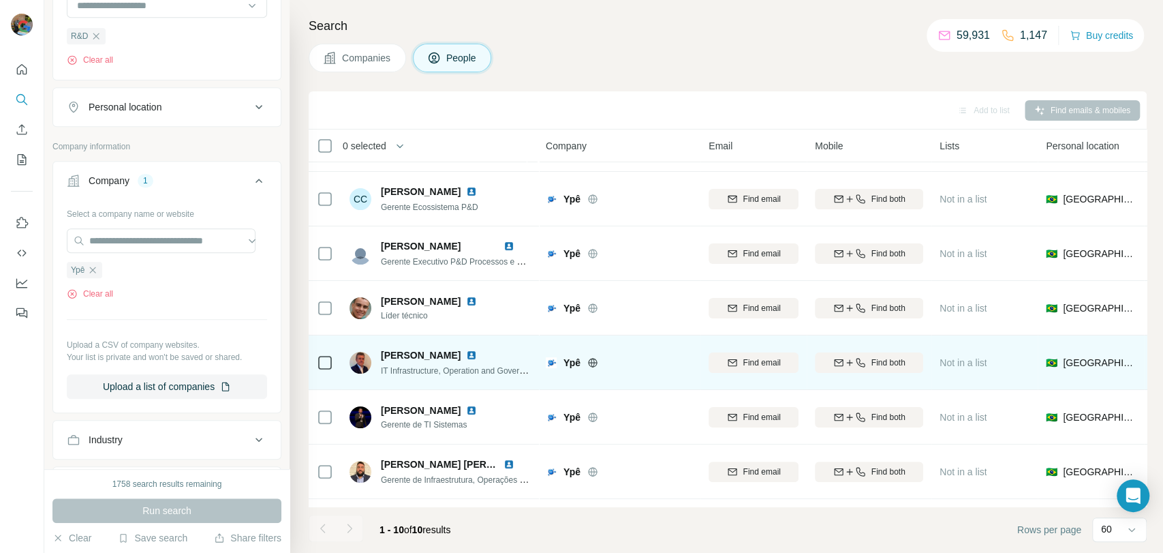
click at [333, 364] on td at bounding box center [325, 362] width 33 height 55
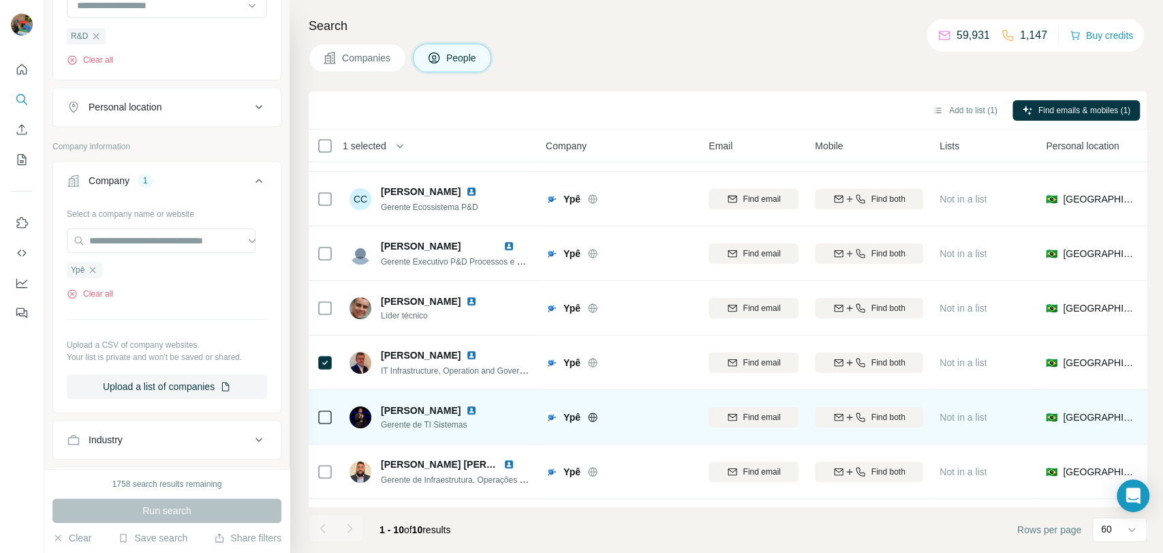
click at [325, 425] on div at bounding box center [325, 416] width 16 height 37
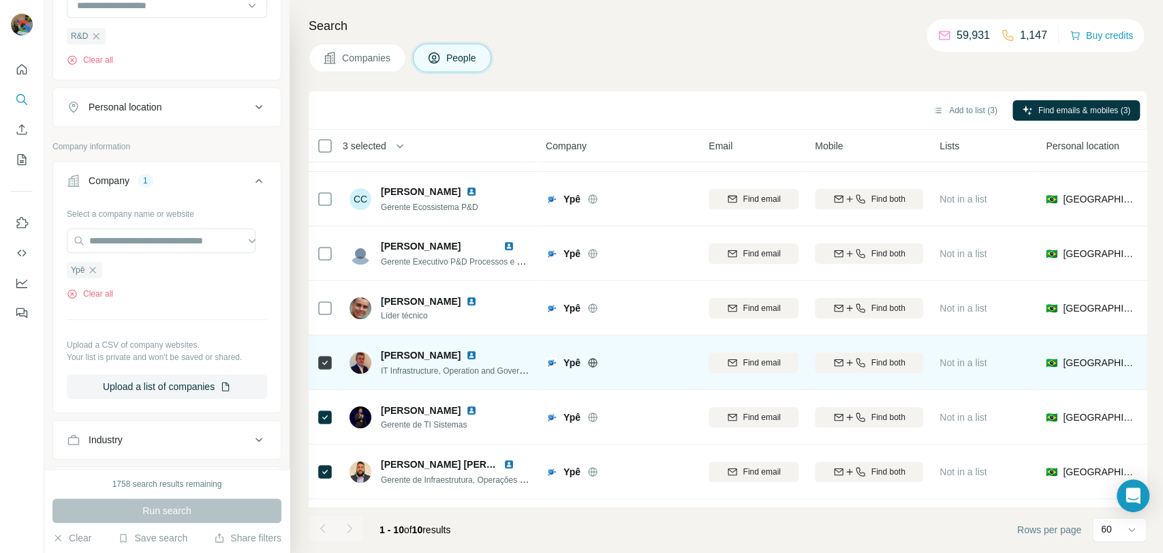
scroll to position [208, 0]
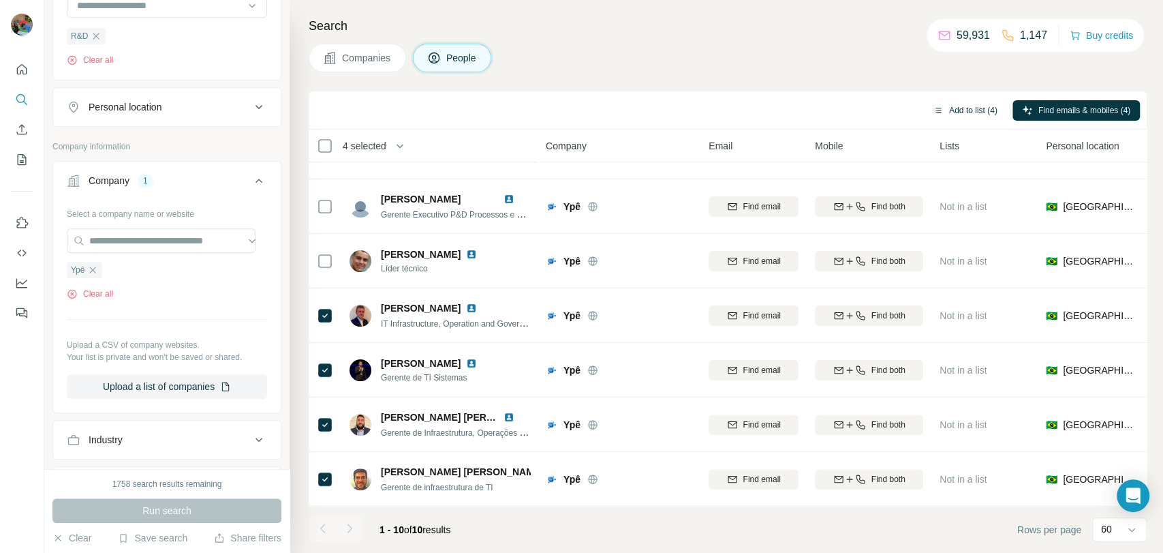
click at [945, 116] on button "Add to list (4)" at bounding box center [965, 110] width 84 height 20
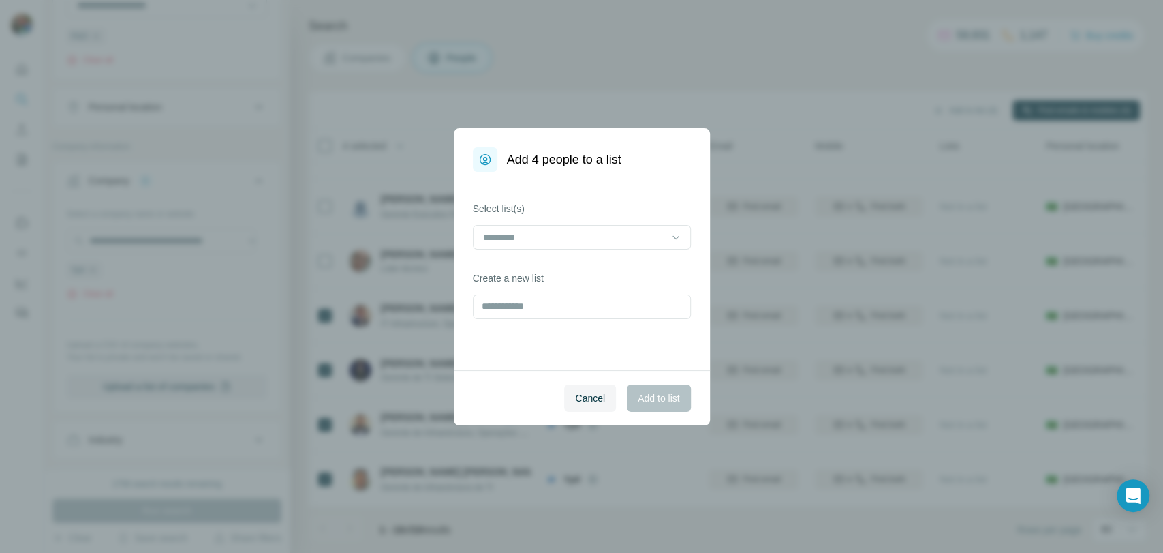
click at [569, 251] on div at bounding box center [582, 238] width 218 height 27
click at [568, 237] on input at bounding box center [574, 237] width 184 height 15
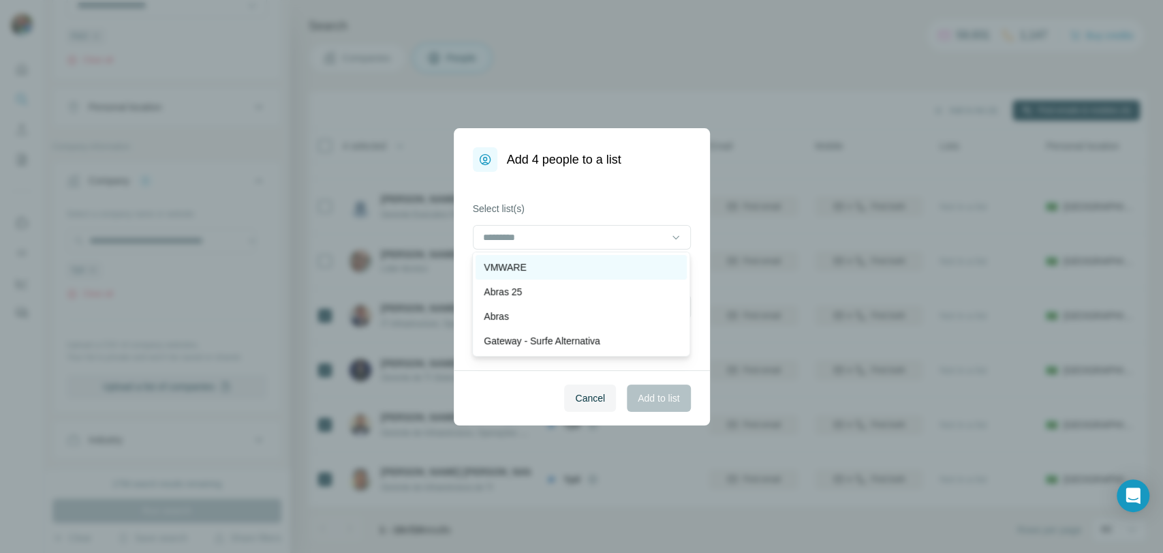
click at [565, 261] on div "VMWARE" at bounding box center [581, 267] width 195 height 14
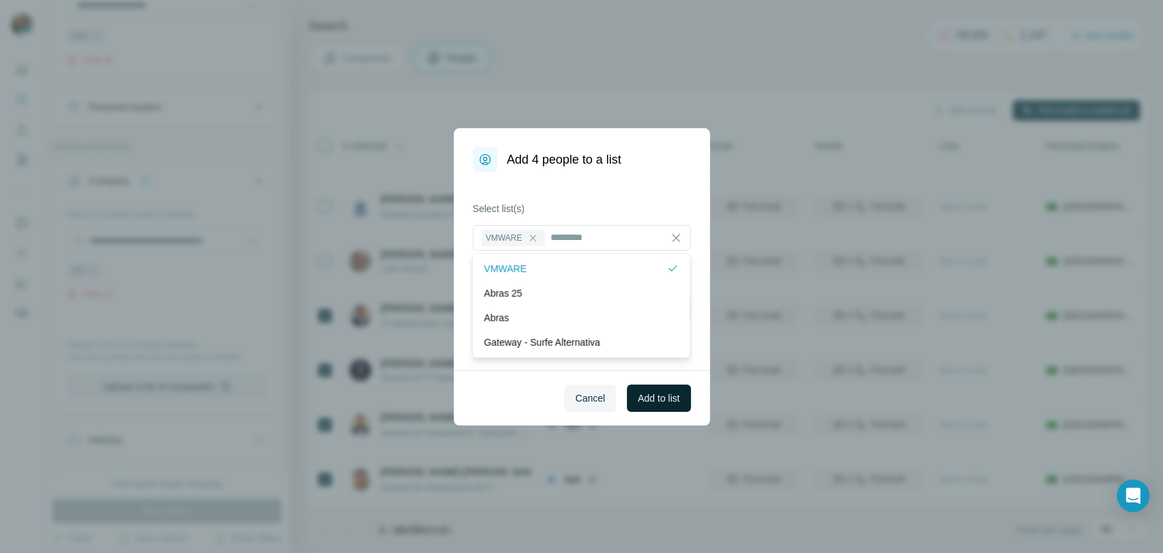
click at [654, 410] on button "Add to list" at bounding box center [658, 397] width 63 height 27
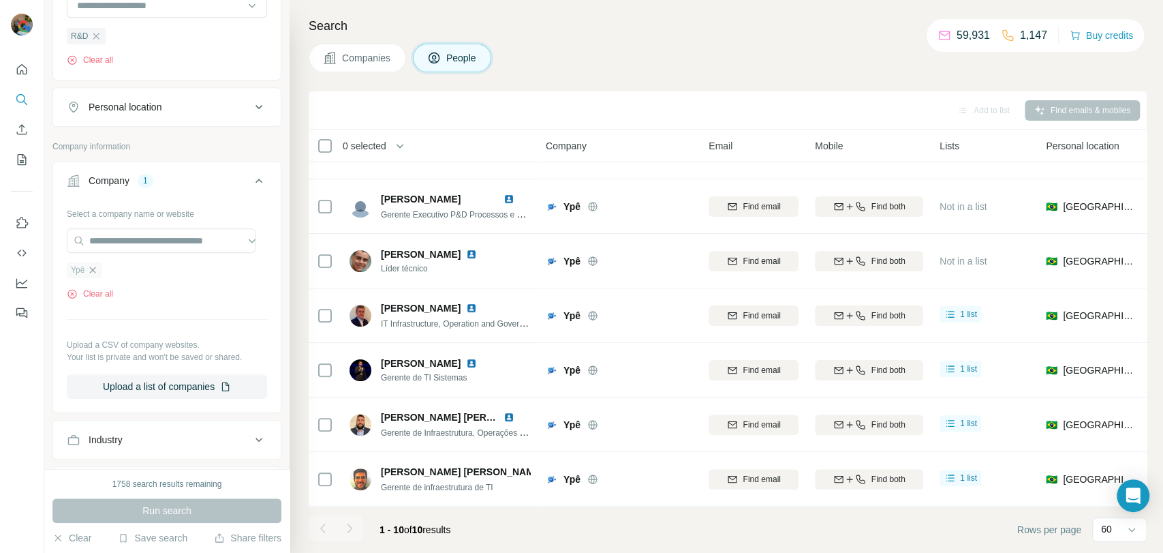
click at [94, 266] on icon "button" at bounding box center [92, 269] width 11 height 11
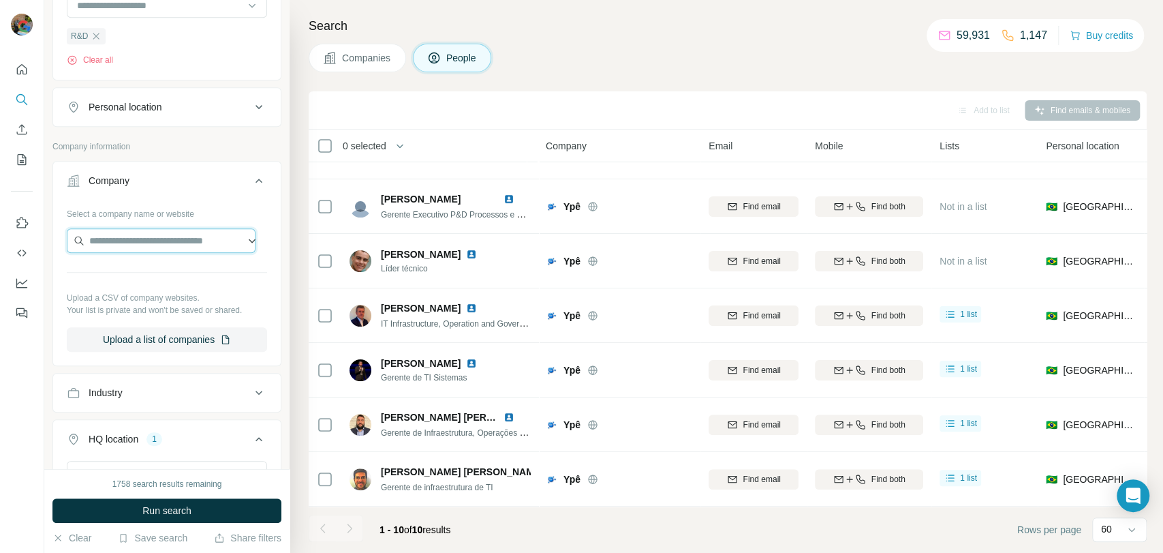
click at [120, 238] on input "text" at bounding box center [161, 240] width 189 height 25
paste input "**********"
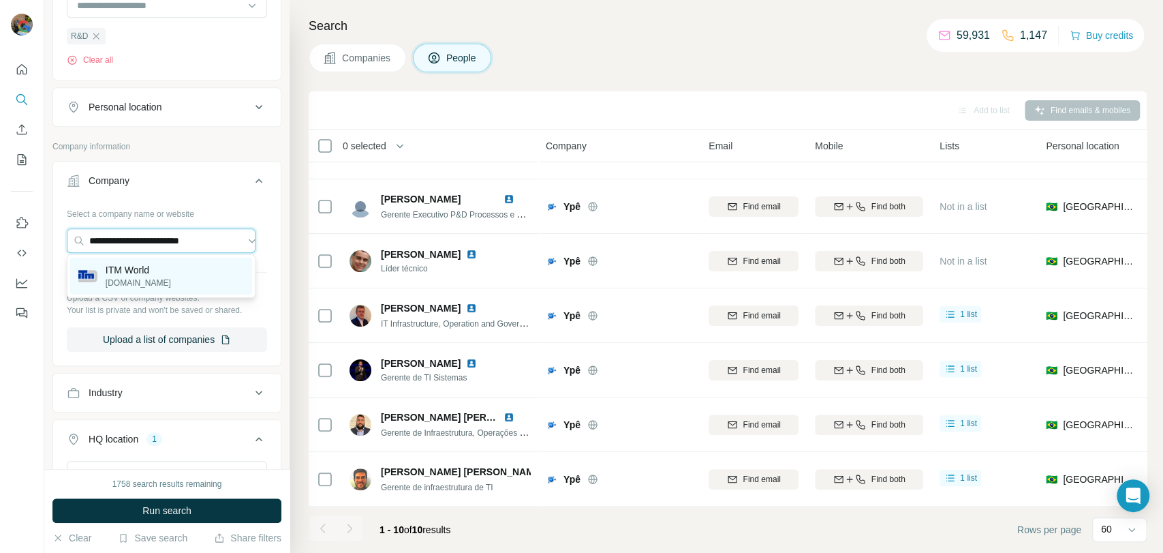
type input "**********"
click at [156, 290] on div "ITM World [DOMAIN_NAME]" at bounding box center [161, 276] width 182 height 37
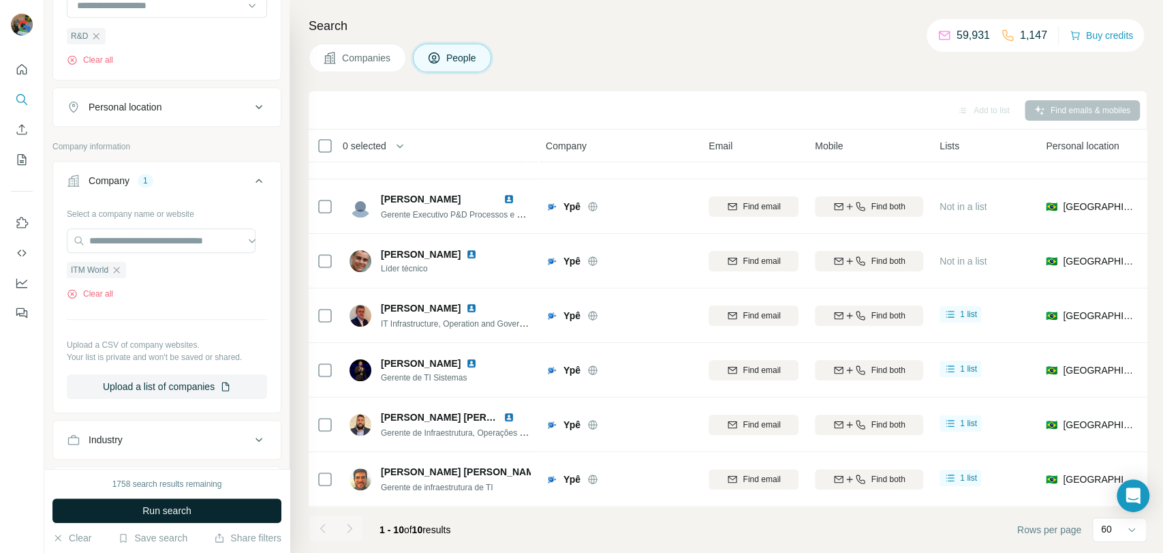
click at [125, 516] on button "Run search" at bounding box center [166, 510] width 229 height 25
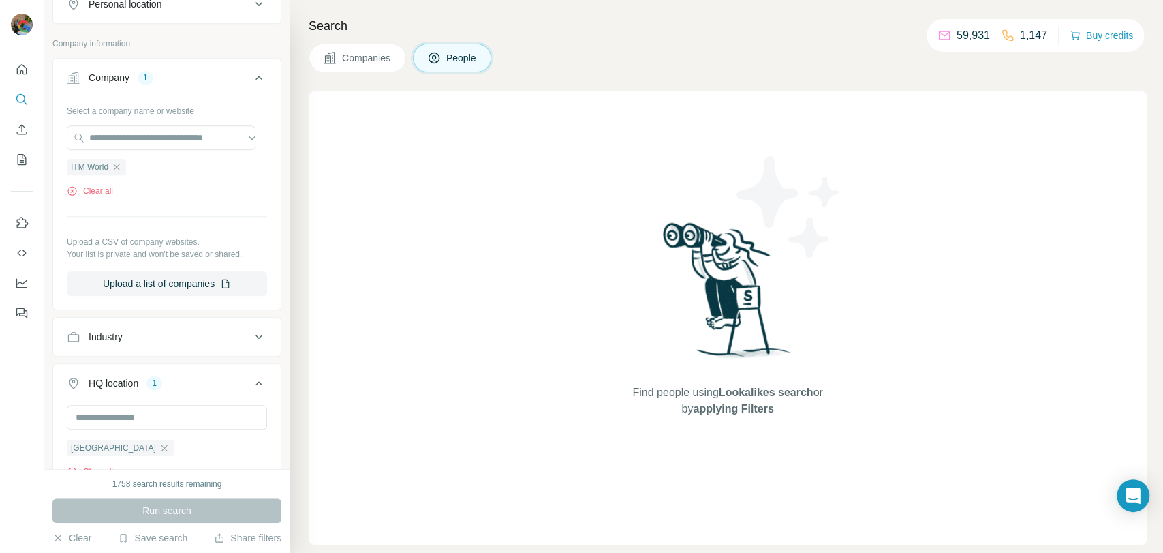
scroll to position [681, 0]
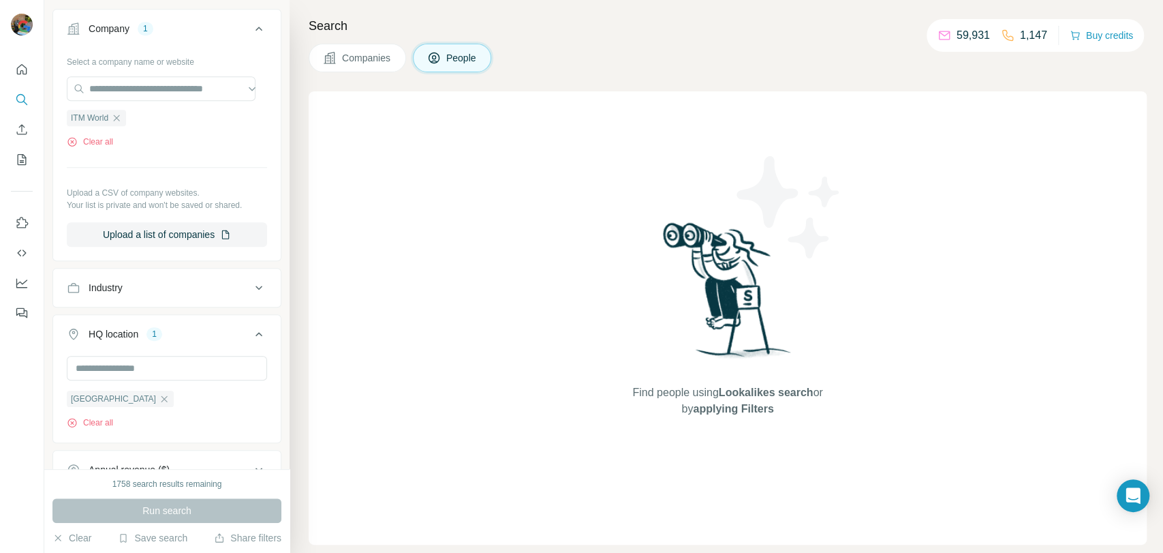
click at [119, 117] on icon "button" at bounding box center [116, 117] width 11 height 11
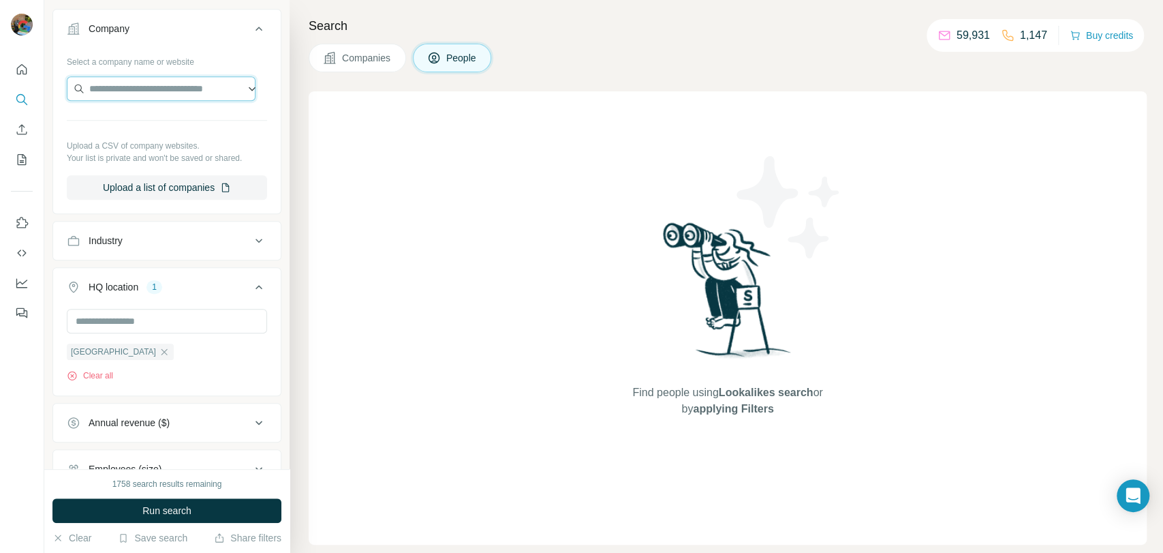
click at [128, 89] on input "text" at bounding box center [161, 88] width 189 height 25
paste input "**********"
type input "**********"
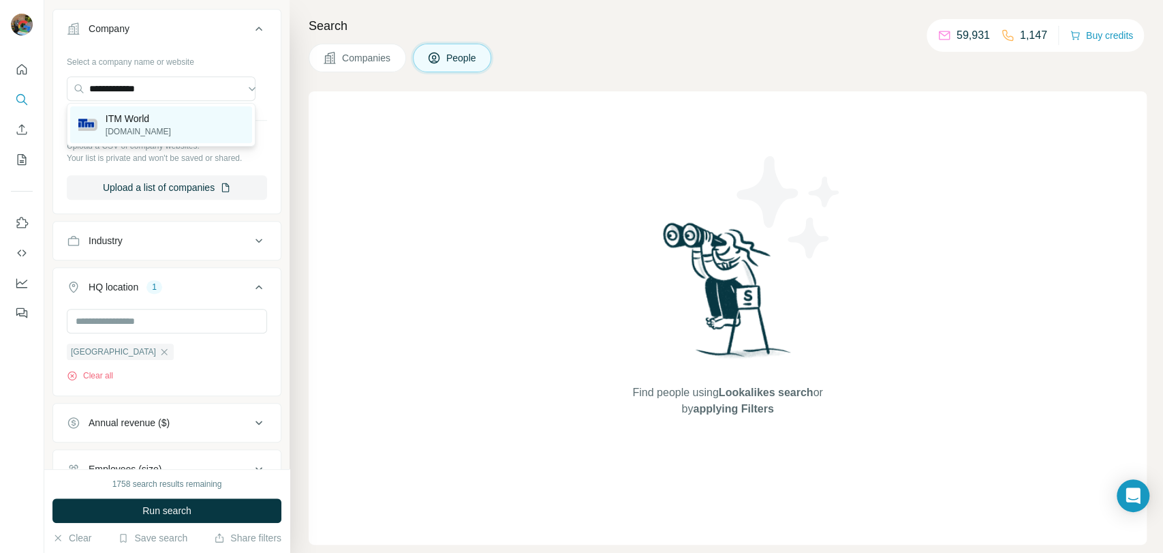
click at [174, 128] on div "ITM World [DOMAIN_NAME]" at bounding box center [161, 124] width 182 height 37
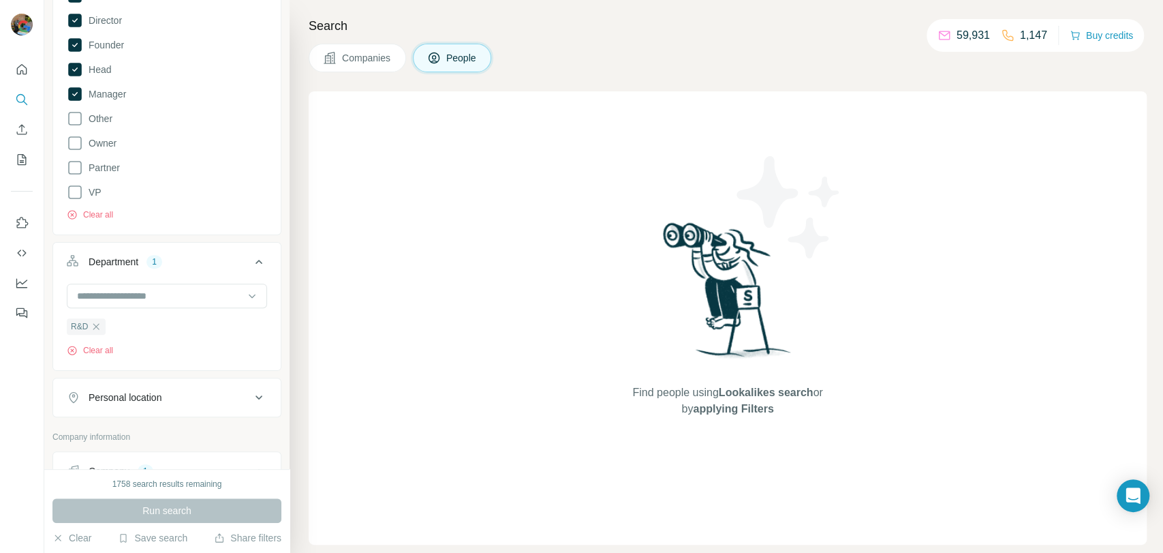
scroll to position [151, 0]
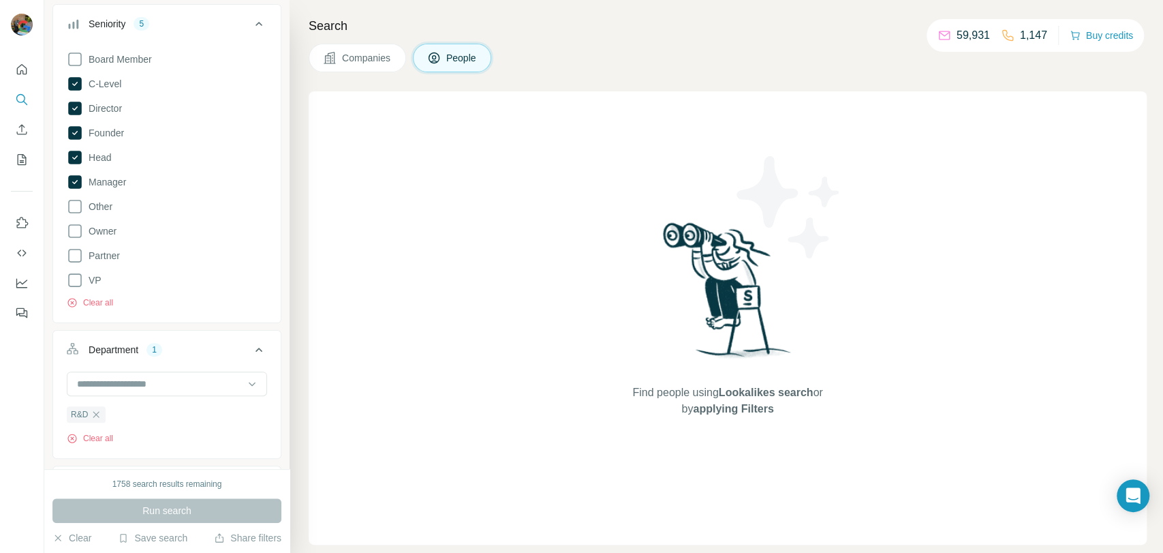
click at [353, 67] on button "Companies" at bounding box center [357, 58] width 97 height 29
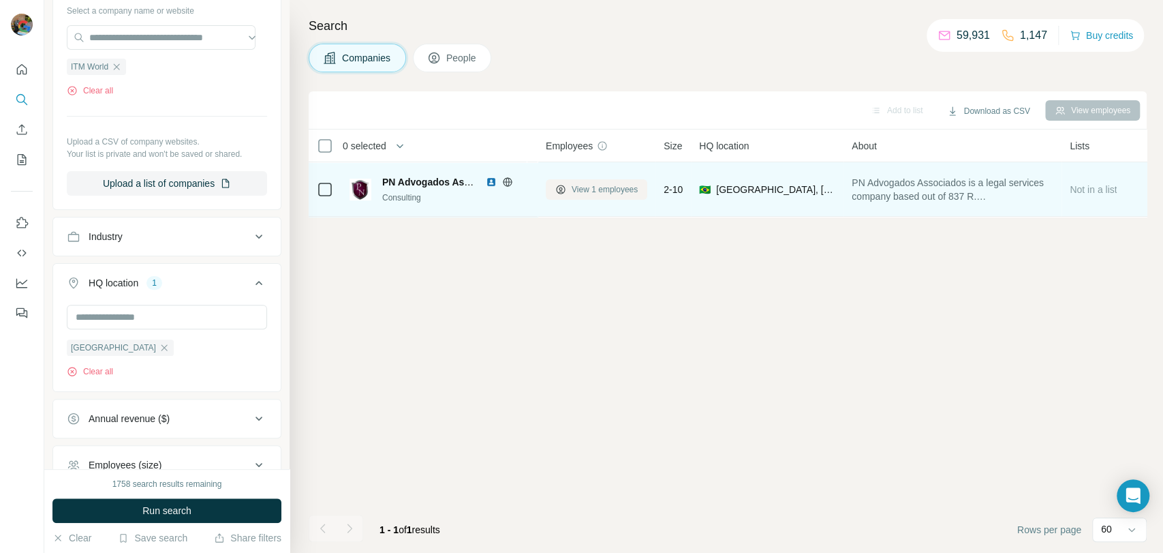
click at [598, 191] on span "View 1 employees" at bounding box center [605, 189] width 66 height 12
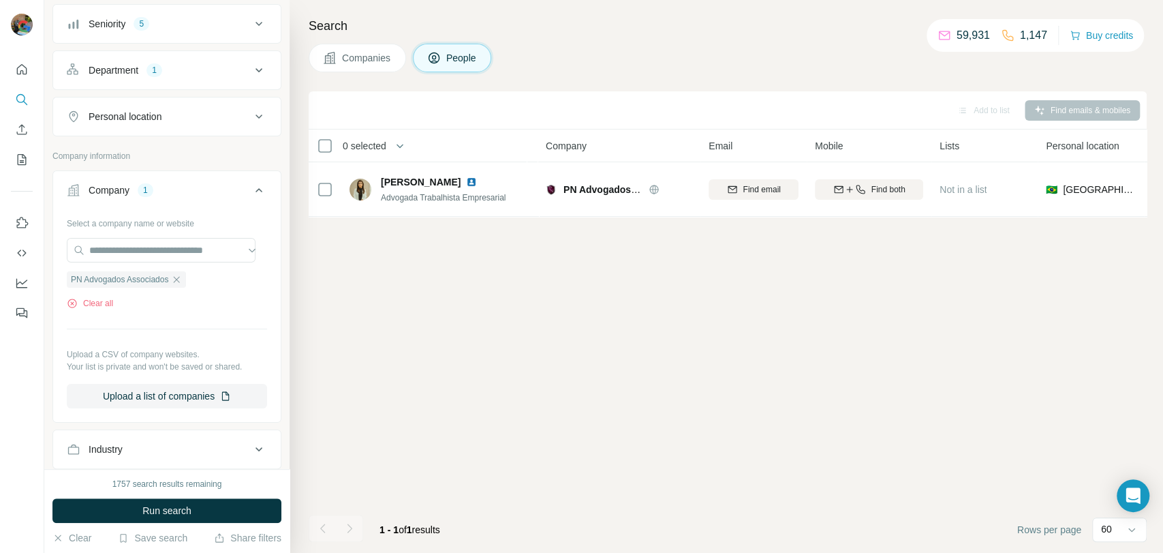
click at [352, 60] on span "Companies" at bounding box center [367, 58] width 50 height 14
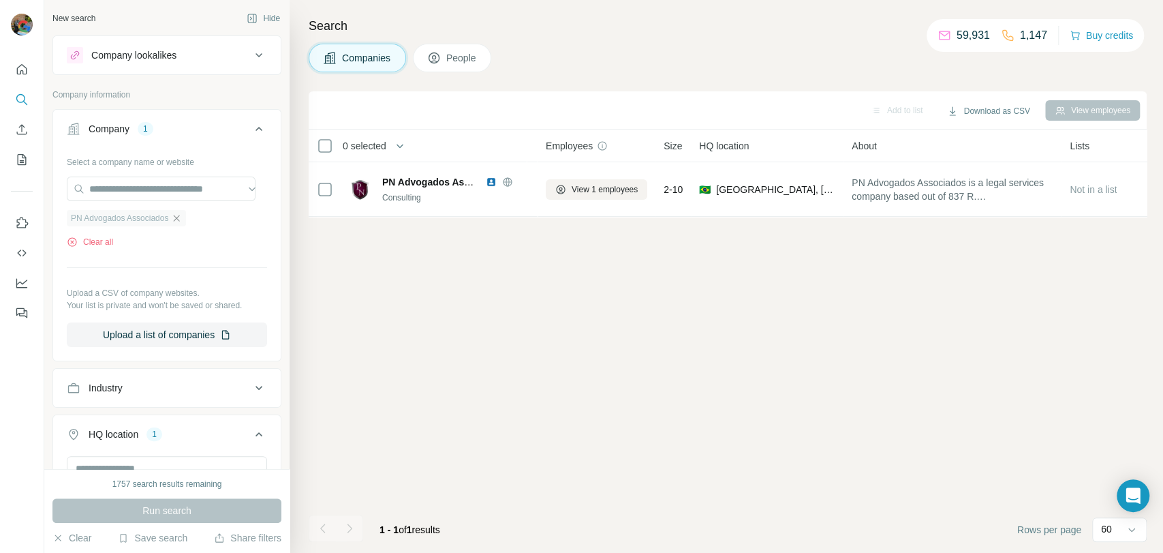
click at [177, 214] on icon "button" at bounding box center [176, 218] width 11 height 11
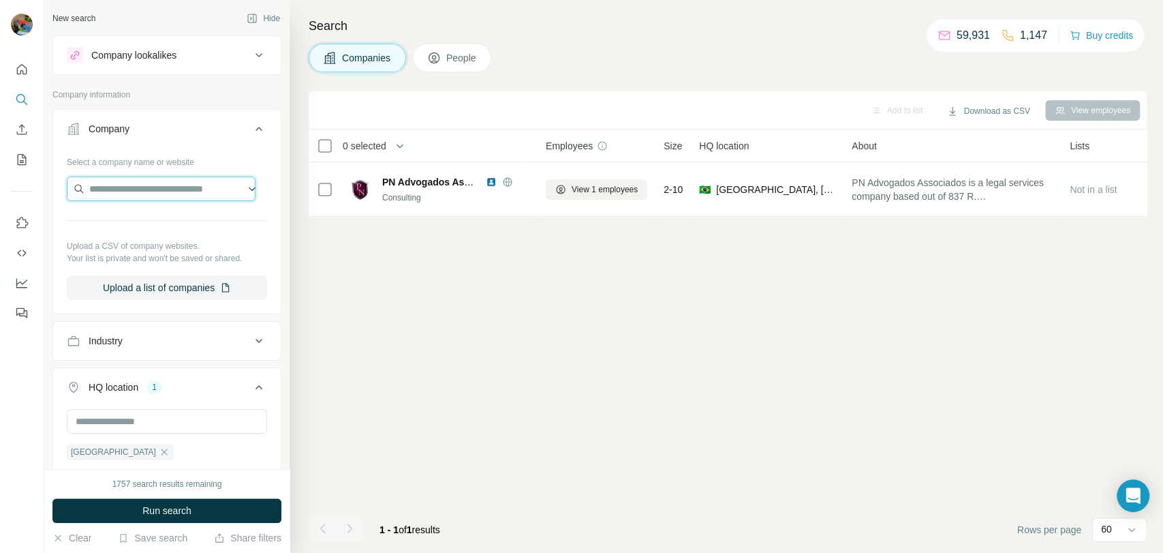
click at [155, 187] on input "text" at bounding box center [161, 188] width 189 height 25
paste input "**********"
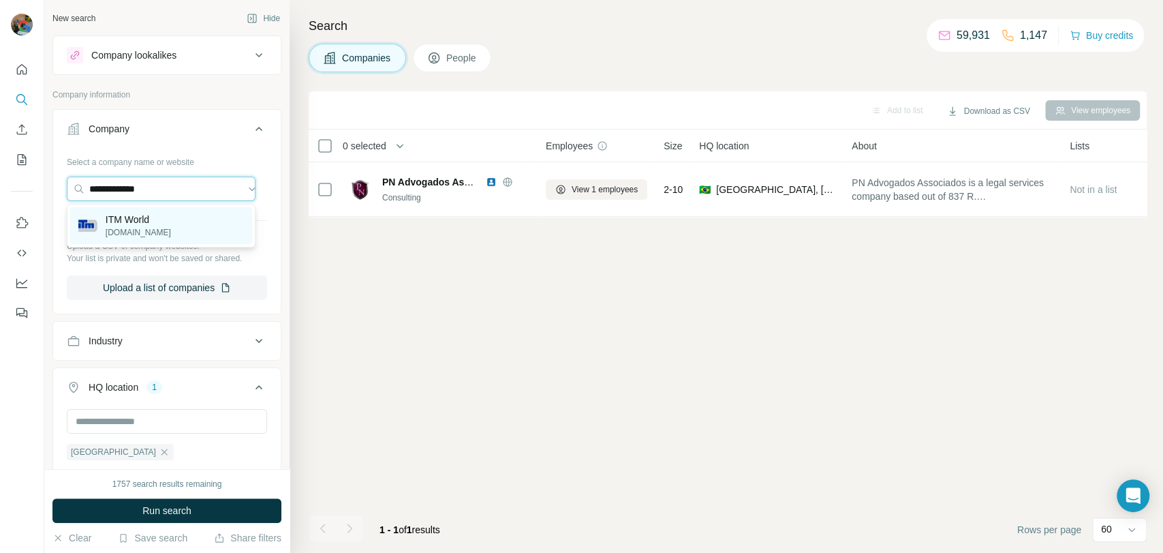
type input "**********"
click at [185, 236] on div "ITM World [DOMAIN_NAME]" at bounding box center [161, 225] width 182 height 37
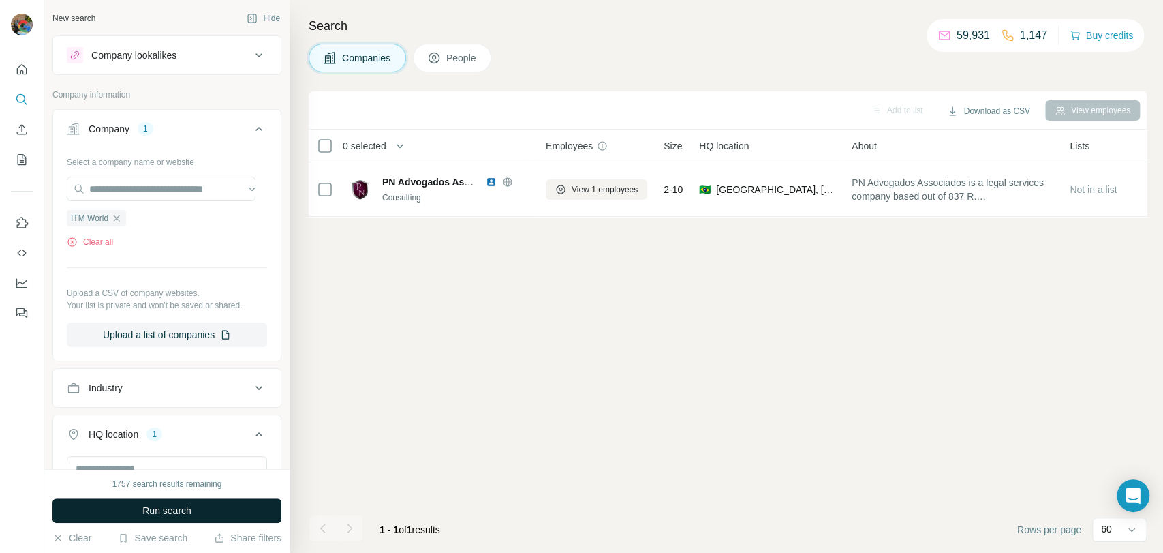
click at [186, 512] on span "Run search" at bounding box center [166, 511] width 49 height 14
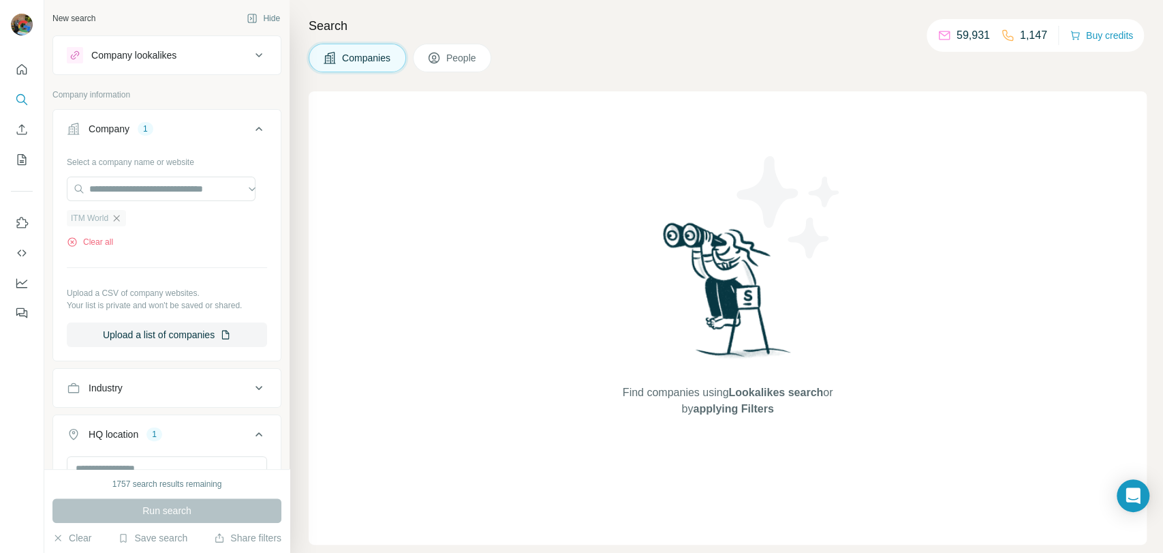
click at [117, 214] on icon "button" at bounding box center [116, 218] width 11 height 11
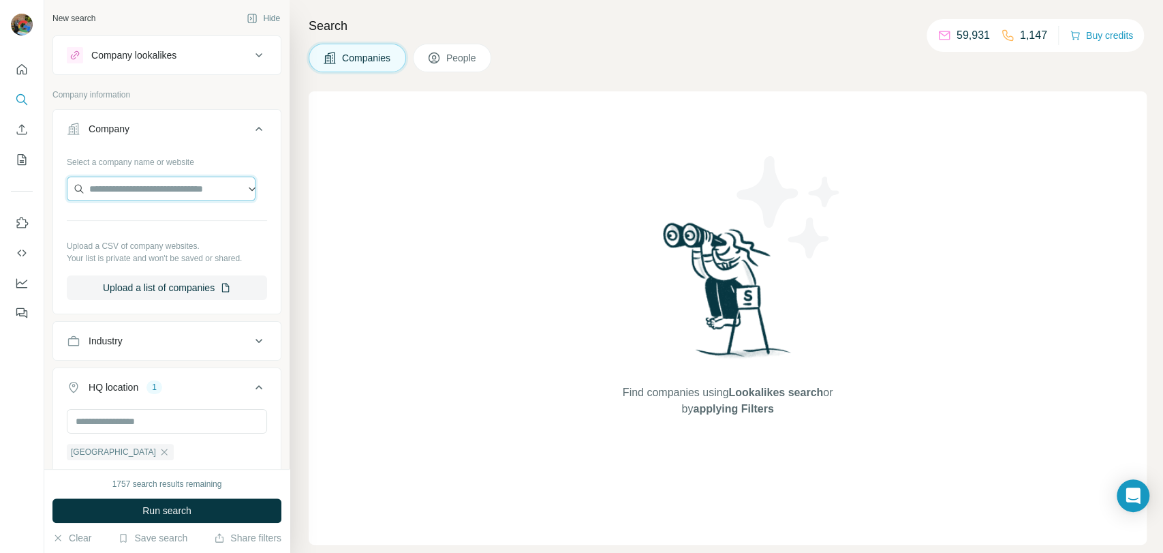
click at [141, 195] on input "text" at bounding box center [161, 188] width 189 height 25
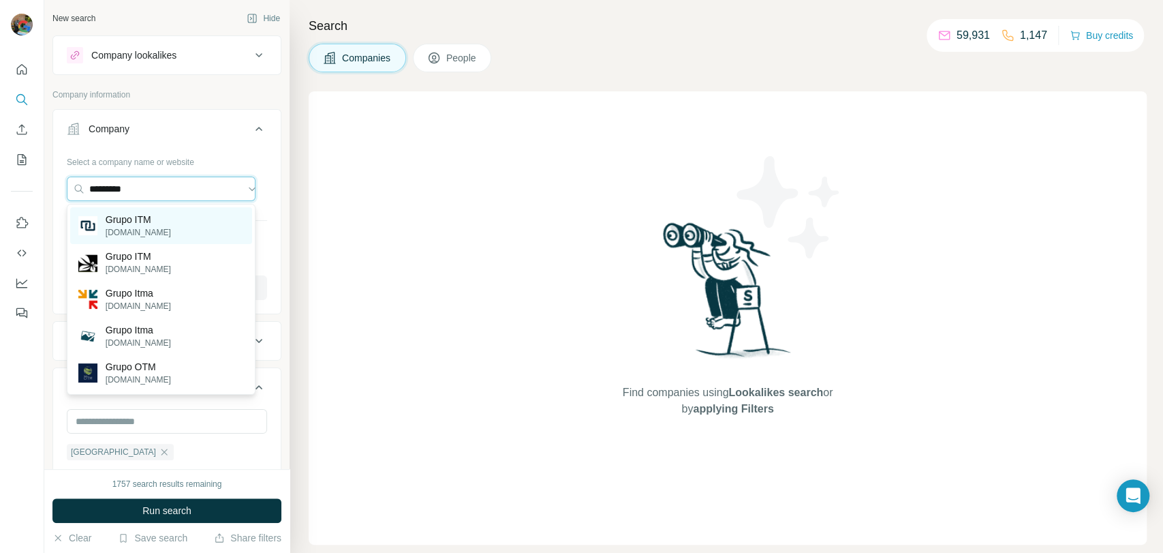
type input "*********"
click at [211, 220] on div "Grupo ITM [DOMAIN_NAME]" at bounding box center [161, 225] width 182 height 37
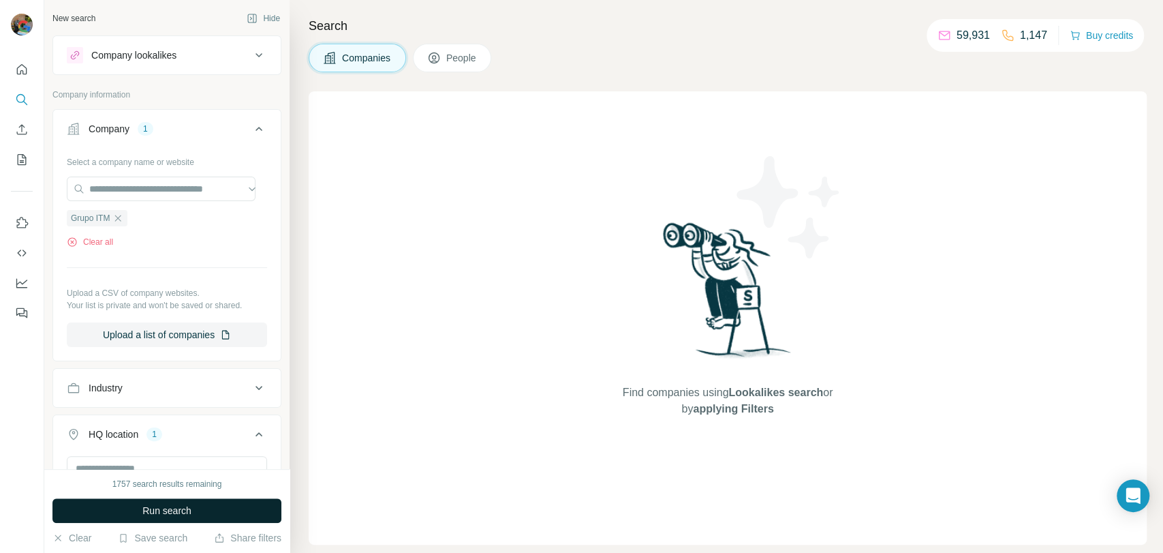
click at [185, 506] on span "Run search" at bounding box center [166, 511] width 49 height 14
click at [451, 54] on span "People" at bounding box center [461, 58] width 31 height 14
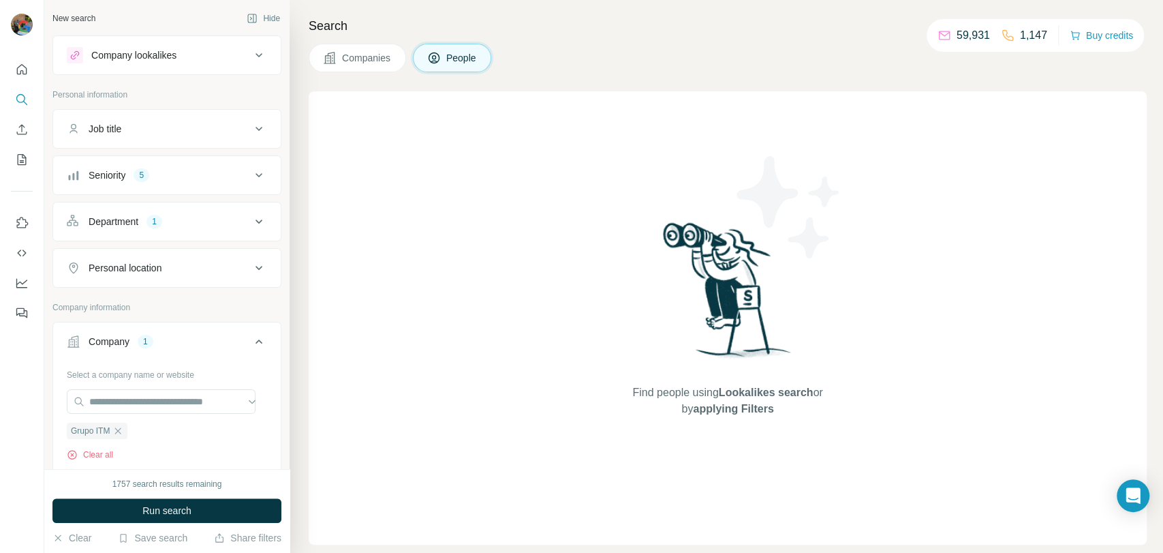
click at [119, 429] on icon "button" at bounding box center [118, 430] width 6 height 6
click at [147, 399] on input "text" at bounding box center [161, 401] width 189 height 25
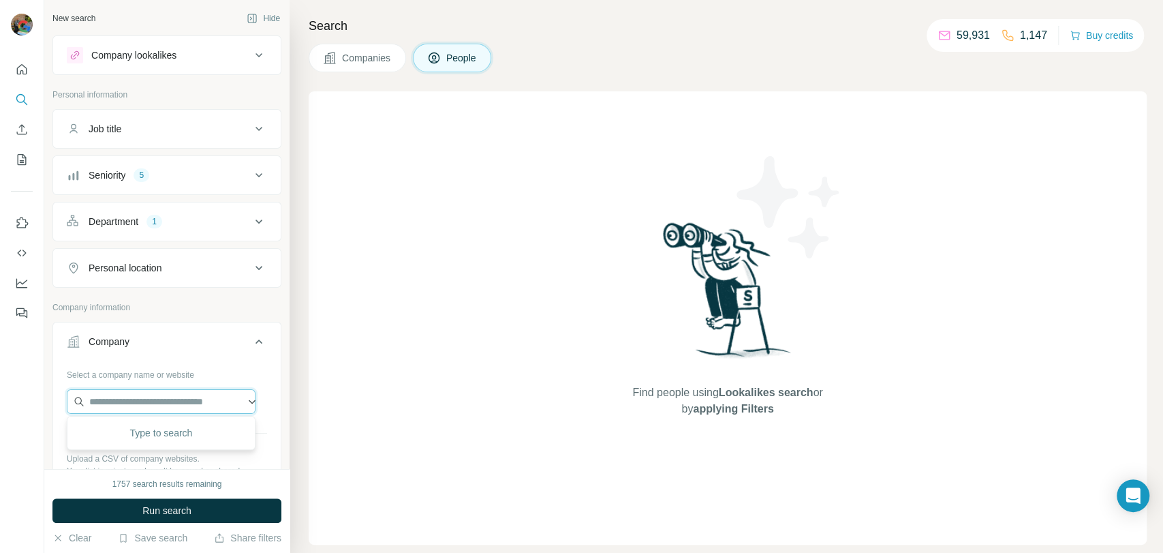
paste input "**********"
type input "**********"
click at [154, 435] on p "Itm Textil" at bounding box center [138, 431] width 65 height 14
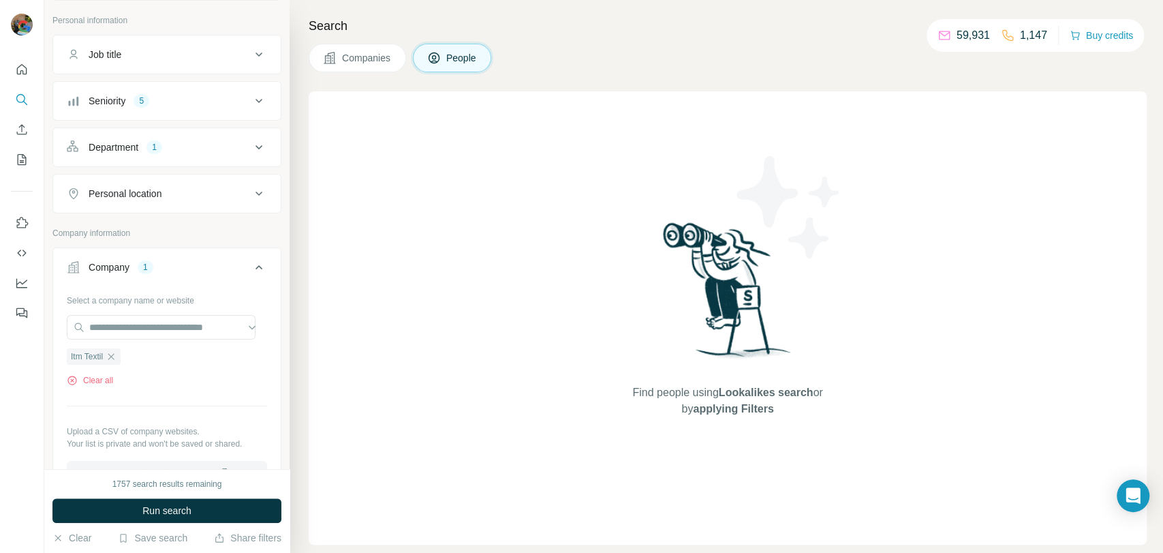
scroll to position [151, 0]
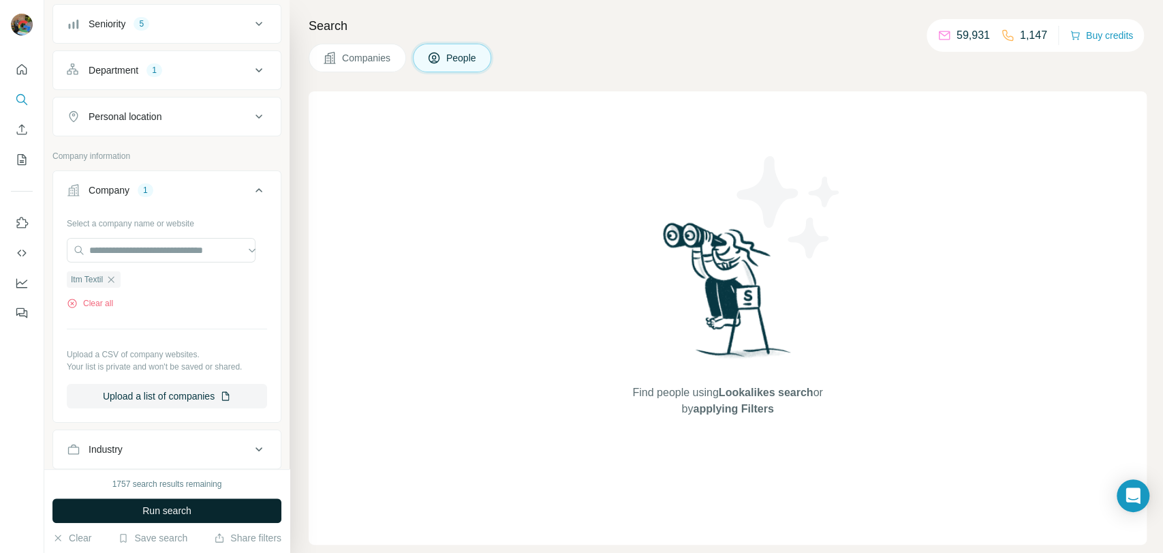
click at [157, 510] on span "Run search" at bounding box center [166, 511] width 49 height 14
click at [114, 275] on icon "button" at bounding box center [111, 279] width 11 height 11
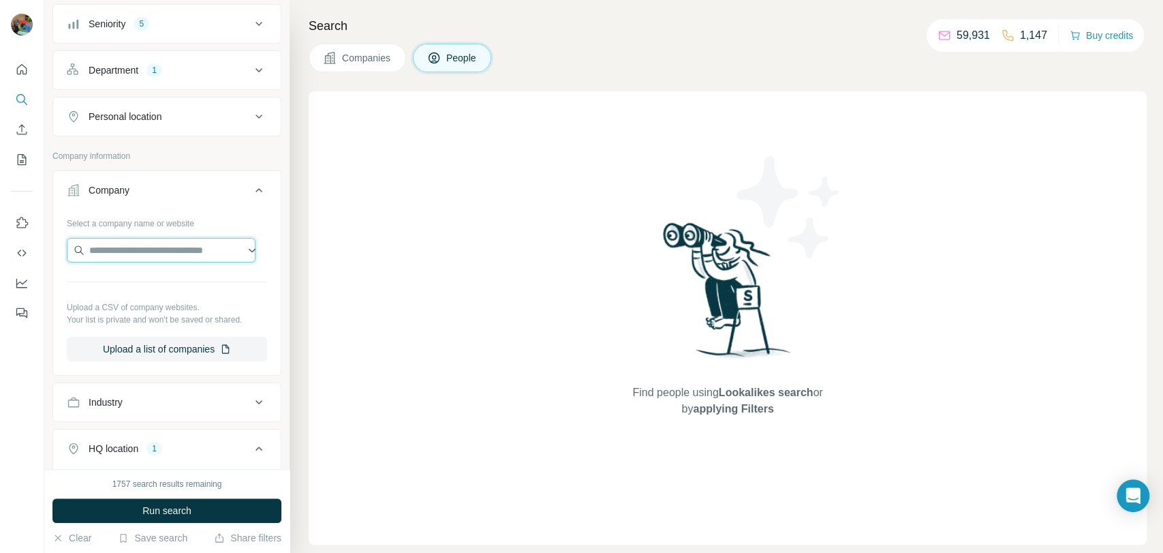
click at [130, 245] on input "text" at bounding box center [161, 250] width 189 height 25
paste input "**********"
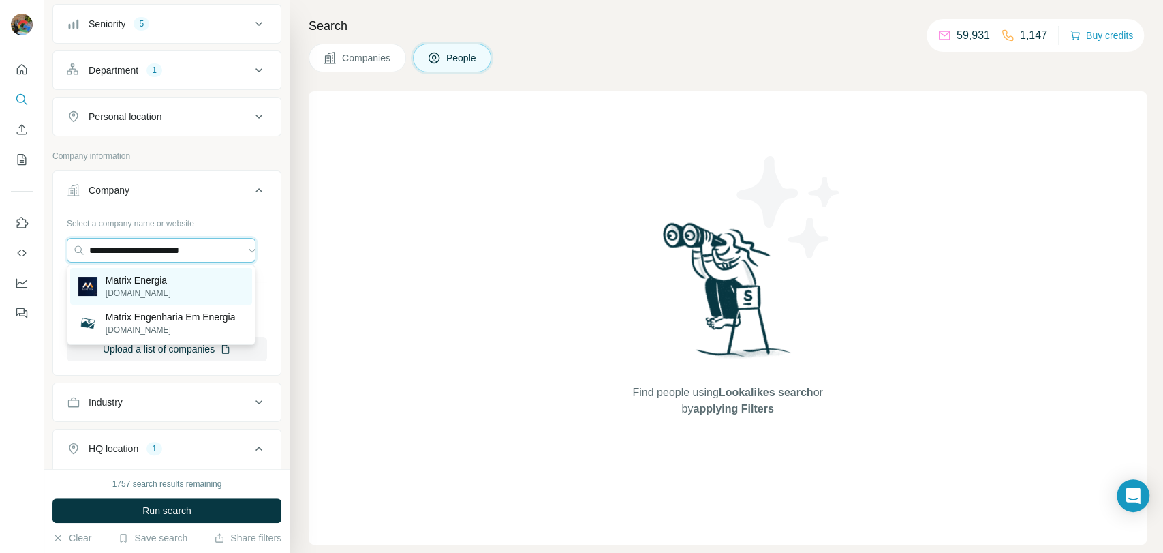
type input "**********"
click at [202, 279] on div "Matrix Energia [DOMAIN_NAME]" at bounding box center [161, 286] width 182 height 37
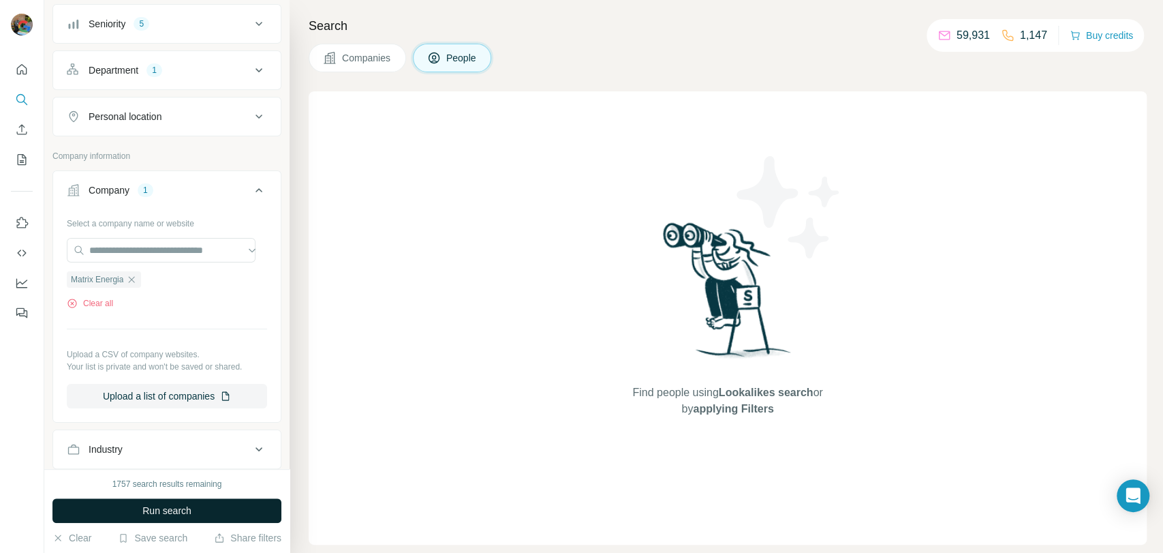
click at [129, 503] on button "Run search" at bounding box center [166, 510] width 229 height 25
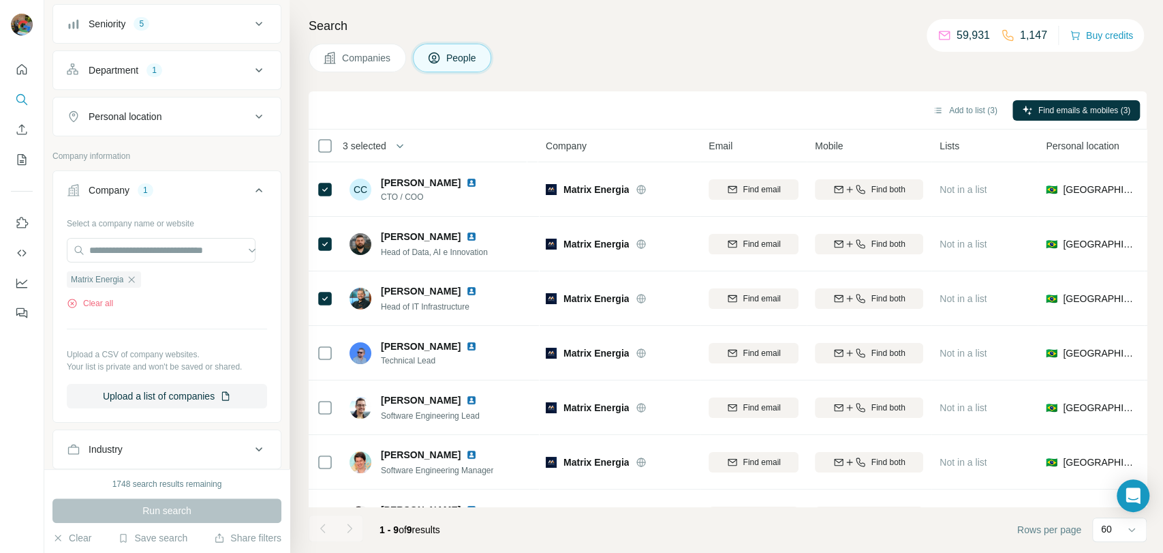
click at [954, 123] on div "Add to list (3) Find emails & mobiles (3)" at bounding box center [728, 110] width 838 height 38
click at [957, 113] on button "Add to list (3)" at bounding box center [965, 110] width 84 height 20
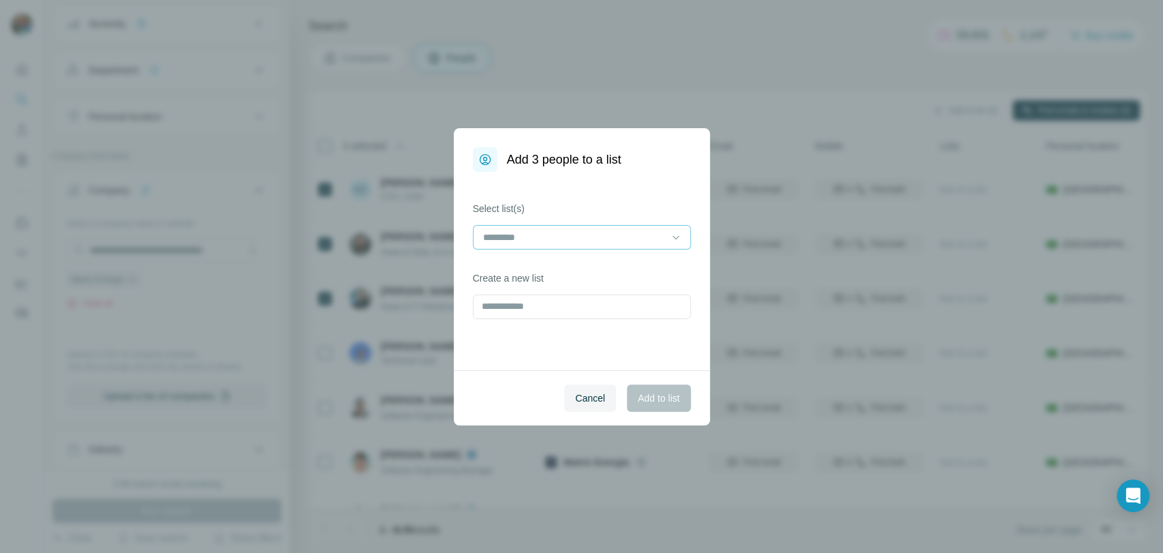
click at [558, 244] on div at bounding box center [574, 237] width 184 height 23
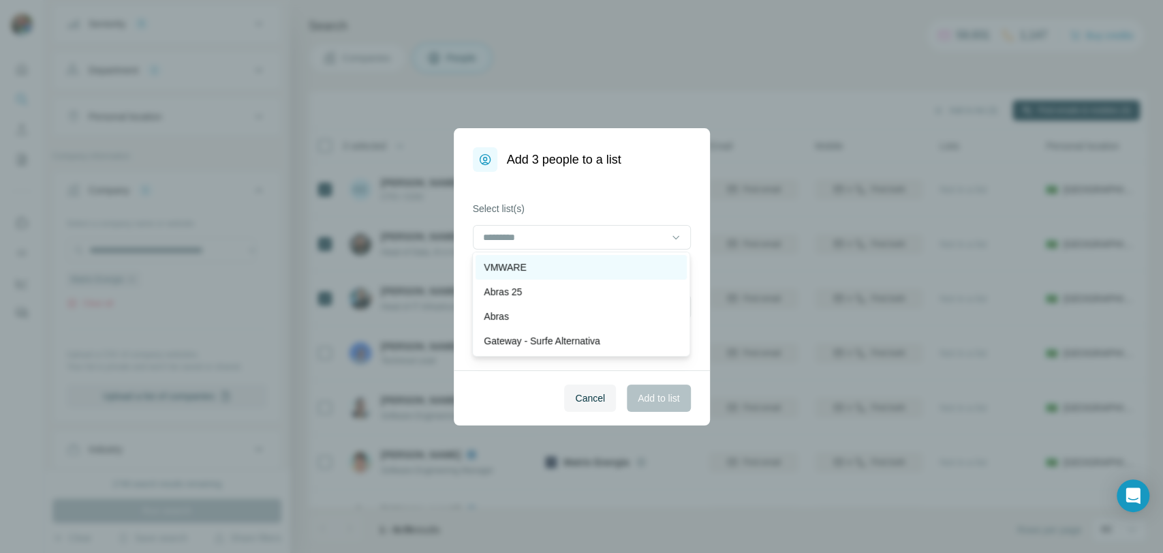
click at [573, 262] on div "VMWARE" at bounding box center [581, 267] width 195 height 14
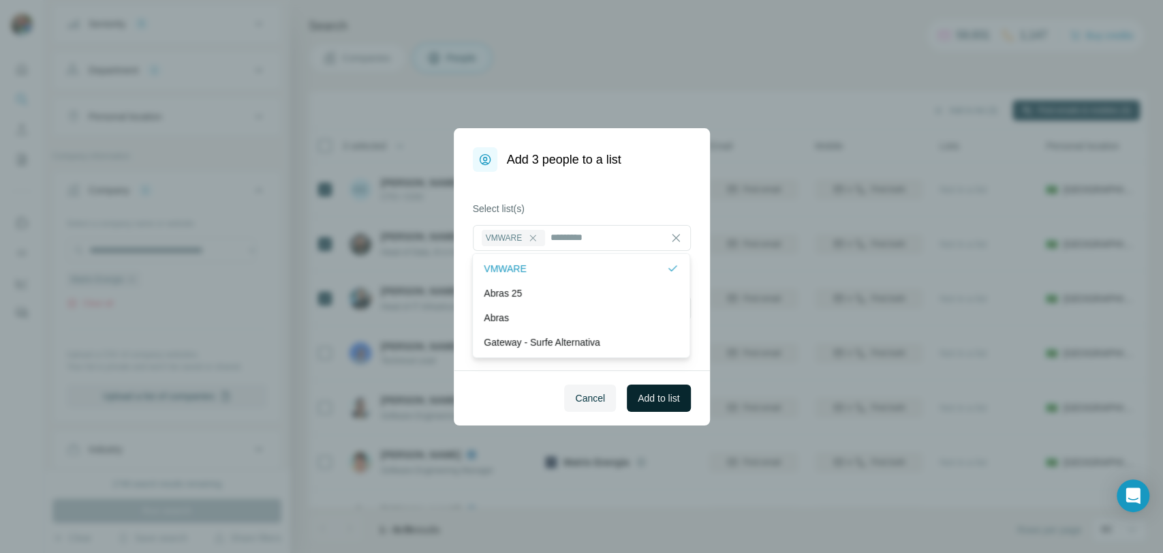
click at [670, 405] on button "Add to list" at bounding box center [658, 397] width 63 height 27
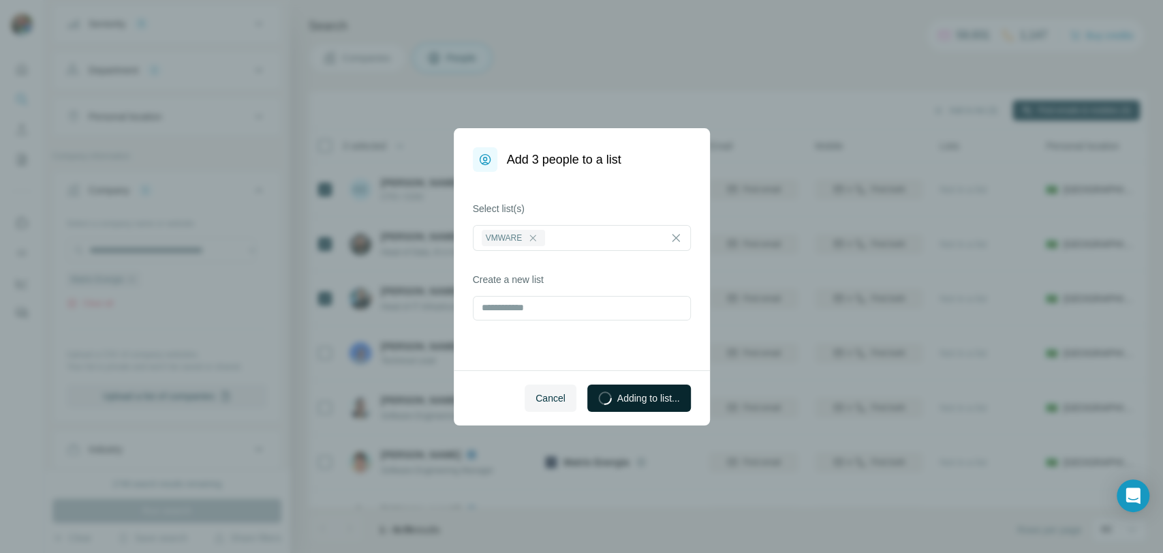
click at [670, 405] on button "Adding to list..." at bounding box center [639, 397] width 104 height 27
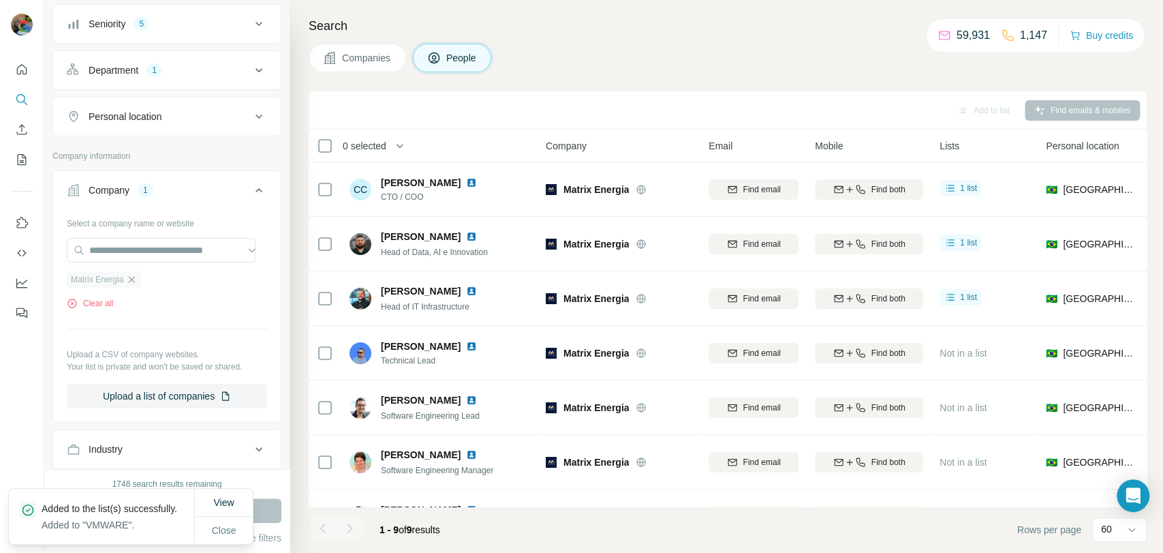
click at [136, 279] on icon "button" at bounding box center [131, 279] width 11 height 11
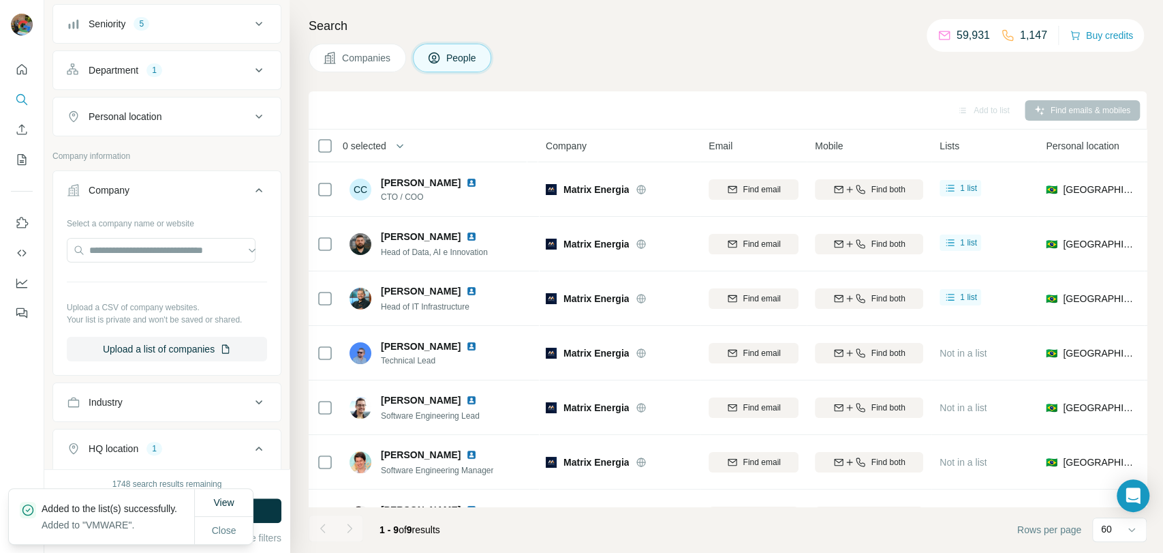
click at [136, 264] on div "Select a company name or website Upload a CSV of company websites. Your list is…" at bounding box center [167, 286] width 200 height 149
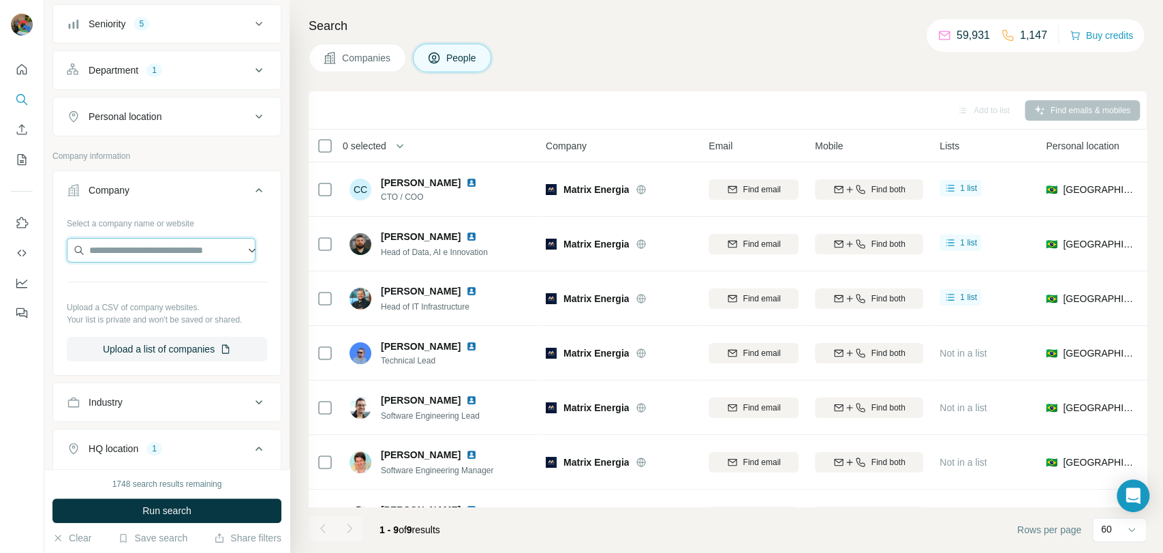
click at [153, 246] on input "text" at bounding box center [161, 250] width 189 height 25
paste input "**********"
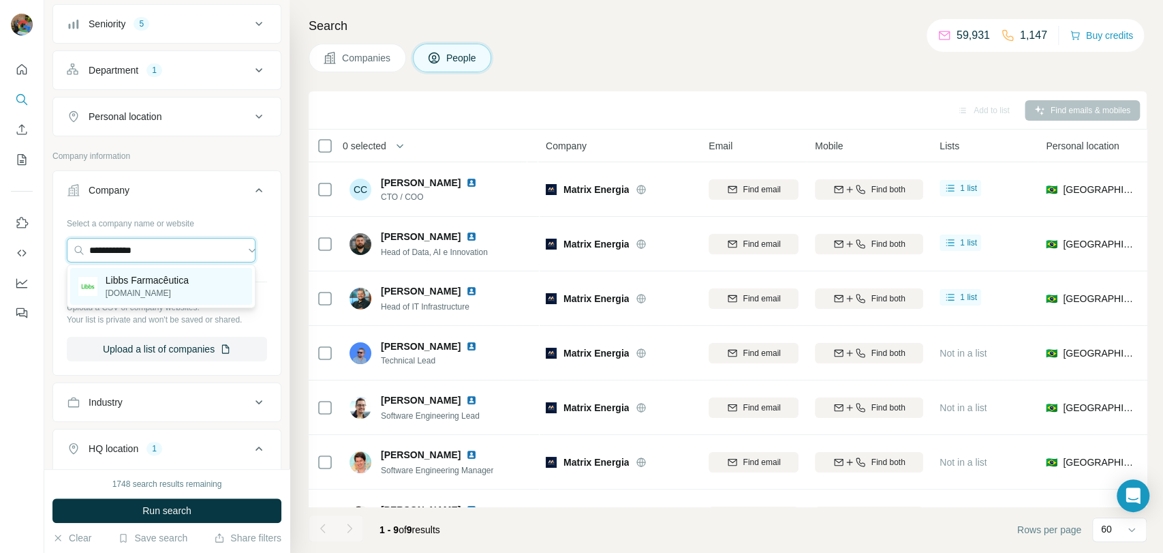
type input "**********"
click at [142, 283] on p "Libbs Farmacêutica" at bounding box center [147, 280] width 83 height 14
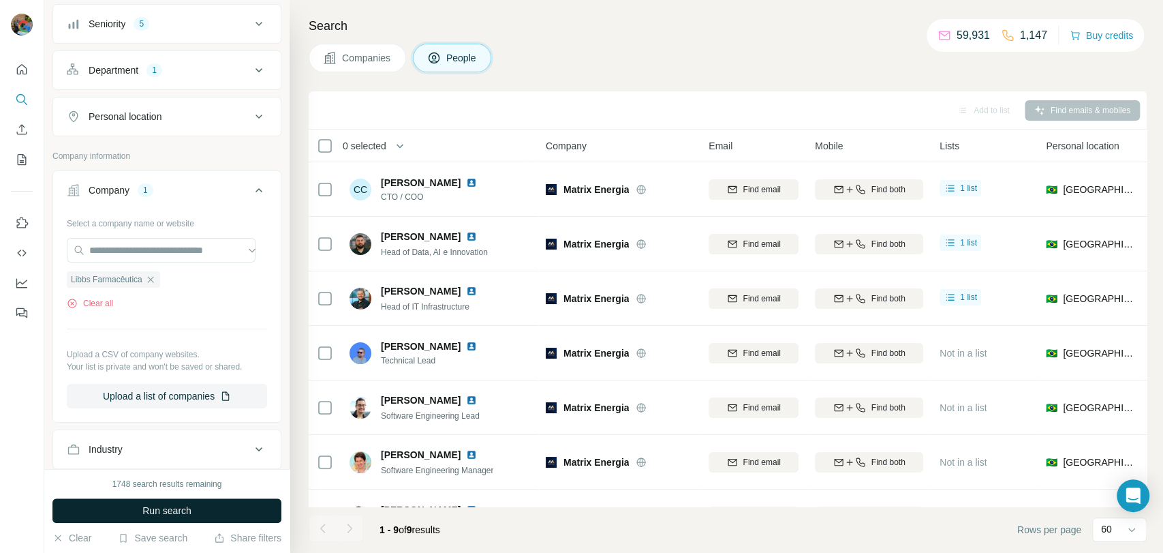
click at [127, 513] on button "Run search" at bounding box center [166, 510] width 229 height 25
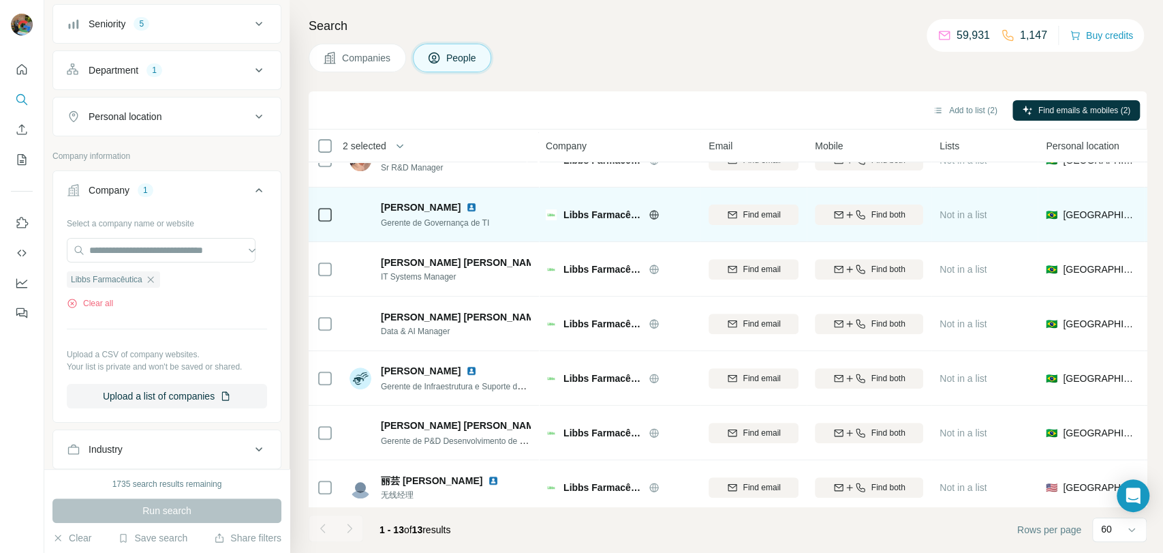
scroll to position [372, 0]
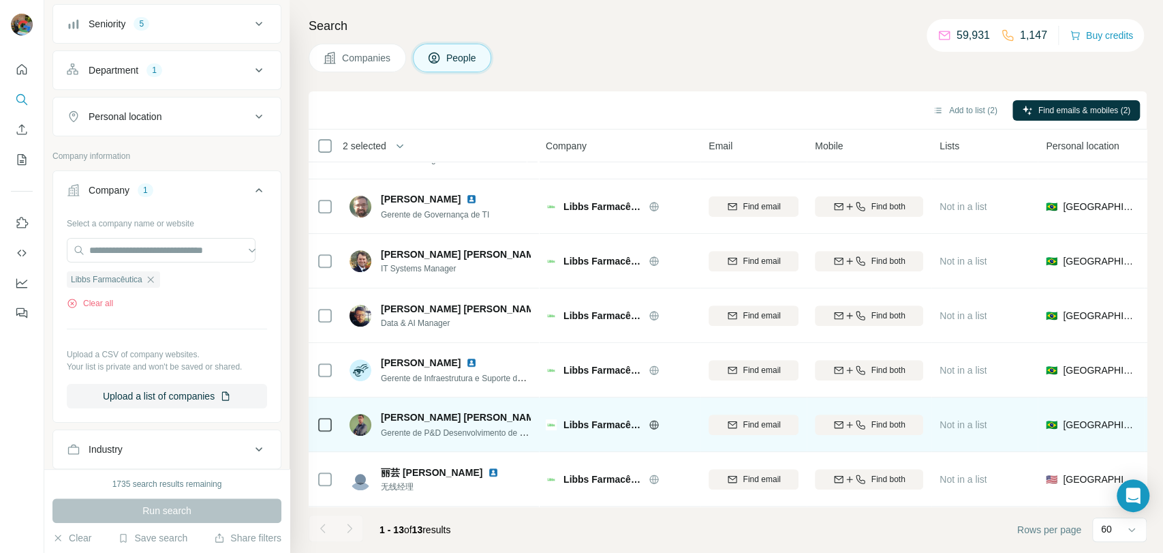
click at [332, 416] on icon at bounding box center [325, 424] width 16 height 16
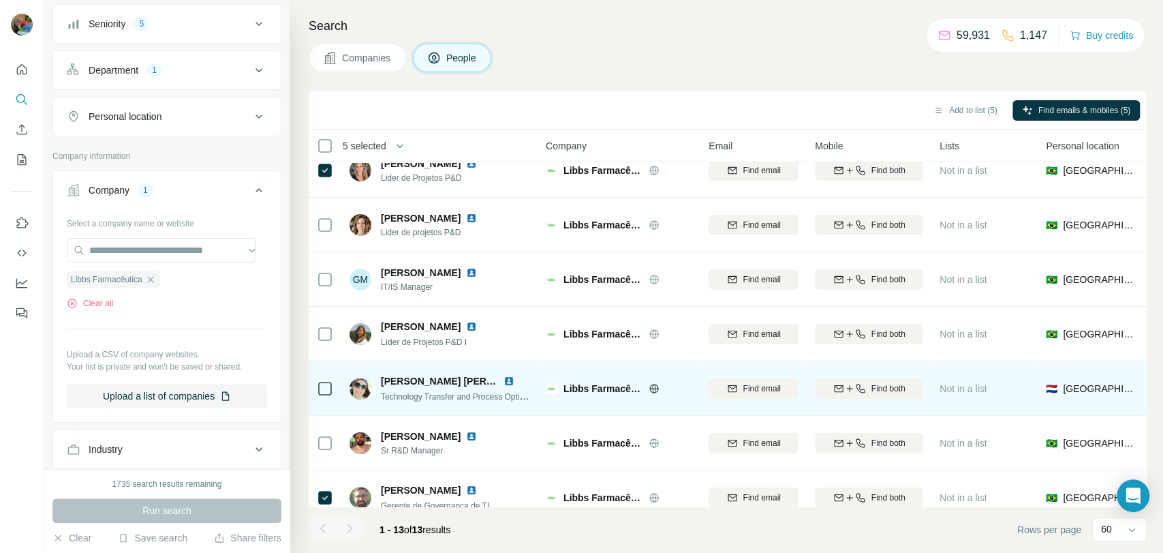
scroll to position [0, 0]
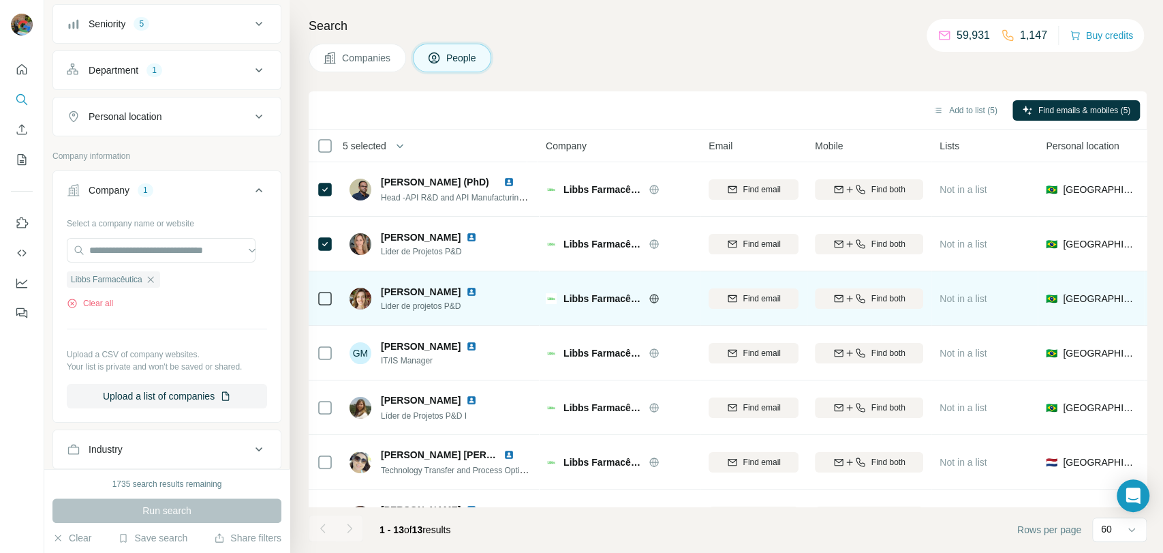
click at [330, 307] on div at bounding box center [325, 297] width 16 height 37
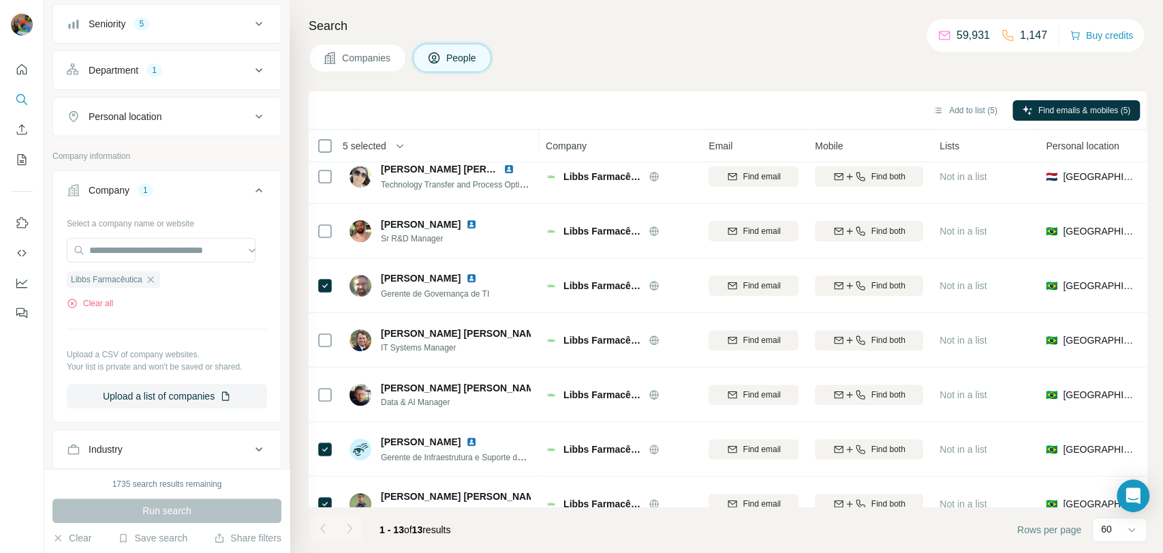
scroll to position [221, 0]
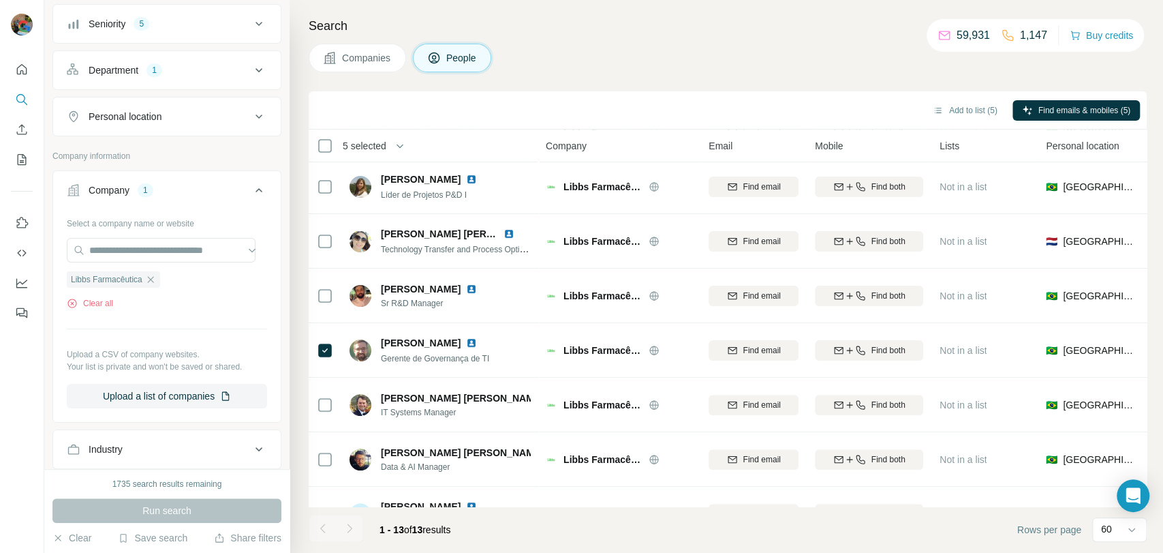
click at [953, 121] on div "Add to list (5) Find emails & mobiles (5)" at bounding box center [727, 110] width 824 height 24
click at [951, 107] on button "Add to list (5)" at bounding box center [965, 110] width 84 height 20
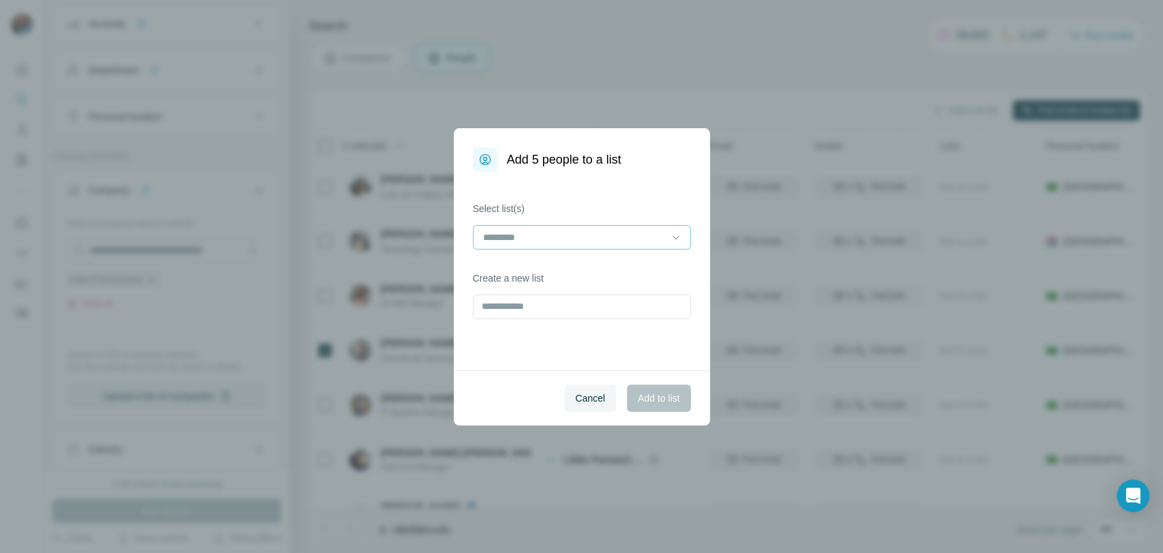
click at [560, 234] on input at bounding box center [574, 237] width 184 height 15
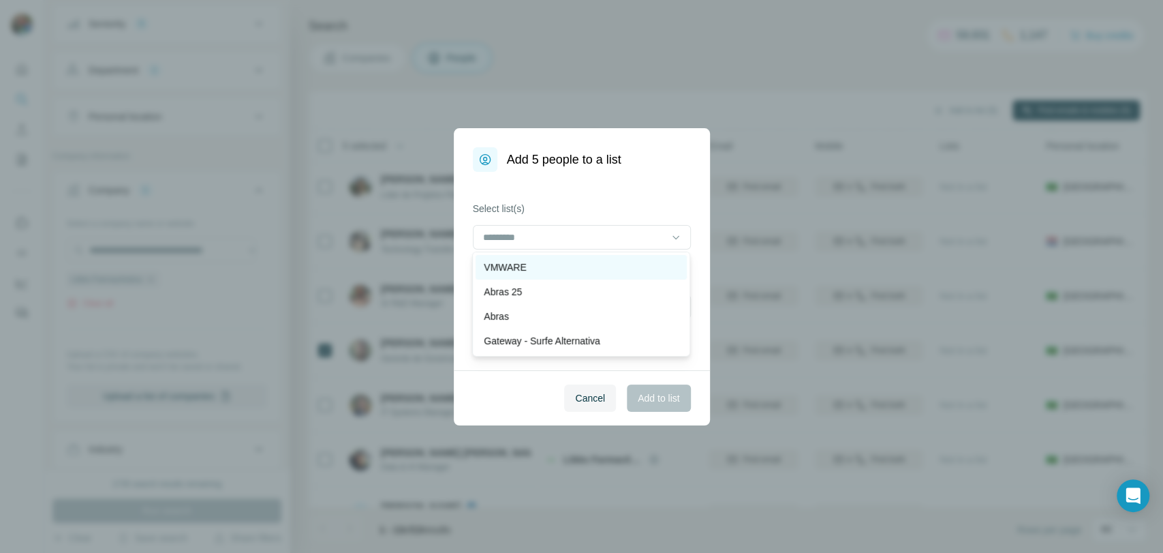
click at [542, 268] on div "VMWARE" at bounding box center [581, 267] width 195 height 14
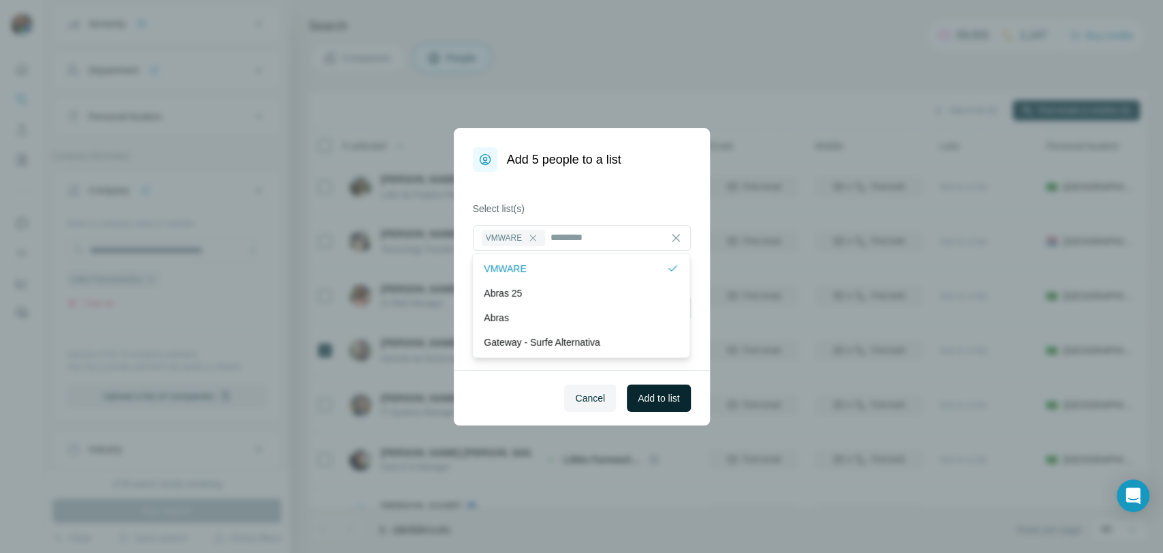
click at [643, 395] on span "Add to list" at bounding box center [659, 398] width 42 height 14
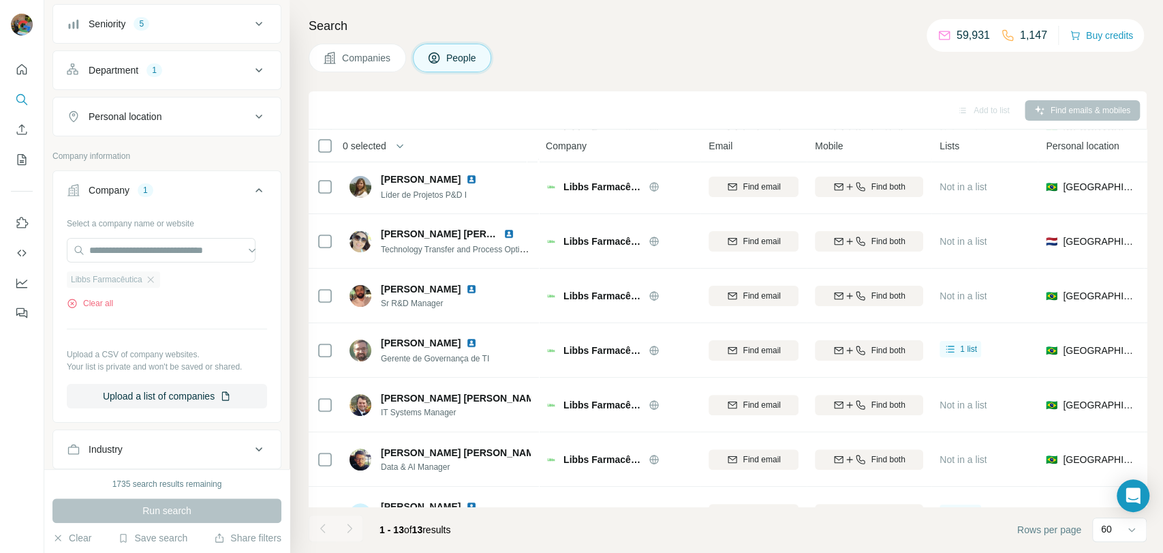
click at [160, 275] on div "Libbs Farmacêutica" at bounding box center [113, 279] width 93 height 16
click at [156, 245] on input "text" at bounding box center [161, 250] width 189 height 25
paste input "**********"
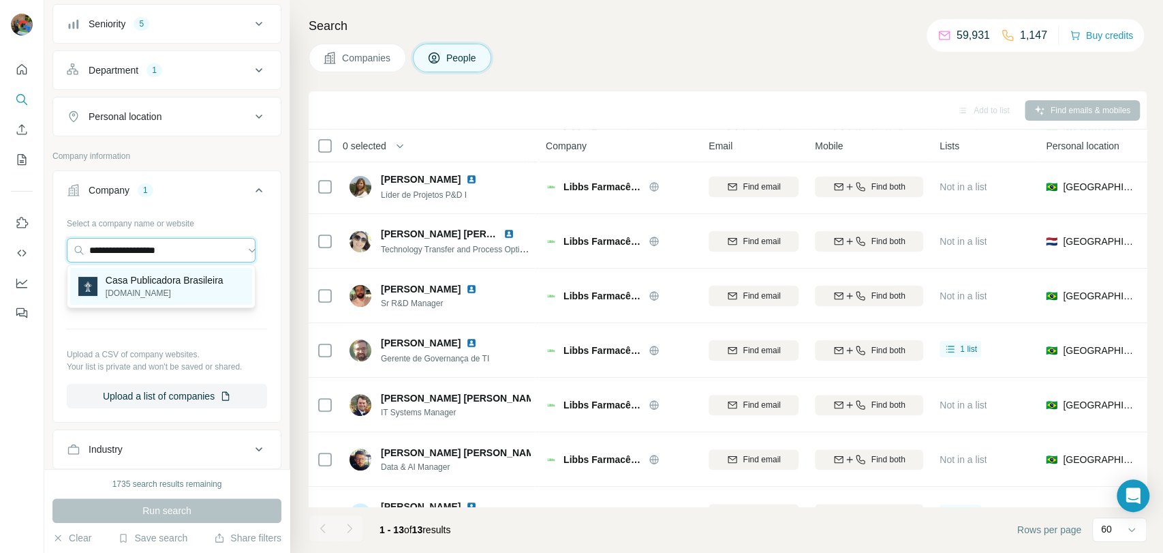
type input "**********"
click at [176, 279] on p "Casa Publicadora Brasileira" at bounding box center [165, 280] width 118 height 14
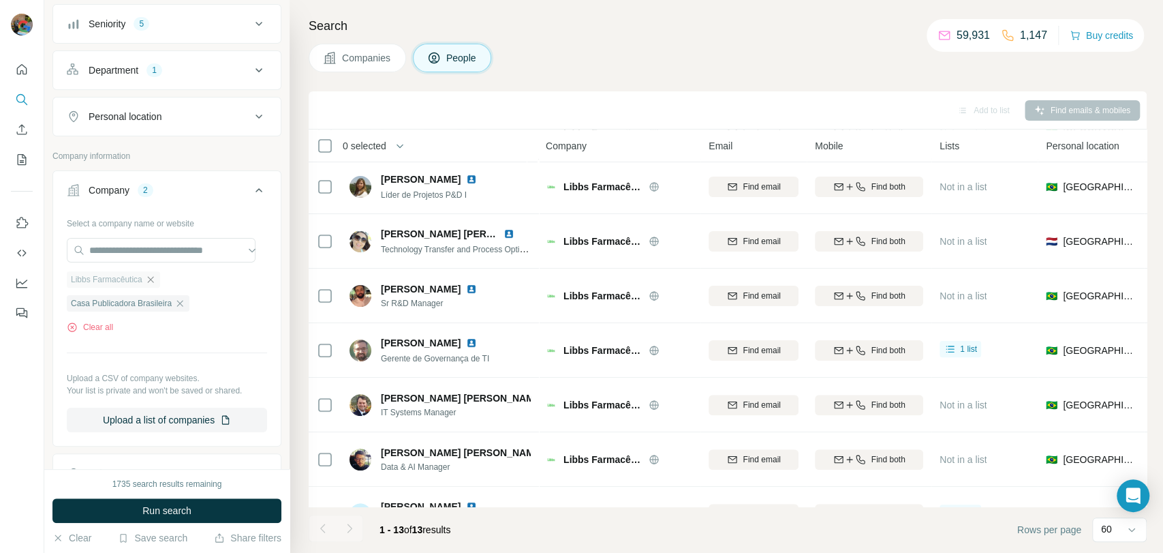
click at [155, 274] on icon "button" at bounding box center [150, 279] width 11 height 11
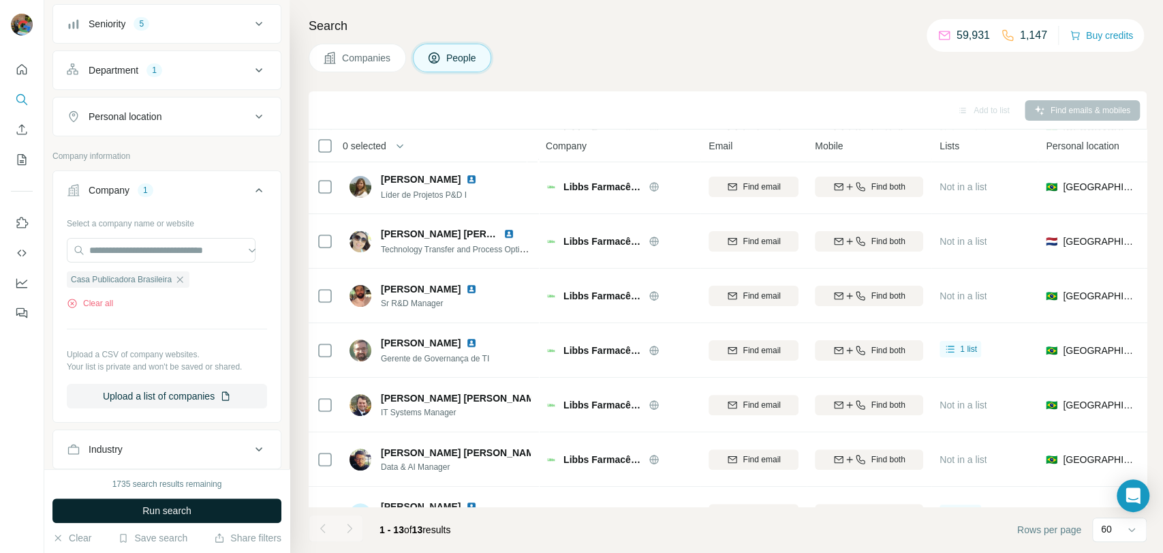
click at [171, 508] on span "Run search" at bounding box center [166, 511] width 49 height 14
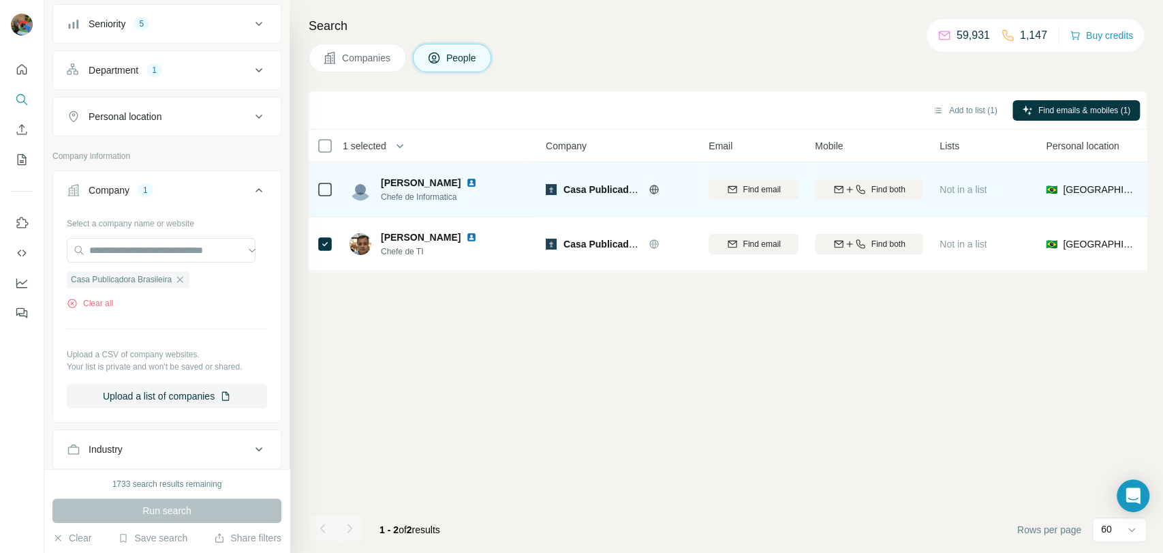
click at [323, 198] on div at bounding box center [325, 188] width 16 height 37
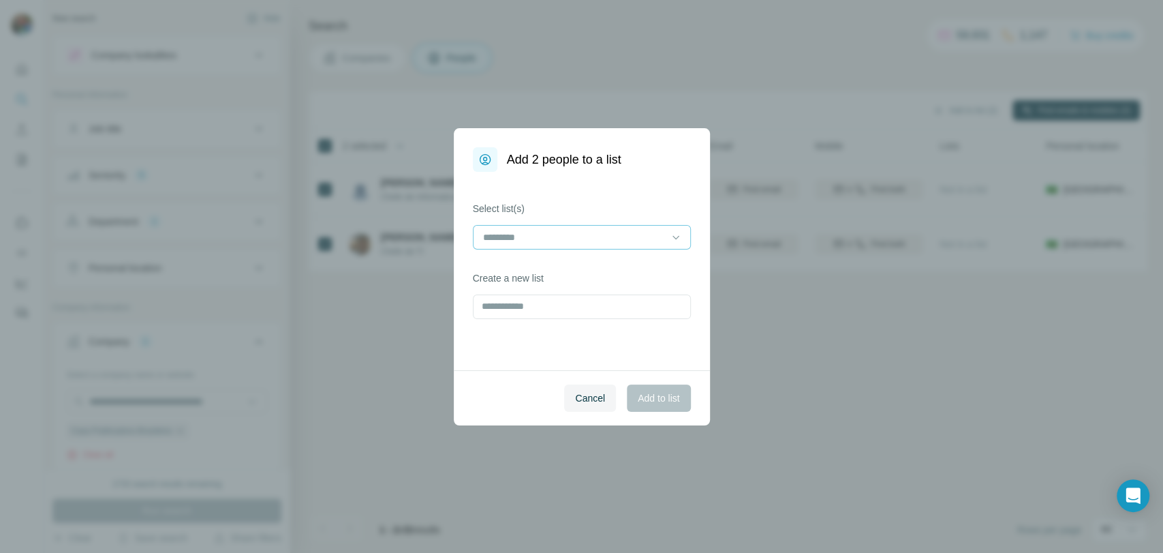
scroll to position [151, 0]
click at [550, 231] on input at bounding box center [574, 237] width 184 height 15
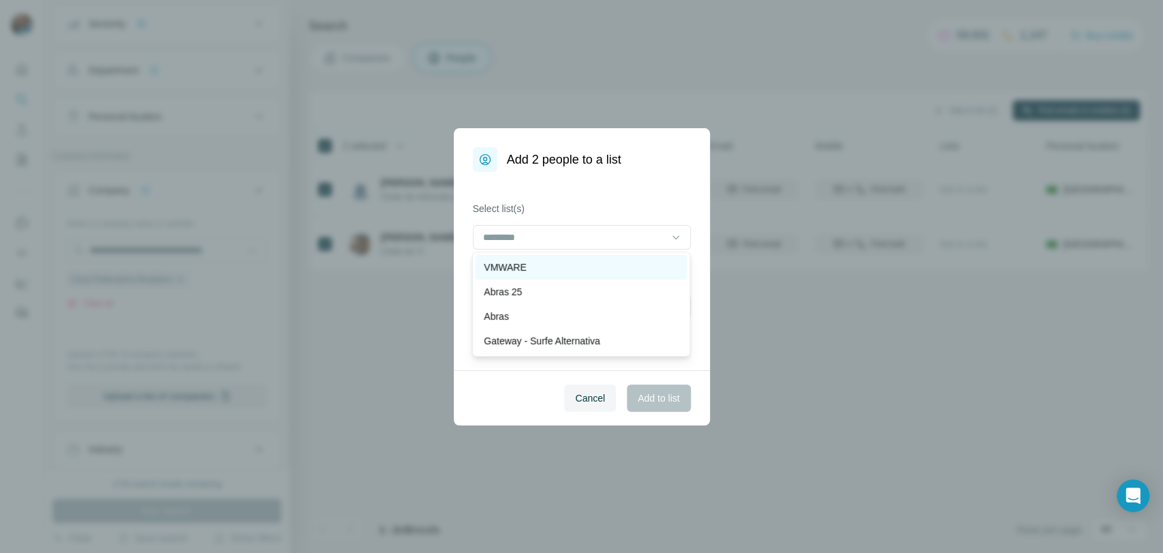
click at [557, 270] on div "VMWARE" at bounding box center [581, 267] width 195 height 14
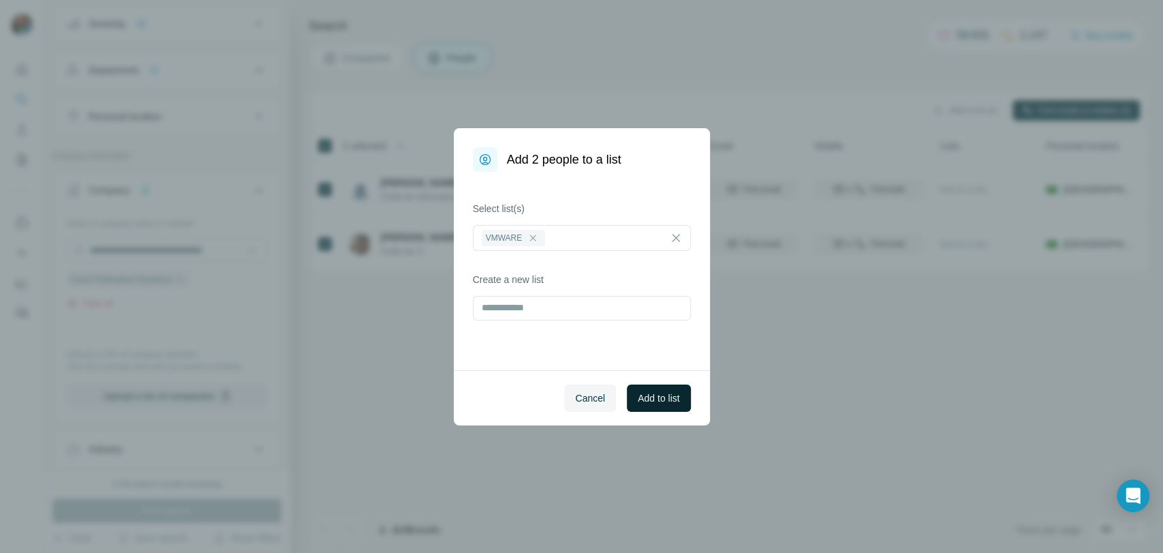
click at [661, 391] on span "Add to list" at bounding box center [659, 398] width 42 height 14
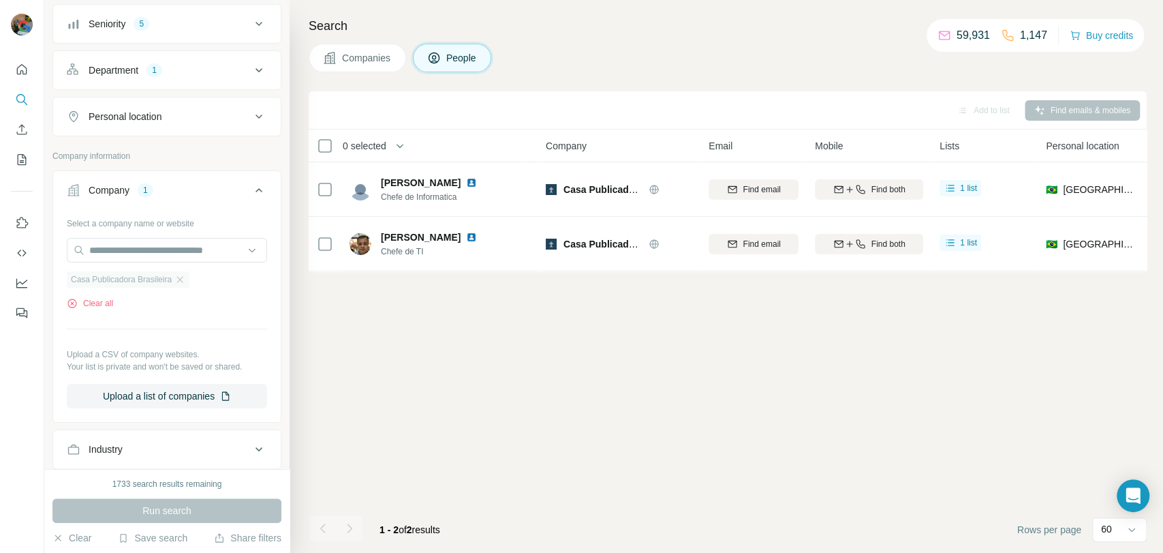
click at [189, 277] on div "Casa Publicadora Brasileira" at bounding box center [128, 279] width 123 height 16
click at [188, 245] on input "text" at bounding box center [167, 250] width 200 height 25
paste input "**********"
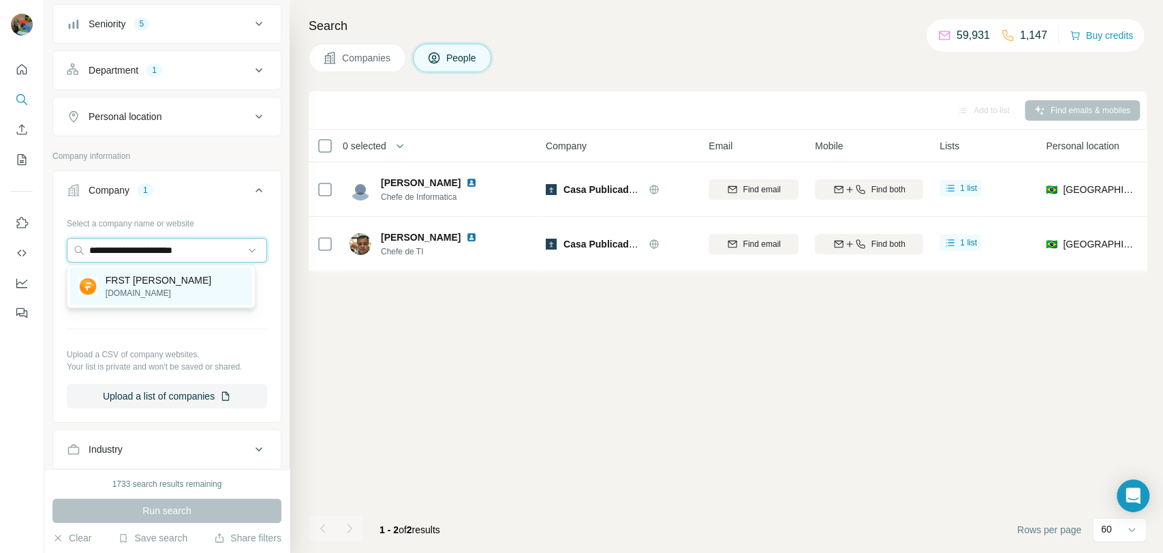
type input "**********"
click at [165, 285] on div "FRST Falconi frstfalconi.com" at bounding box center [161, 286] width 182 height 37
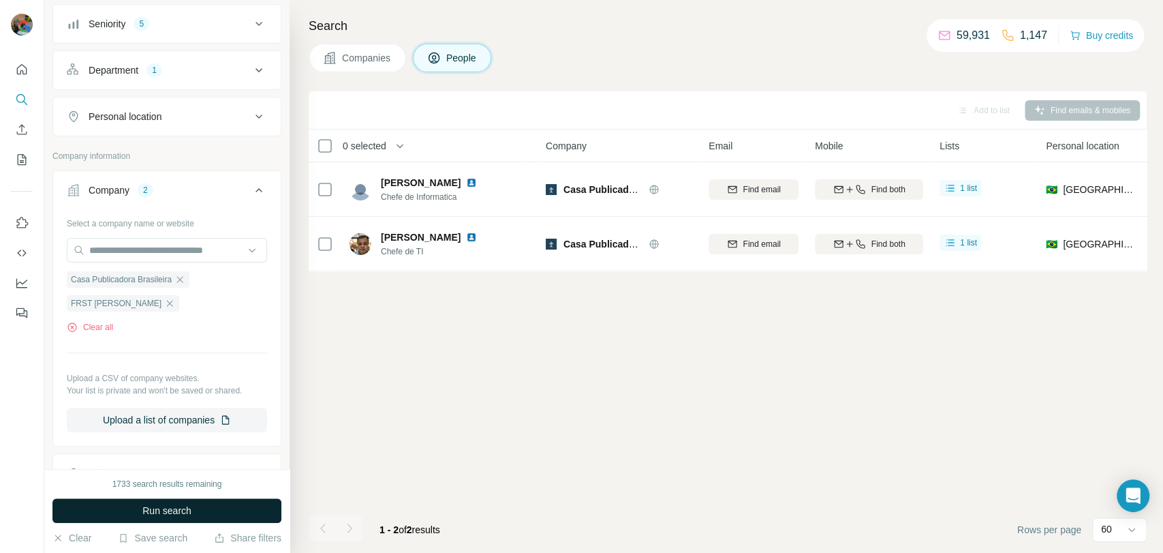
click at [119, 520] on button "Run search" at bounding box center [166, 510] width 229 height 25
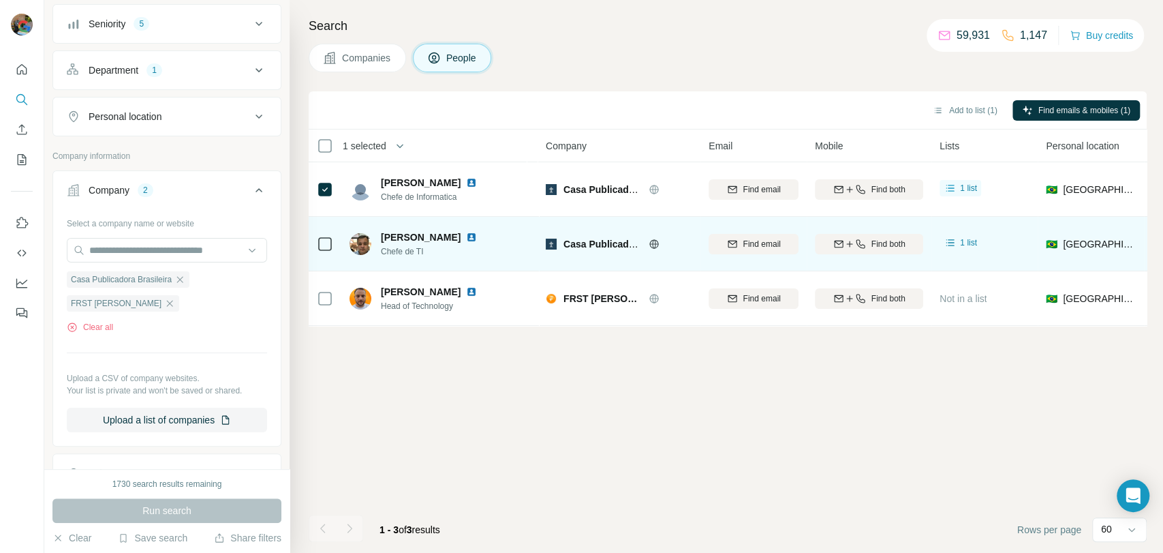
click at [318, 251] on icon at bounding box center [325, 244] width 16 height 16
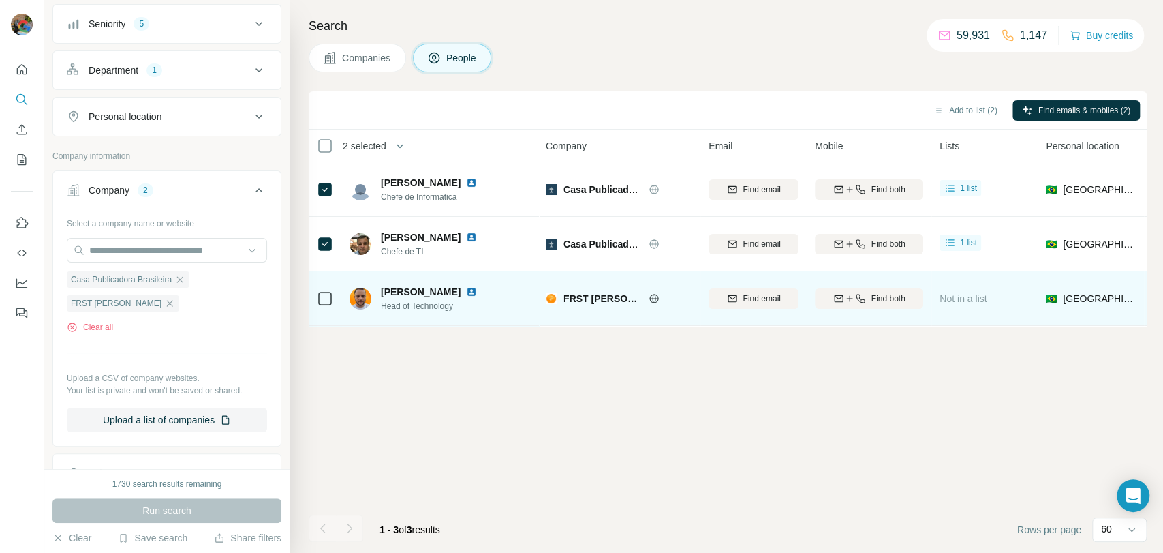
click at [328, 309] on div at bounding box center [325, 297] width 16 height 37
click at [335, 301] on td at bounding box center [325, 298] width 33 height 55
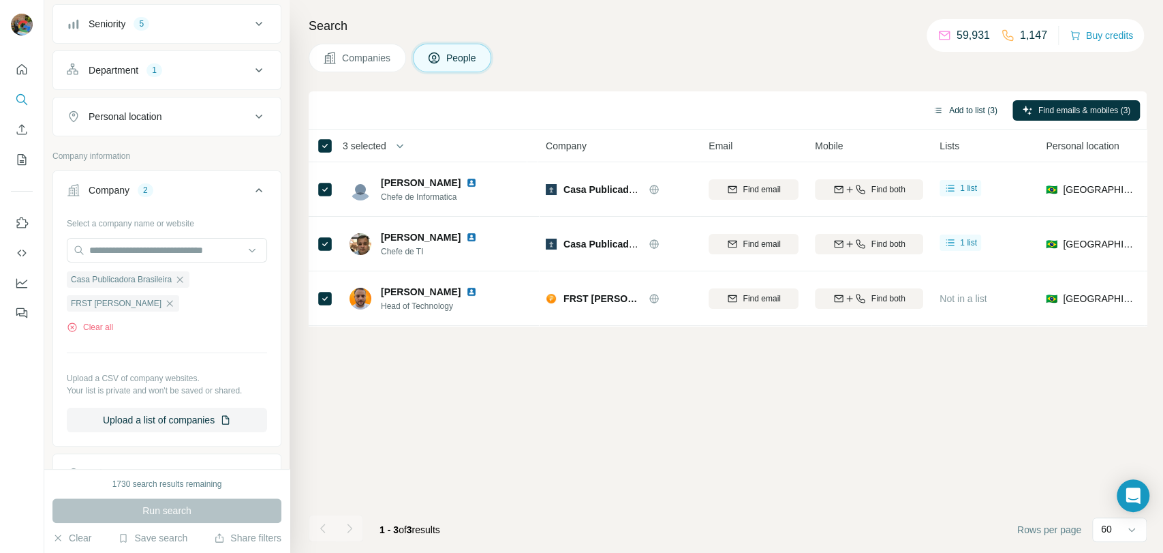
click at [956, 112] on button "Add to list (3)" at bounding box center [965, 110] width 84 height 20
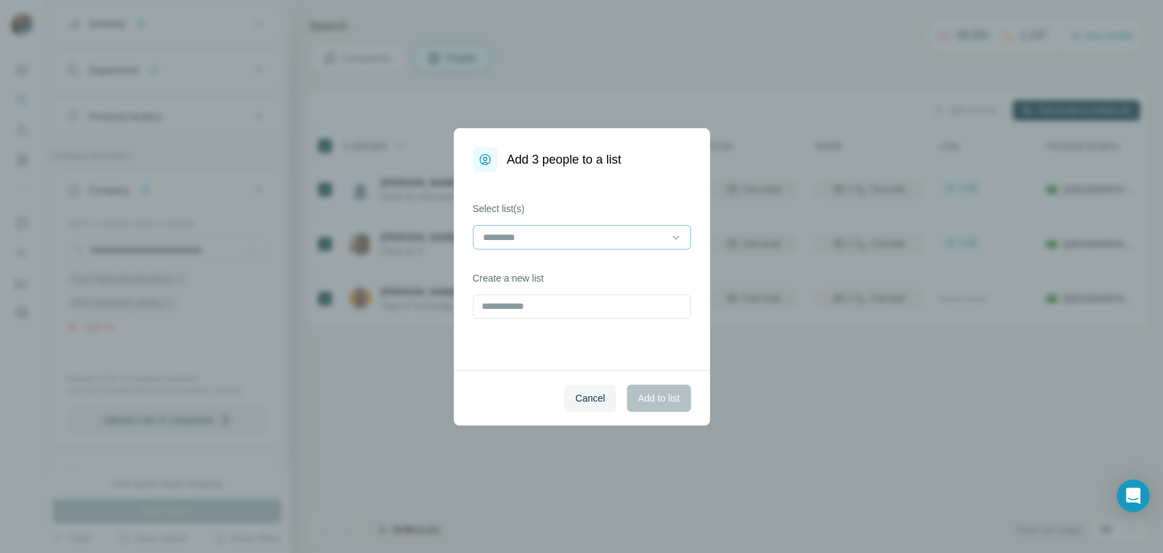
click at [540, 232] on input at bounding box center [574, 237] width 184 height 15
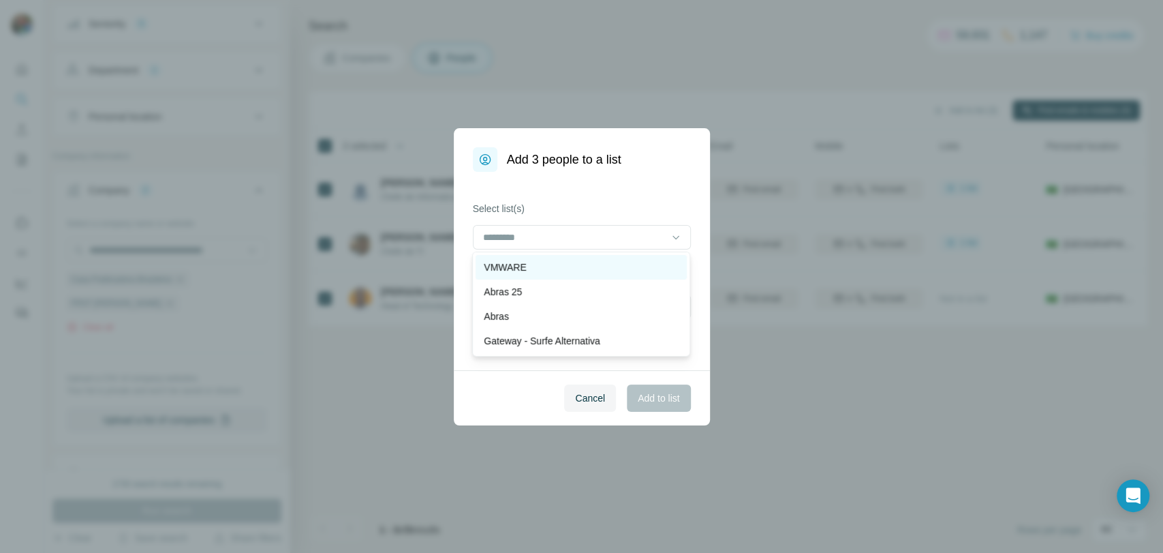
click at [510, 262] on p "VMWARE" at bounding box center [505, 267] width 42 height 14
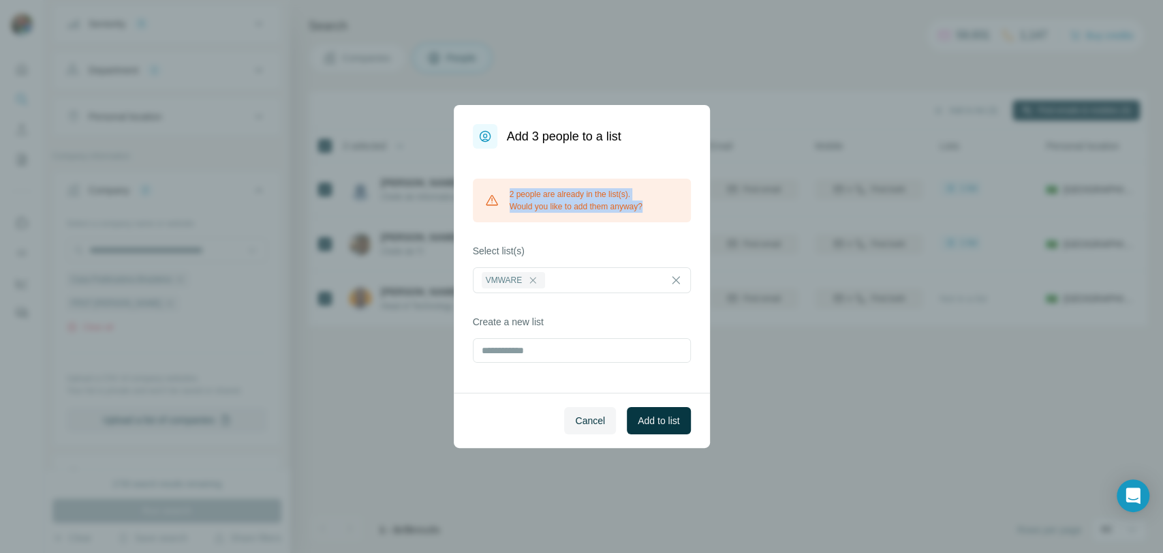
drag, startPoint x: 658, startPoint y: 211, endPoint x: 496, endPoint y: 191, distance: 162.8
click at [496, 191] on div "2 people are already in the list(s). Would you like to add them anyway?" at bounding box center [582, 201] width 218 height 44
copy div "2 people are already in the list(s). Would you like to add them anyway?"
click at [660, 422] on span "Add to list" at bounding box center [659, 421] width 42 height 14
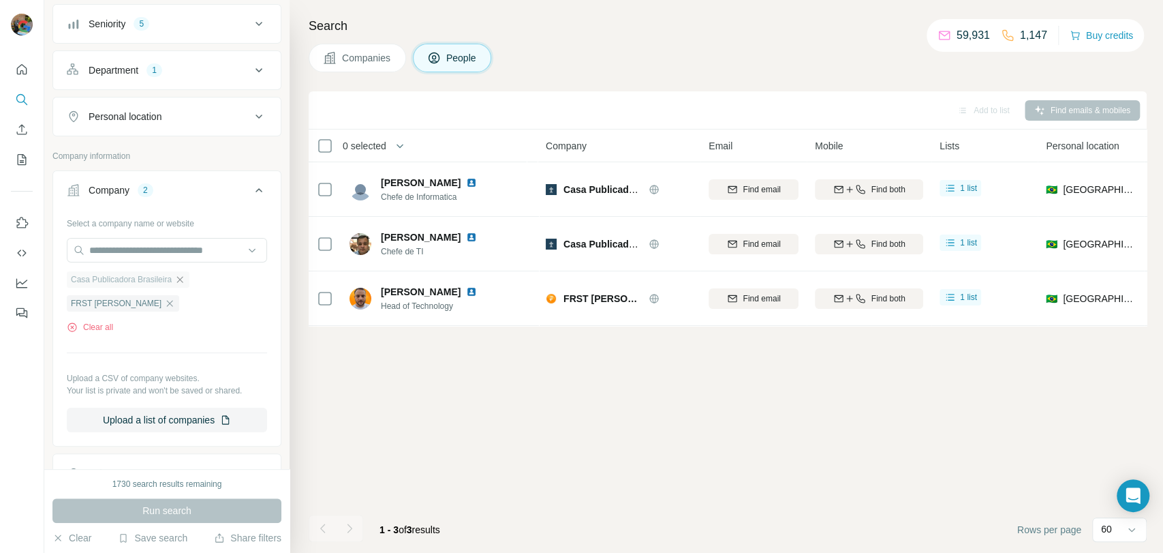
click at [185, 279] on icon "button" at bounding box center [179, 279] width 11 height 11
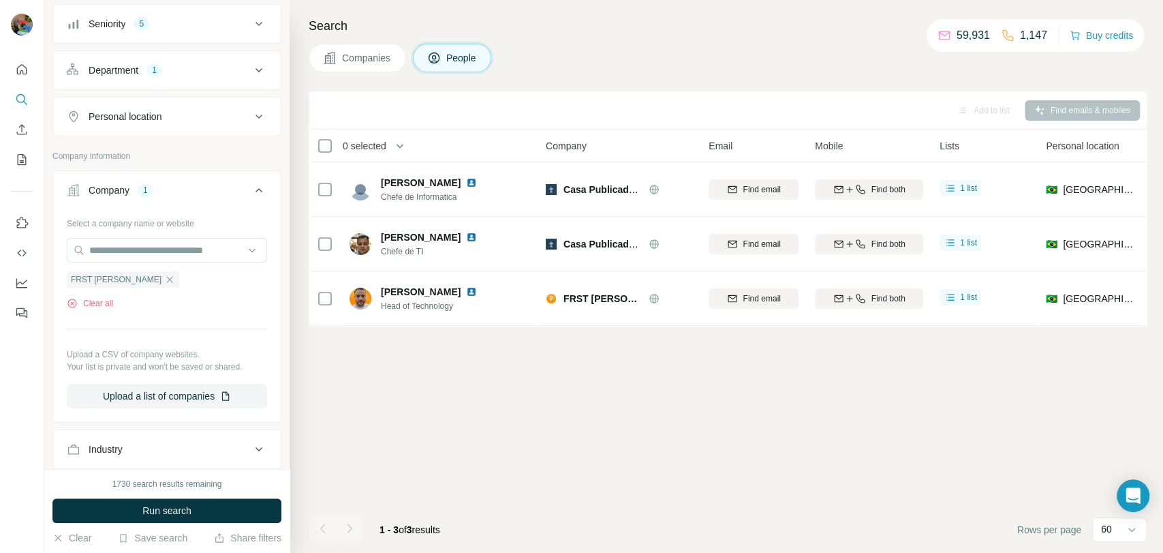
click at [171, 520] on button "Run search" at bounding box center [166, 510] width 229 height 25
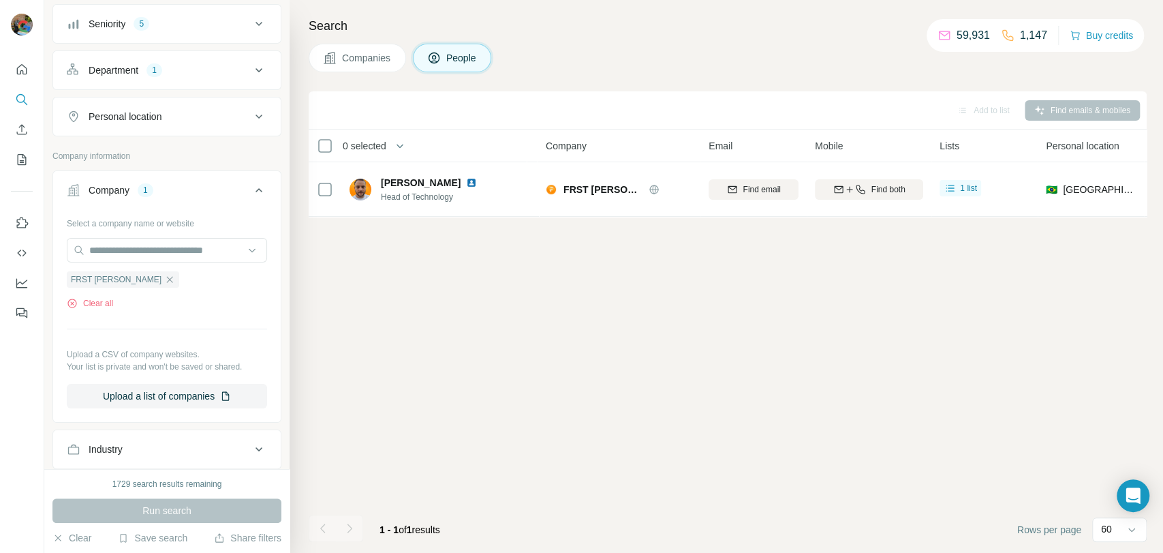
click at [164, 274] on icon "button" at bounding box center [169, 279] width 11 height 11
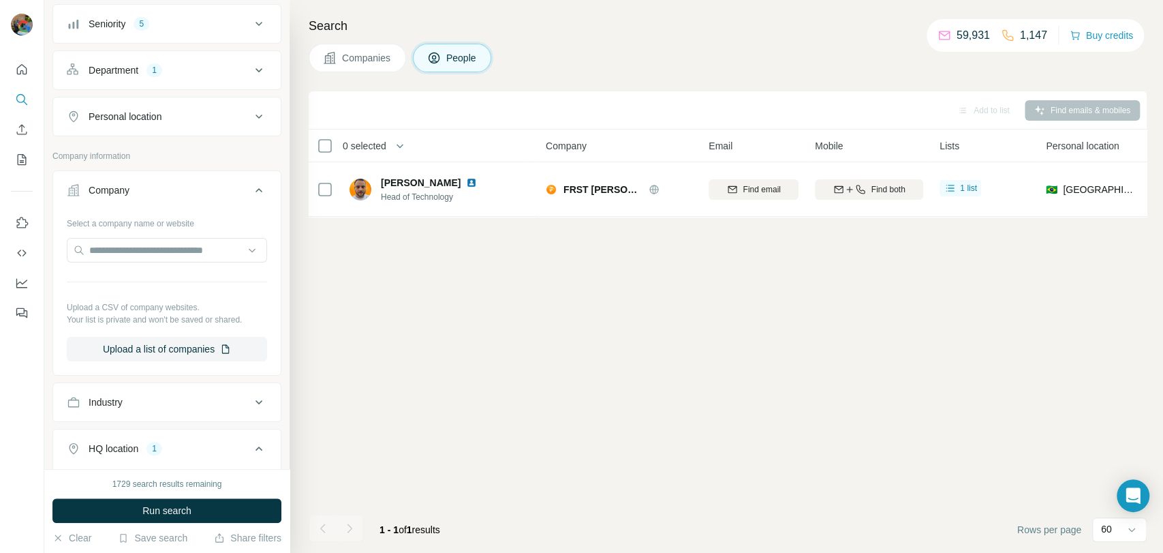
click at [136, 263] on div at bounding box center [167, 251] width 200 height 27
click at [166, 253] on input "text" at bounding box center [167, 250] width 200 height 25
paste input "**********"
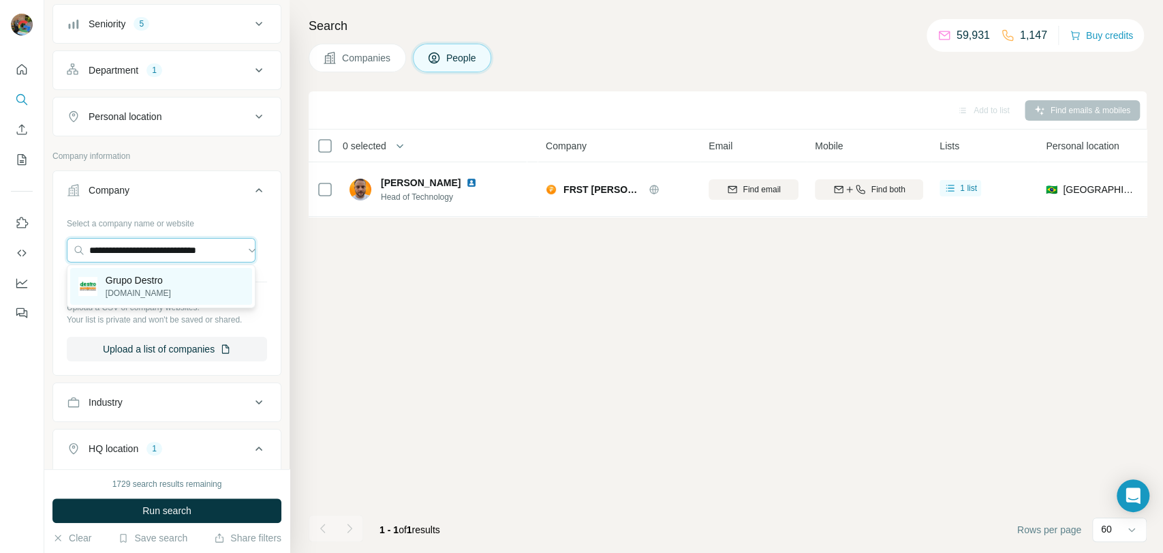
type input "**********"
click at [119, 281] on p "Grupo Destro" at bounding box center [138, 280] width 65 height 14
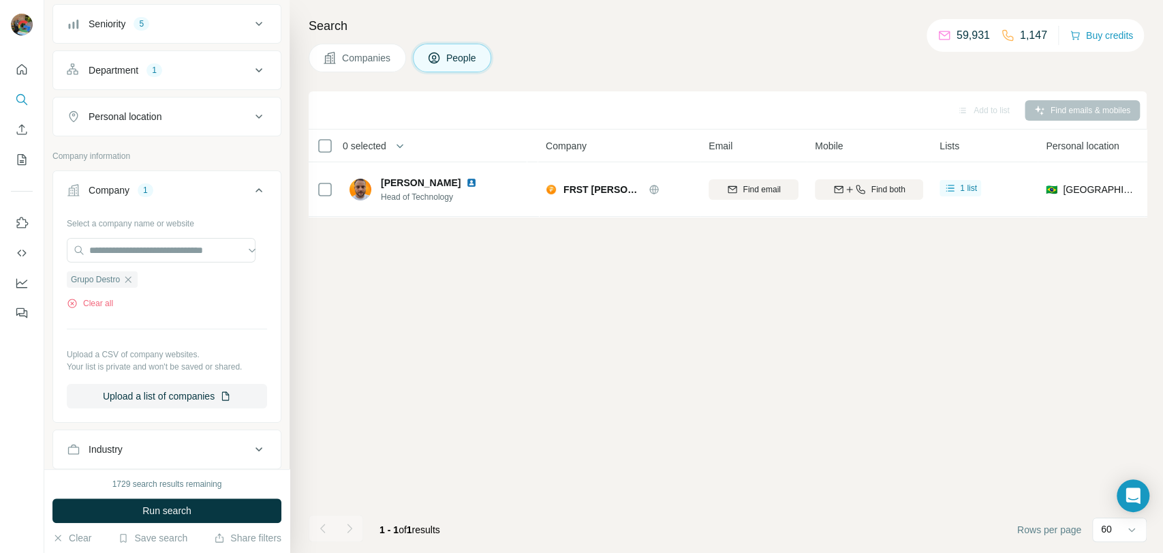
scroll to position [0, 0]
click at [125, 510] on button "Run search" at bounding box center [166, 510] width 229 height 25
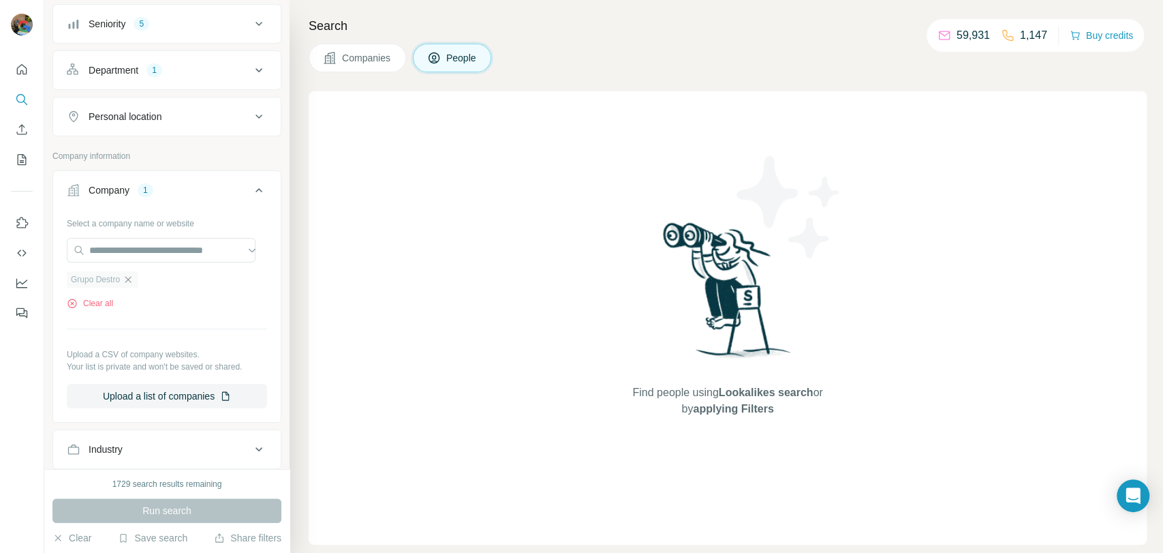
click at [133, 278] on icon "button" at bounding box center [128, 279] width 11 height 11
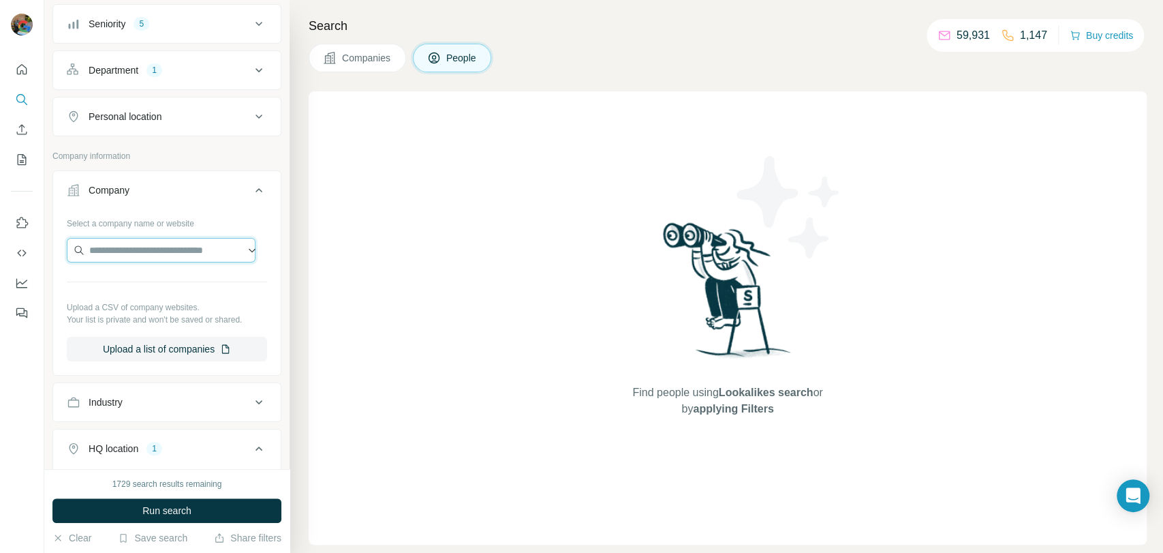
click at [130, 243] on input "text" at bounding box center [161, 250] width 189 height 25
paste input "**********"
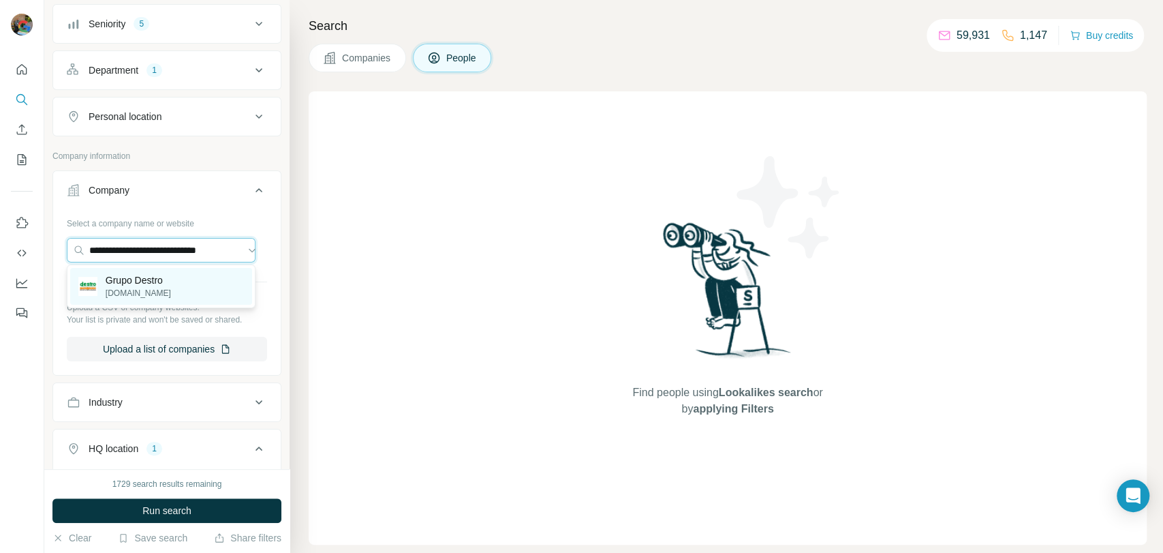
type input "**********"
click at [150, 290] on p "destromacro.com.br" at bounding box center [138, 293] width 65 height 12
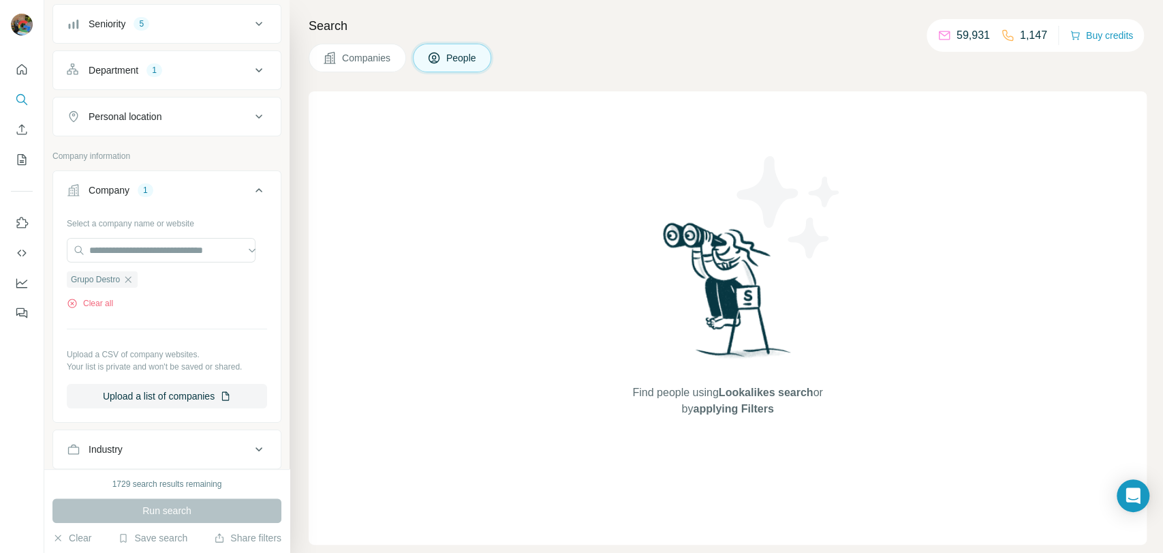
click at [194, 491] on div "1729 search results remaining Run search Clear Save search Share filters" at bounding box center [166, 511] width 245 height 84
click at [129, 278] on icon "button" at bounding box center [128, 279] width 11 height 11
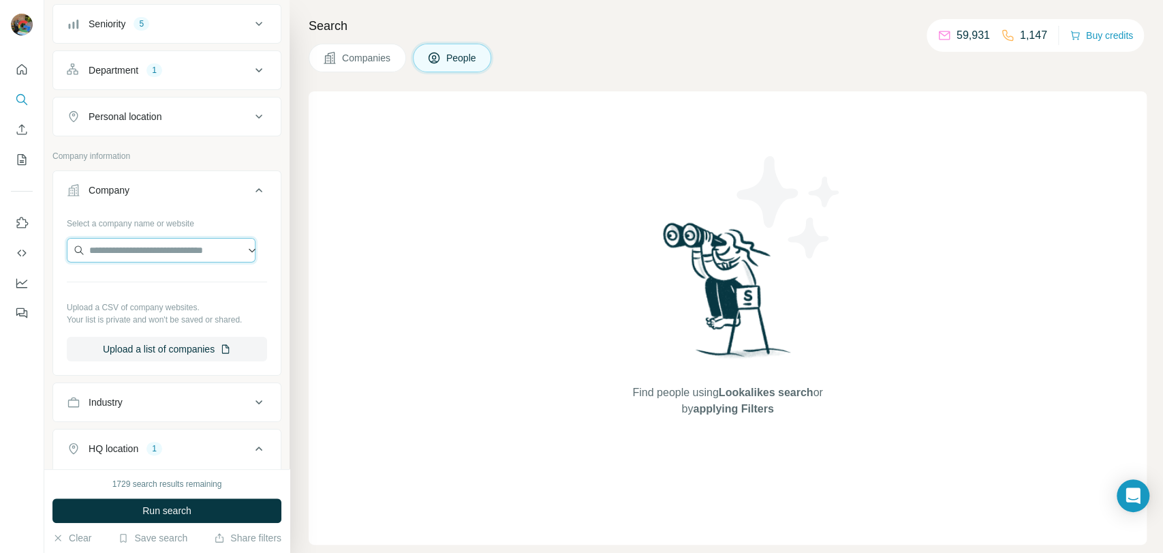
click at [163, 238] on input "text" at bounding box center [161, 250] width 189 height 25
paste input "**********"
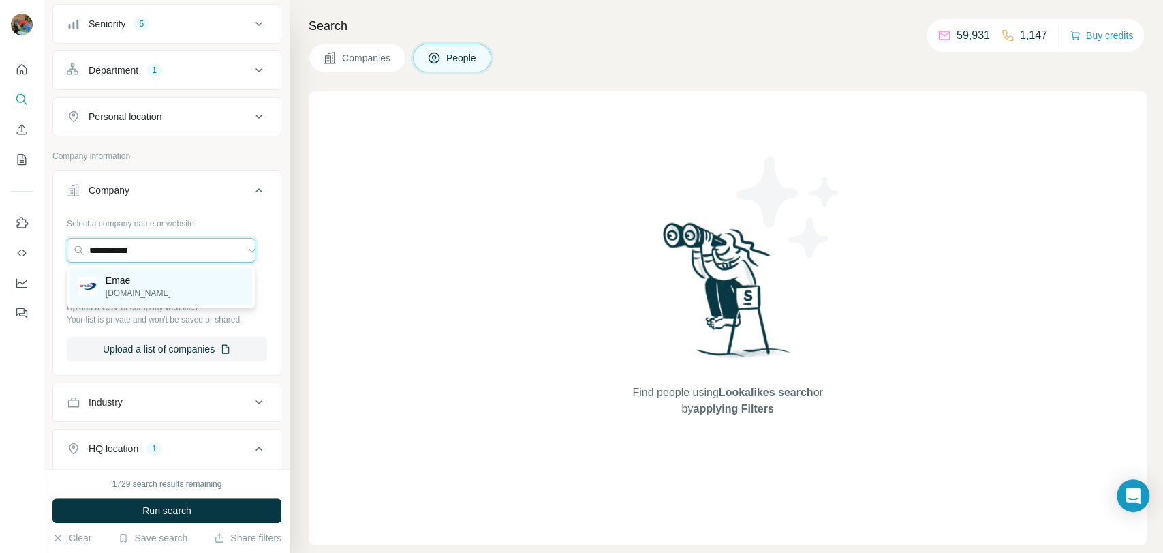
type input "**********"
click at [132, 283] on p "Emae" at bounding box center [138, 280] width 65 height 14
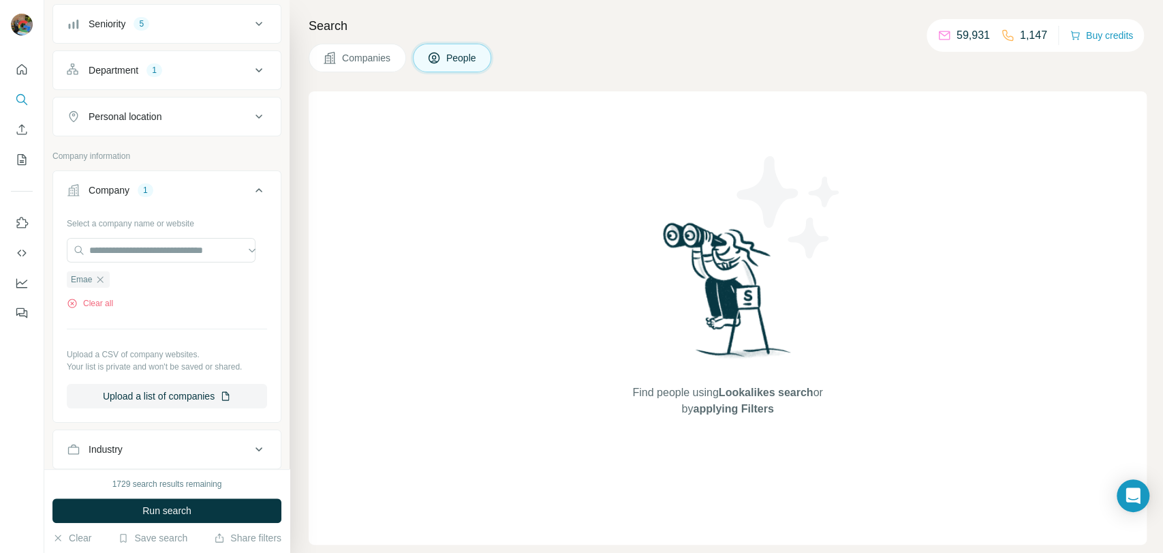
click at [105, 510] on button "Run search" at bounding box center [166, 510] width 229 height 25
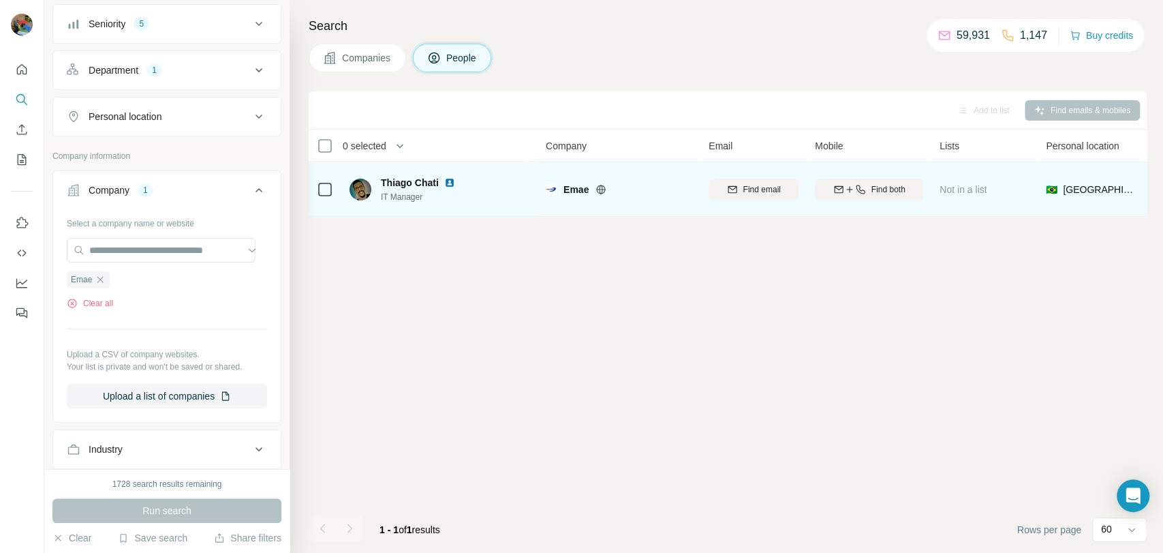
click at [327, 197] on div at bounding box center [325, 188] width 16 height 37
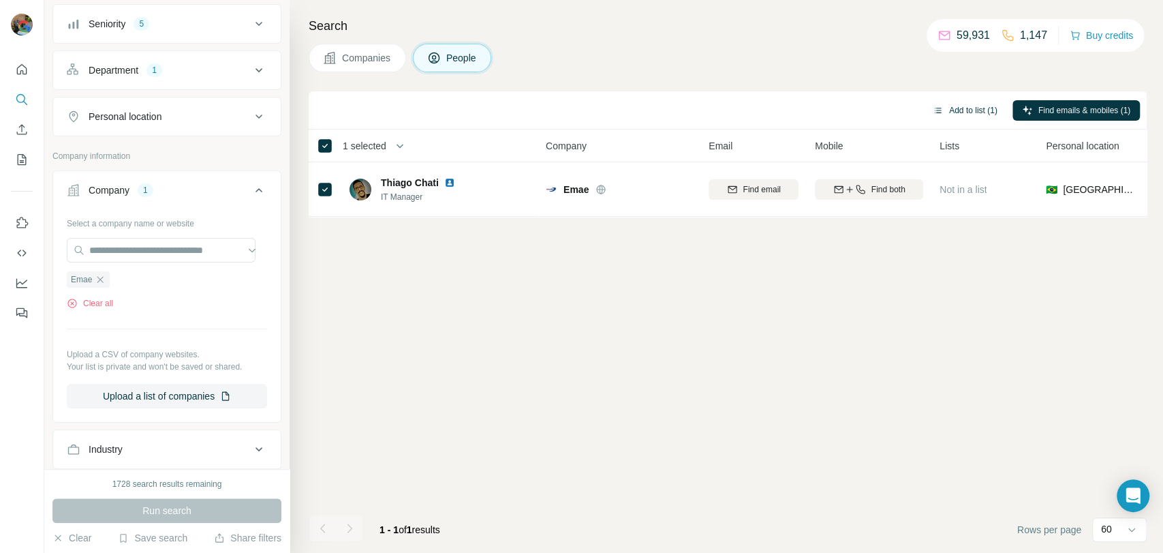
click at [963, 102] on button "Add to list (1)" at bounding box center [965, 110] width 84 height 20
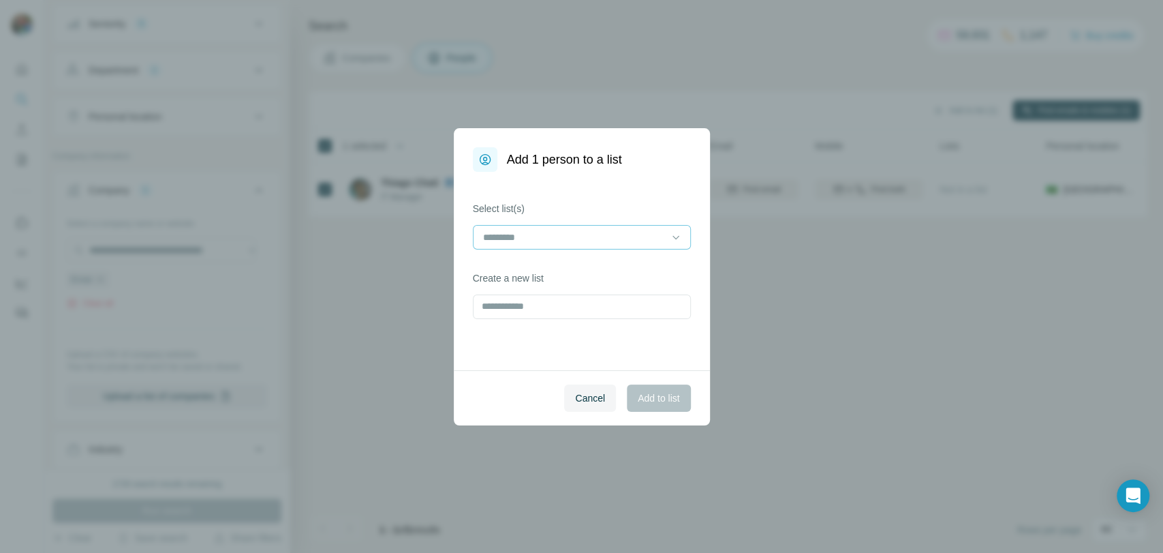
click at [570, 227] on div at bounding box center [574, 237] width 184 height 23
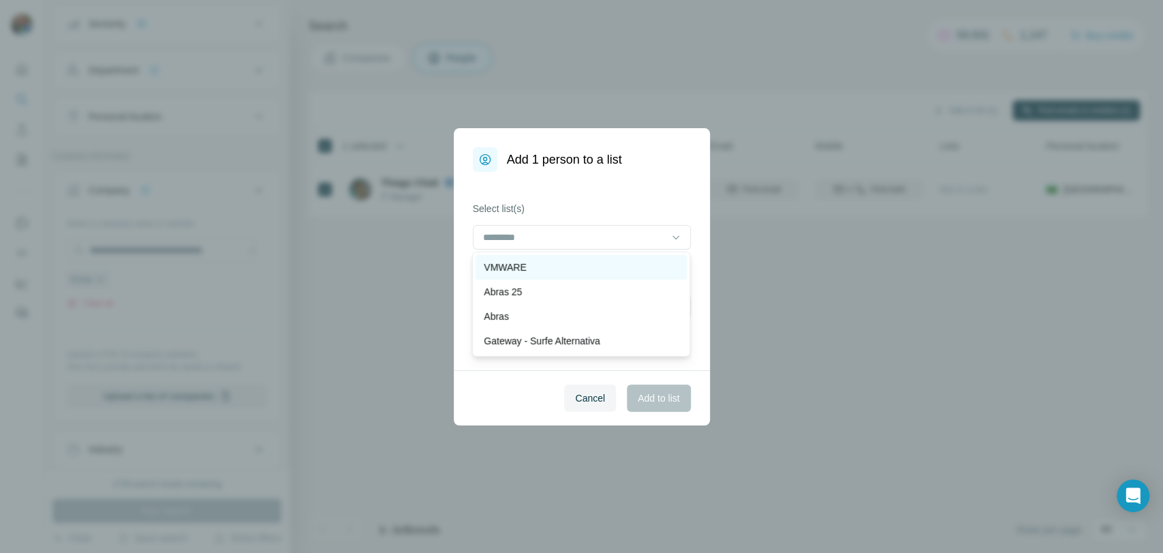
click at [511, 268] on p "VMWARE" at bounding box center [505, 267] width 42 height 14
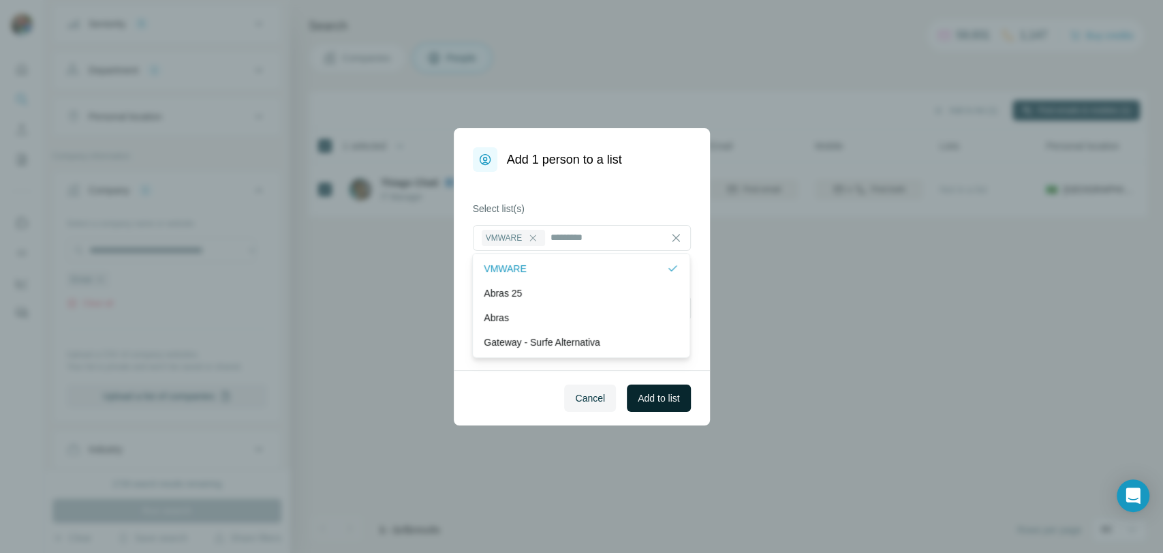
click at [655, 410] on button "Add to list" at bounding box center [658, 397] width 63 height 27
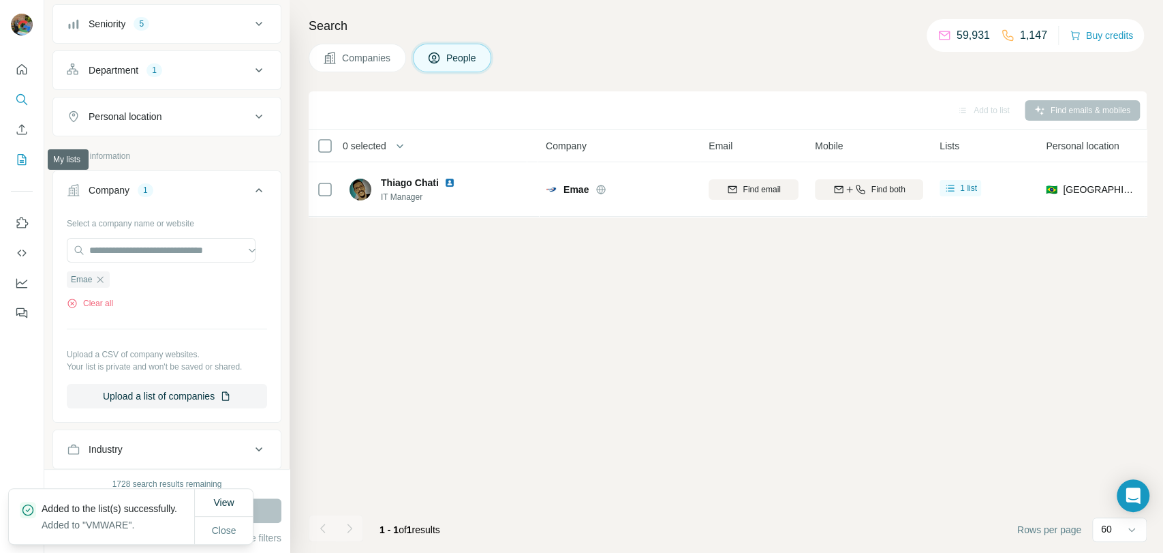
click at [22, 166] on button "My lists" at bounding box center [22, 159] width 22 height 25
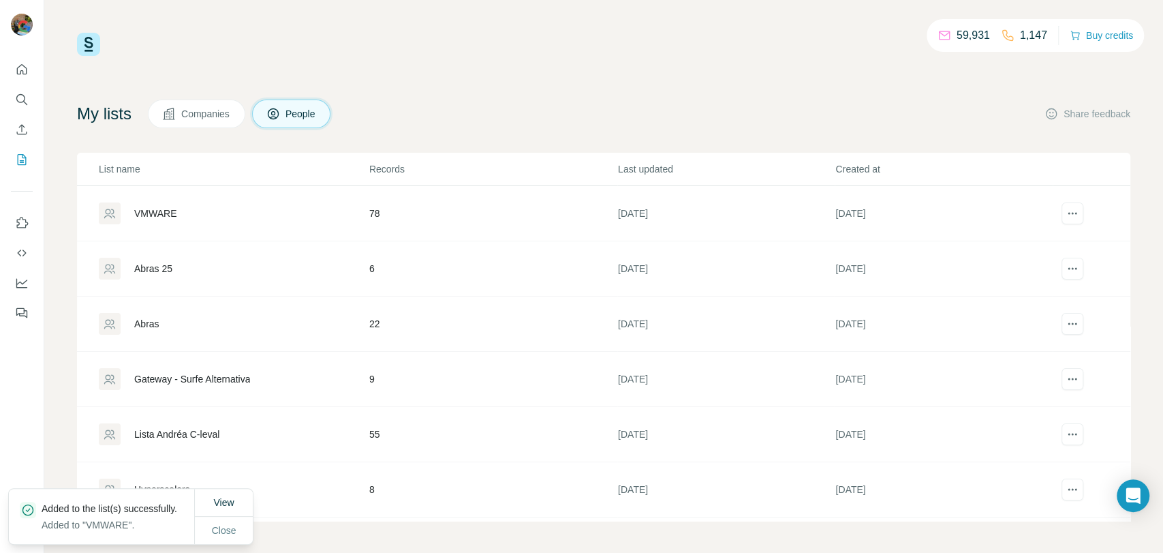
click at [168, 209] on div "VMWARE" at bounding box center [155, 213] width 42 height 14
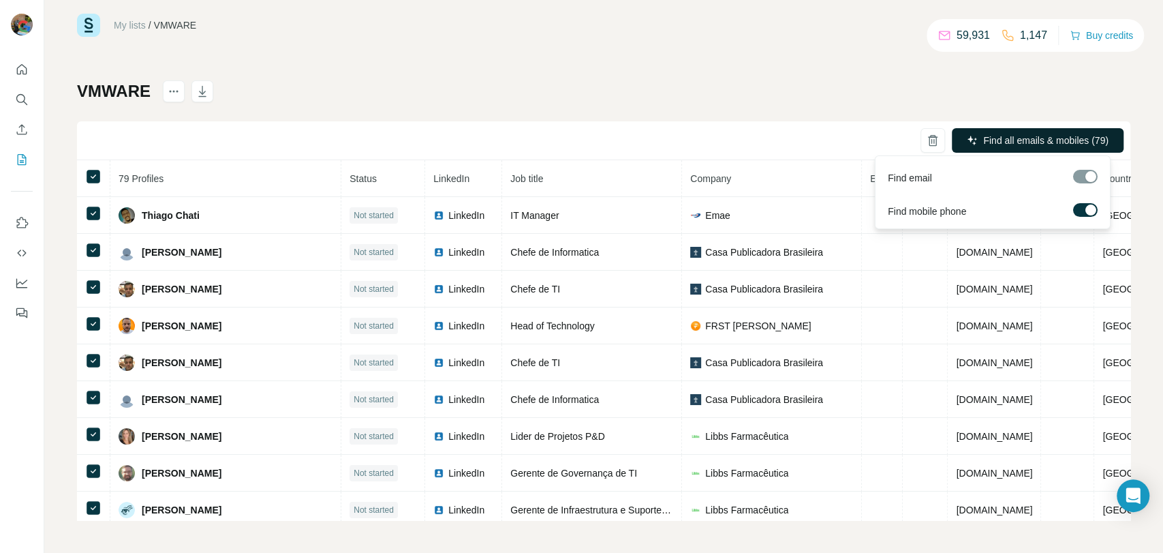
click at [1063, 132] on button "Find all emails & mobiles (79)" at bounding box center [1038, 140] width 172 height 25
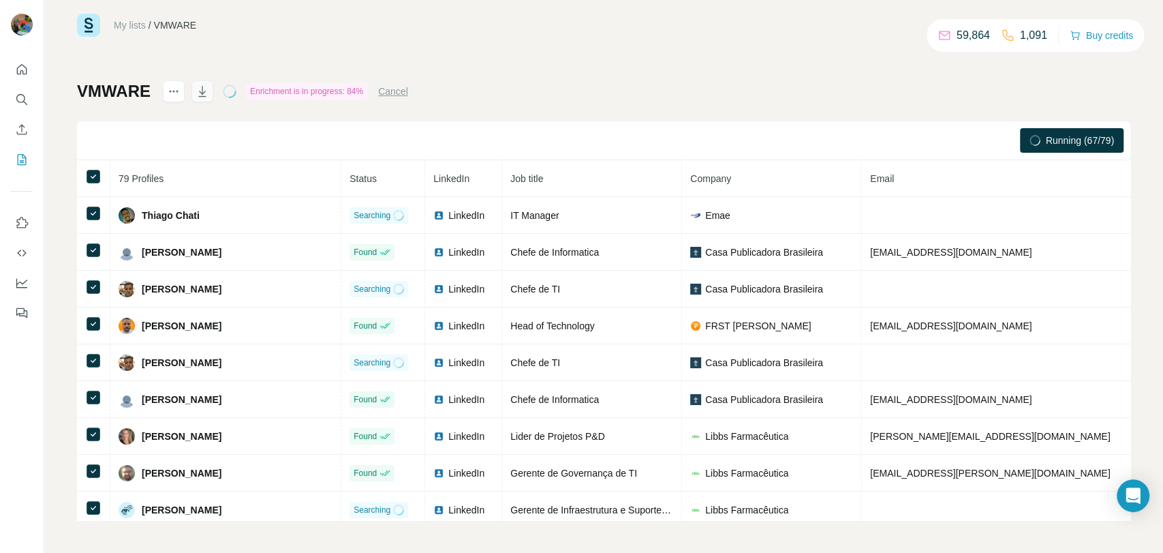
click at [210, 80] on button "button" at bounding box center [202, 91] width 22 height 22
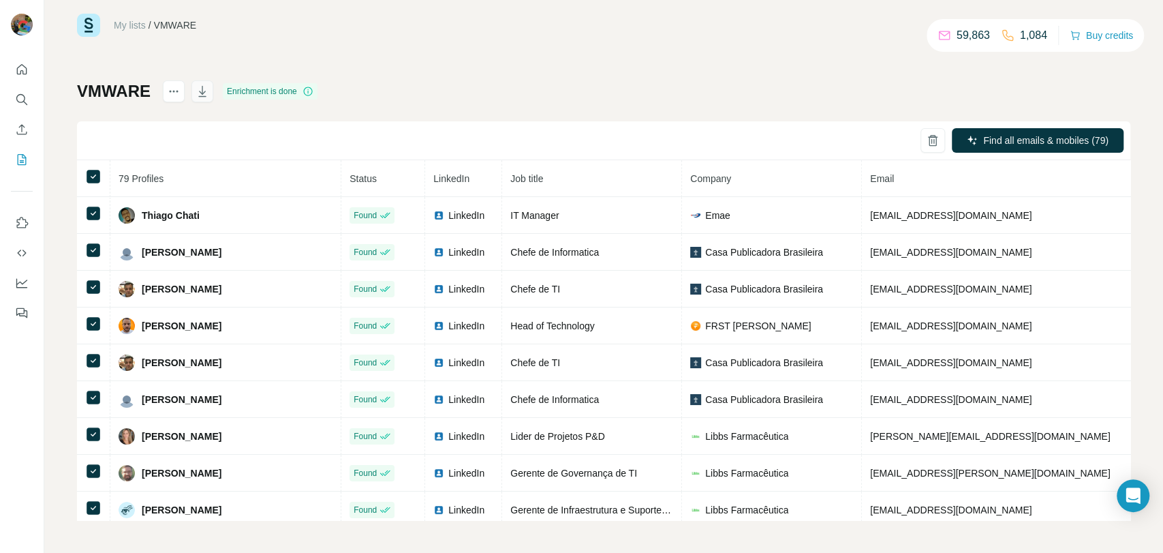
click at [198, 97] on icon "button" at bounding box center [203, 91] width 14 height 14
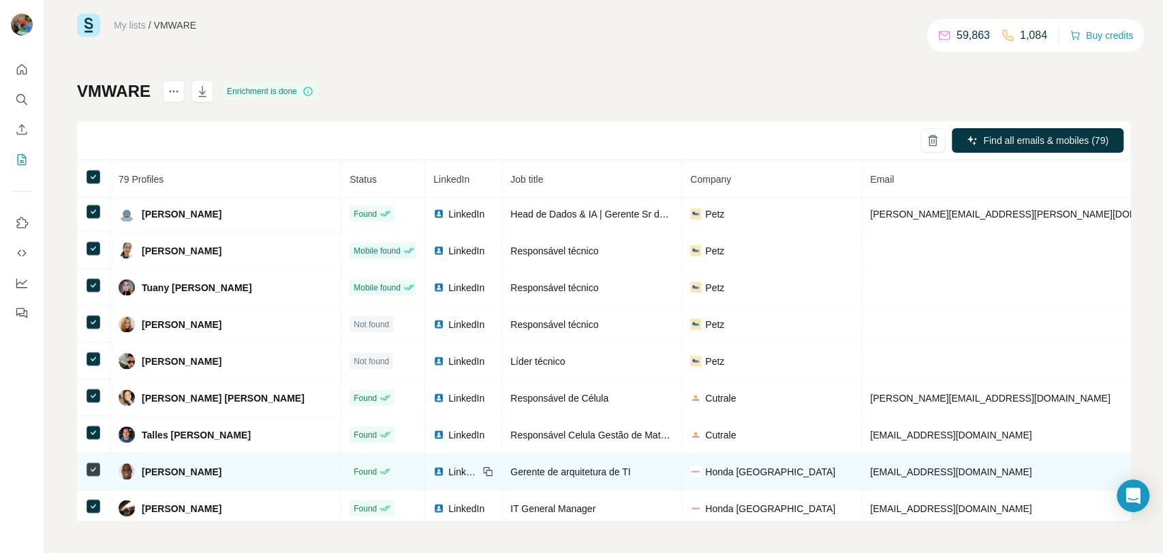
scroll to position [1693, 0]
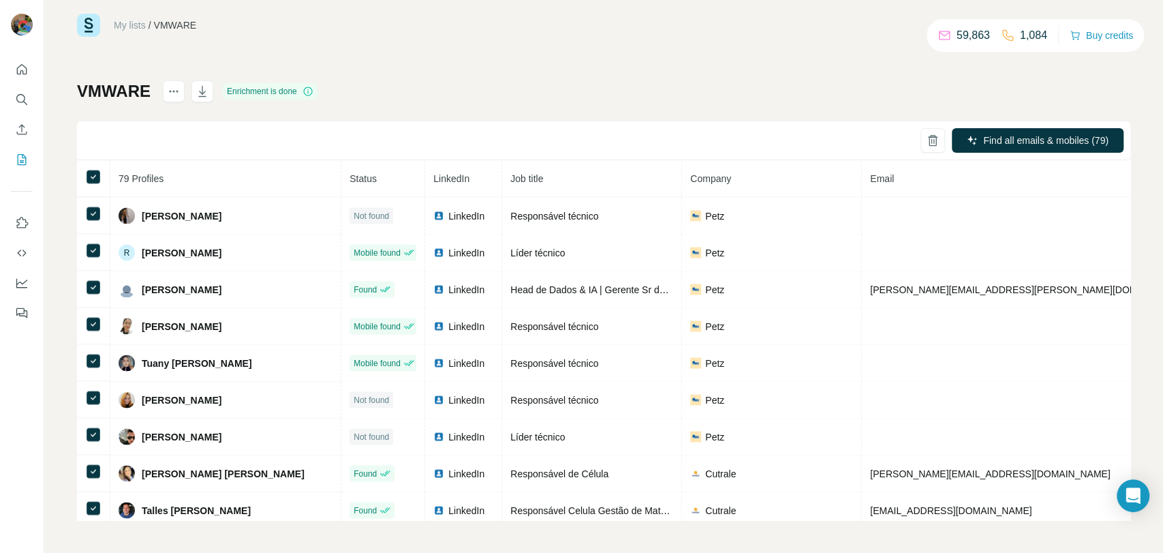
click at [463, 64] on div "My lists / VMWARE 59,863 1,084 Buy credits VMWARE Enrichment is done Find all e…" at bounding box center [603, 267] width 1053 height 506
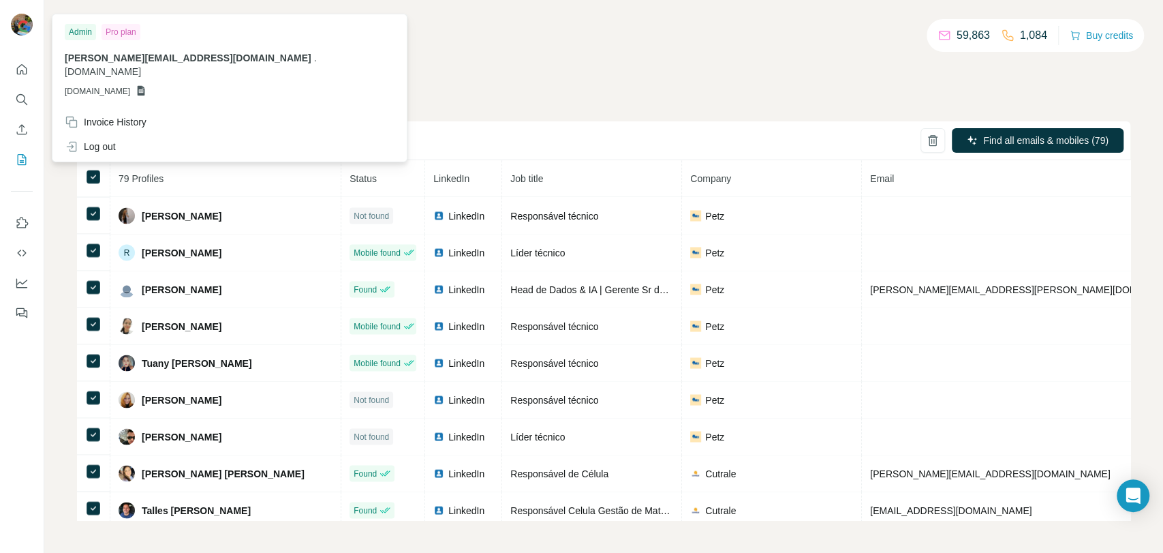
click at [502, 83] on div "VMWARE Enrichment is done Find all emails & mobiles (79) 79 Profiles Status Lin…" at bounding box center [603, 299] width 1053 height 439
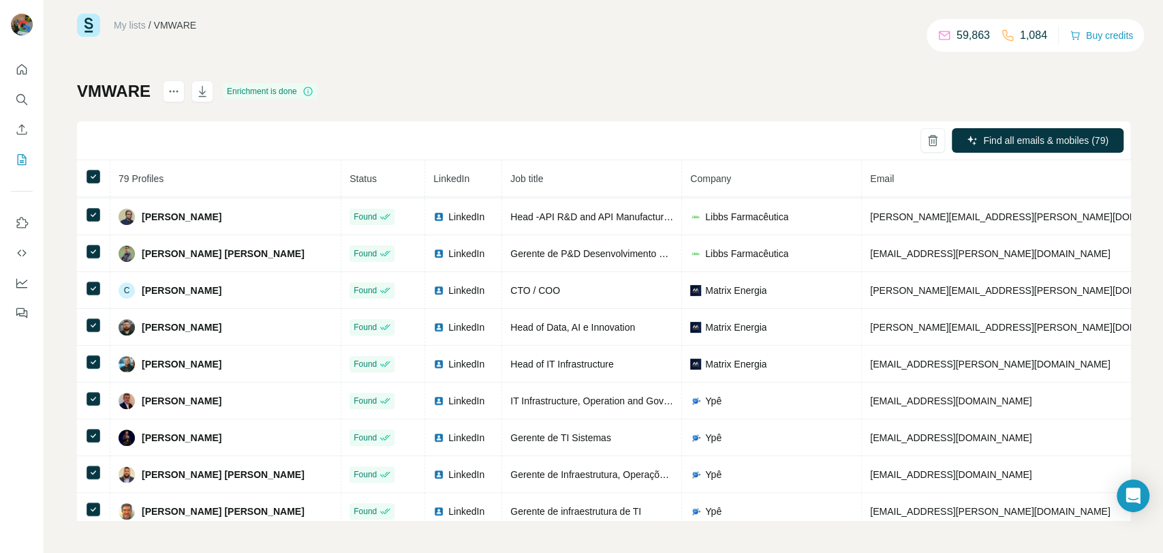
scroll to position [0, 0]
